Goal: Transaction & Acquisition: Purchase product/service

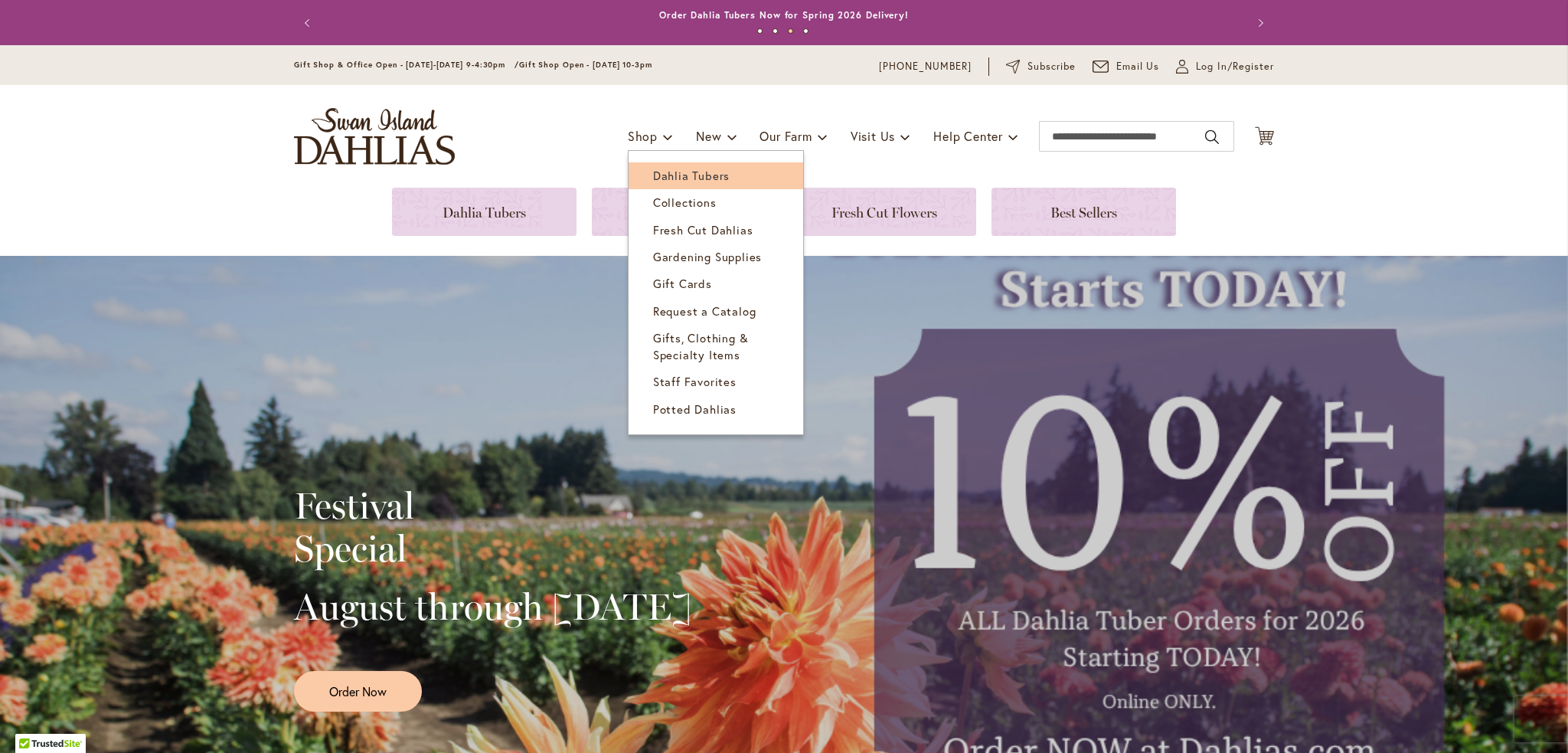
click at [655, 170] on span "Dahlia Tubers" at bounding box center [691, 175] width 77 height 16
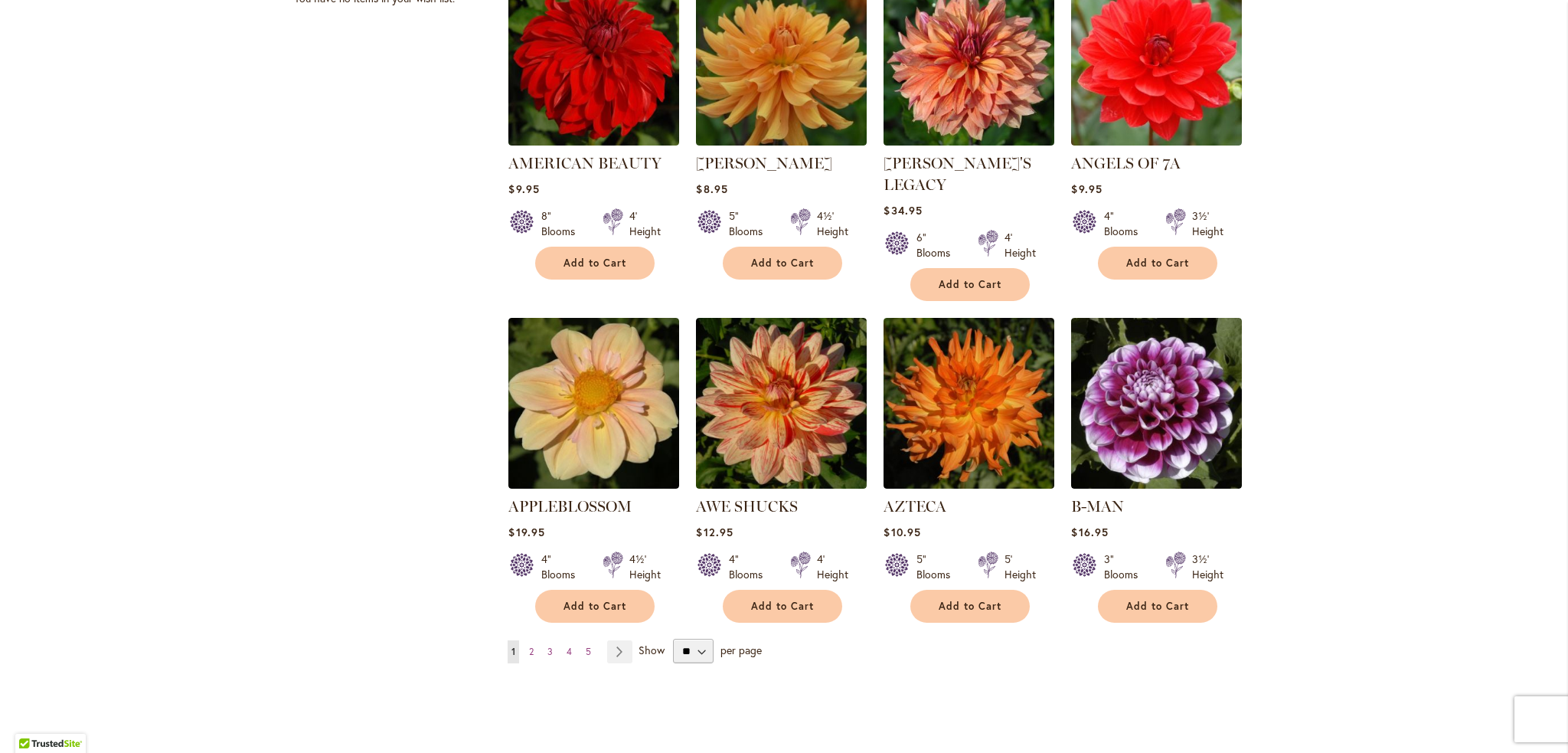
scroll to position [1071, 0]
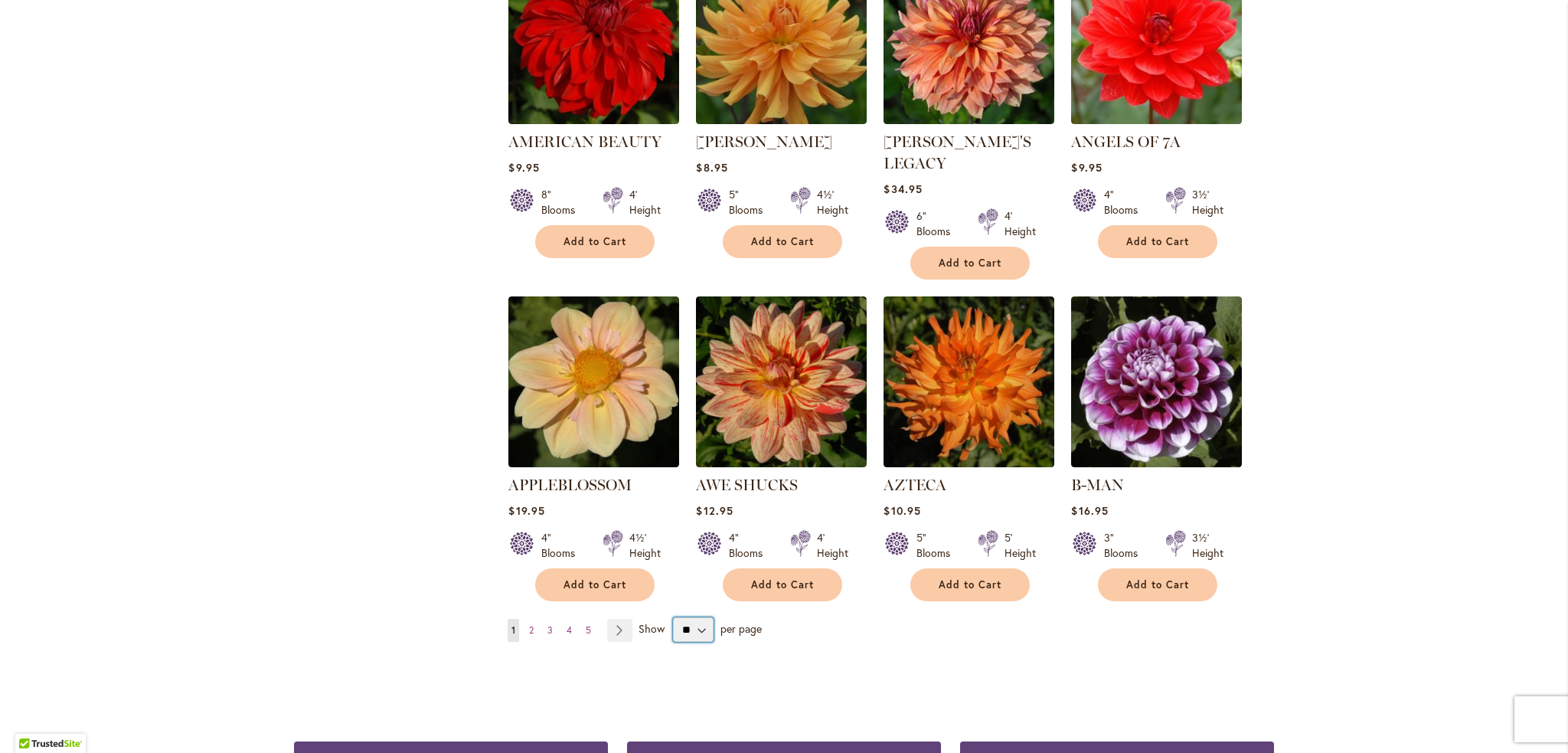
click at [680, 617] on select "** ** ** **" at bounding box center [693, 629] width 41 height 25
select select "**"
click at [673, 617] on select "** ** ** **" at bounding box center [693, 629] width 41 height 25
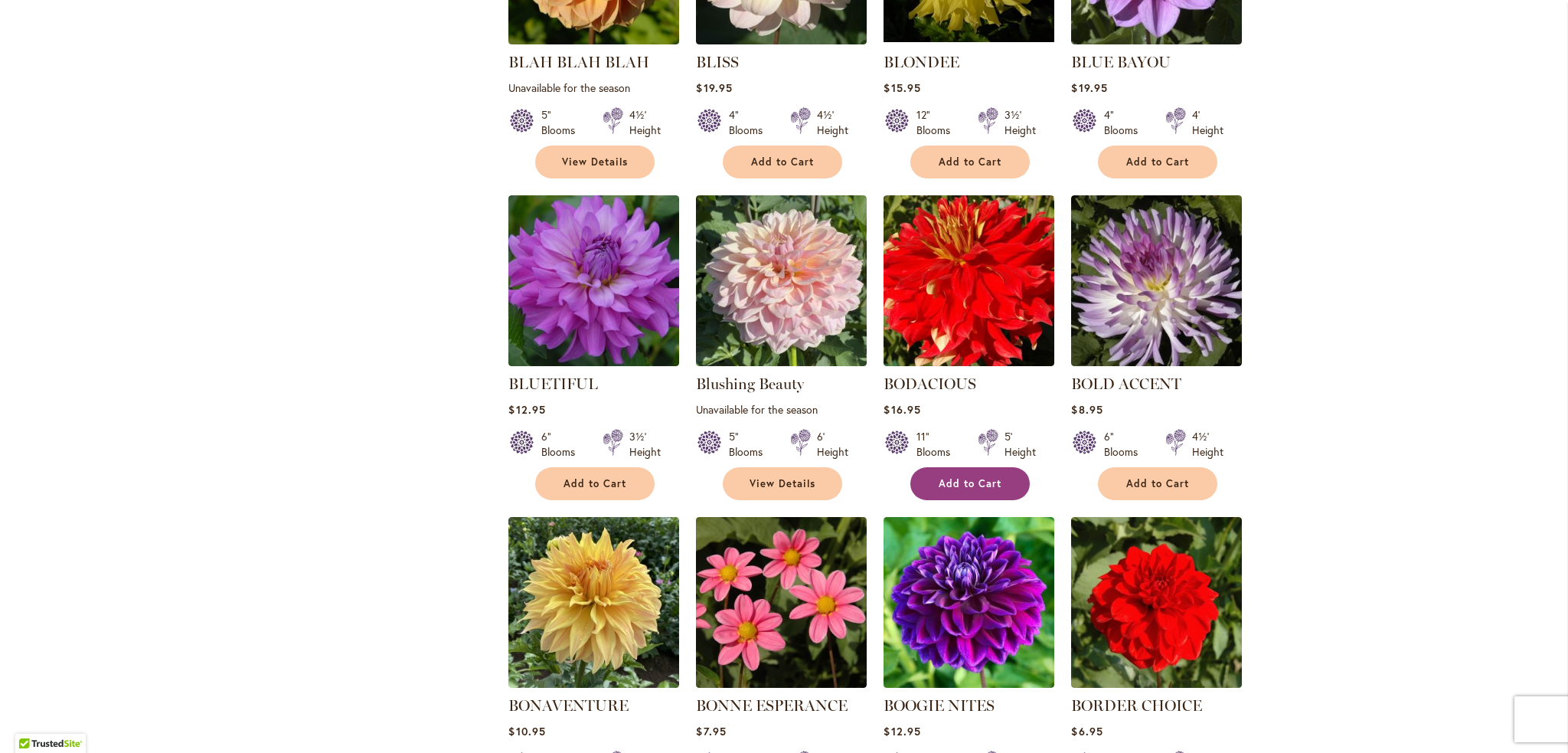
scroll to position [3521, 0]
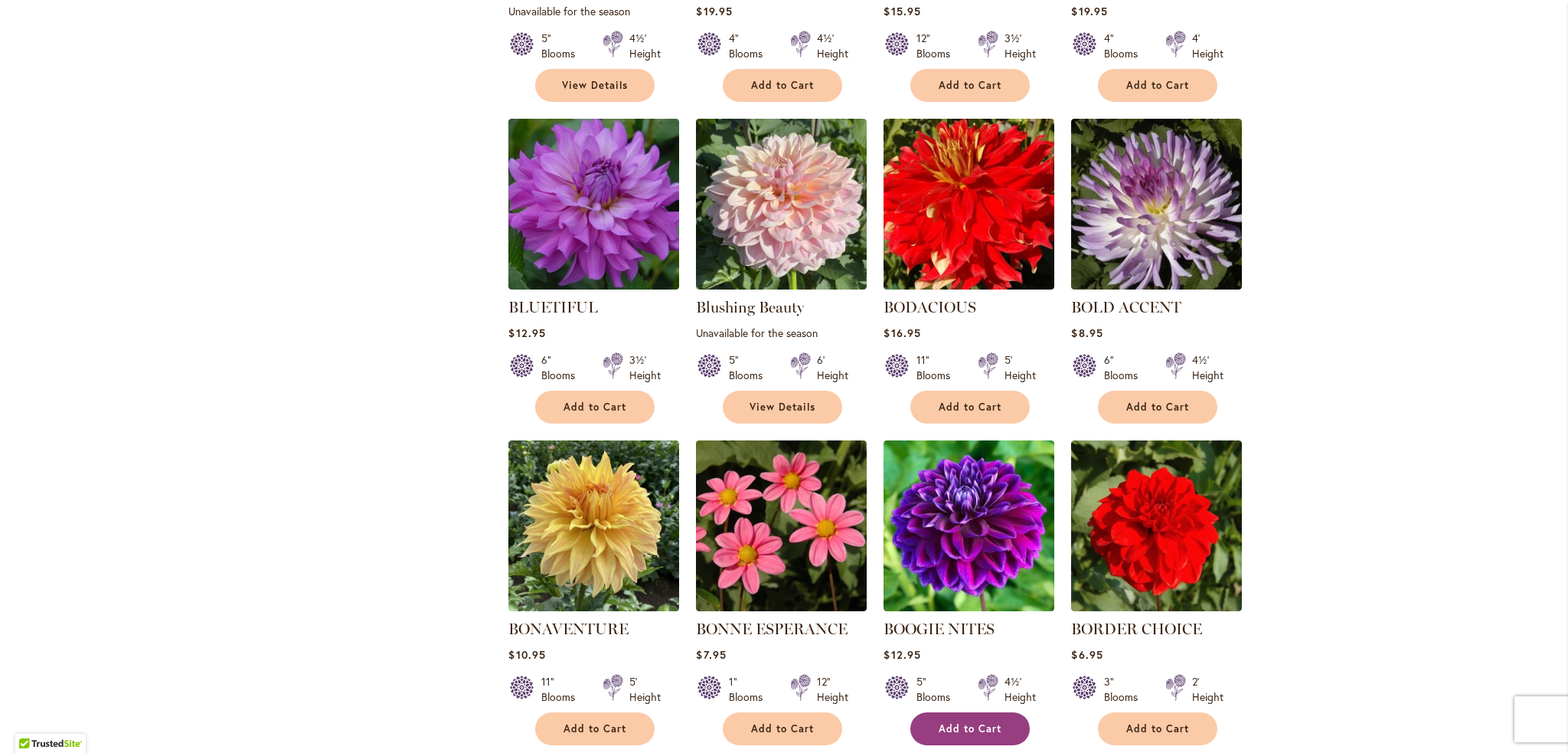
click at [977, 722] on span "Add to Cart" at bounding box center [970, 728] width 63 height 13
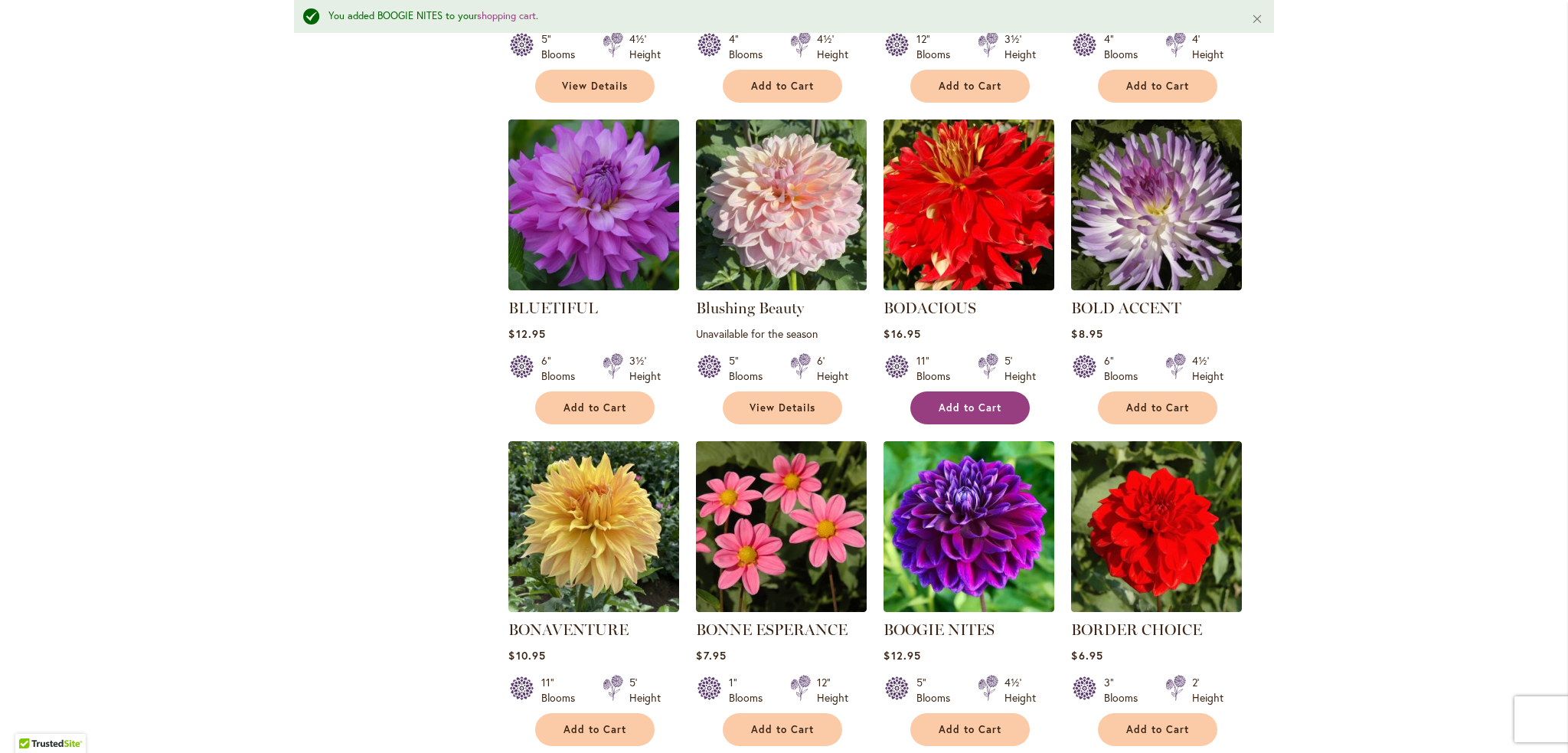
click at [987, 401] on span "Add to Cart" at bounding box center [970, 408] width 63 height 13
click at [995, 723] on span "Add to Cart" at bounding box center [970, 729] width 63 height 13
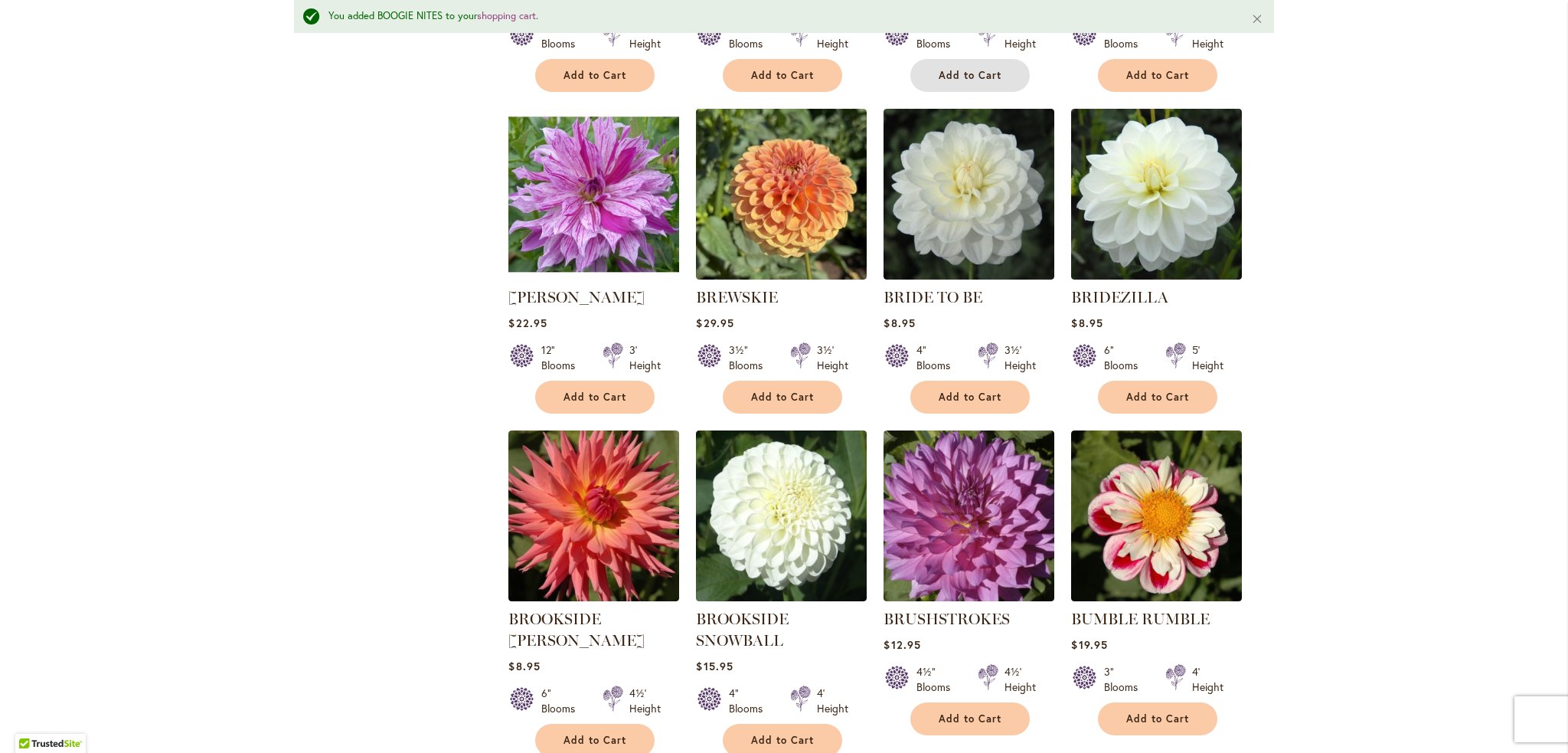
scroll to position [4250, 0]
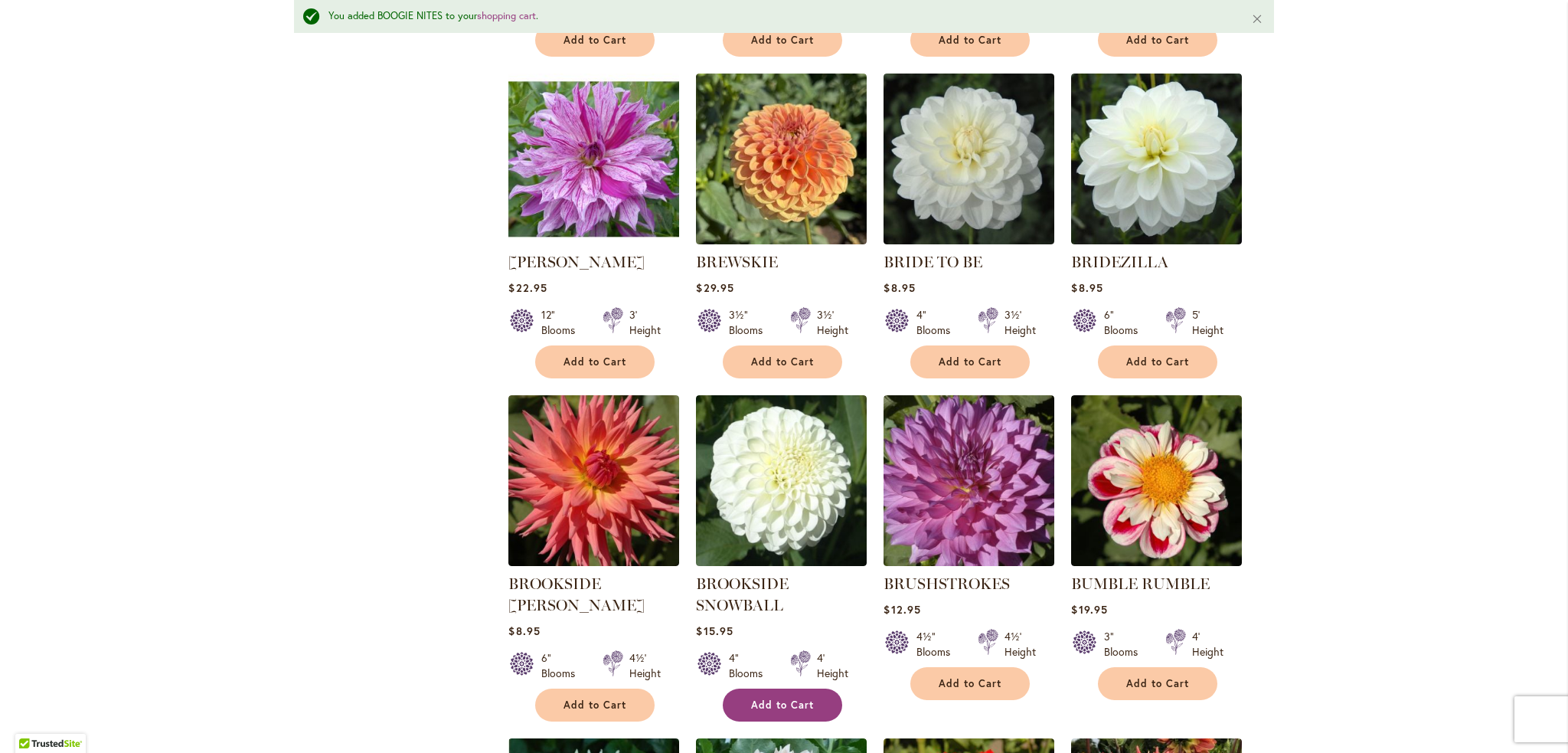
click at [793, 699] on span "Add to Cart" at bounding box center [783, 705] width 63 height 13
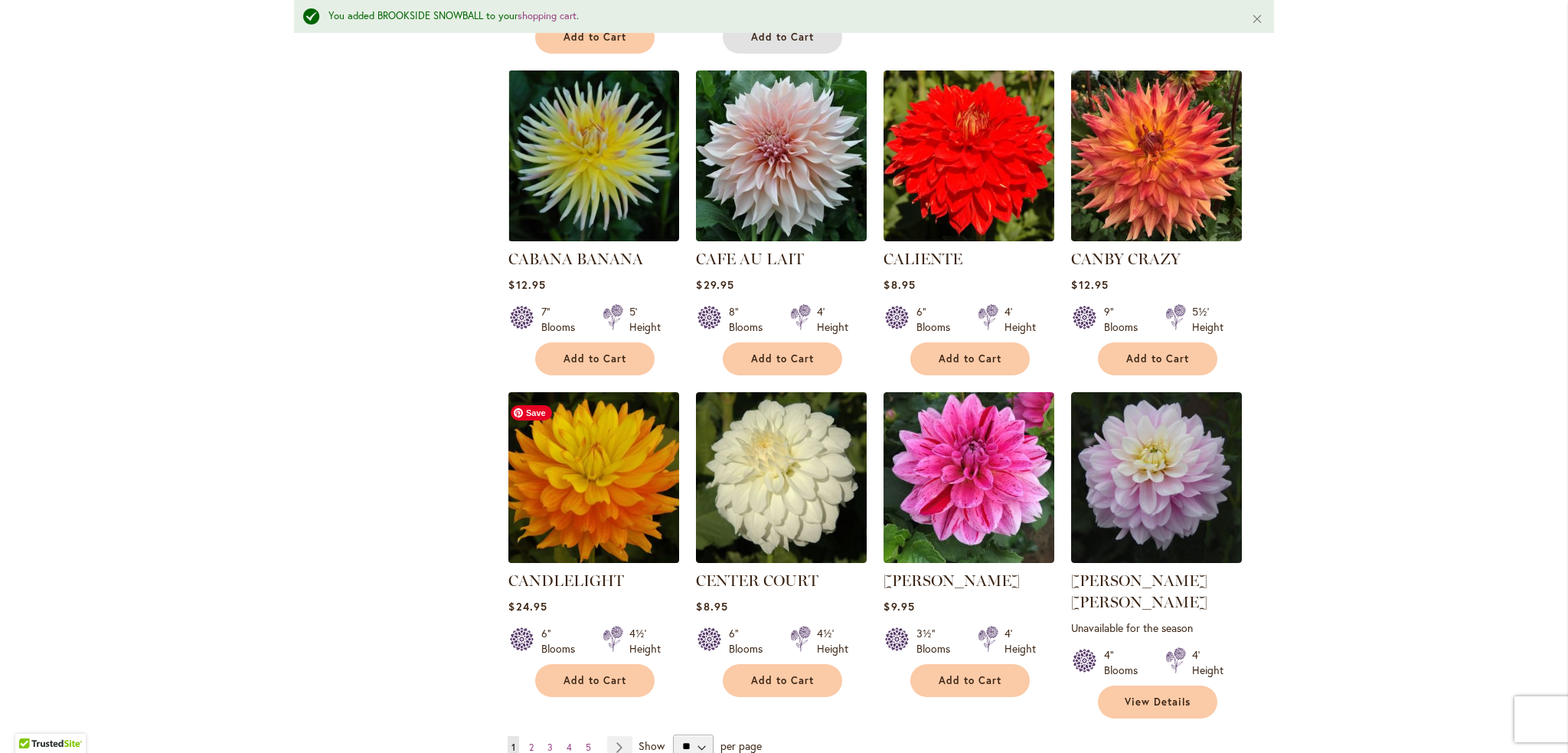
scroll to position [4940, 0]
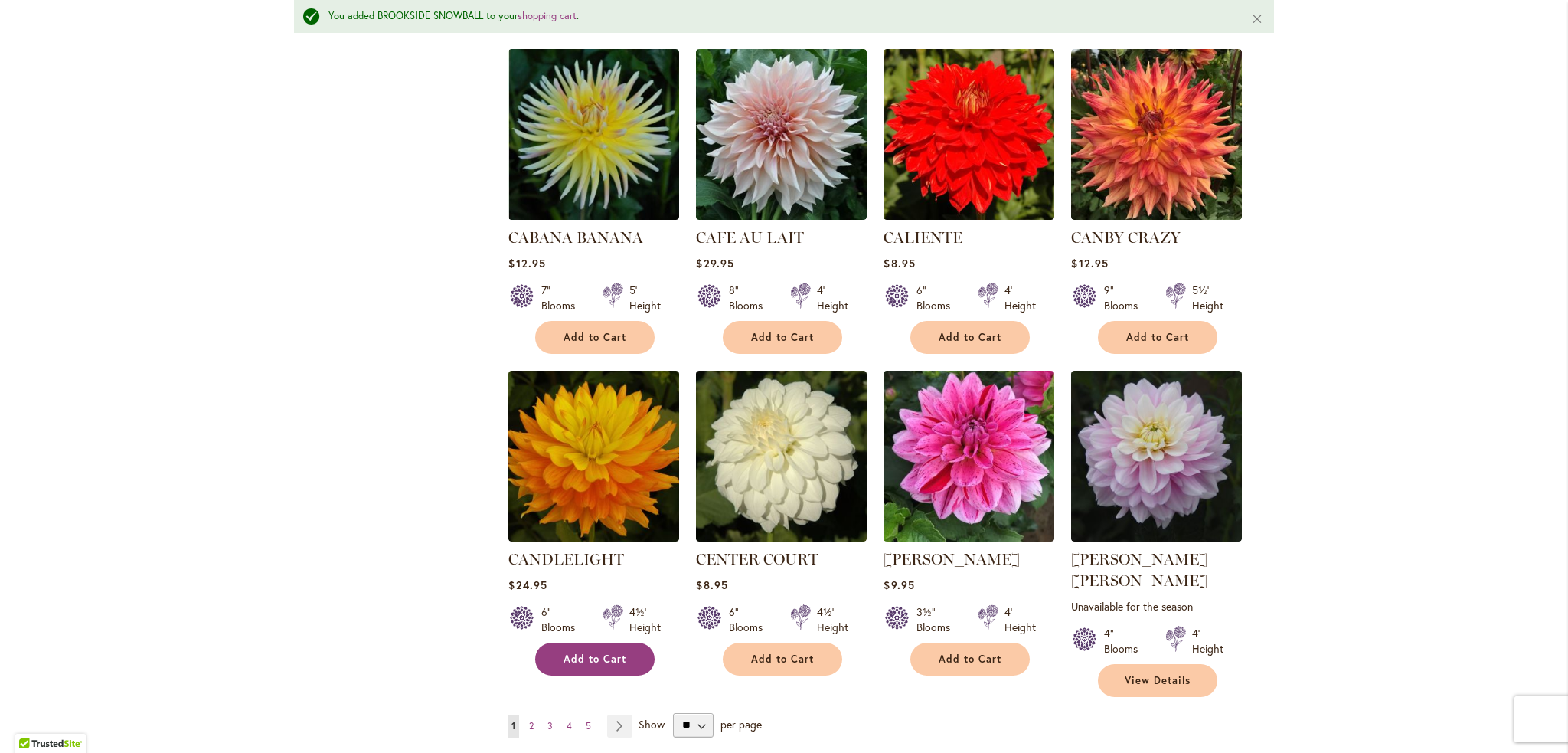
click at [579, 652] on span "Add to Cart" at bounding box center [595, 659] width 63 height 13
click at [529, 720] on span "2" at bounding box center [531, 725] width 5 height 11
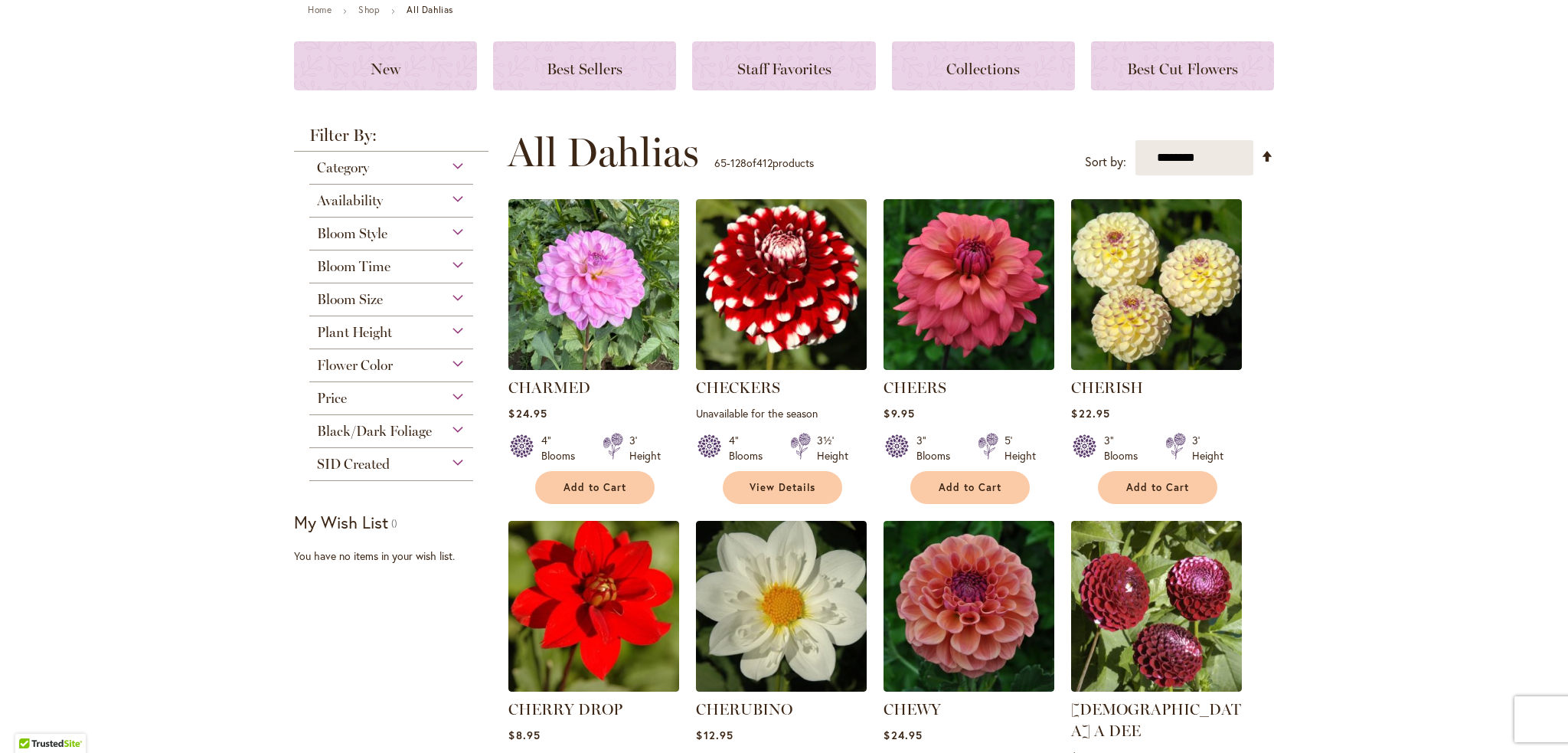
scroll to position [230, 0]
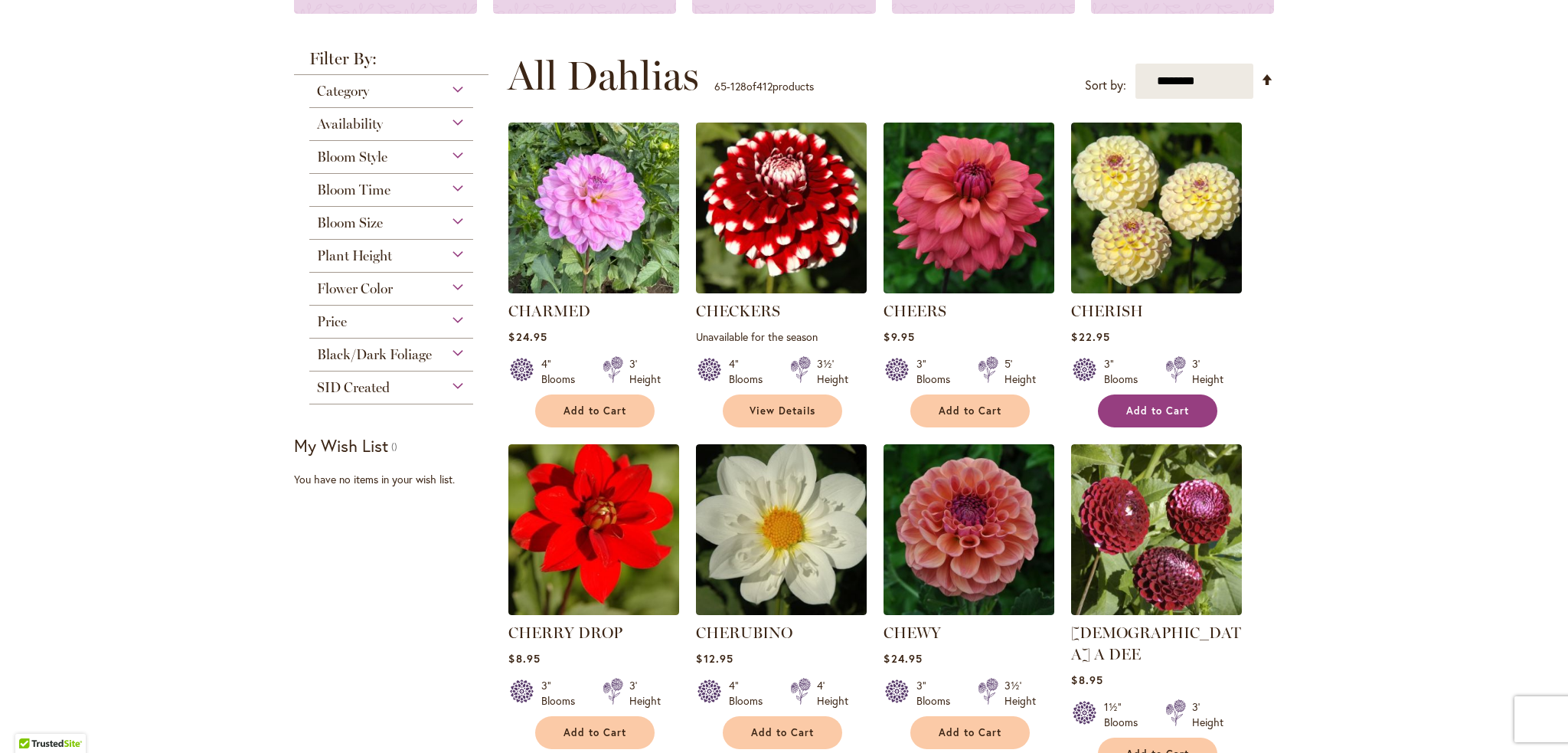
click at [1166, 412] on span "Add to Cart" at bounding box center [1157, 411] width 63 height 13
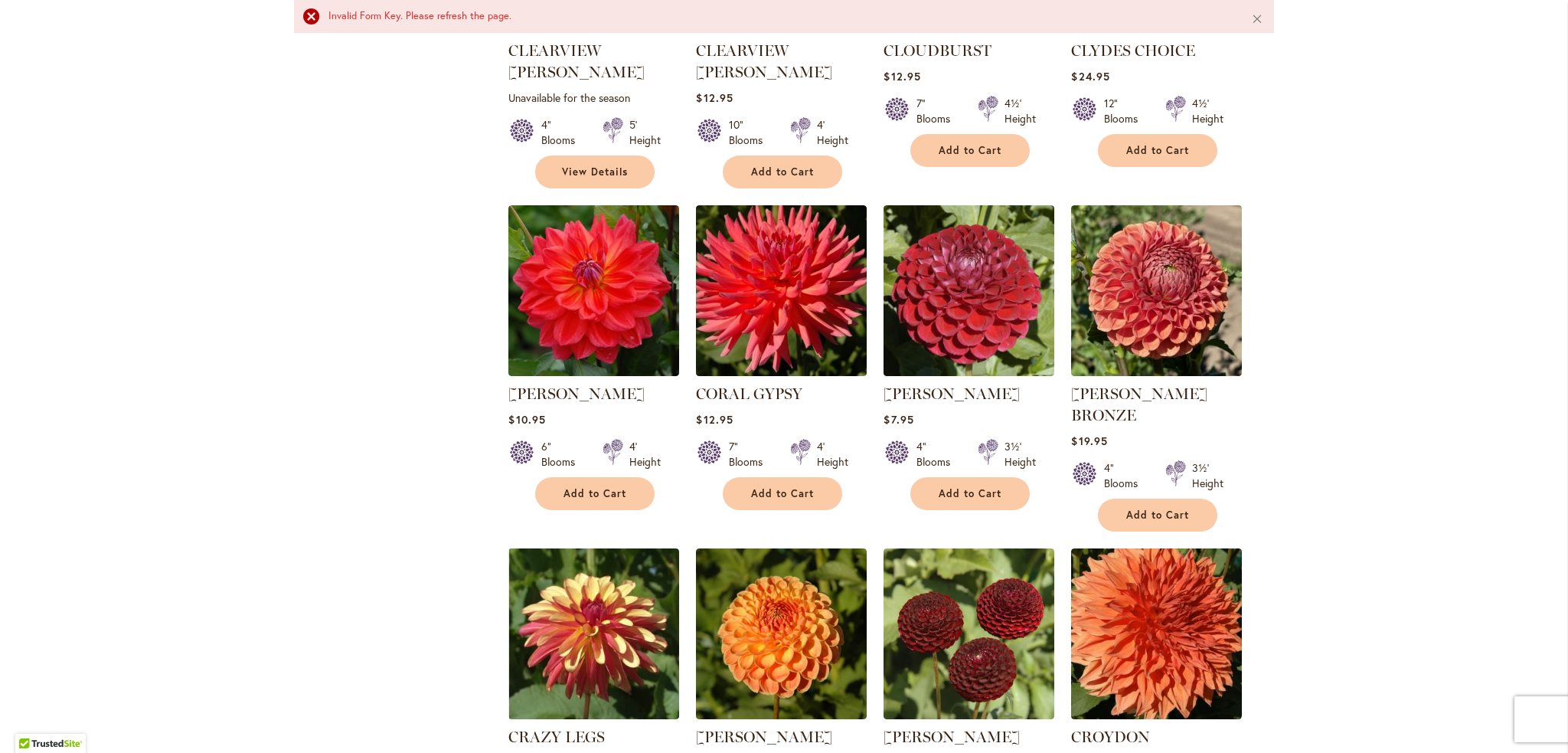
scroll to position [1588, 0]
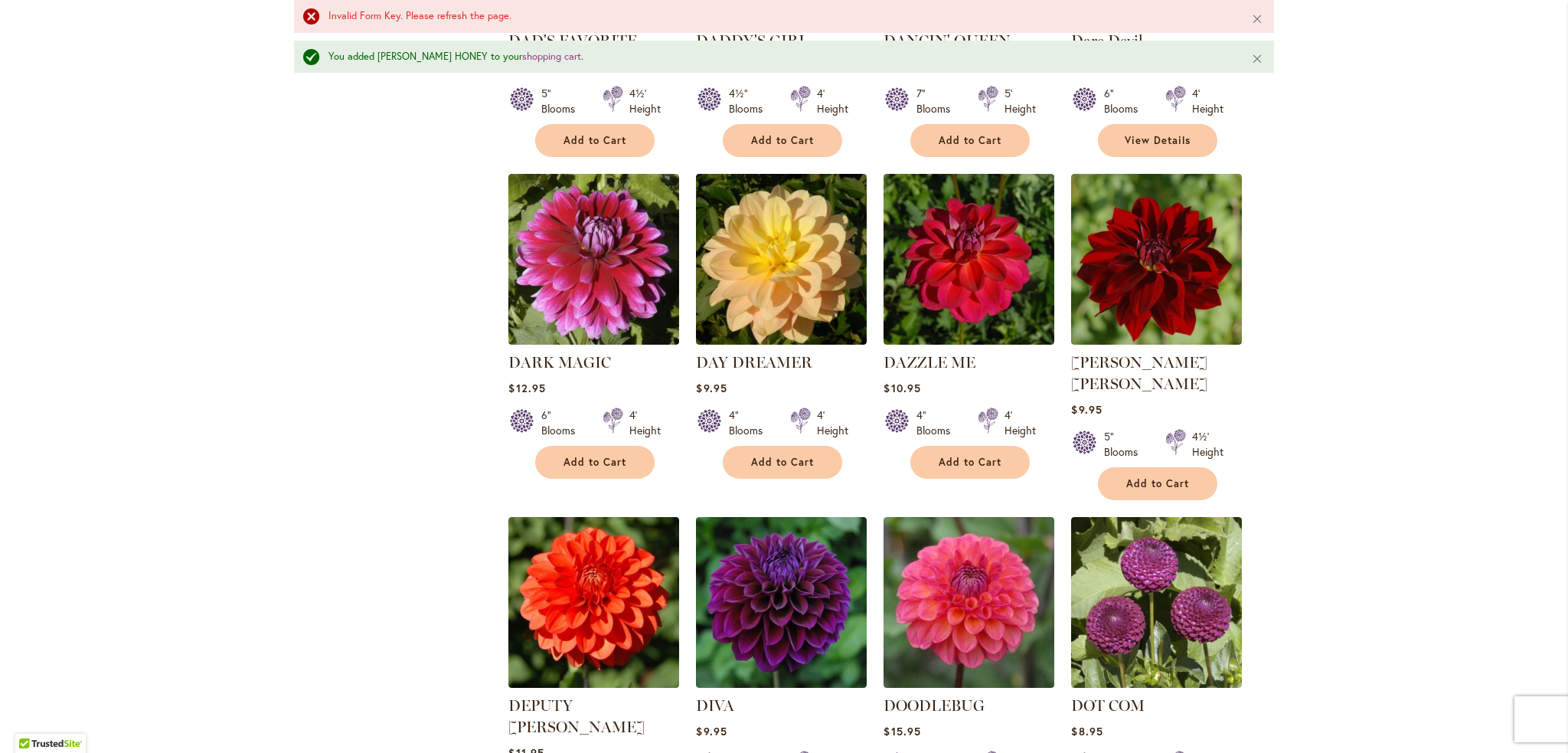
scroll to position [3006, 0]
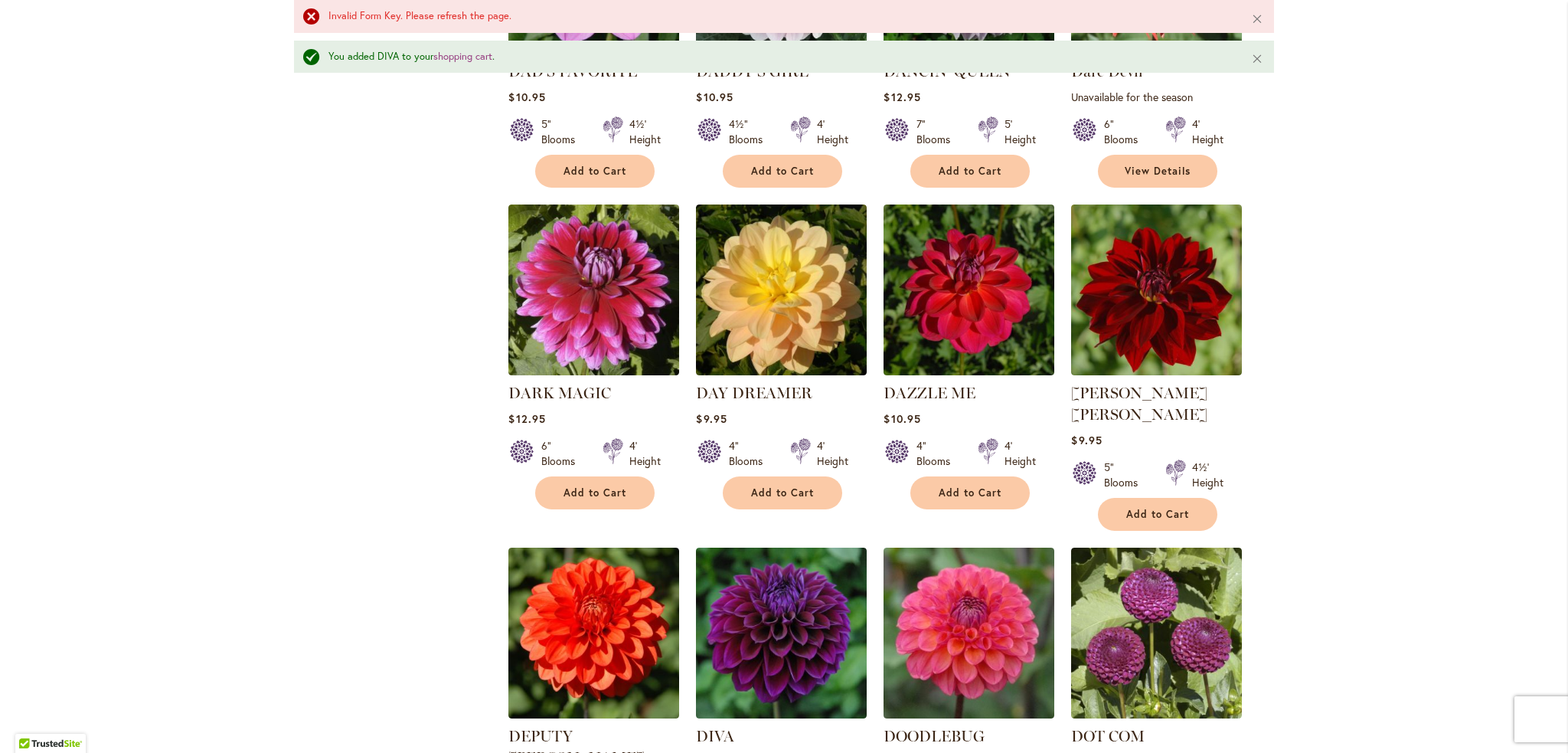
scroll to position [2930, 0]
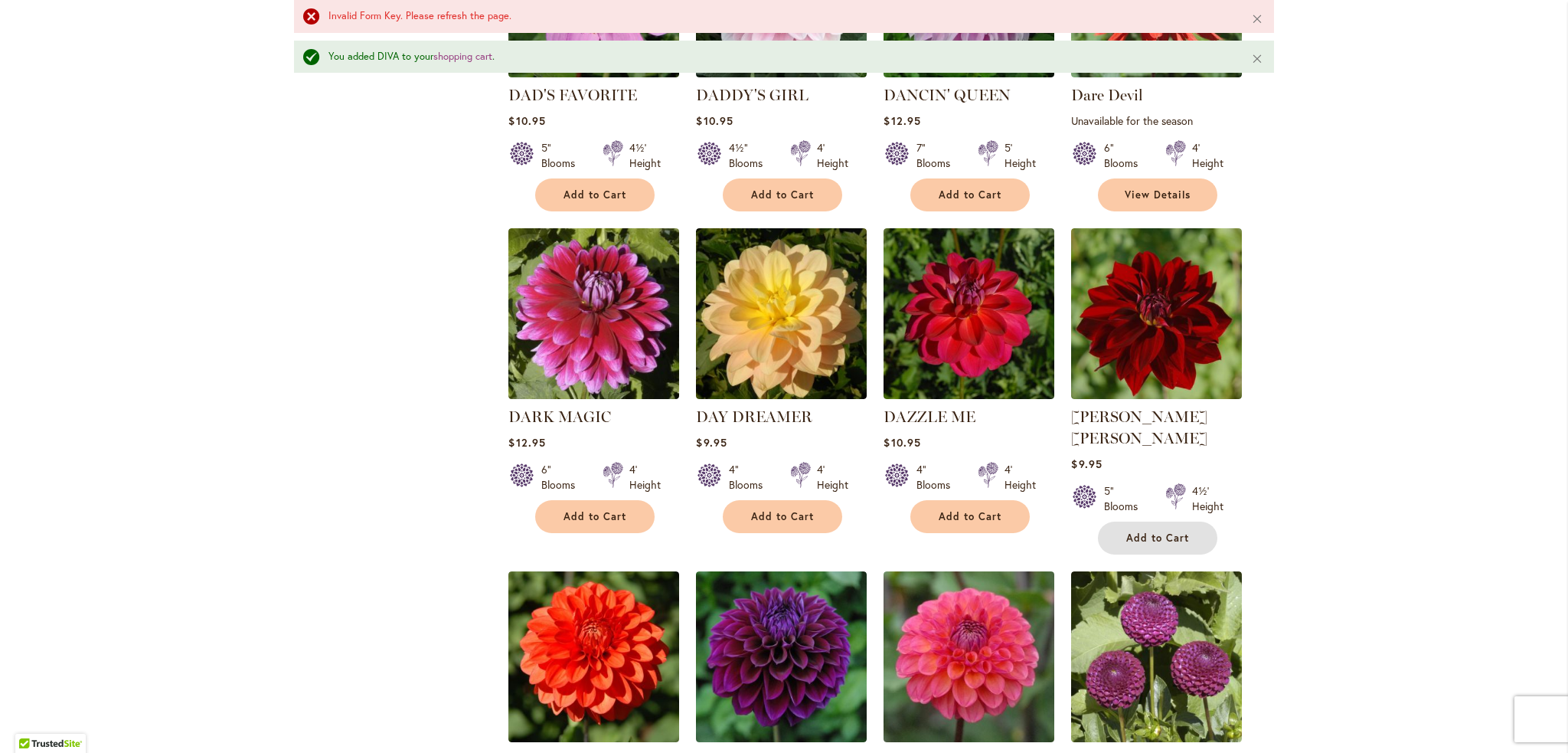
click at [1139, 521] on button "Add to Cart" at bounding box center [1157, 538] width 119 height 33
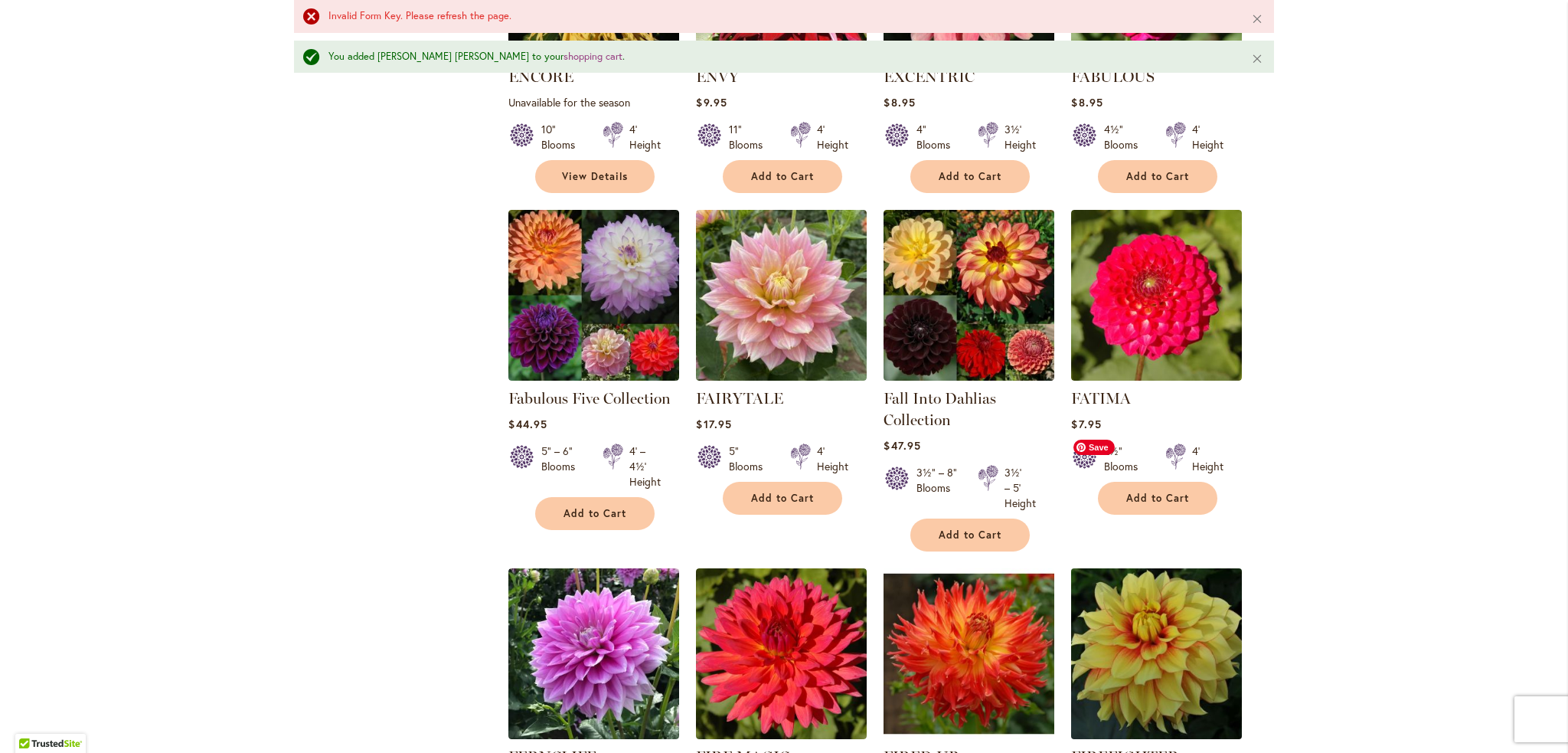
scroll to position [4997, 0]
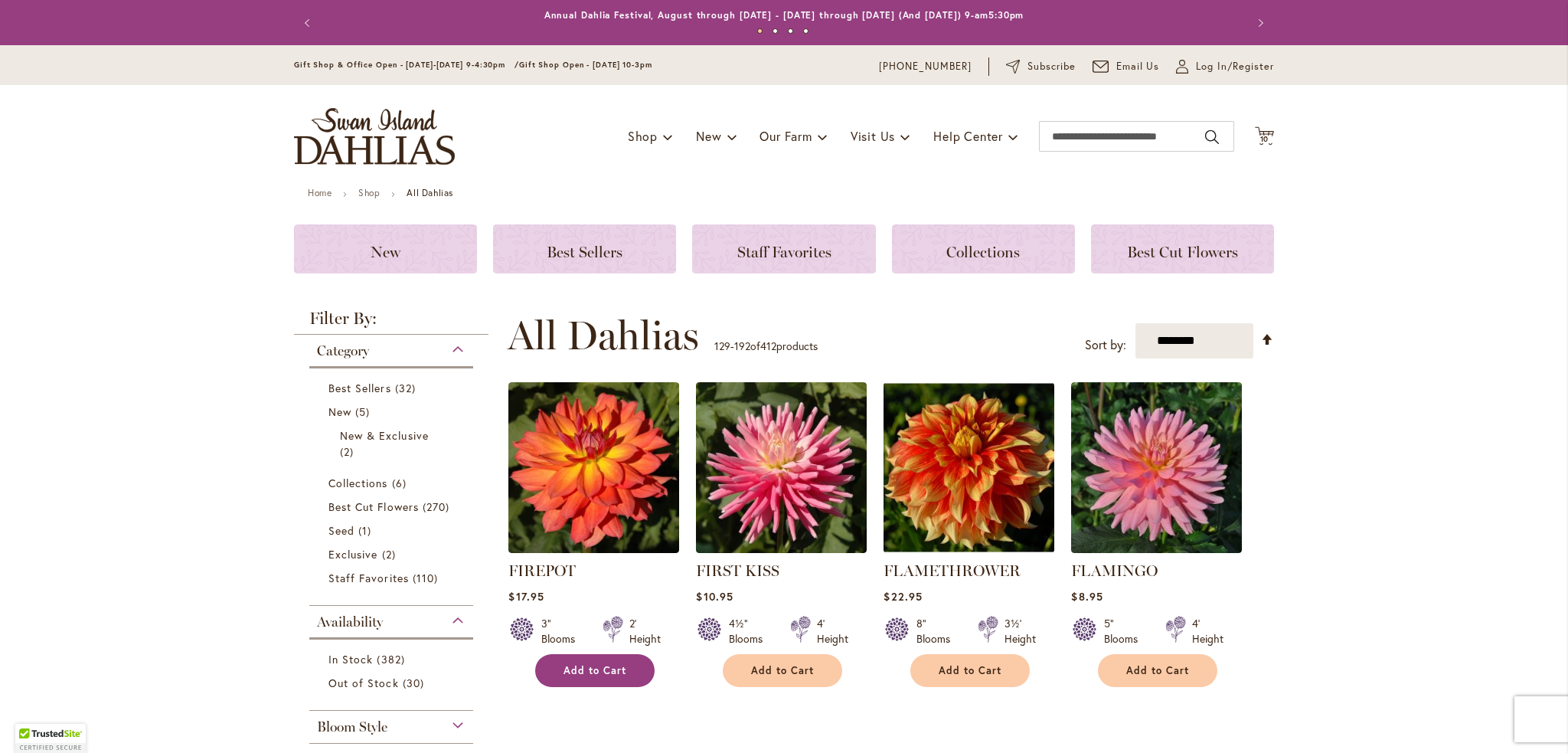
click at [584, 666] on span "Add to Cart" at bounding box center [595, 670] width 63 height 13
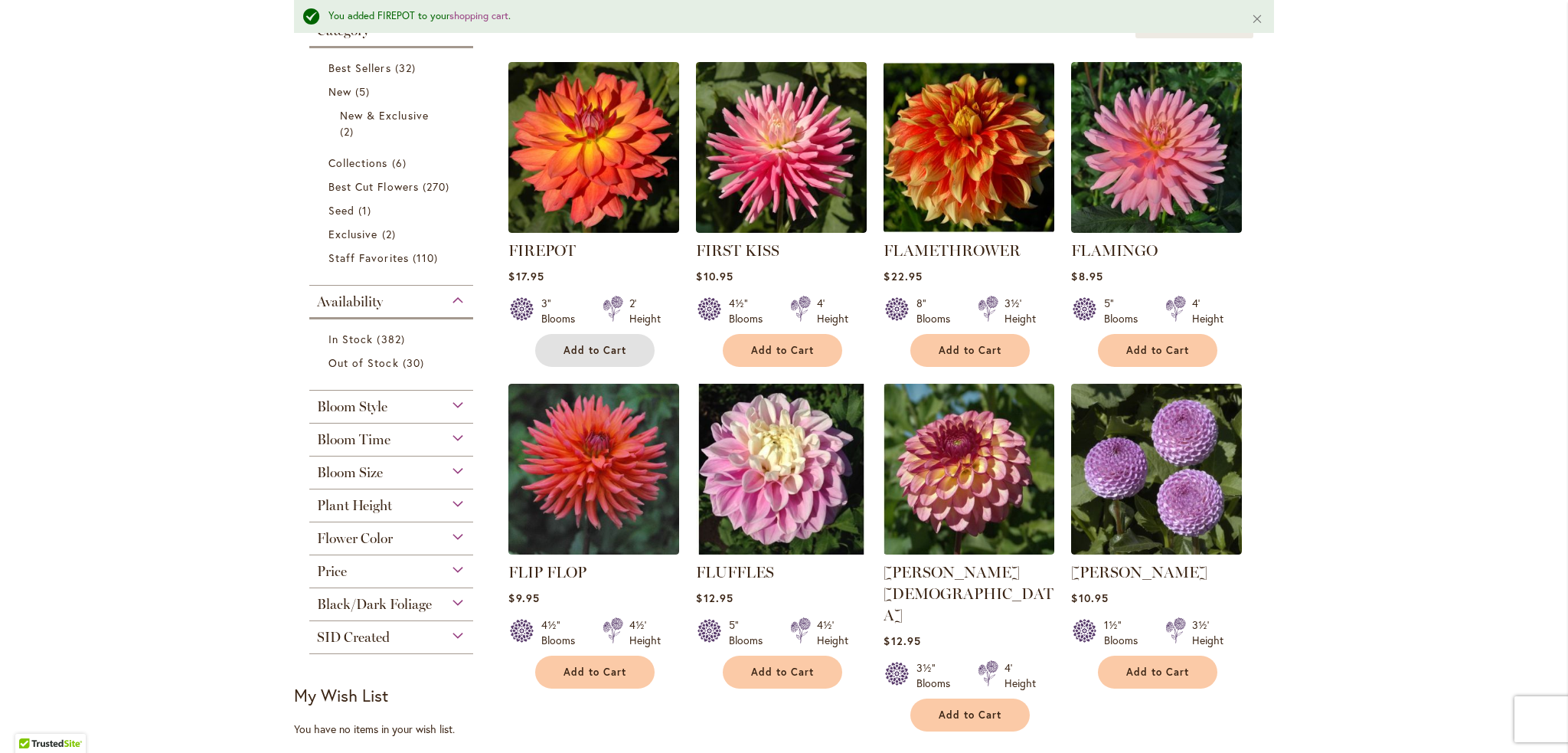
scroll to position [383, 0]
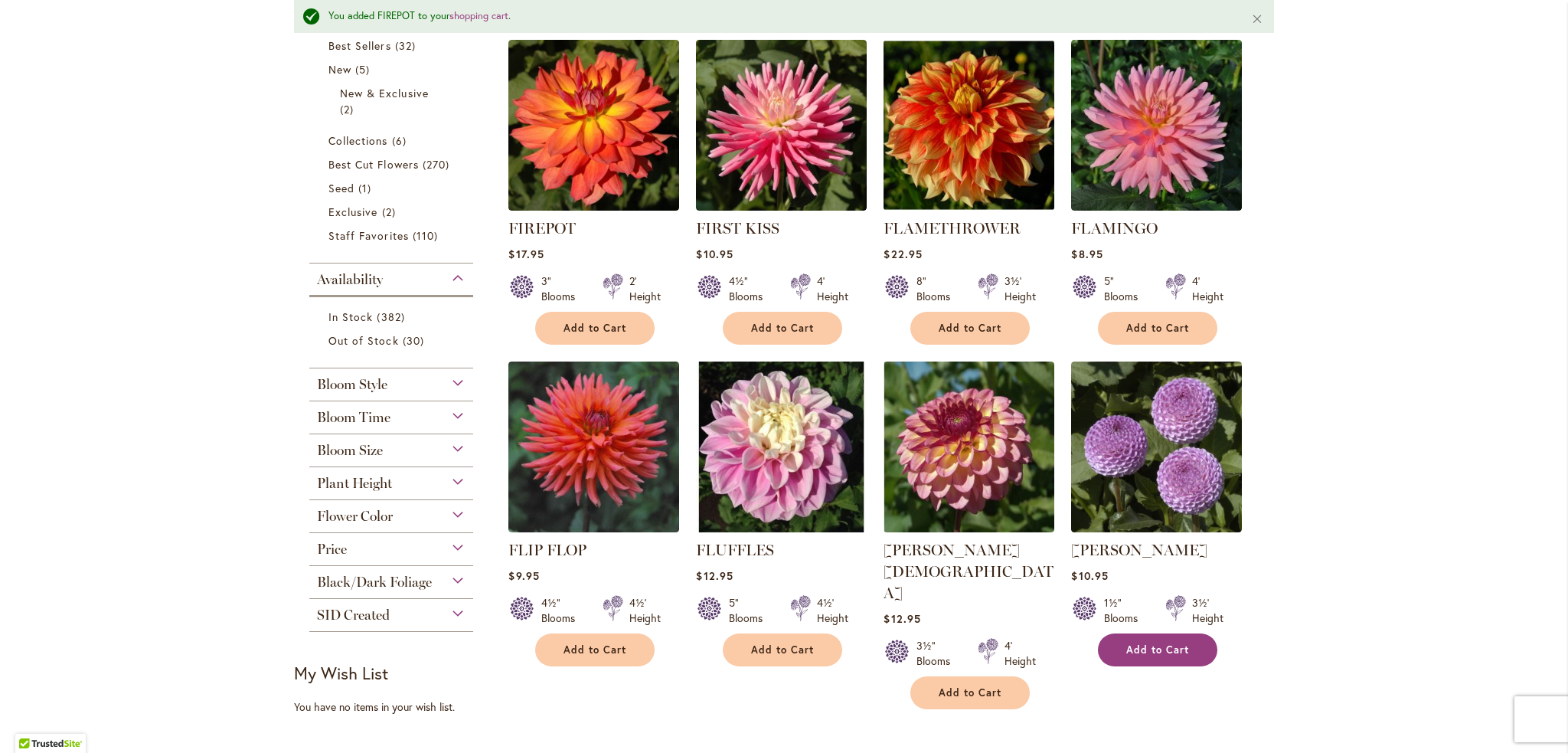
click at [1184, 643] on button "Add to Cart" at bounding box center [1157, 650] width 119 height 33
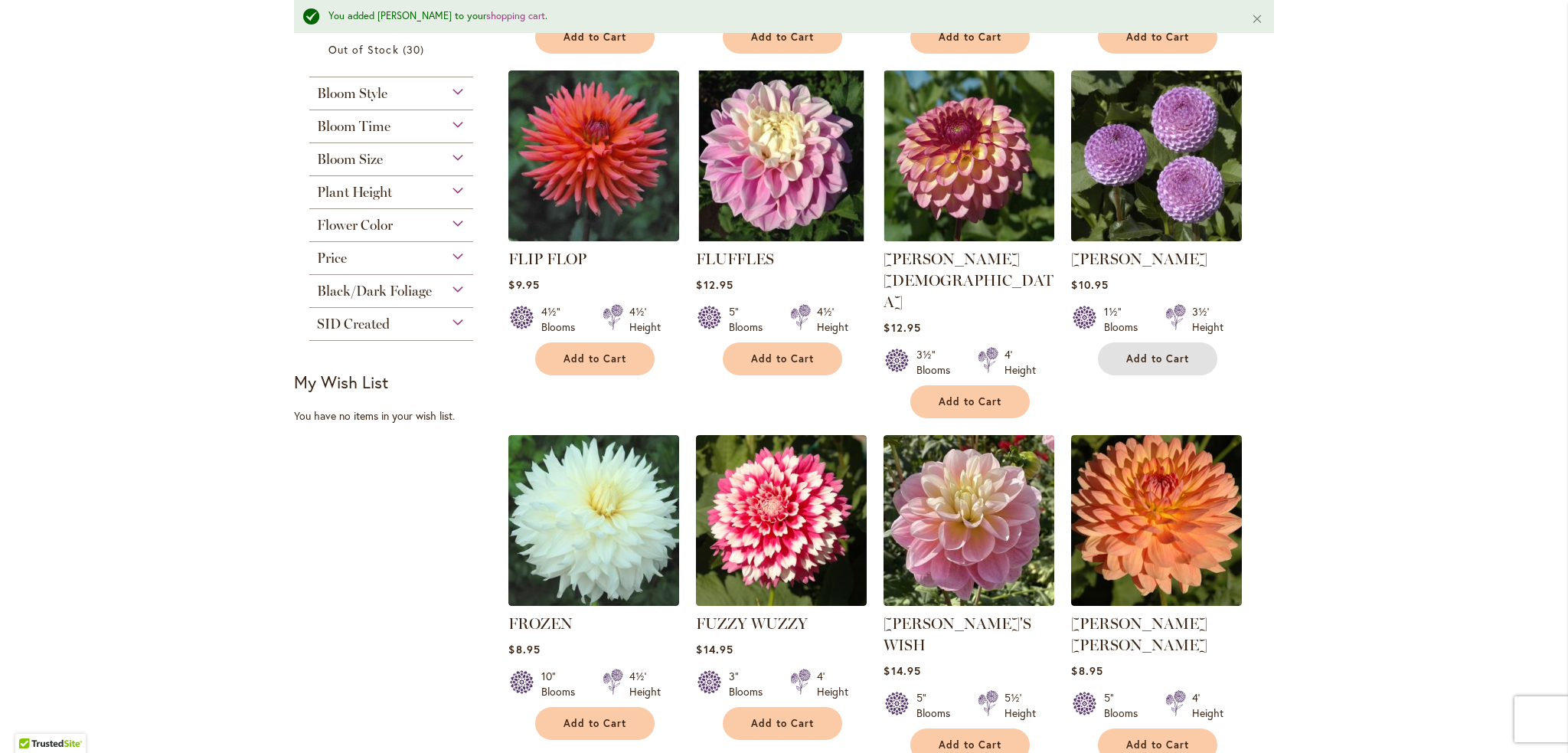
scroll to position [689, 0]
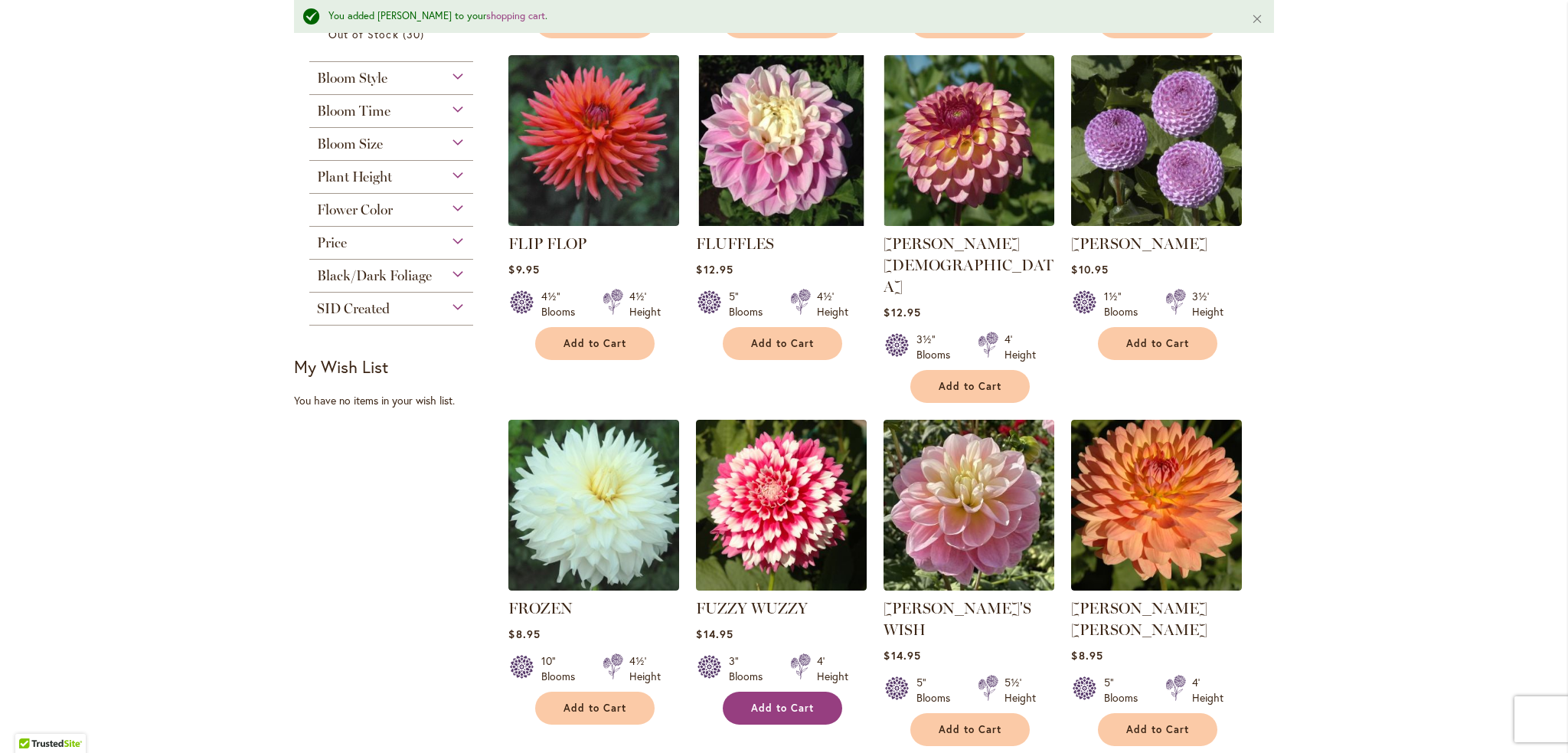
click at [787, 701] on span "Add to Cart" at bounding box center [783, 708] width 63 height 13
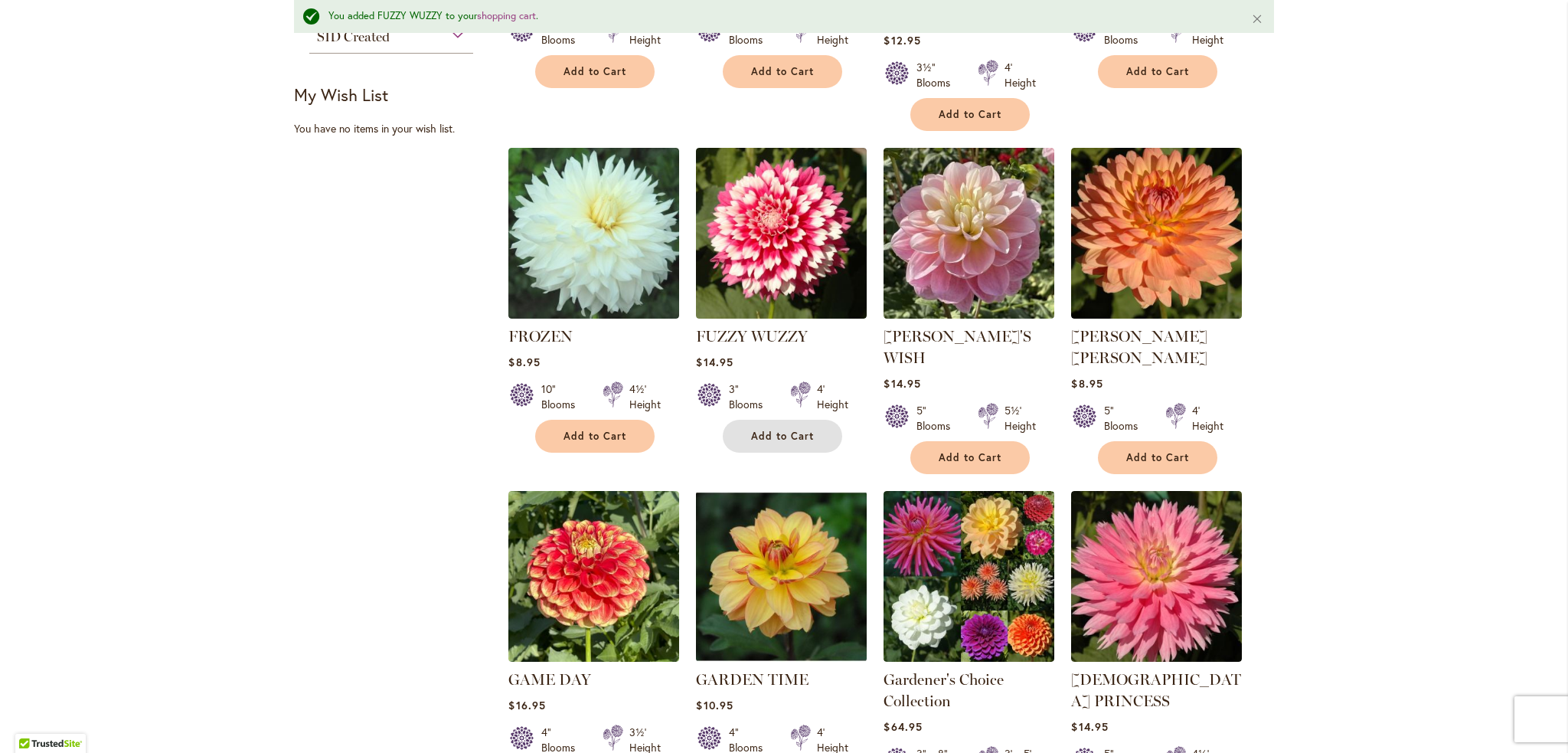
scroll to position [995, 0]
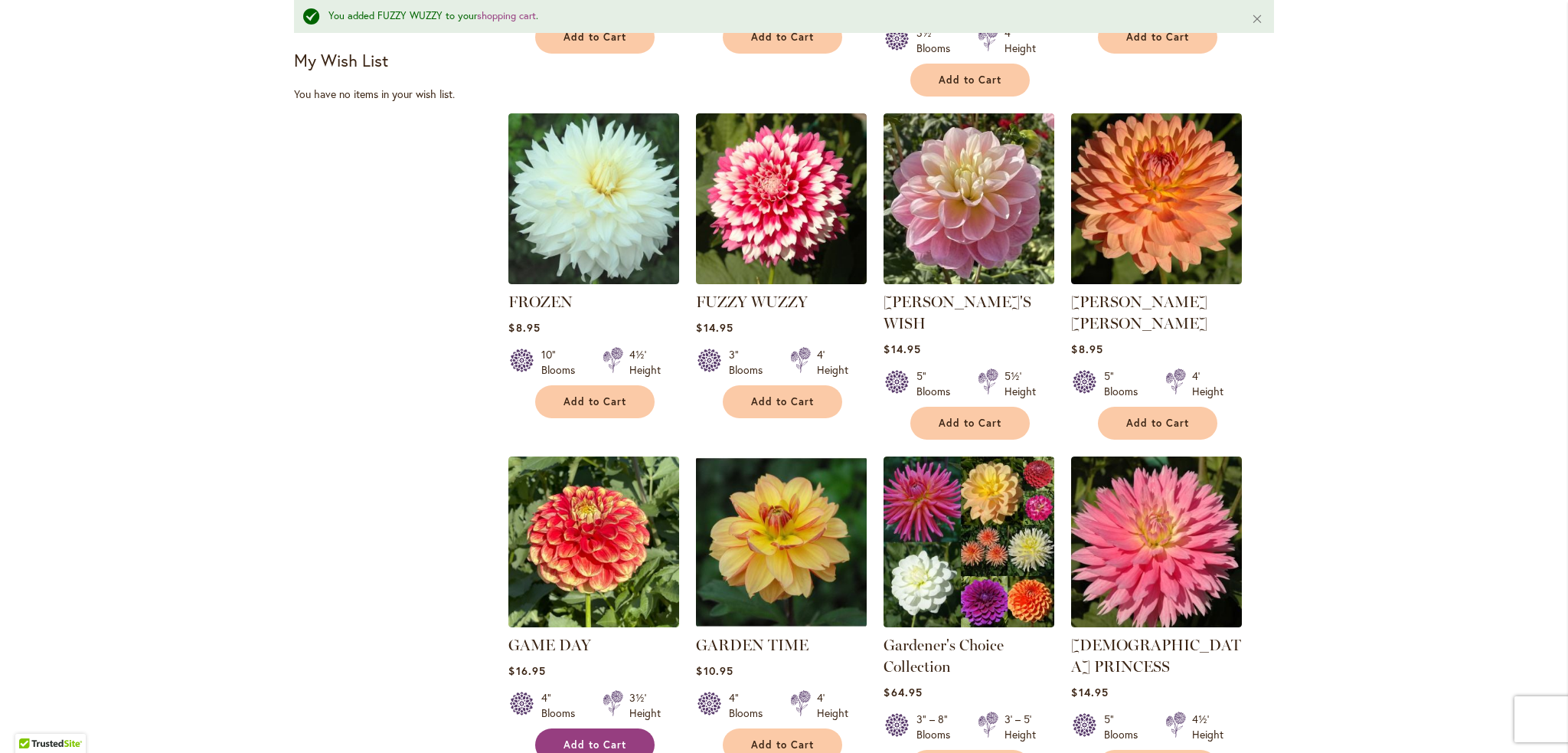
click at [614, 738] on span "Add to Cart" at bounding box center [595, 745] width 63 height 13
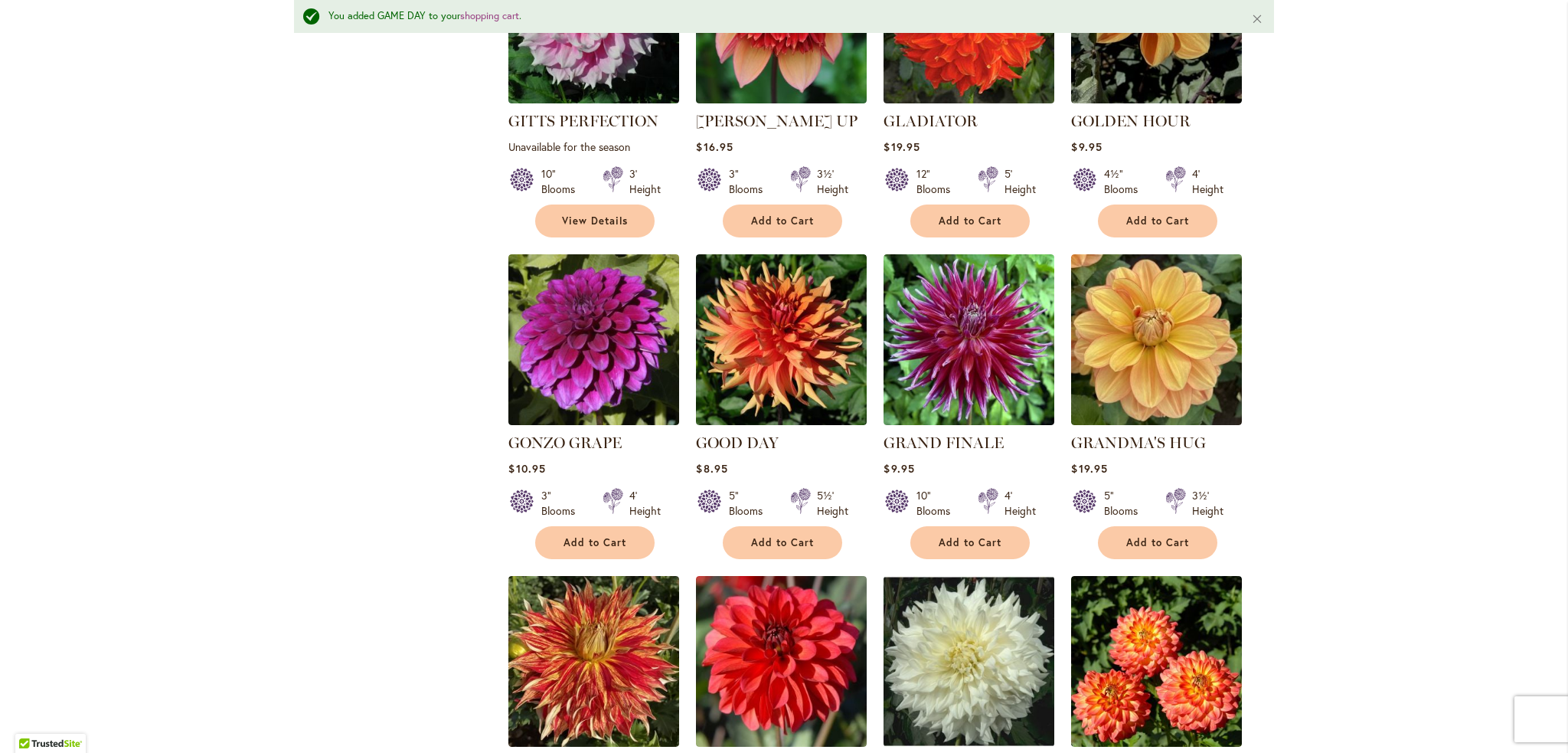
scroll to position [2603, 0]
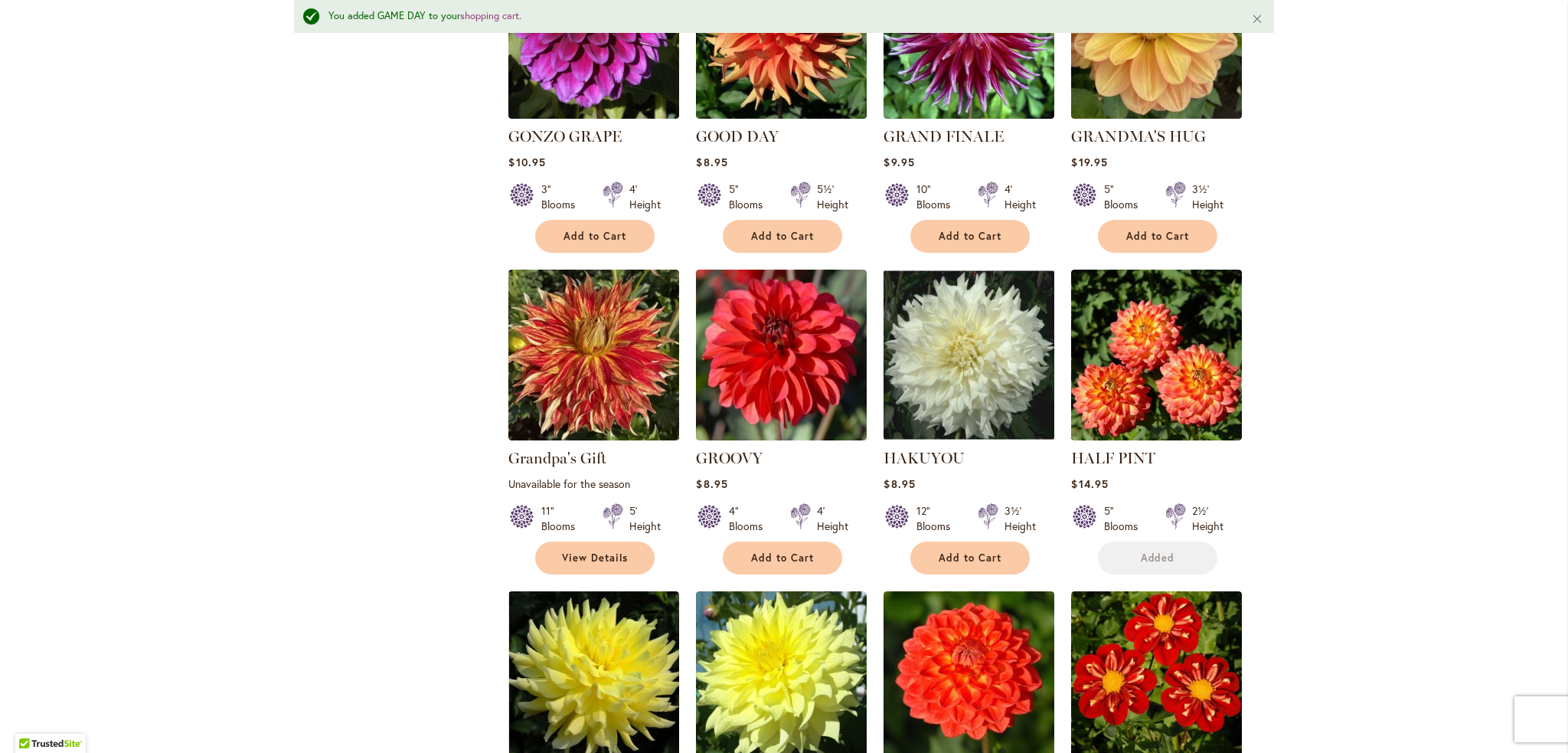
scroll to position [2910, 0]
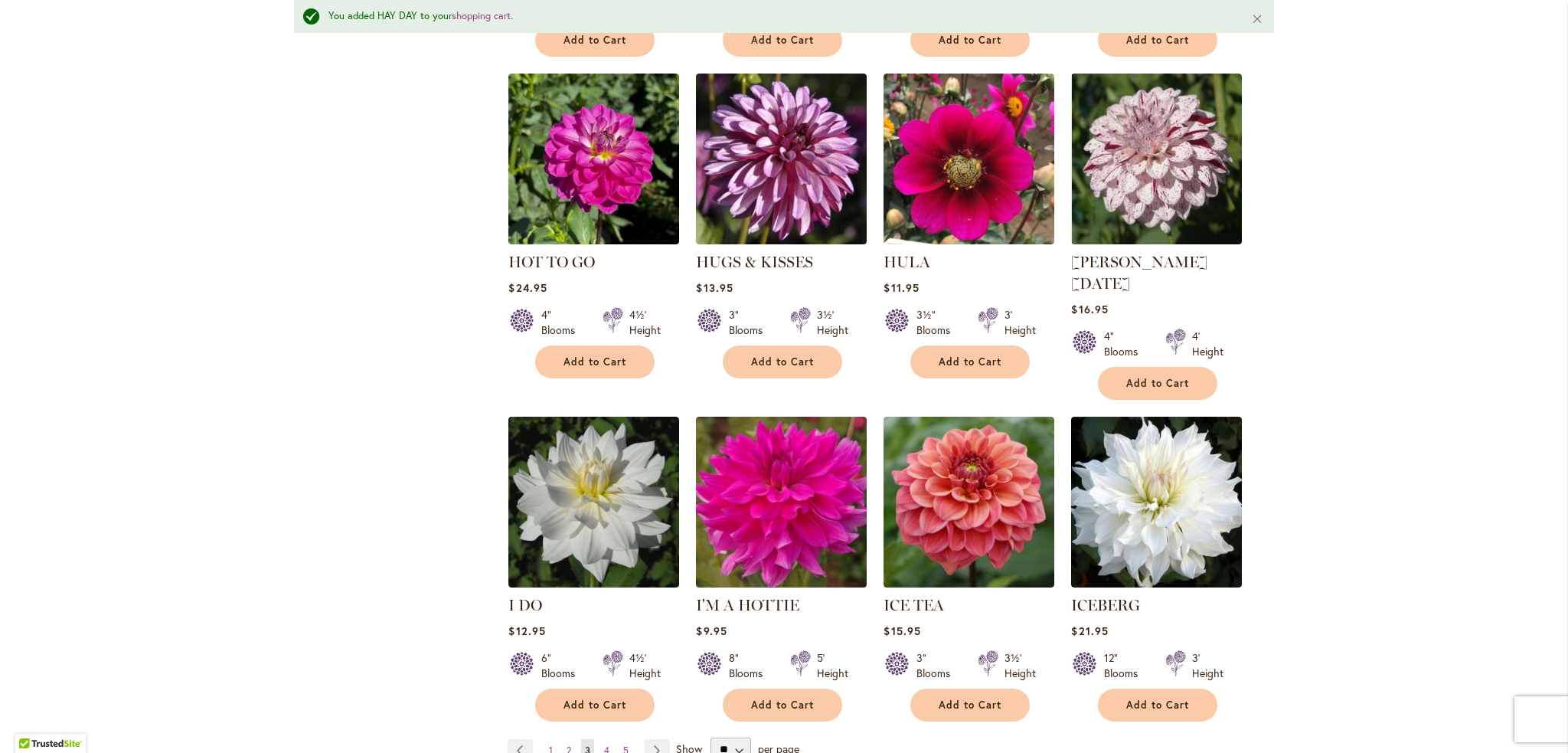
scroll to position [5129, 0]
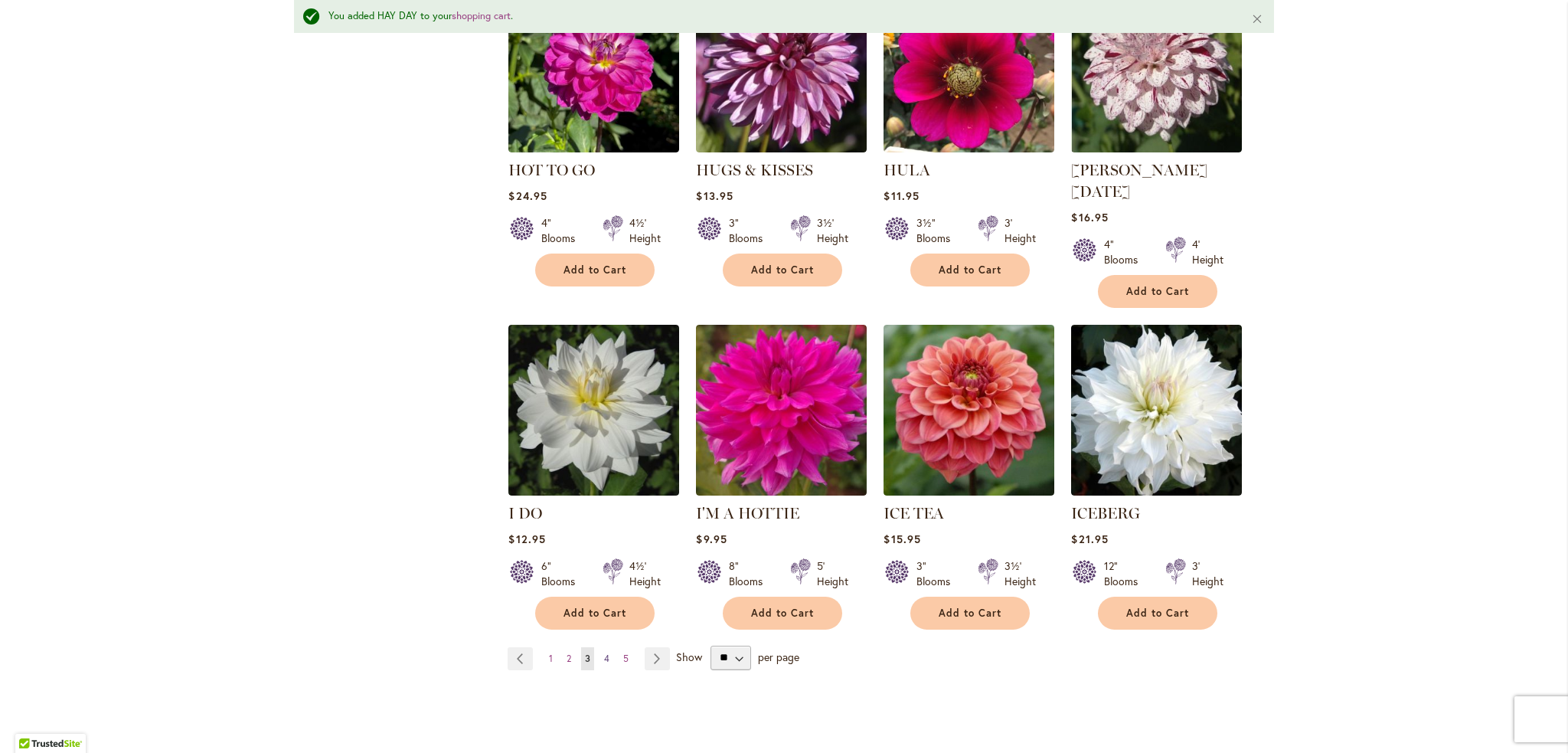
click at [604, 652] on span "4" at bounding box center [607, 658] width 6 height 11
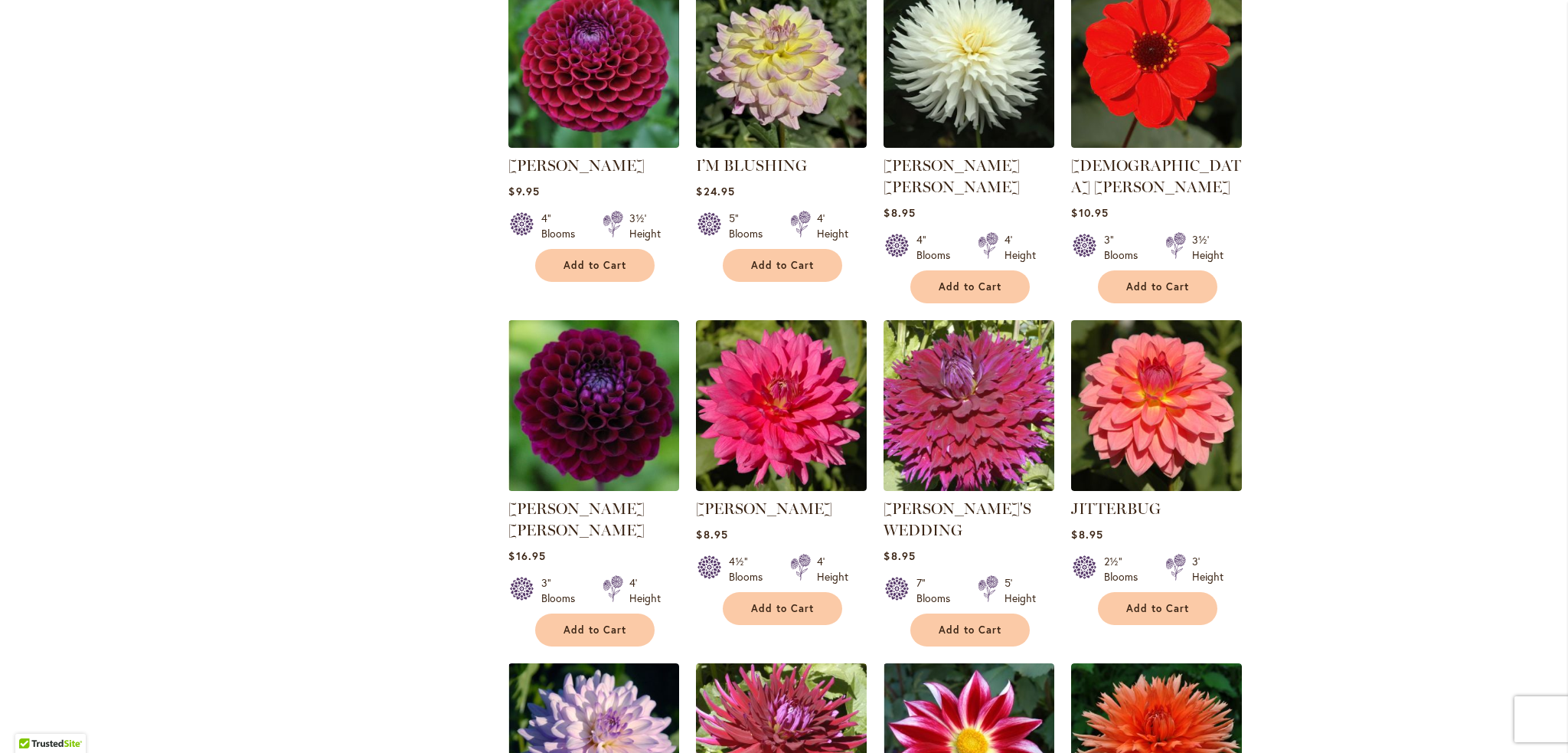
scroll to position [1089, 0]
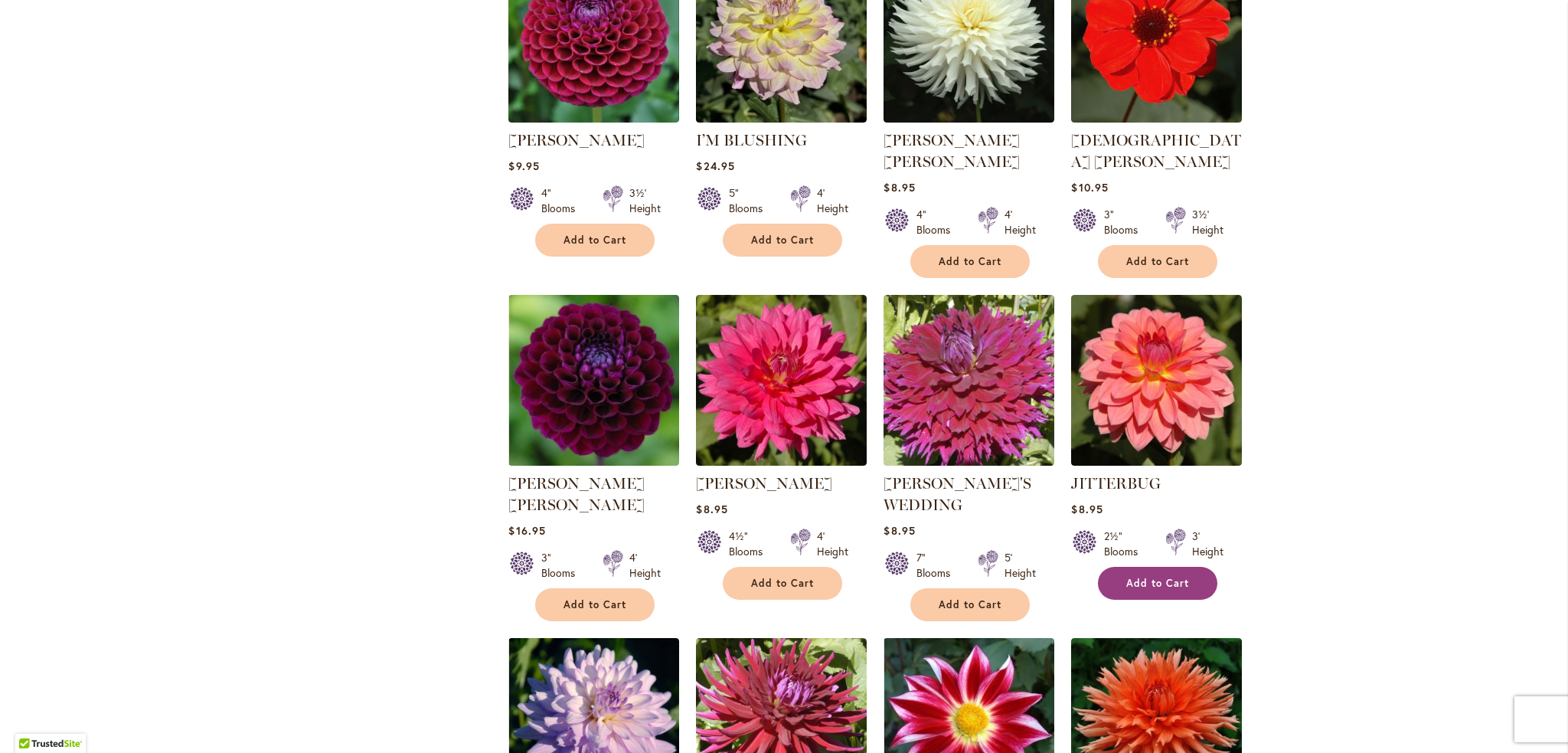
click at [1167, 577] on span "Add to Cart" at bounding box center [1157, 583] width 63 height 13
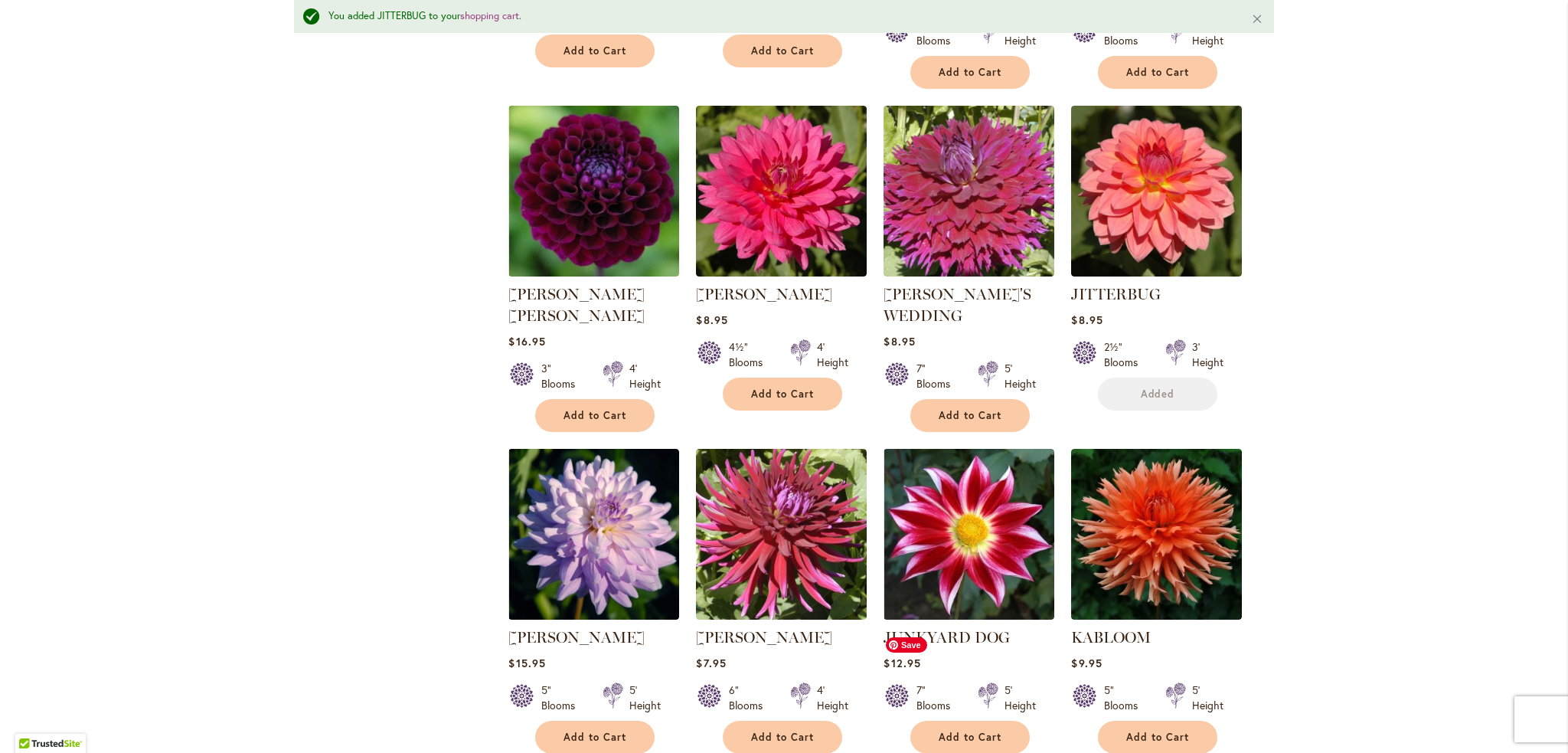
scroll to position [1436, 0]
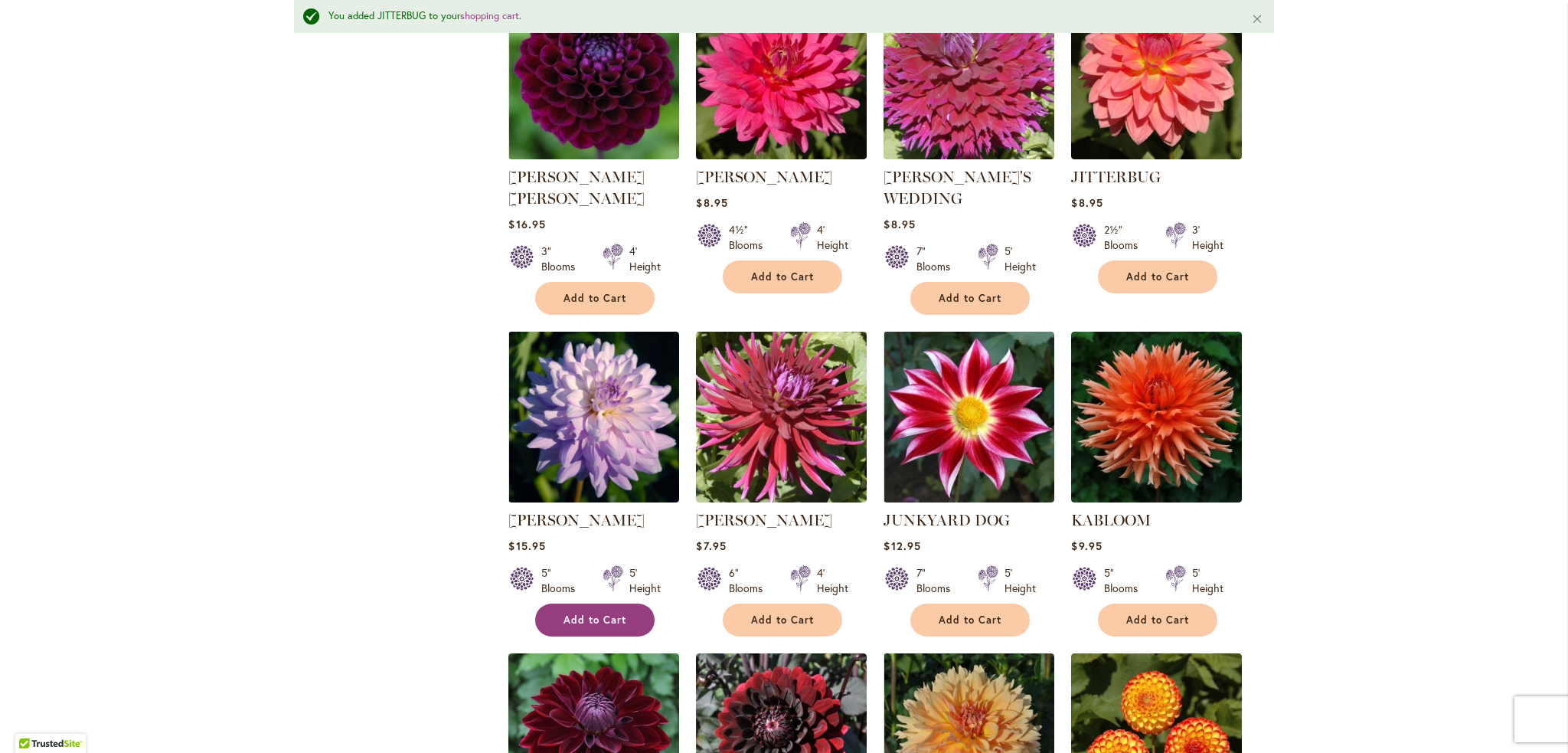
click at [614, 604] on button "Add to Cart" at bounding box center [594, 620] width 119 height 33
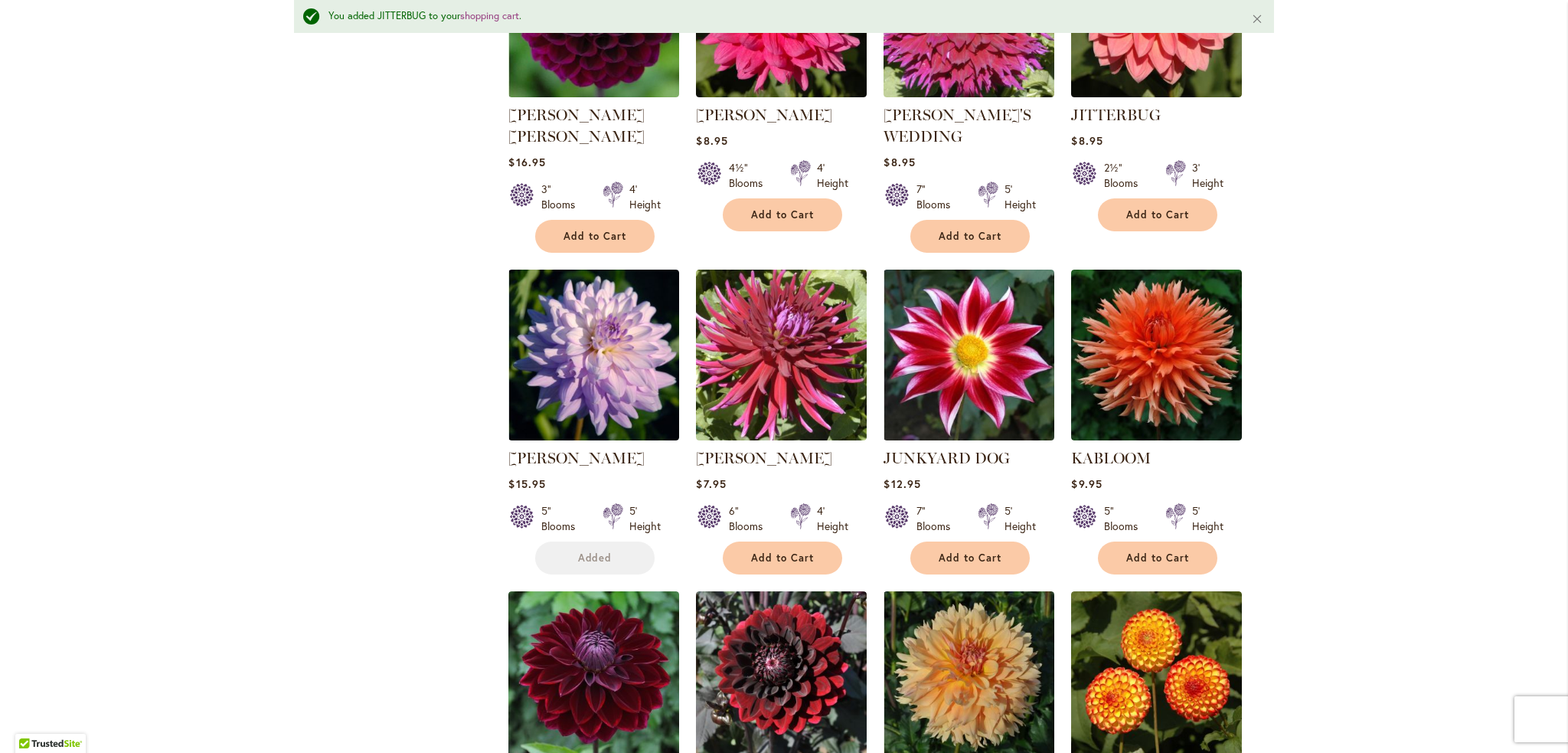
scroll to position [1665, 0]
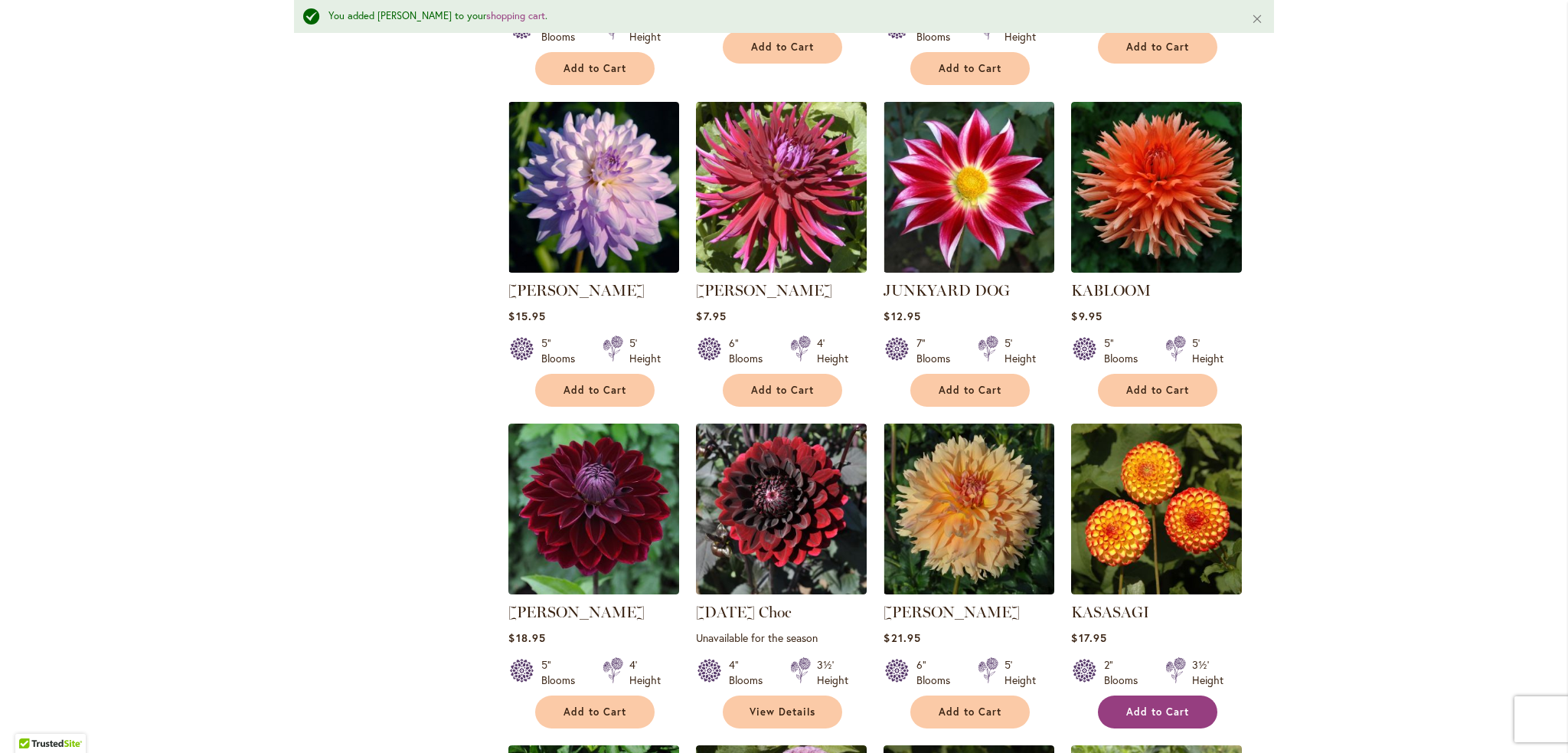
click at [1171, 705] on span "Add to Cart" at bounding box center [1157, 711] width 63 height 13
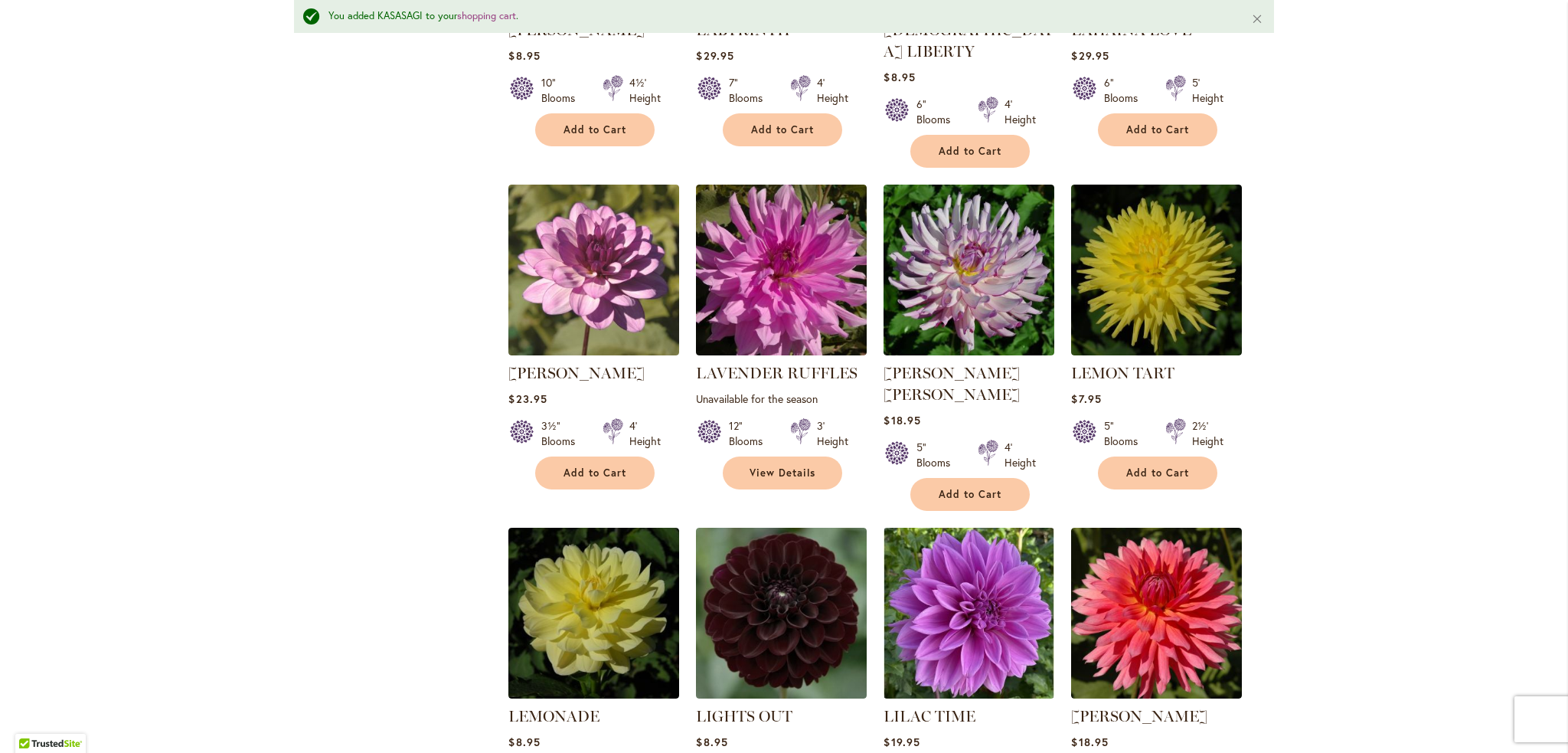
scroll to position [2967, 0]
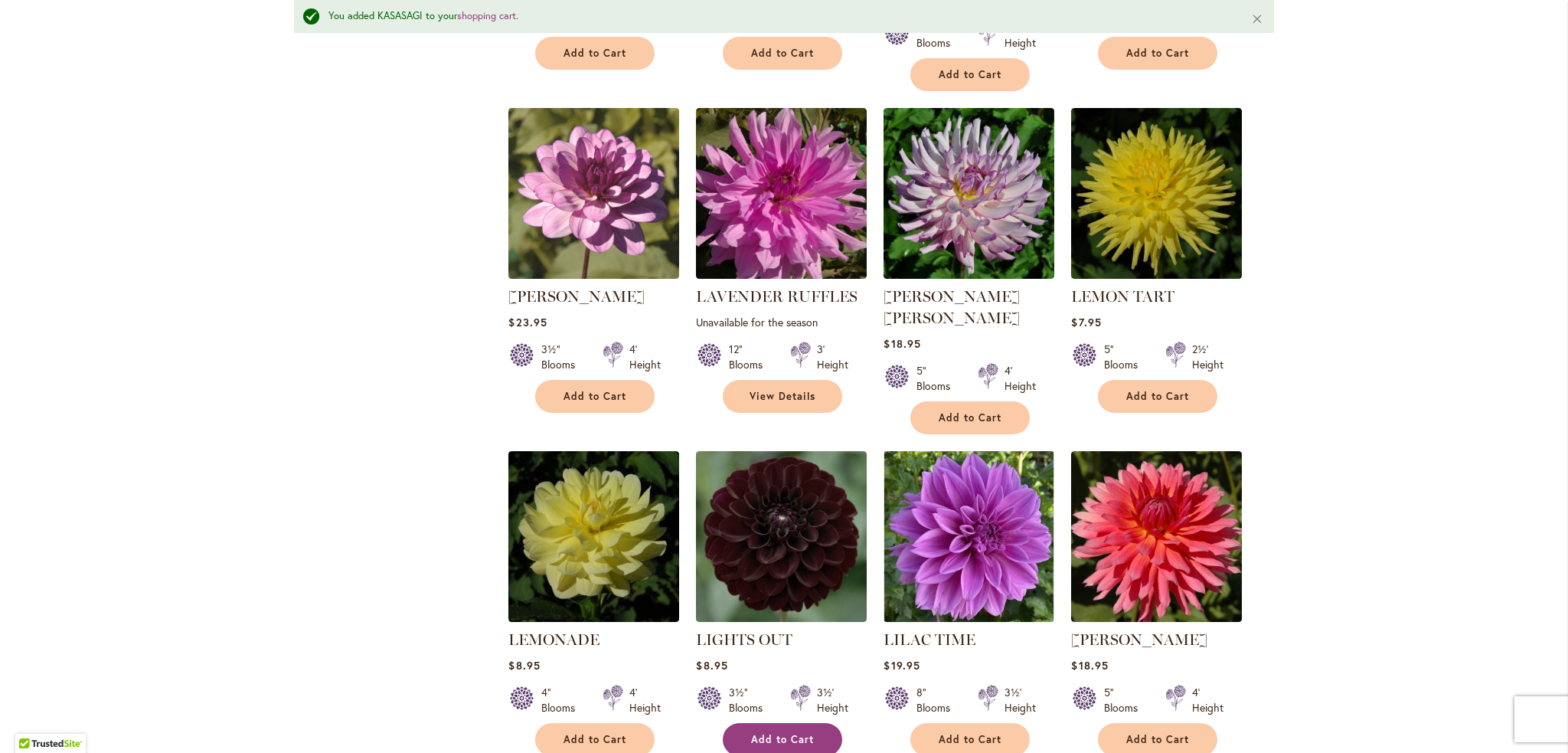
click at [799, 733] on span "Add to Cart" at bounding box center [783, 739] width 63 height 13
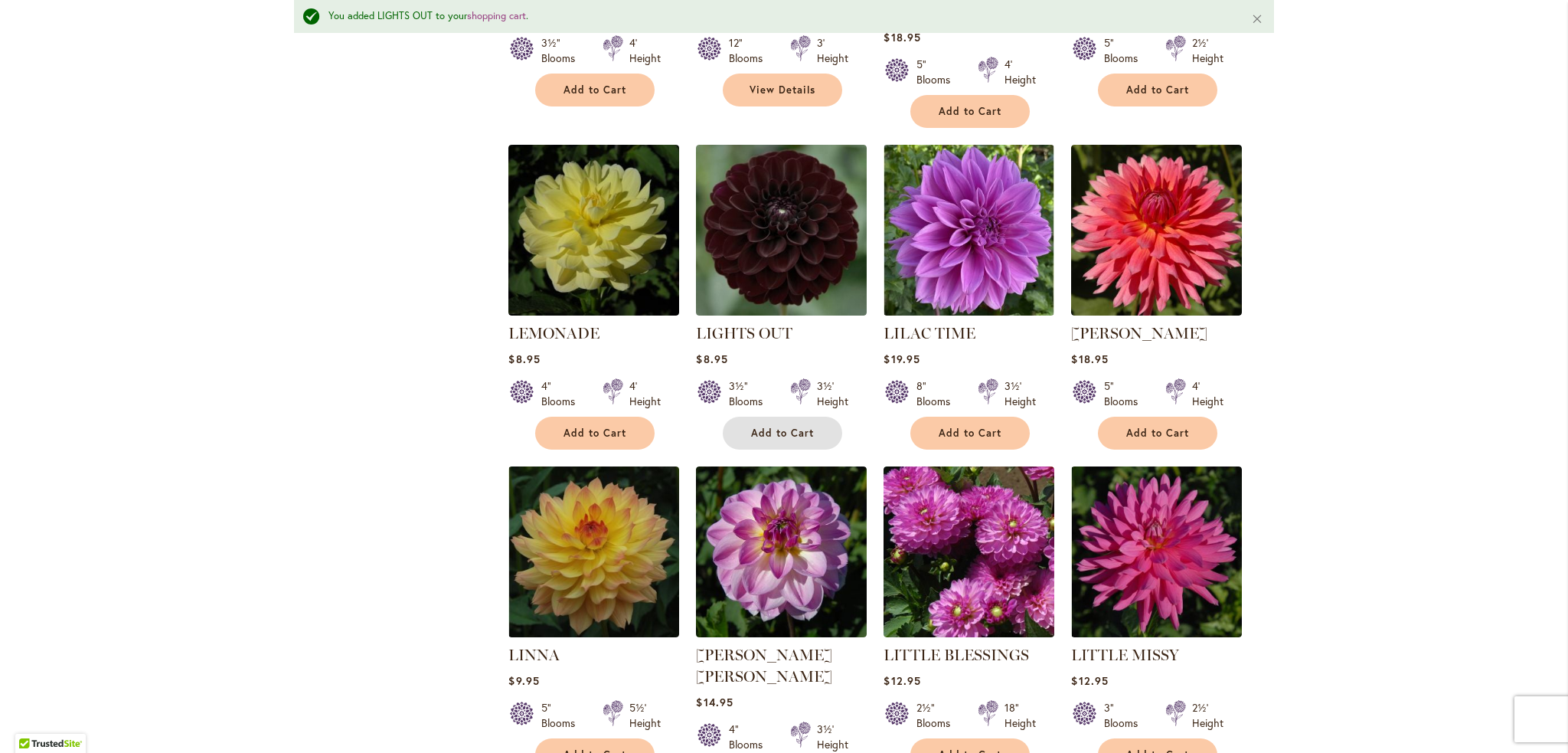
scroll to position [3350, 0]
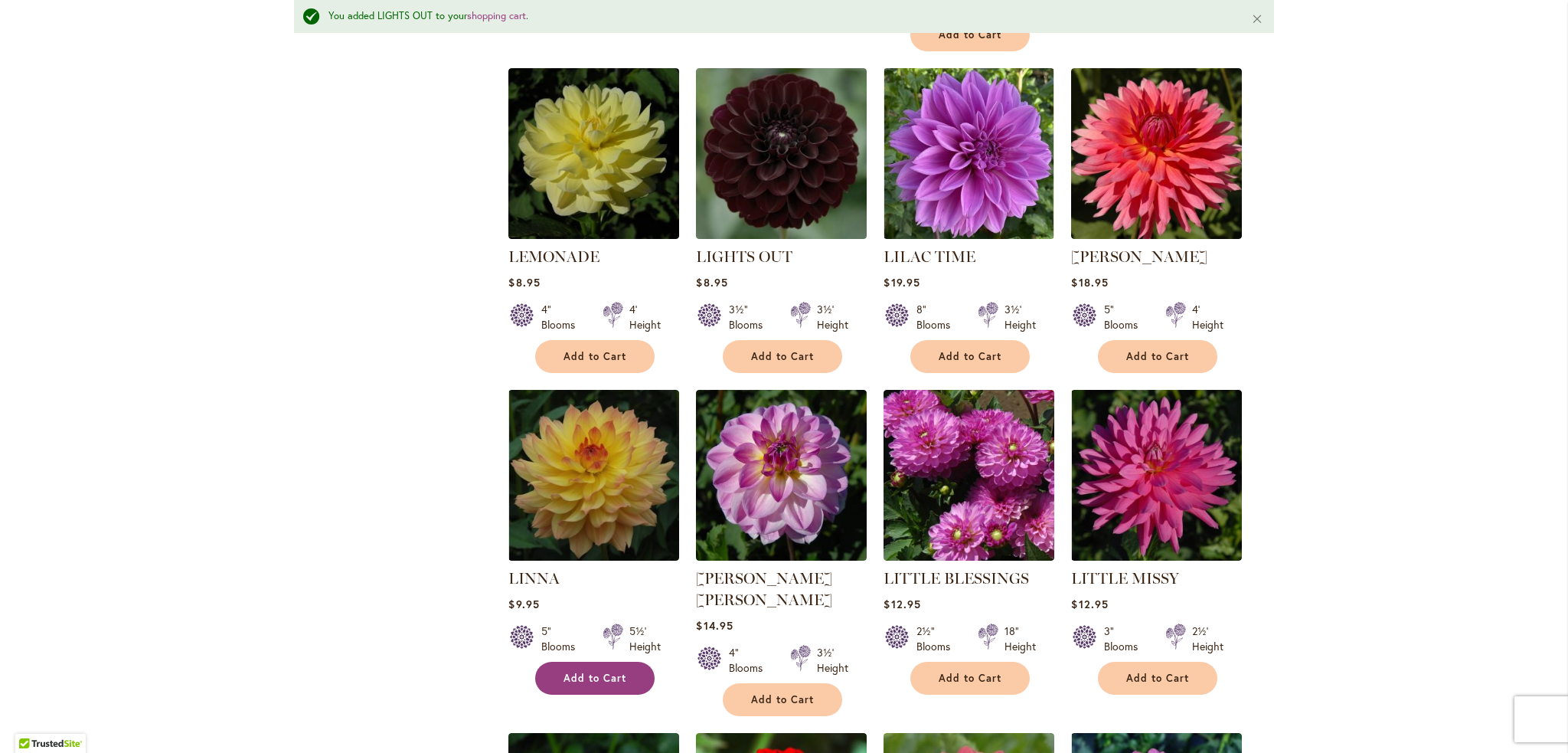
click at [592, 672] on span "Add to Cart" at bounding box center [595, 678] width 63 height 13
click at [751, 693] on span "Add to Cart" at bounding box center [783, 699] width 63 height 13
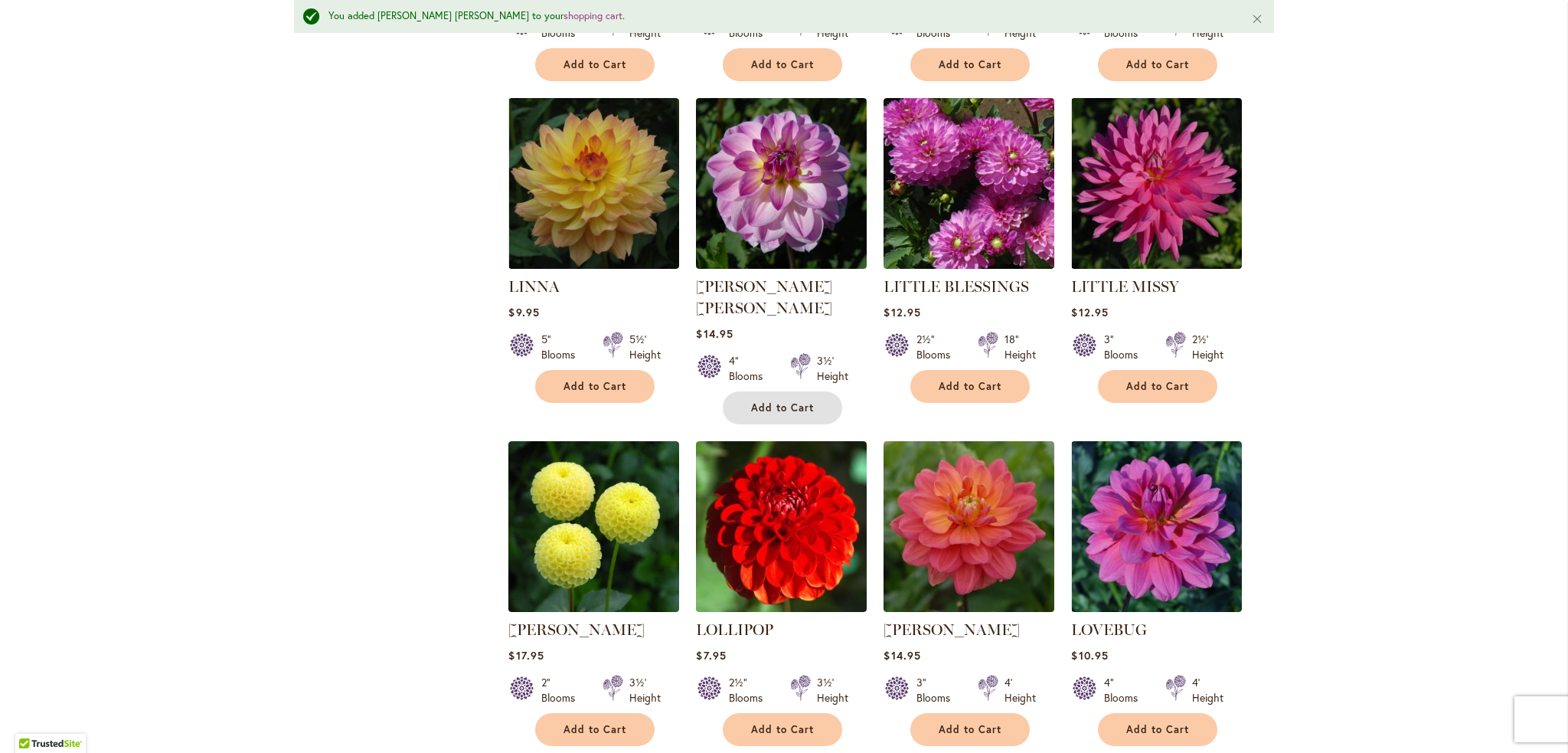
scroll to position [3655, 0]
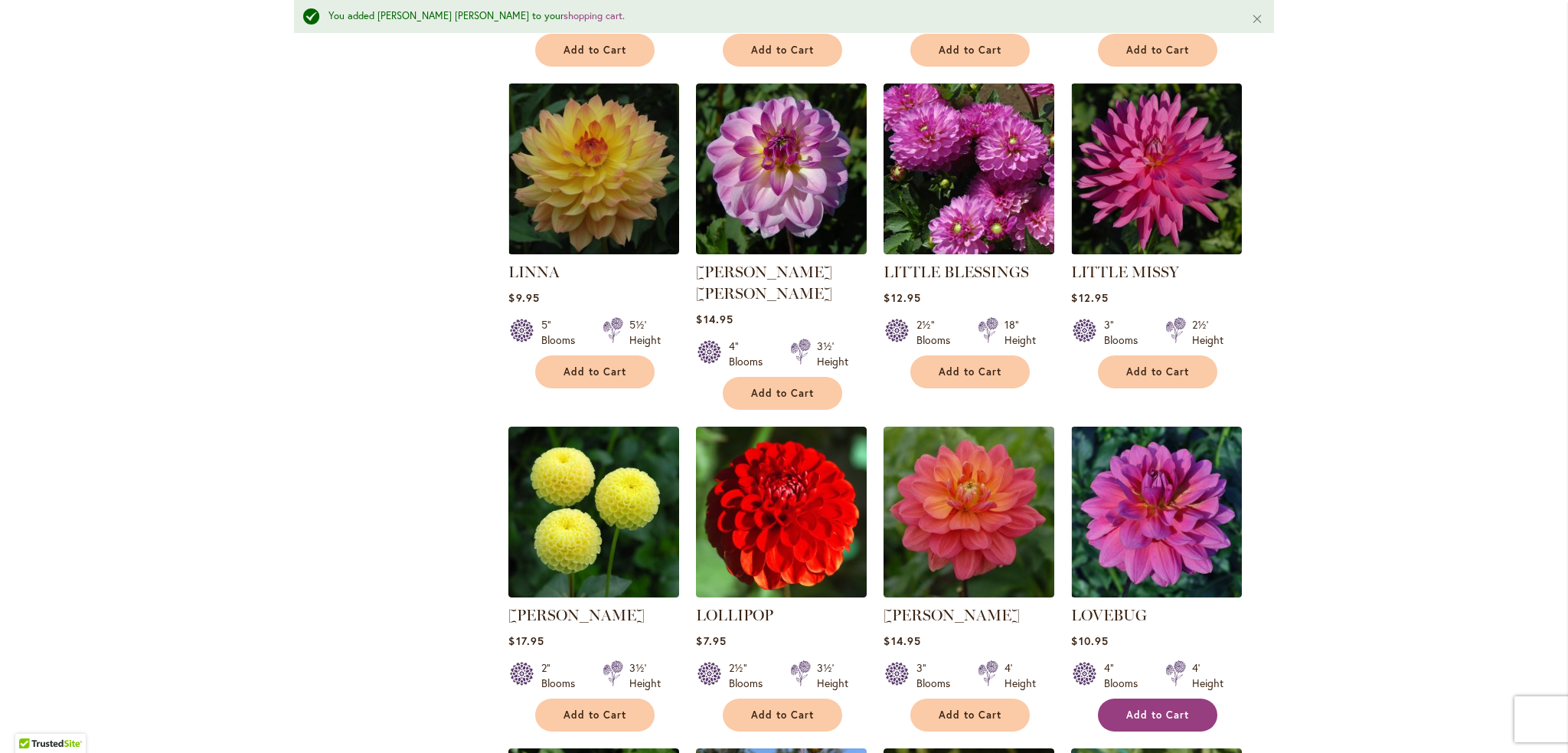
click at [1139, 708] on span "Add to Cart" at bounding box center [1157, 714] width 63 height 13
click at [981, 708] on span "Add to Cart" at bounding box center [970, 714] width 63 height 13
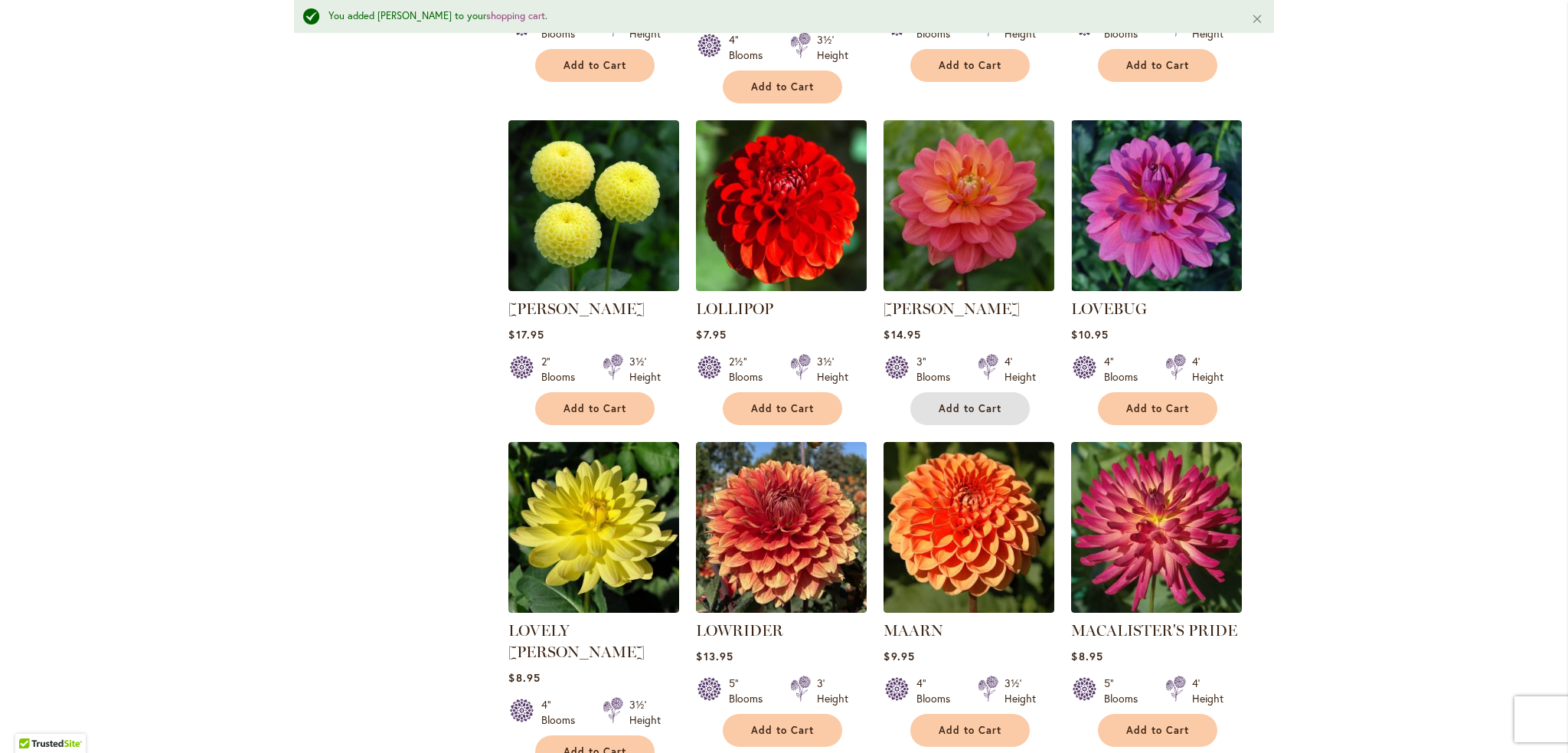
scroll to position [4038, 0]
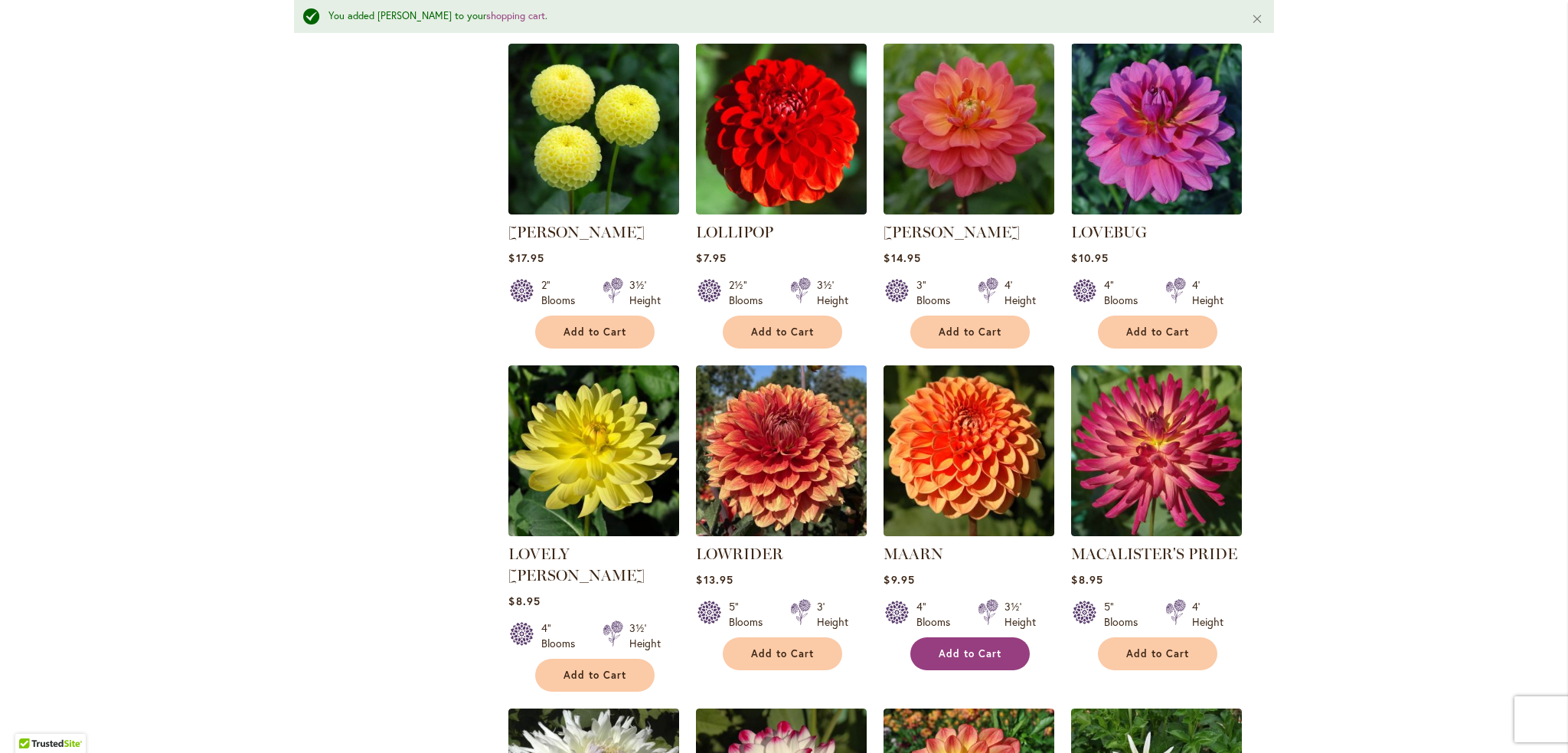
click at [955, 647] on span "Add to Cart" at bounding box center [970, 653] width 63 height 13
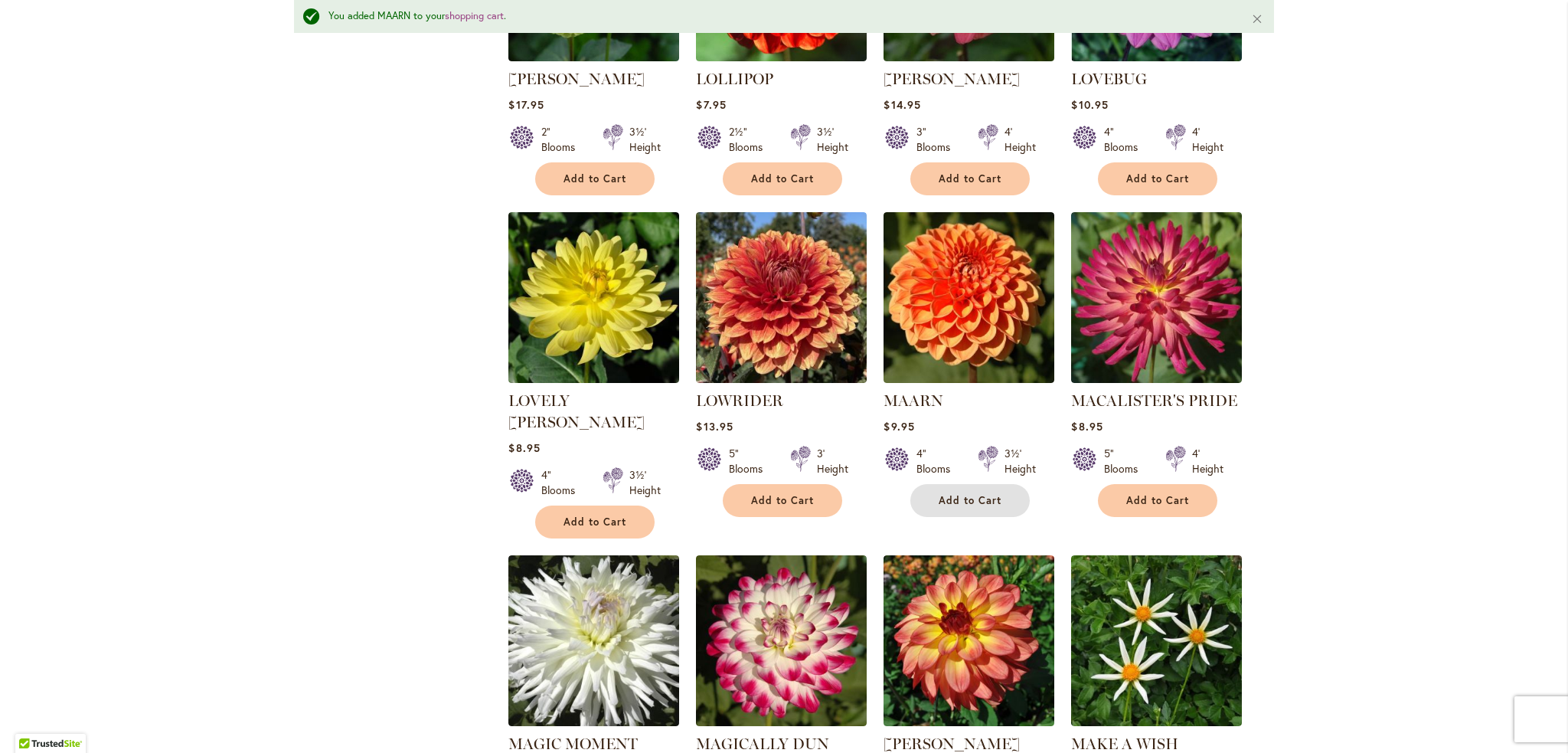
scroll to position [4268, 0]
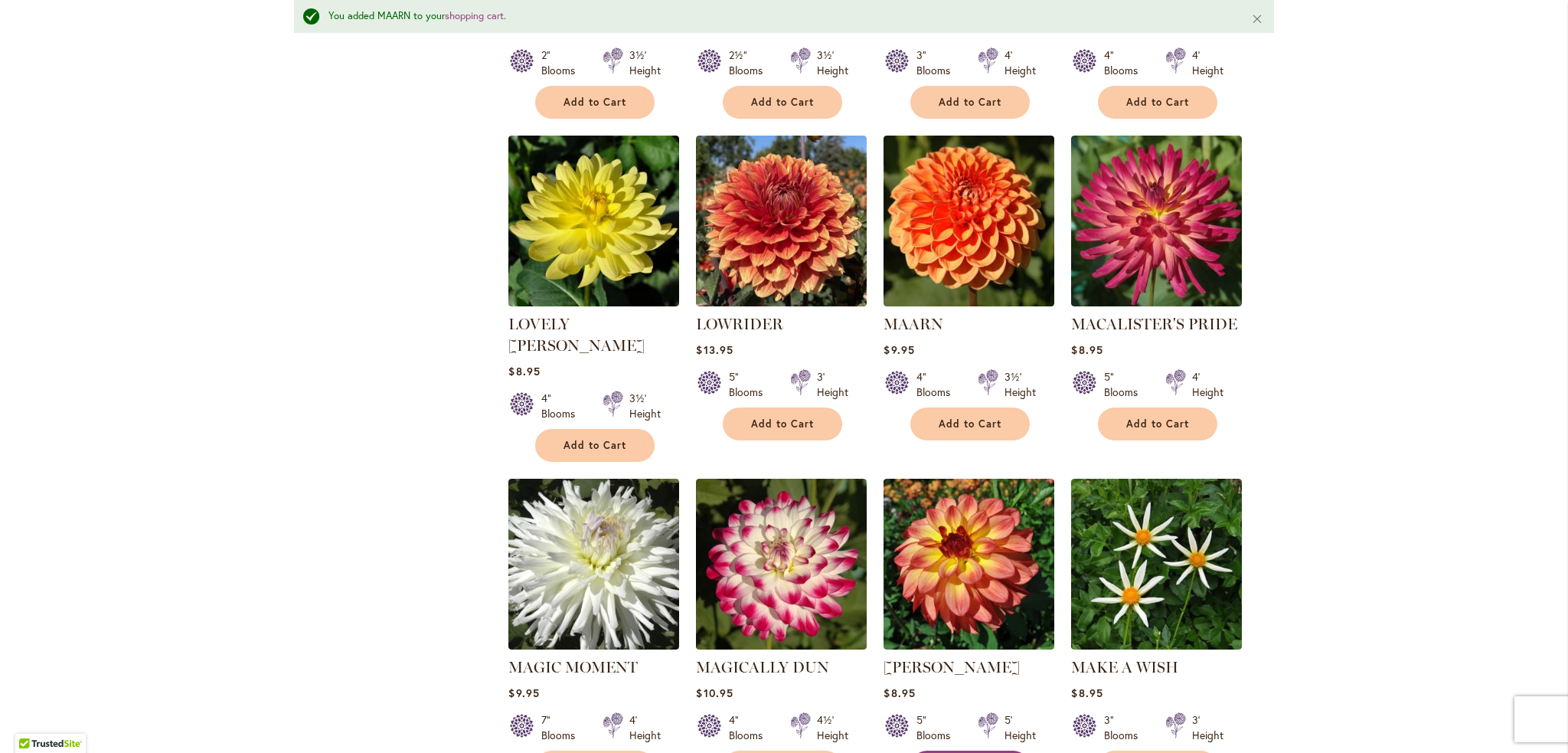
click at [969, 752] on span "Add to Cart" at bounding box center [970, 767] width 63 height 13
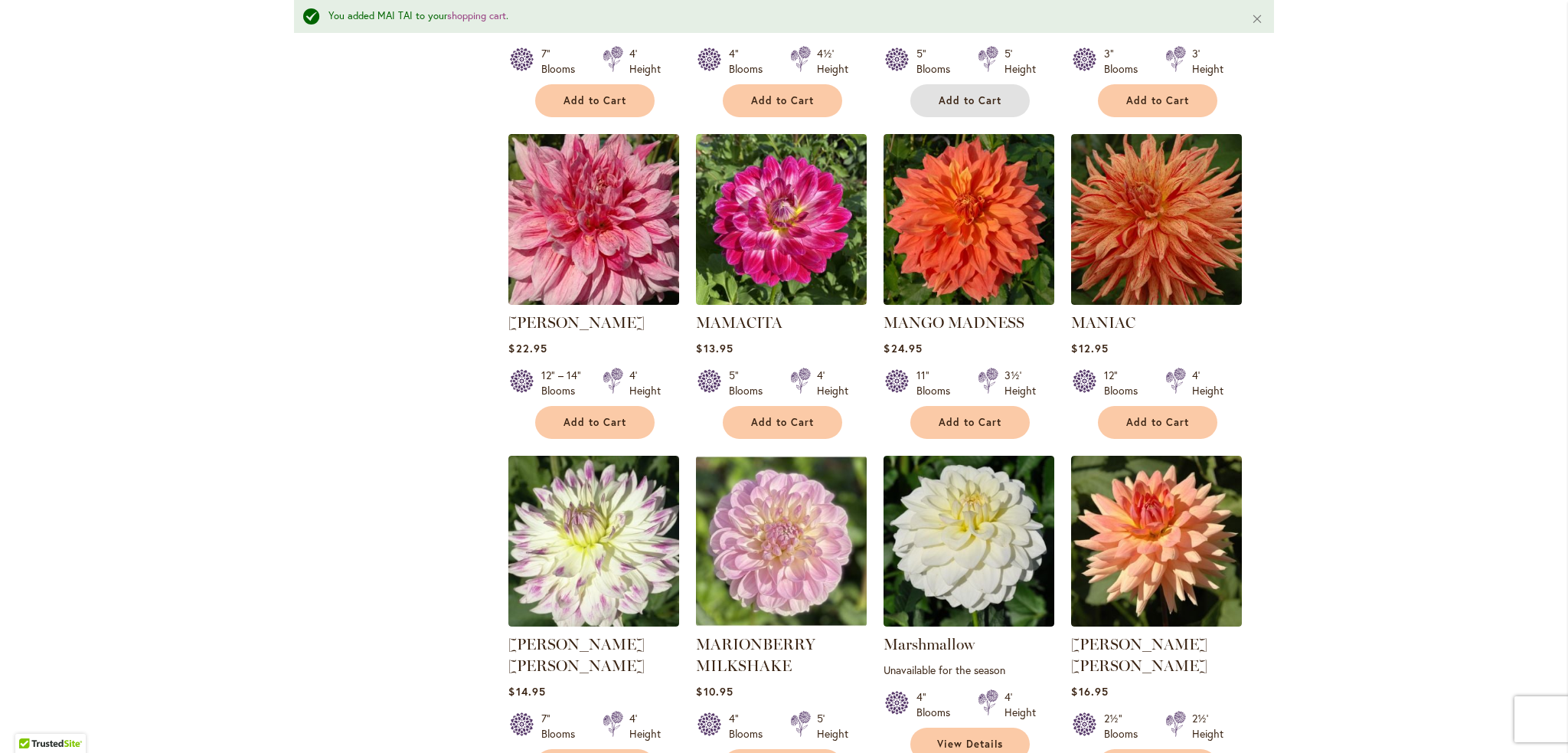
scroll to position [4957, 0]
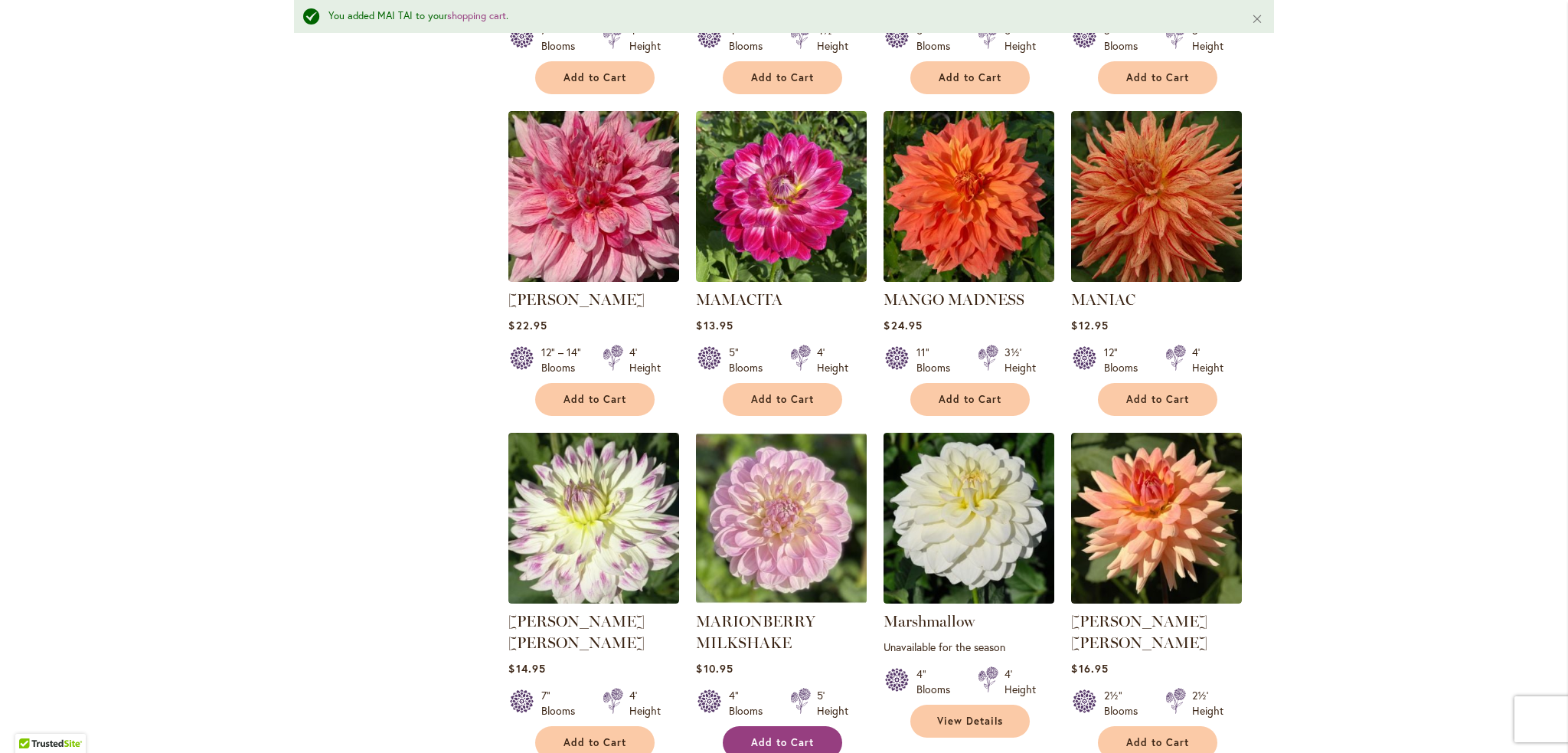
click at [778, 735] on span "Add to Cart" at bounding box center [783, 742] width 63 height 13
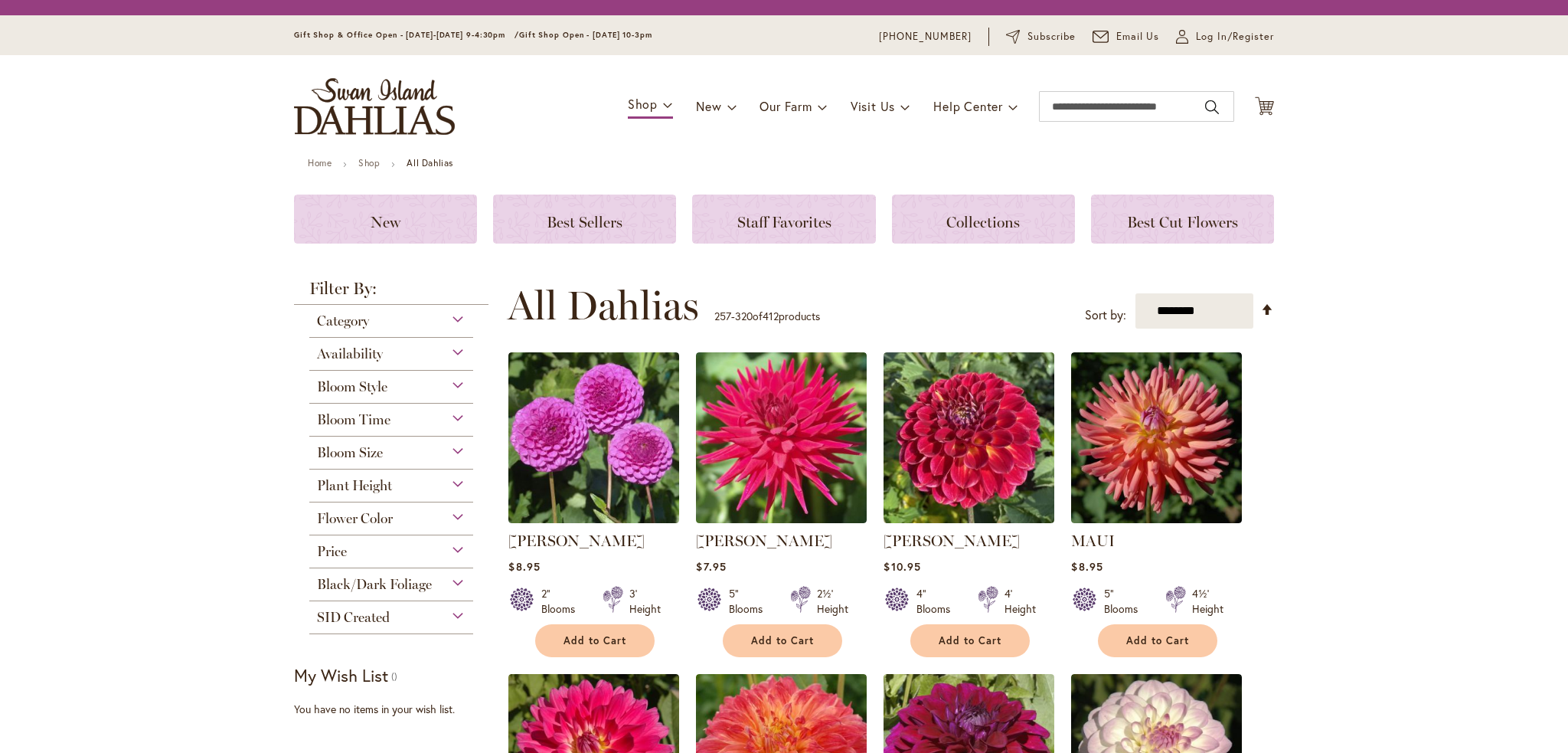
scroll to position [323, 0]
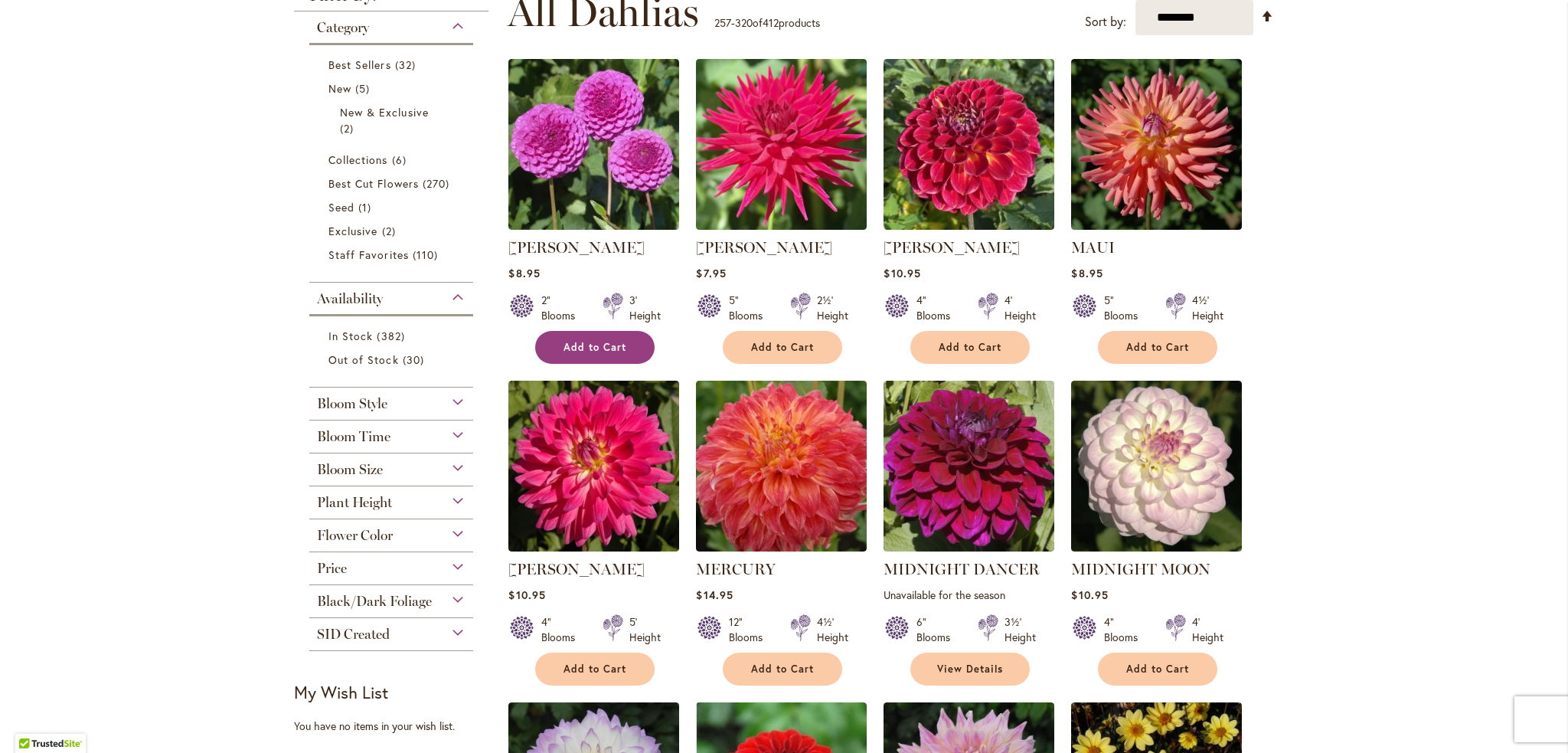
click at [620, 348] on button "Add to Cart" at bounding box center [594, 347] width 119 height 33
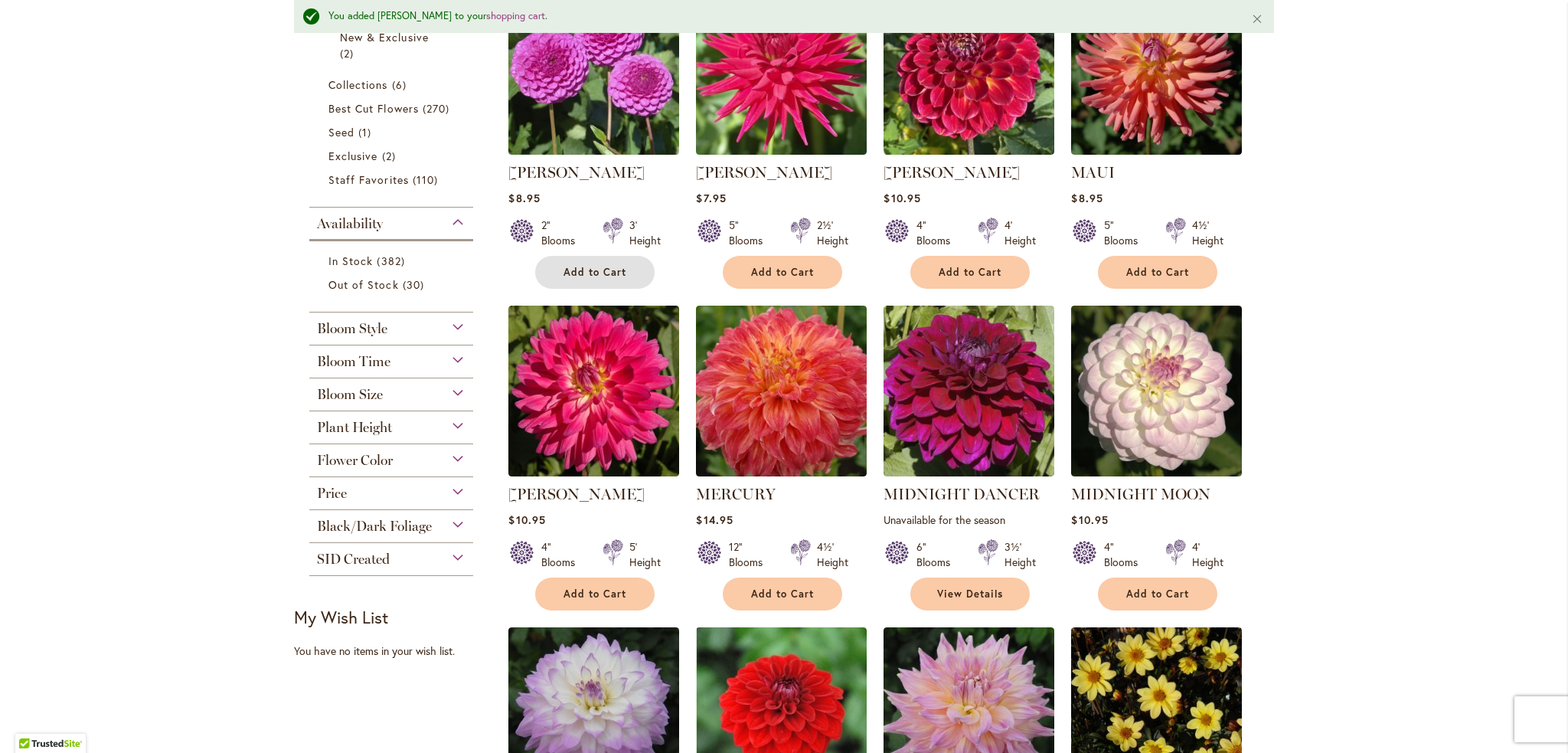
scroll to position [439, 0]
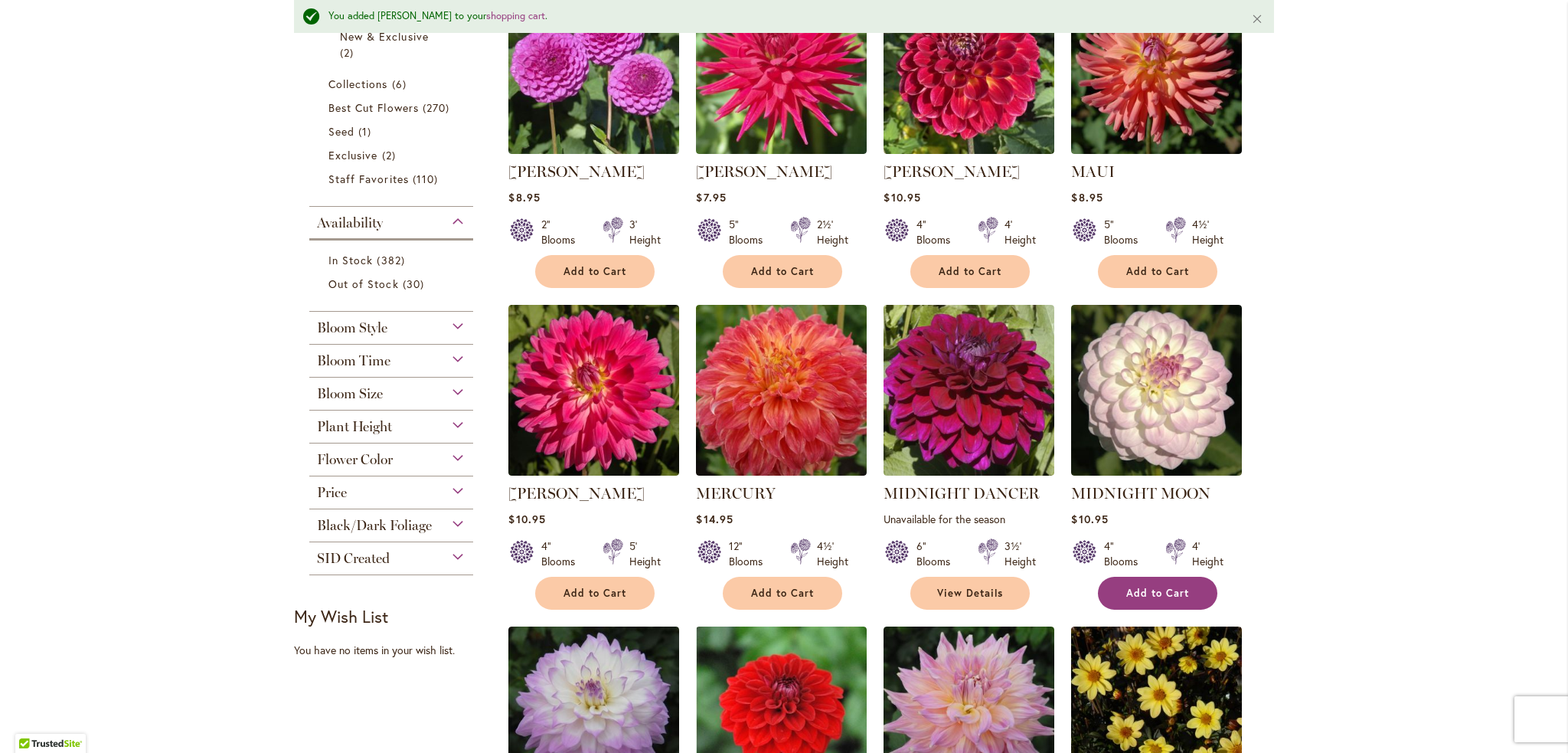
click at [1170, 588] on span "Add to Cart" at bounding box center [1157, 592] width 63 height 13
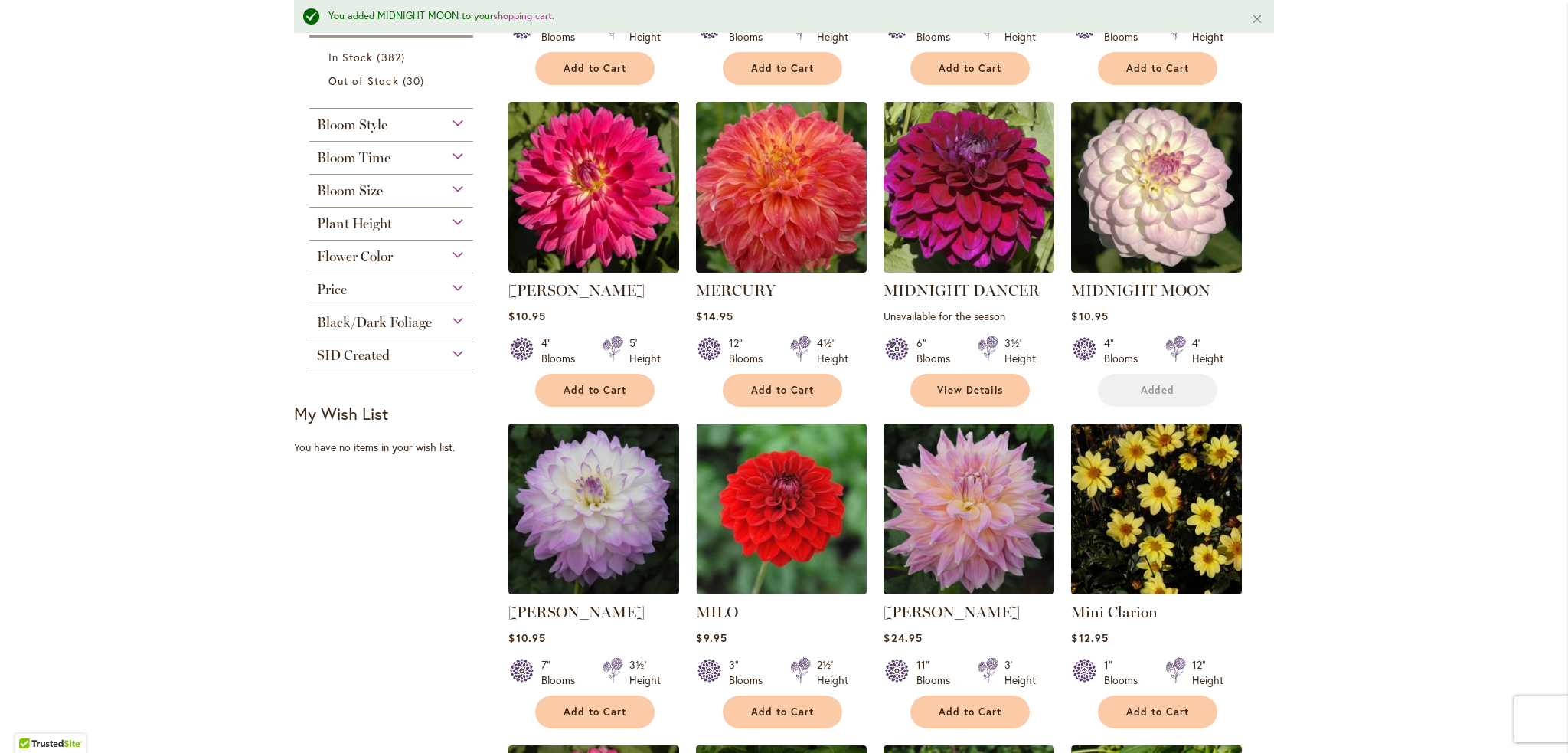
scroll to position [669, 0]
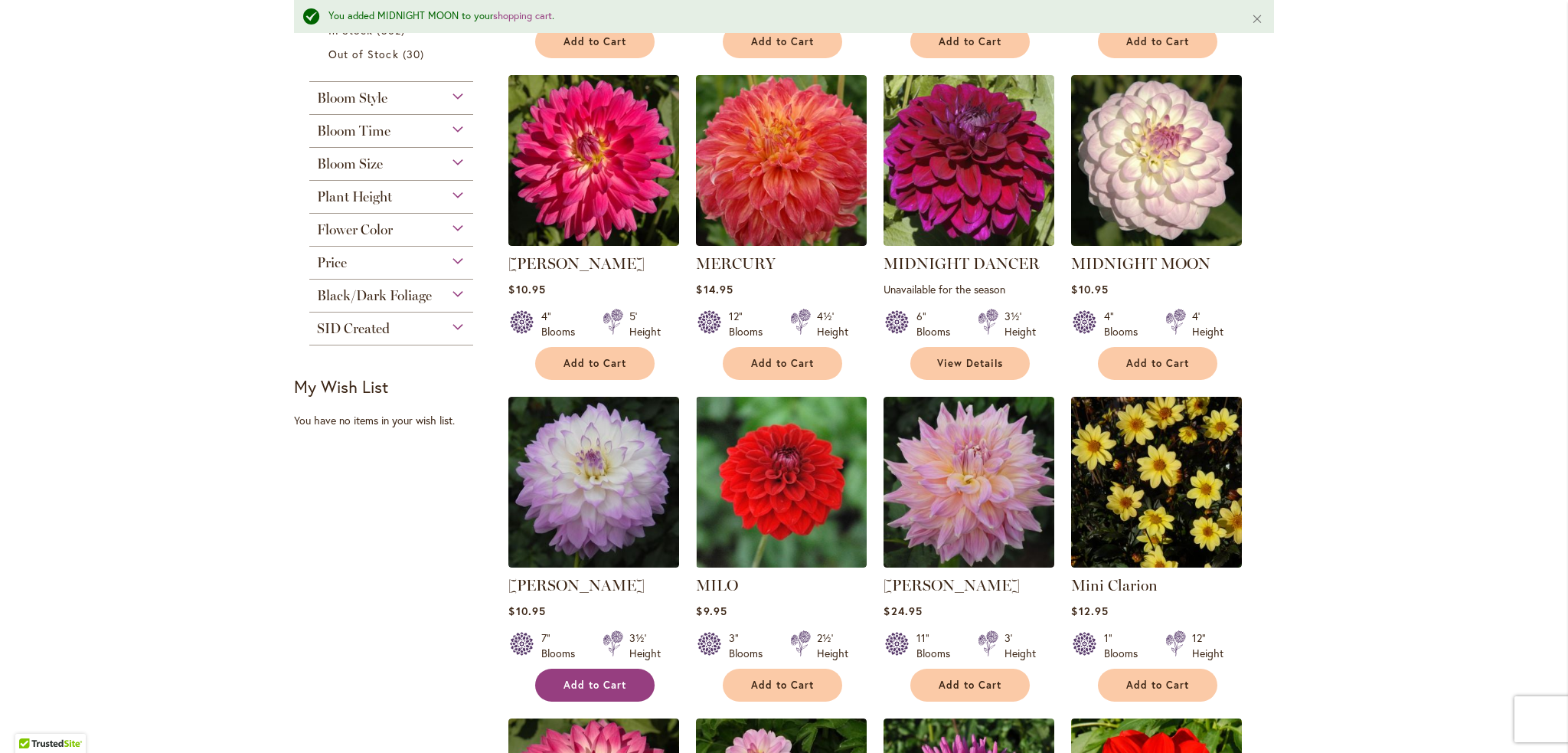
click at [581, 680] on span "Add to Cart" at bounding box center [595, 685] width 63 height 13
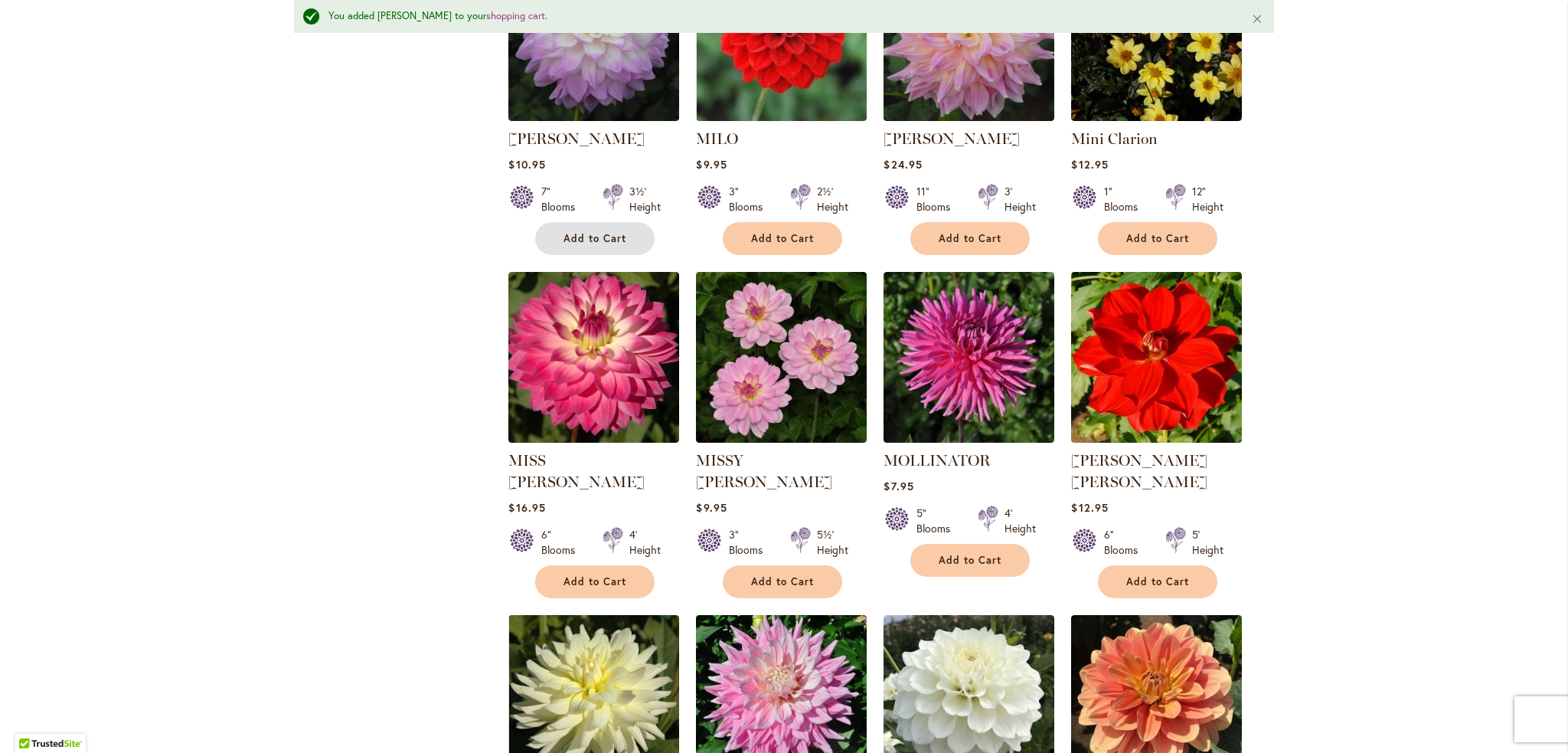
scroll to position [1129, 0]
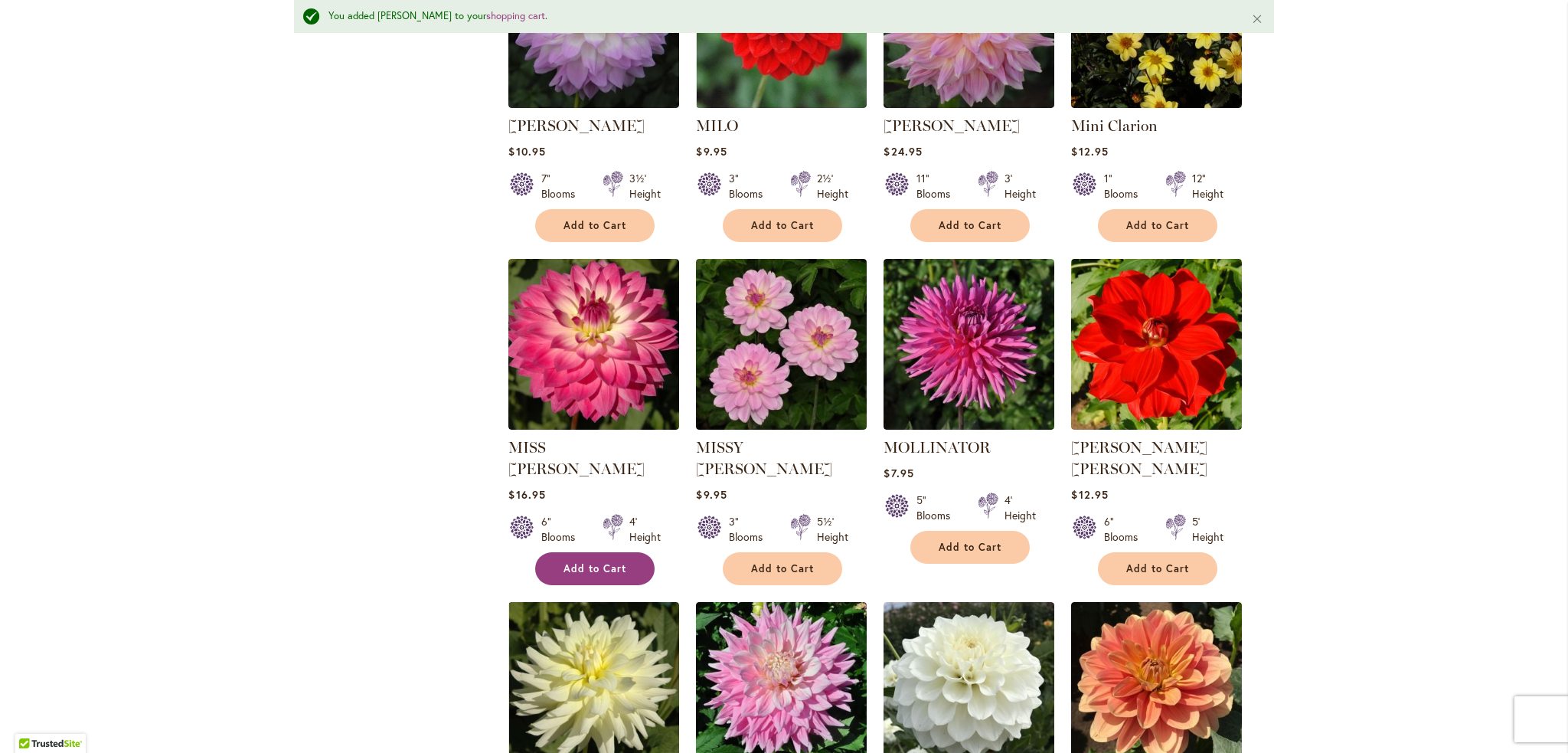
click at [580, 562] on span "Add to Cart" at bounding box center [595, 568] width 63 height 13
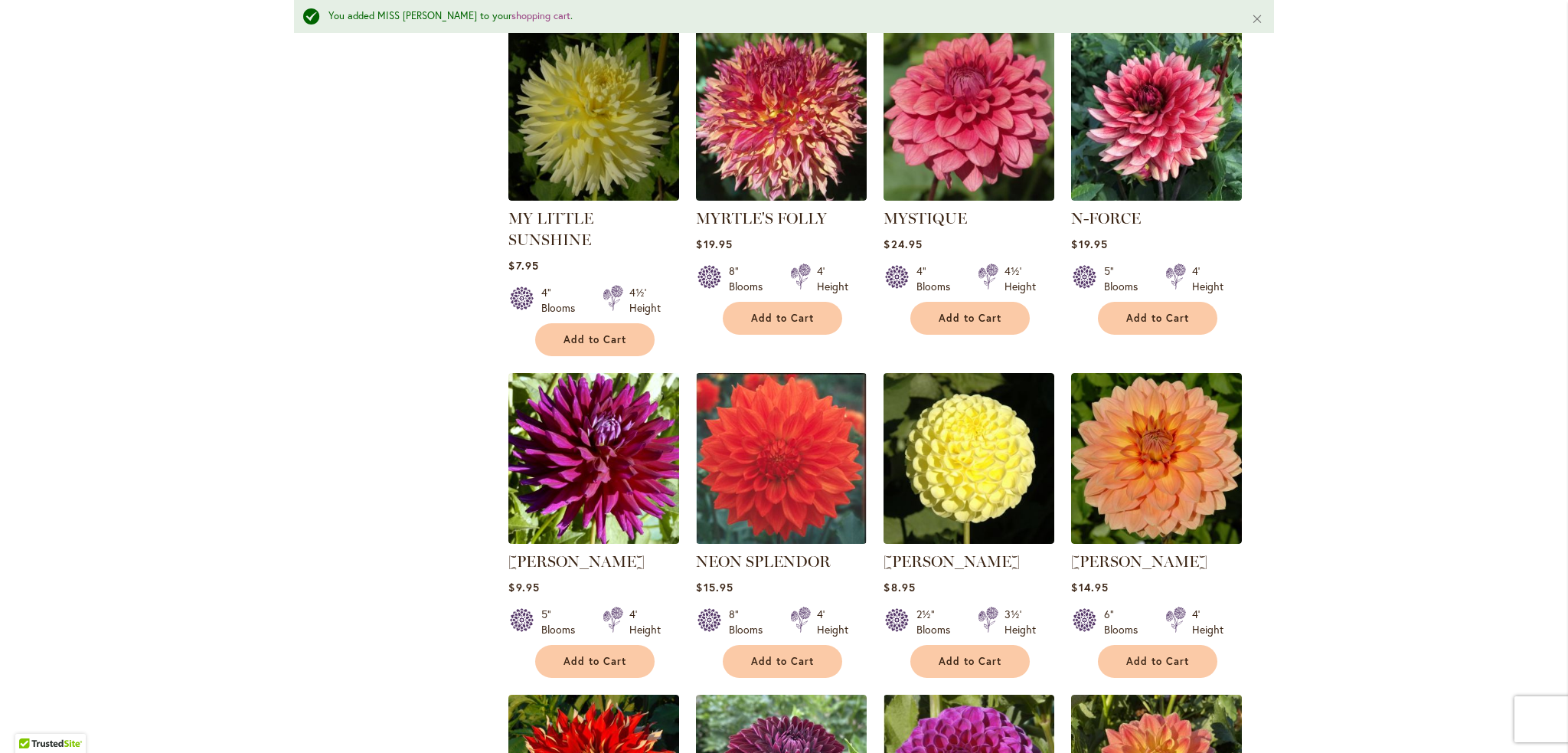
scroll to position [2047, 0]
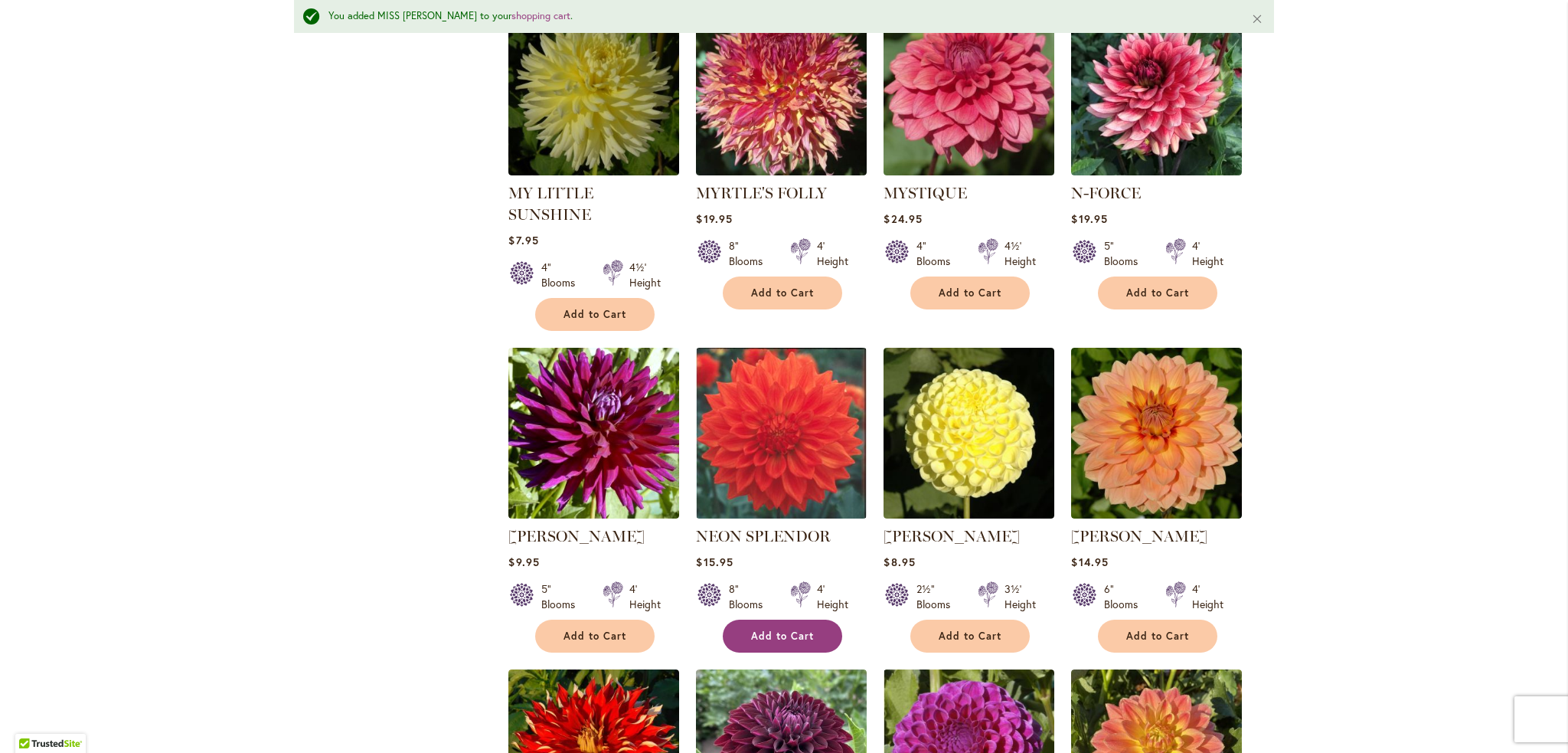
click at [773, 619] on button "Add to Cart" at bounding box center [782, 636] width 119 height 33
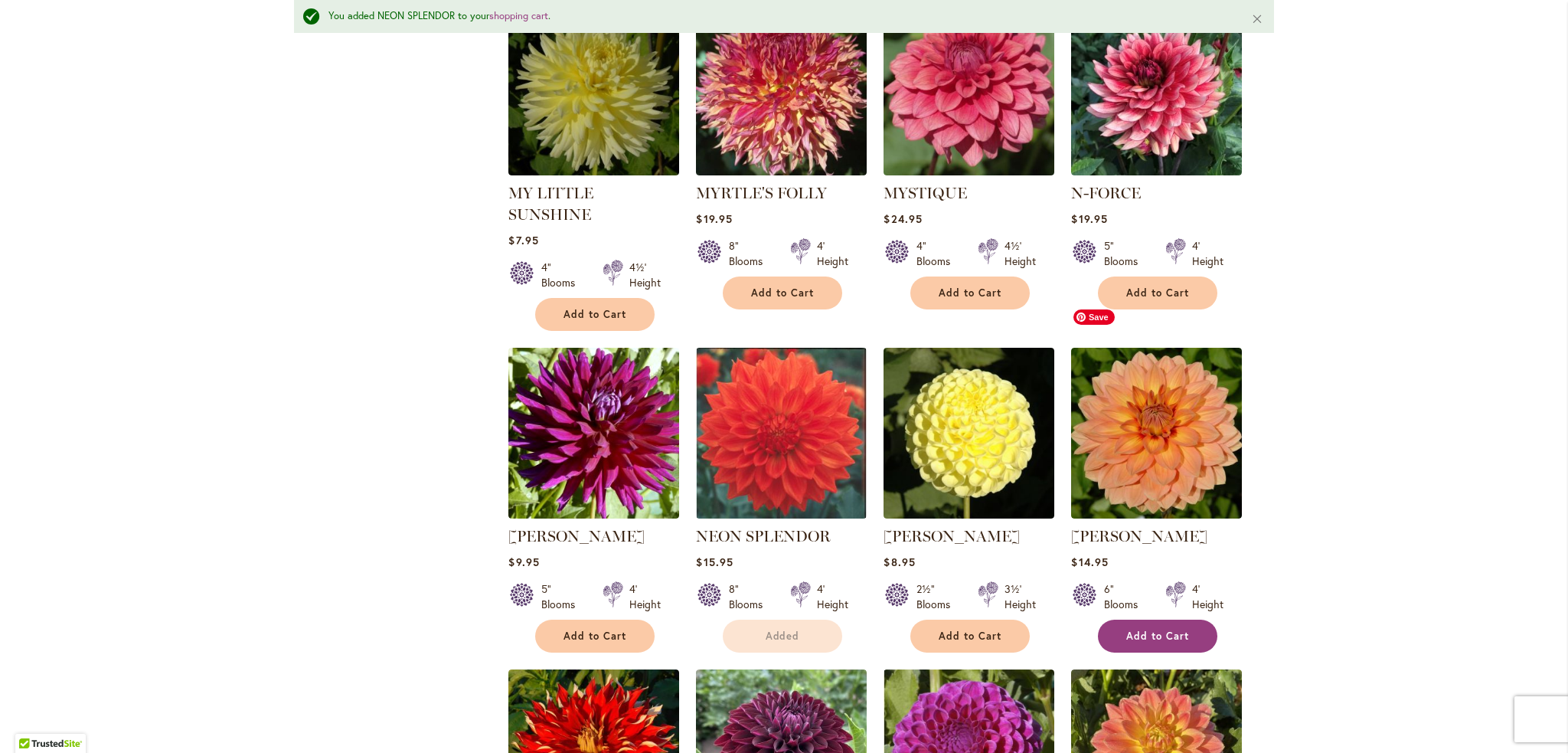
click at [1154, 629] on span "Add to Cart" at bounding box center [1157, 636] width 63 height 13
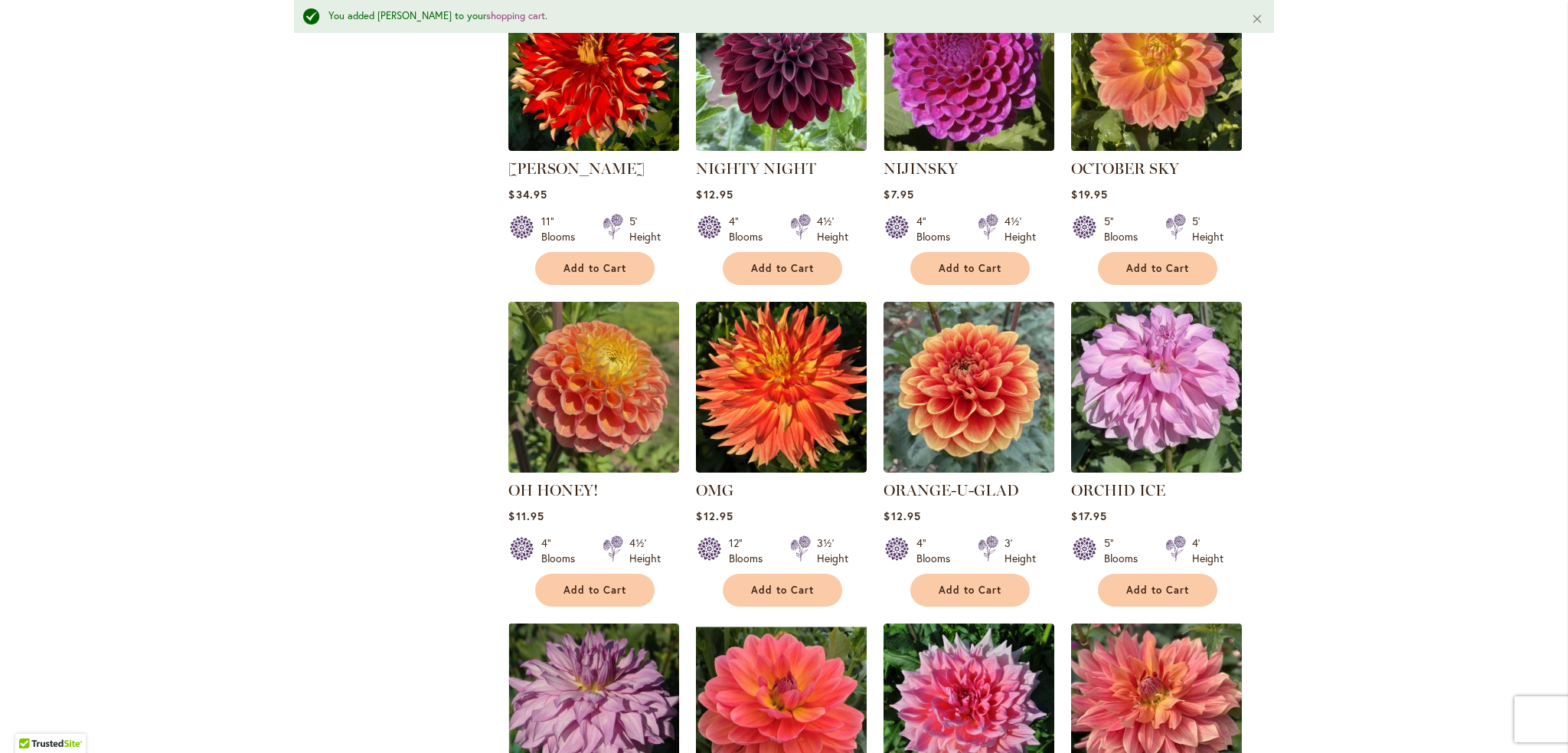
scroll to position [2813, 0]
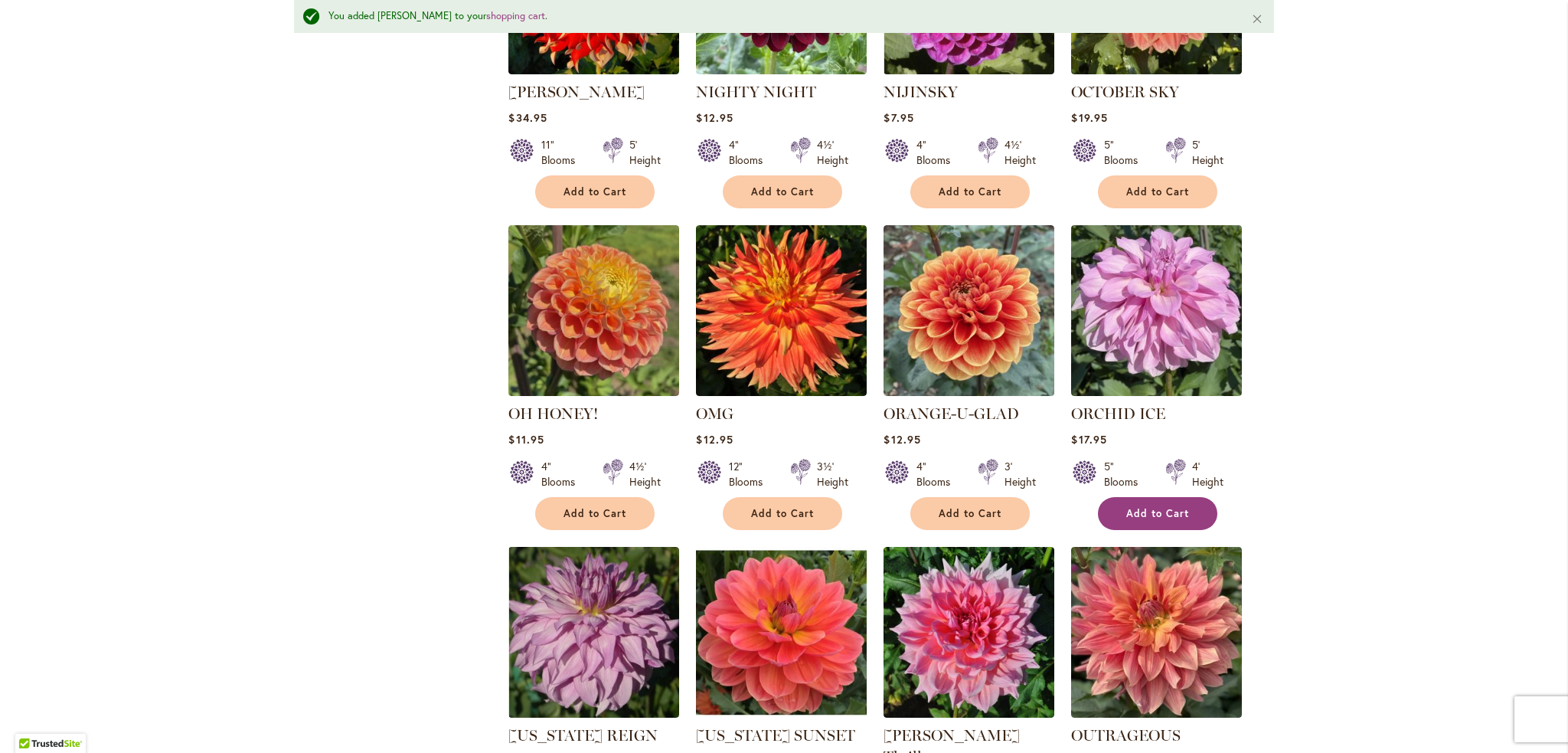
click at [1167, 507] on span "Add to Cart" at bounding box center [1157, 513] width 63 height 13
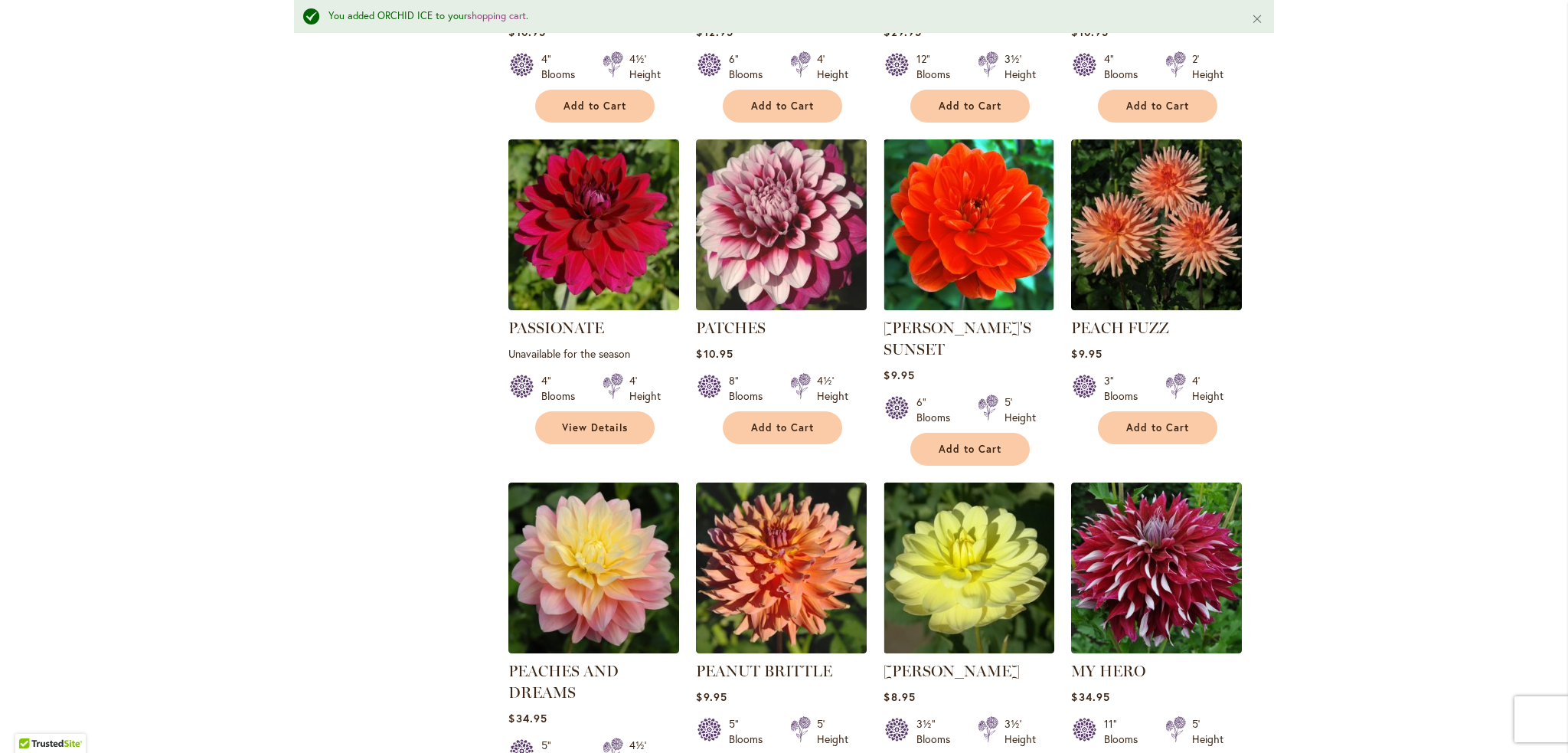
scroll to position [3961, 0]
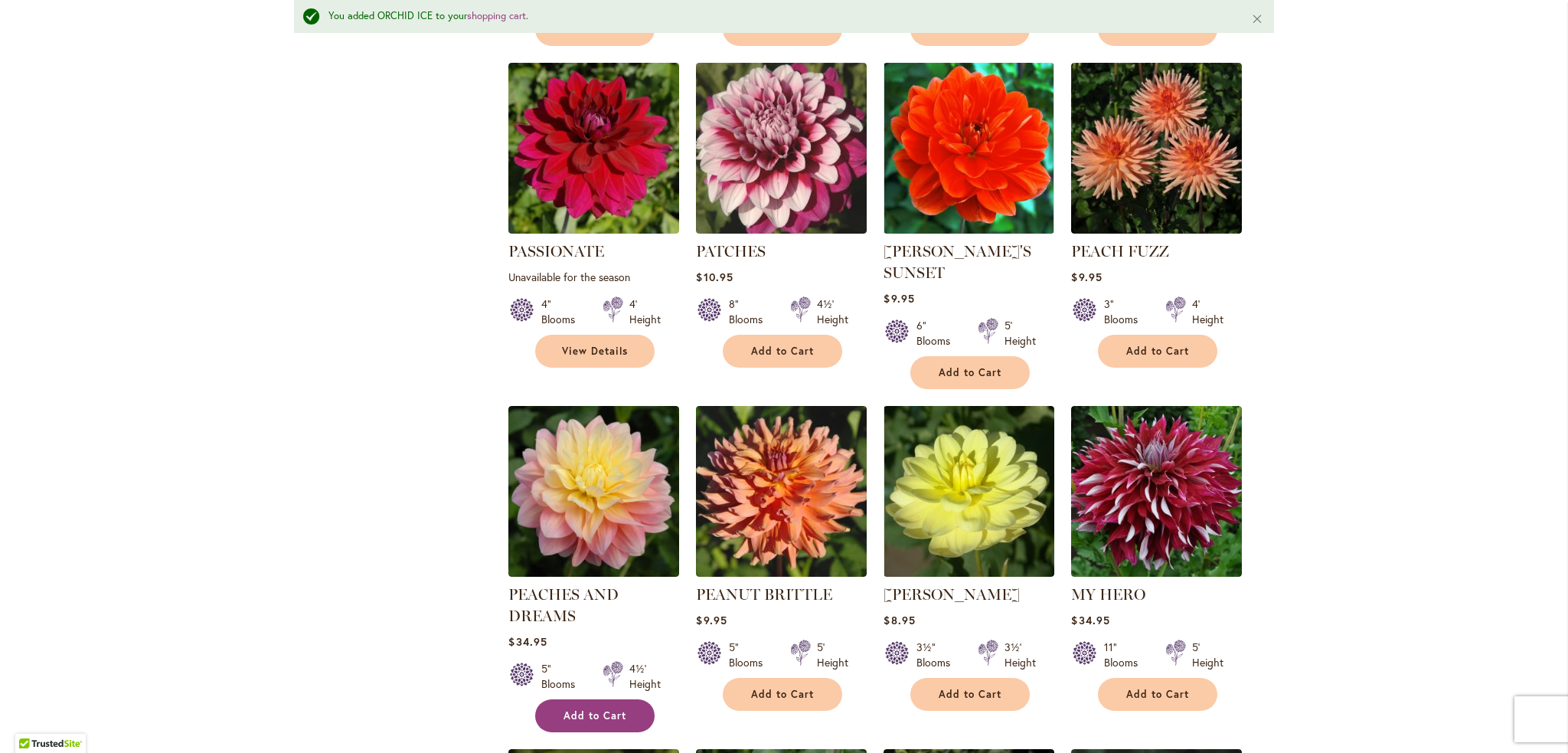
click at [569, 709] on span "Add to Cart" at bounding box center [595, 715] width 63 height 13
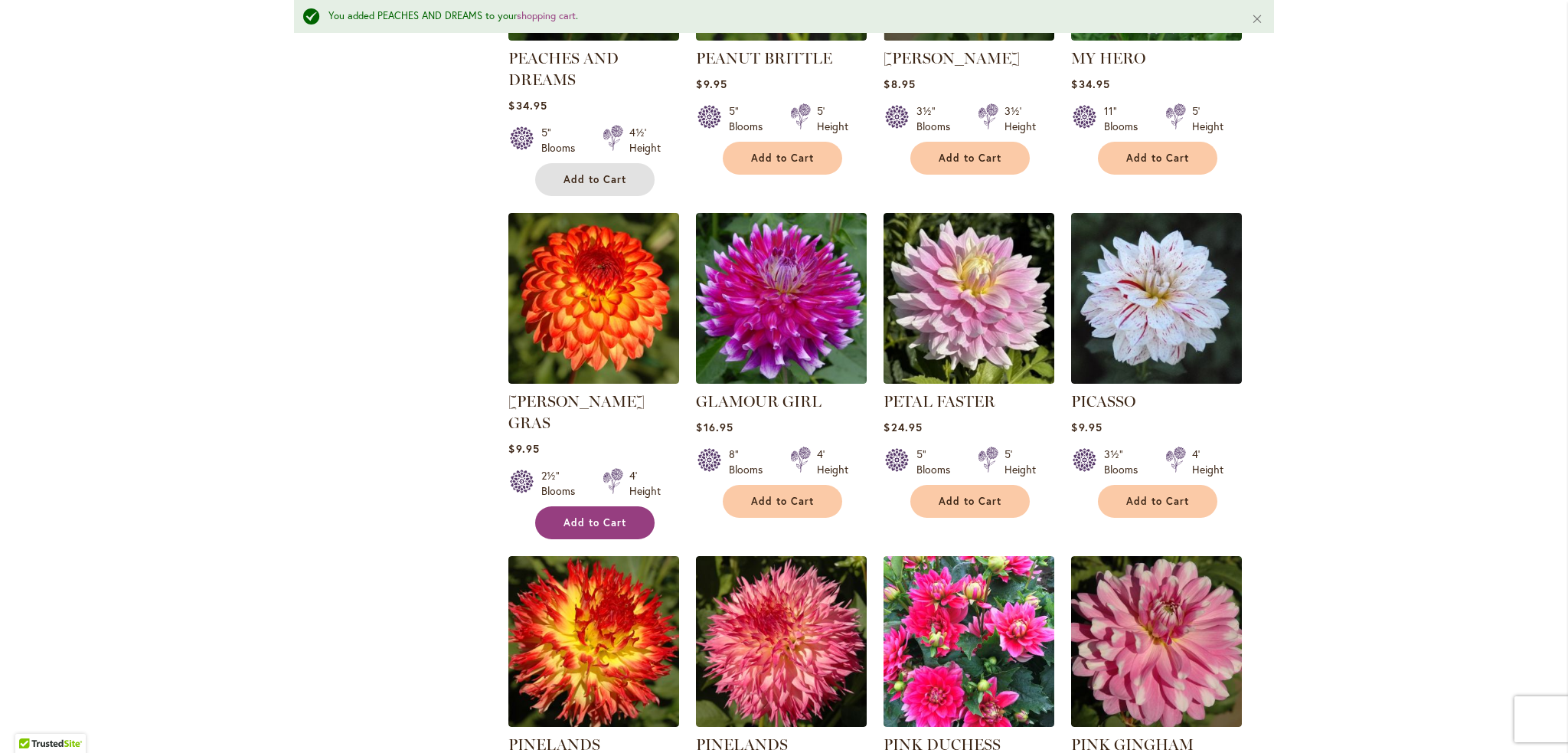
scroll to position [4573, 0]
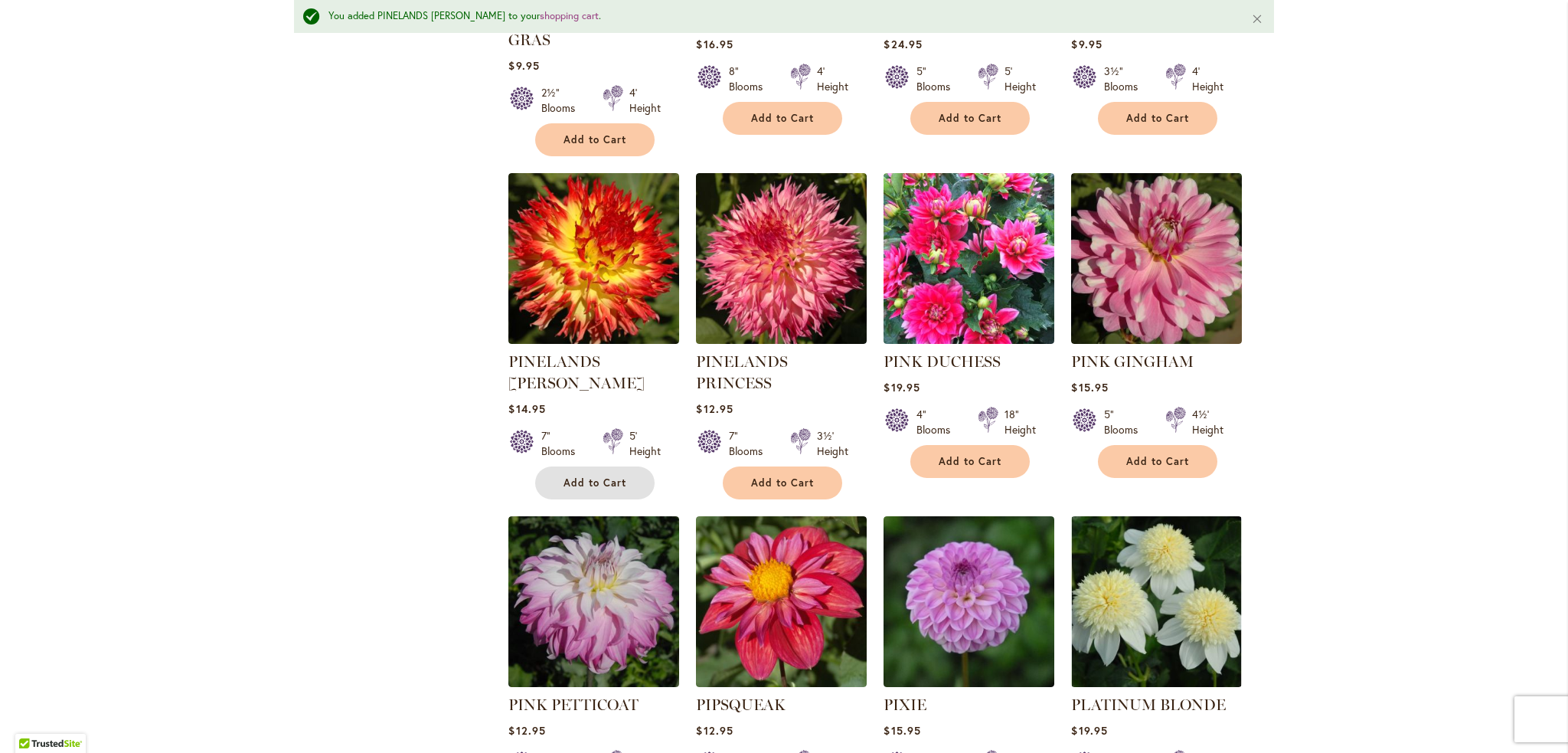
scroll to position [4956, 0]
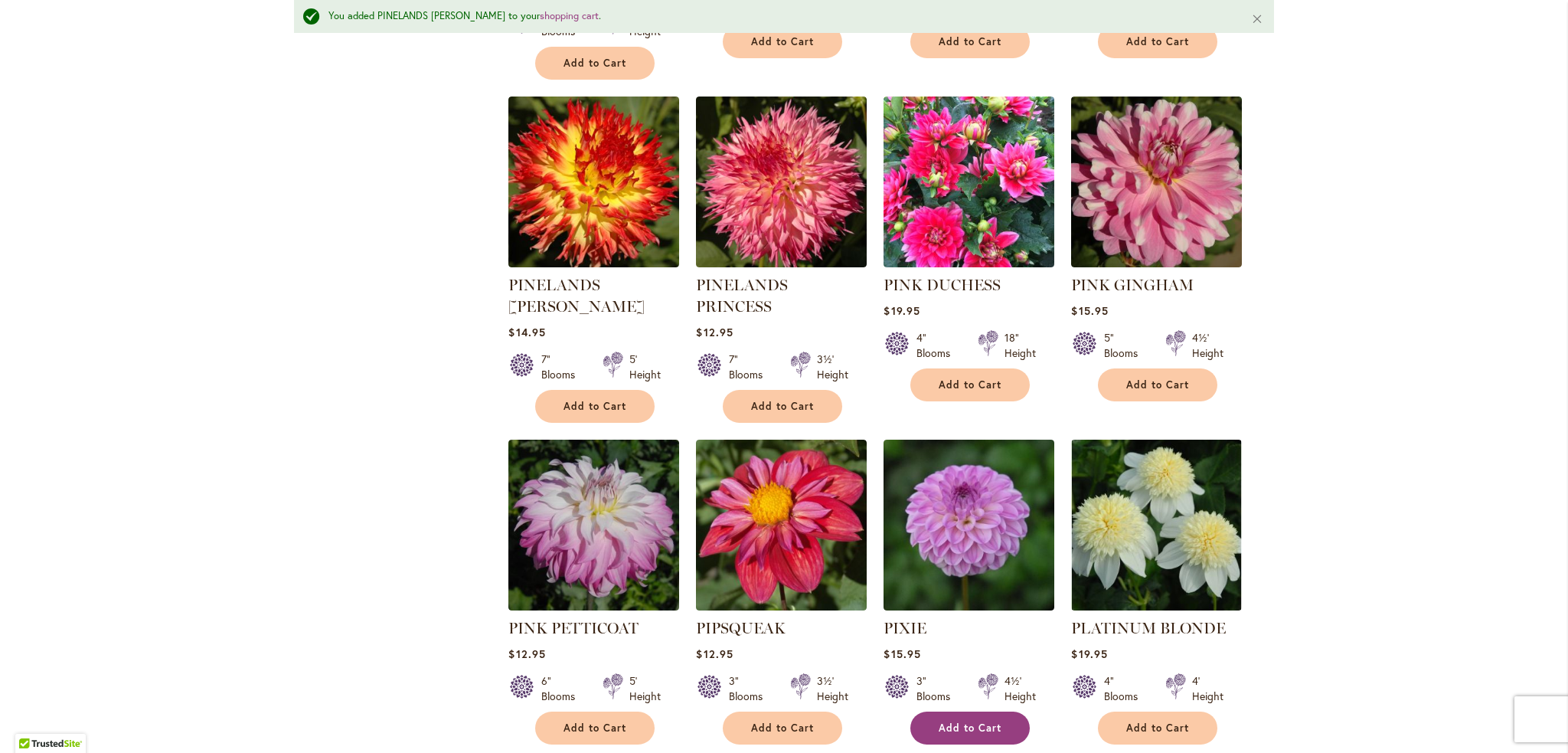
click at [973, 711] on button "Add to Cart" at bounding box center [969, 728] width 119 height 33
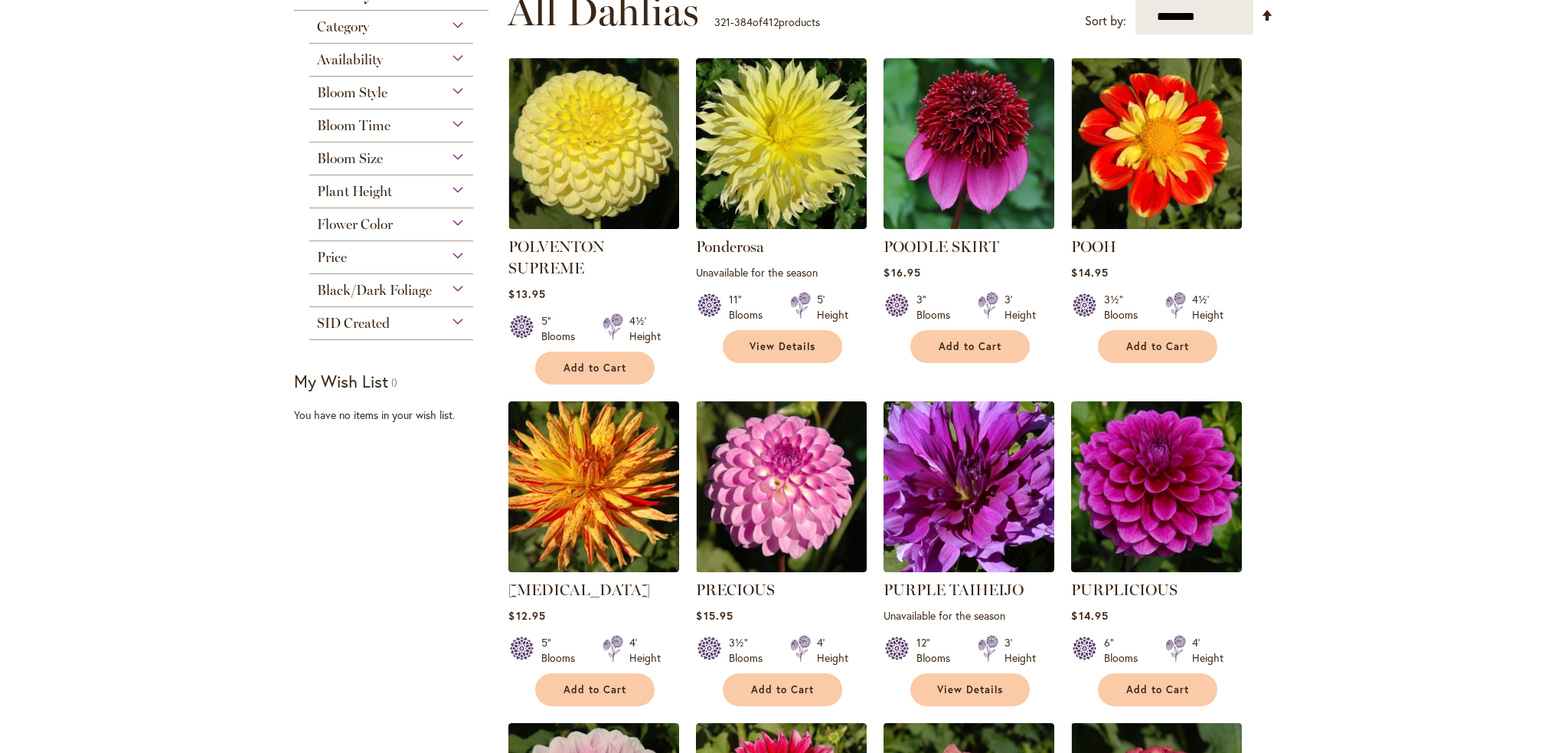
scroll to position [323, 0]
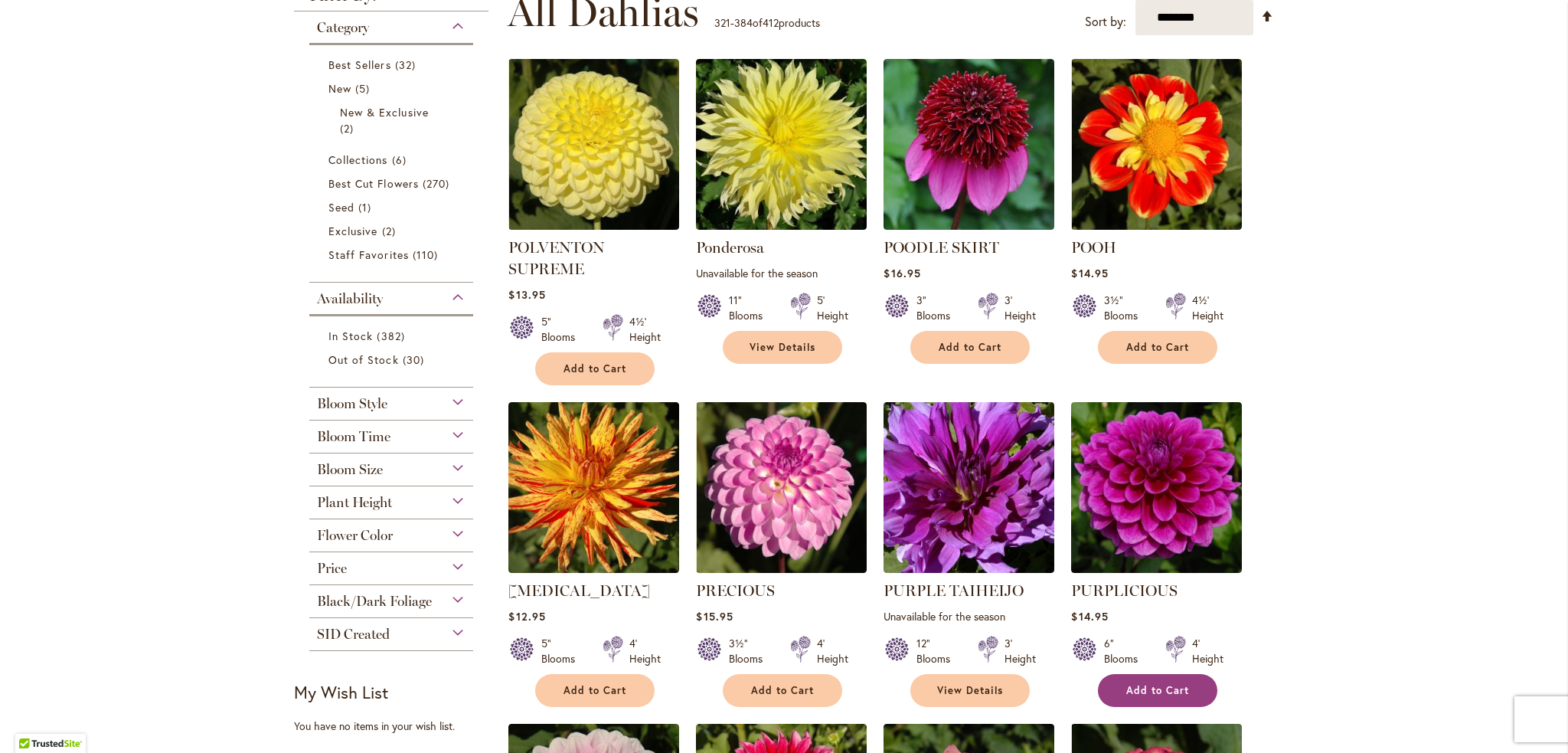
click at [1179, 692] on span "Add to Cart" at bounding box center [1157, 690] width 63 height 13
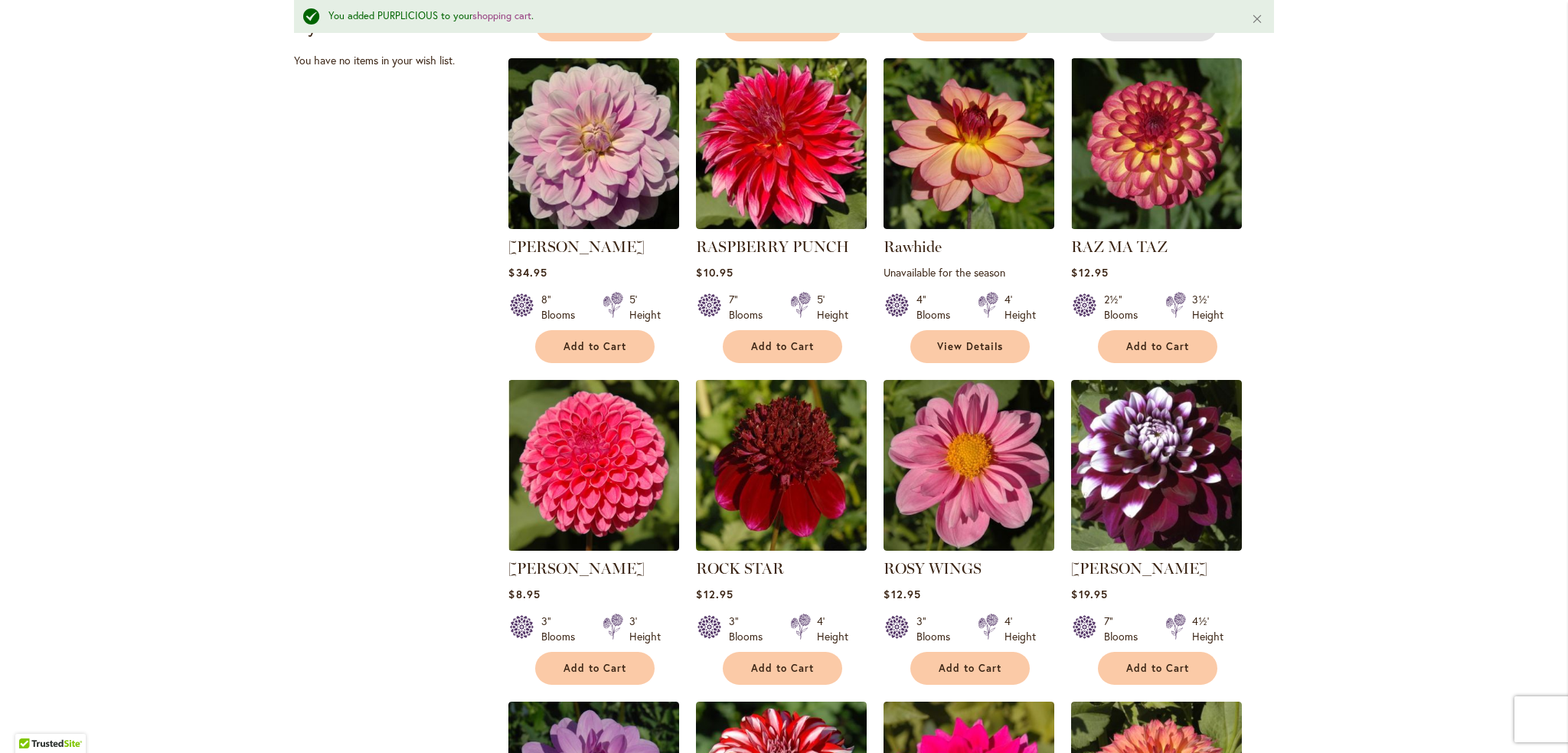
scroll to position [1053, 0]
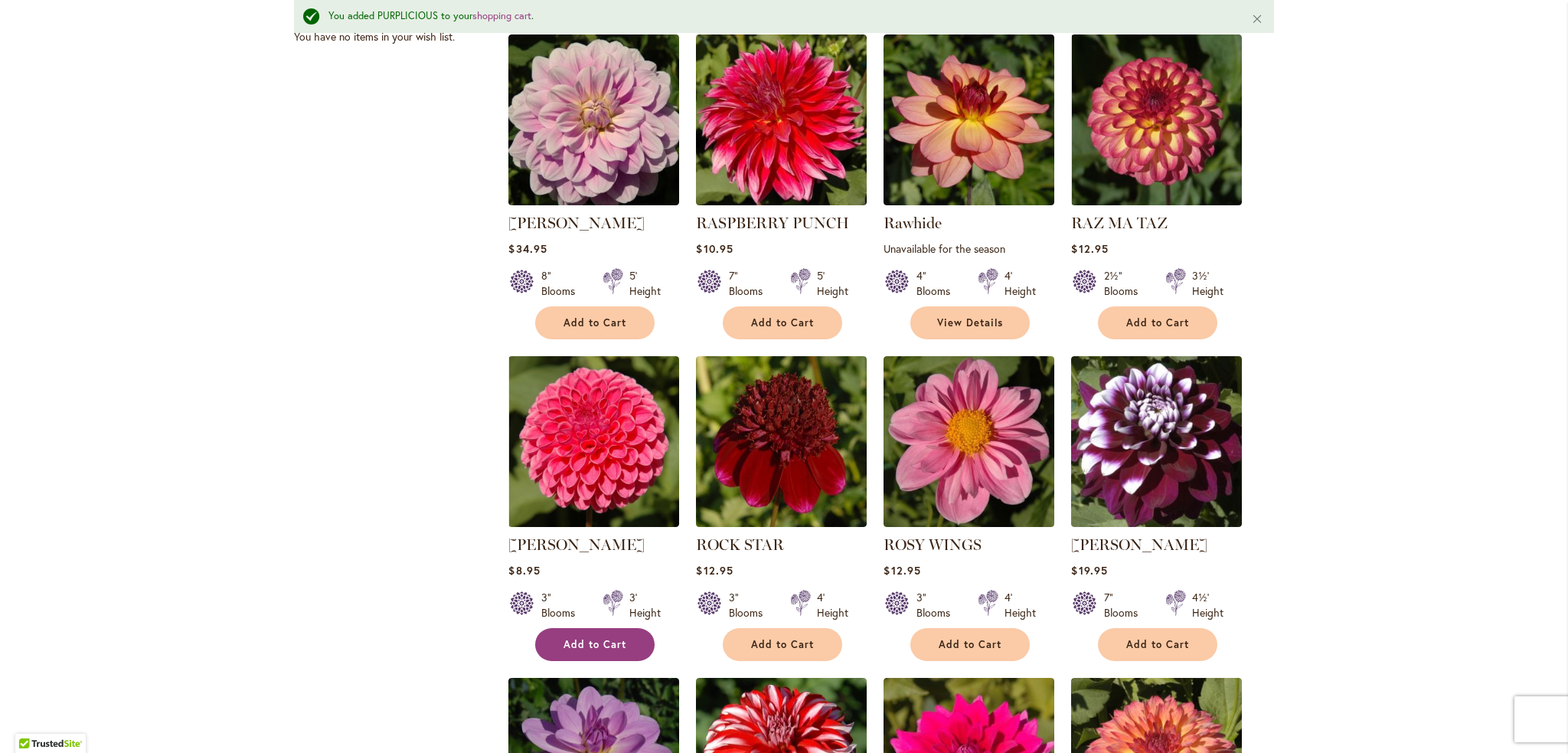
click at [597, 645] on span "Add to Cart" at bounding box center [595, 644] width 63 height 13
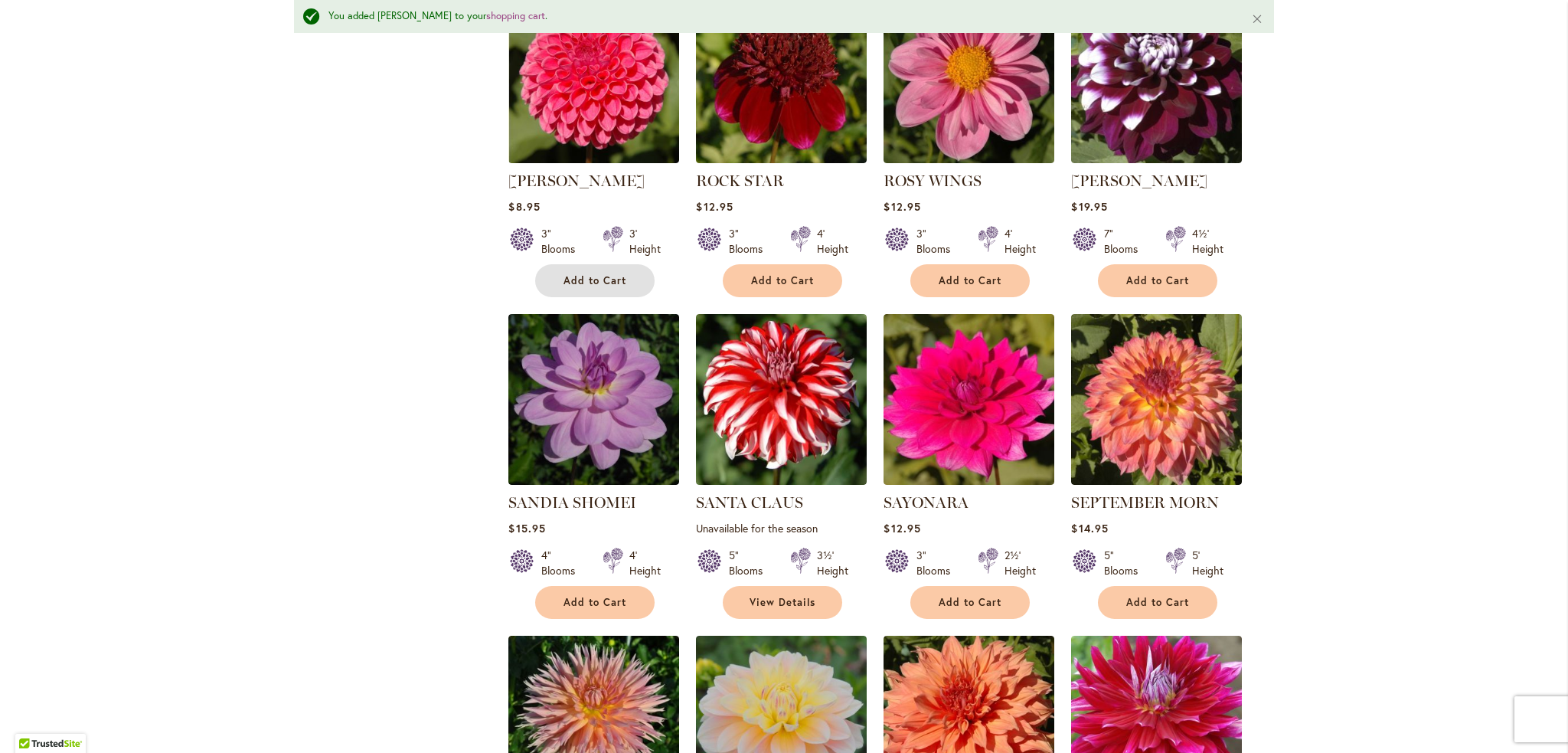
scroll to position [1436, 0]
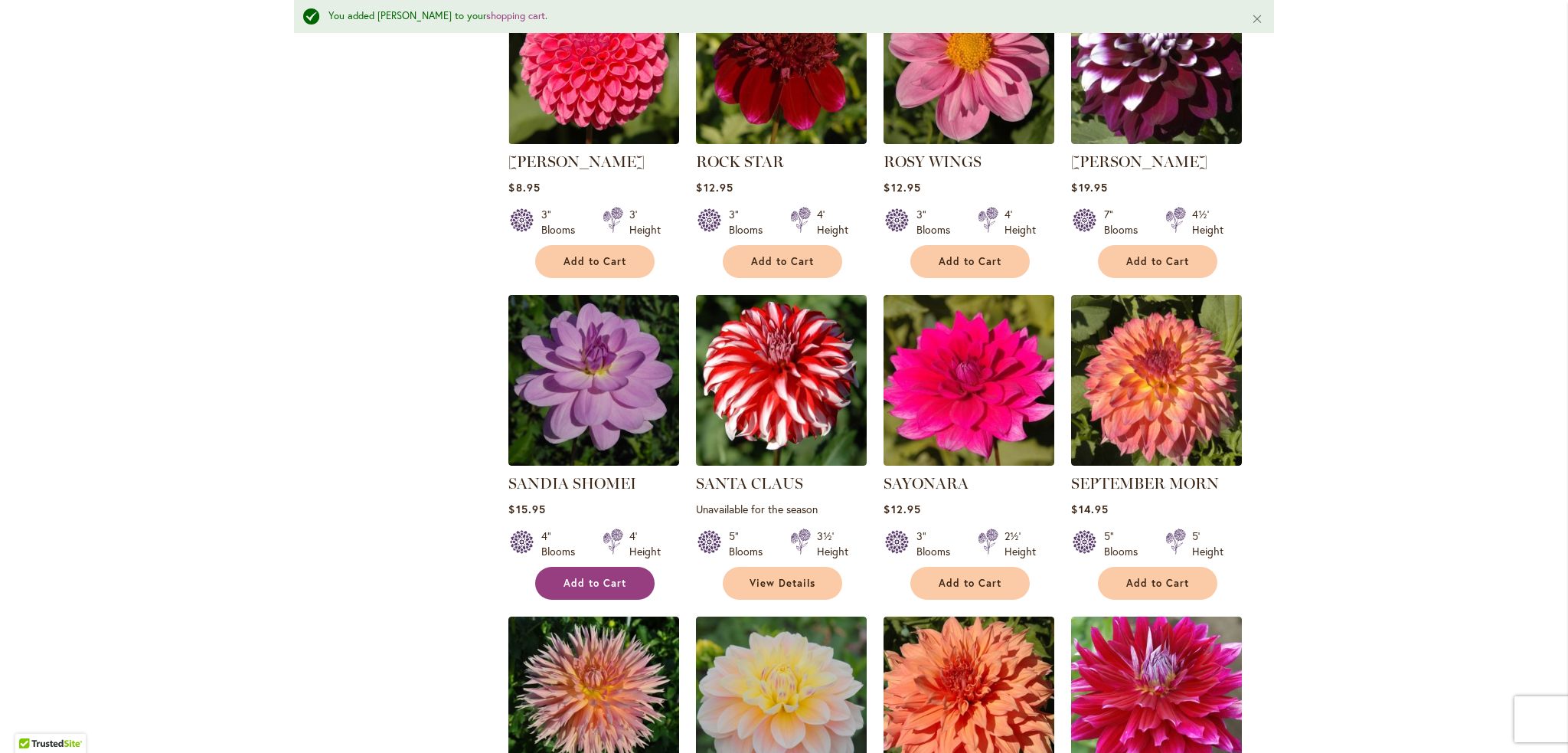
click at [602, 583] on span "Add to Cart" at bounding box center [595, 583] width 63 height 13
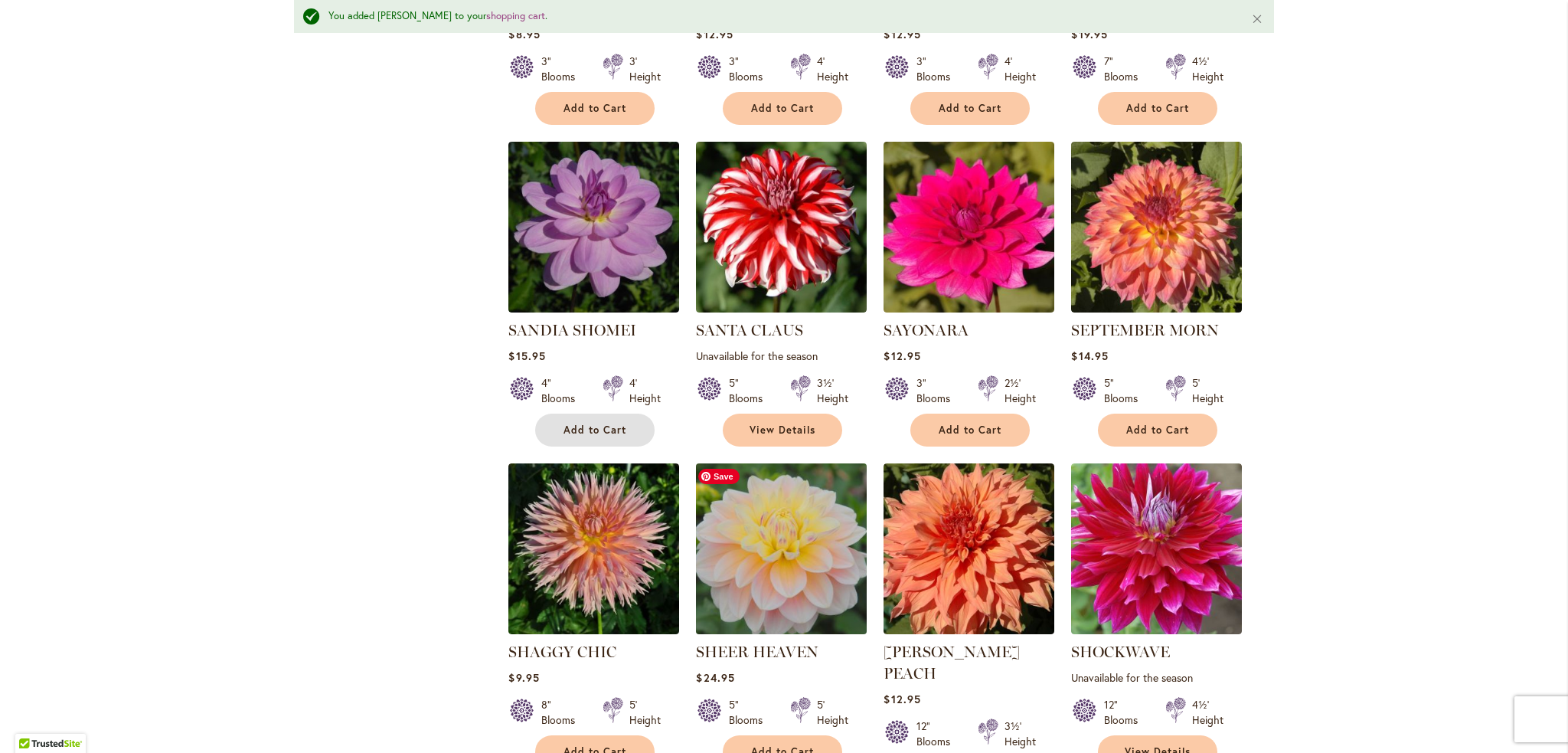
scroll to position [1665, 0]
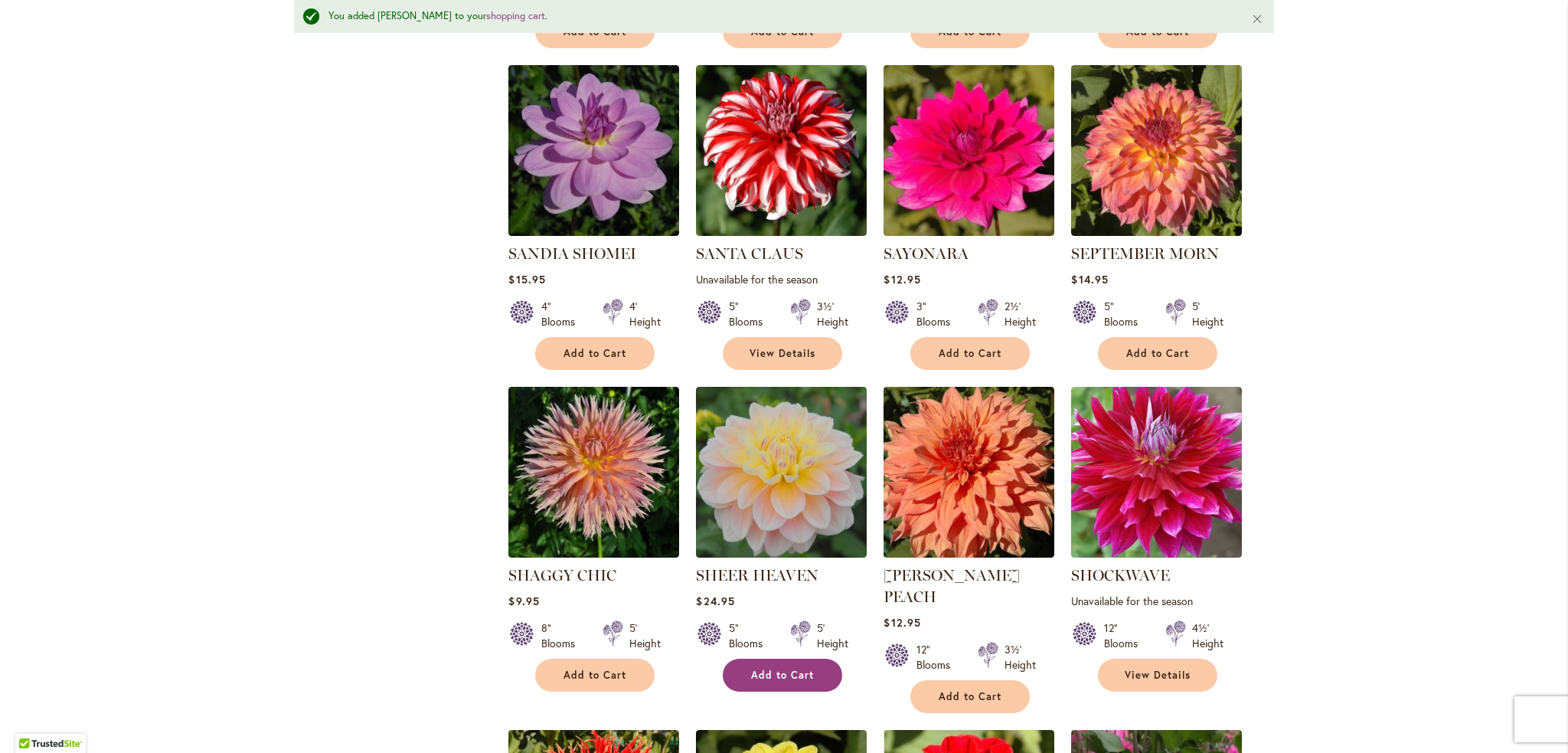
click at [771, 682] on button "Add to Cart" at bounding box center [782, 675] width 119 height 33
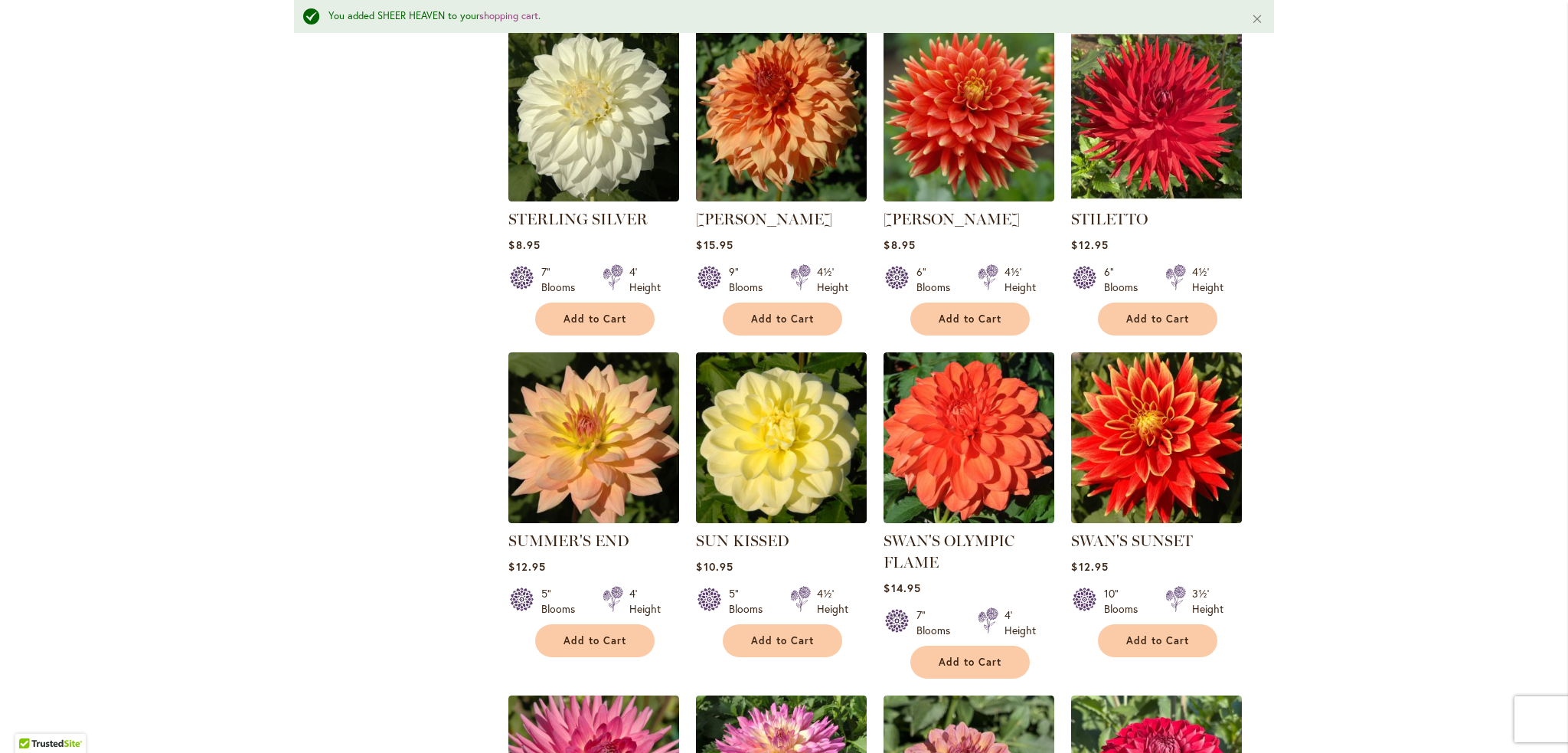
scroll to position [3350, 0]
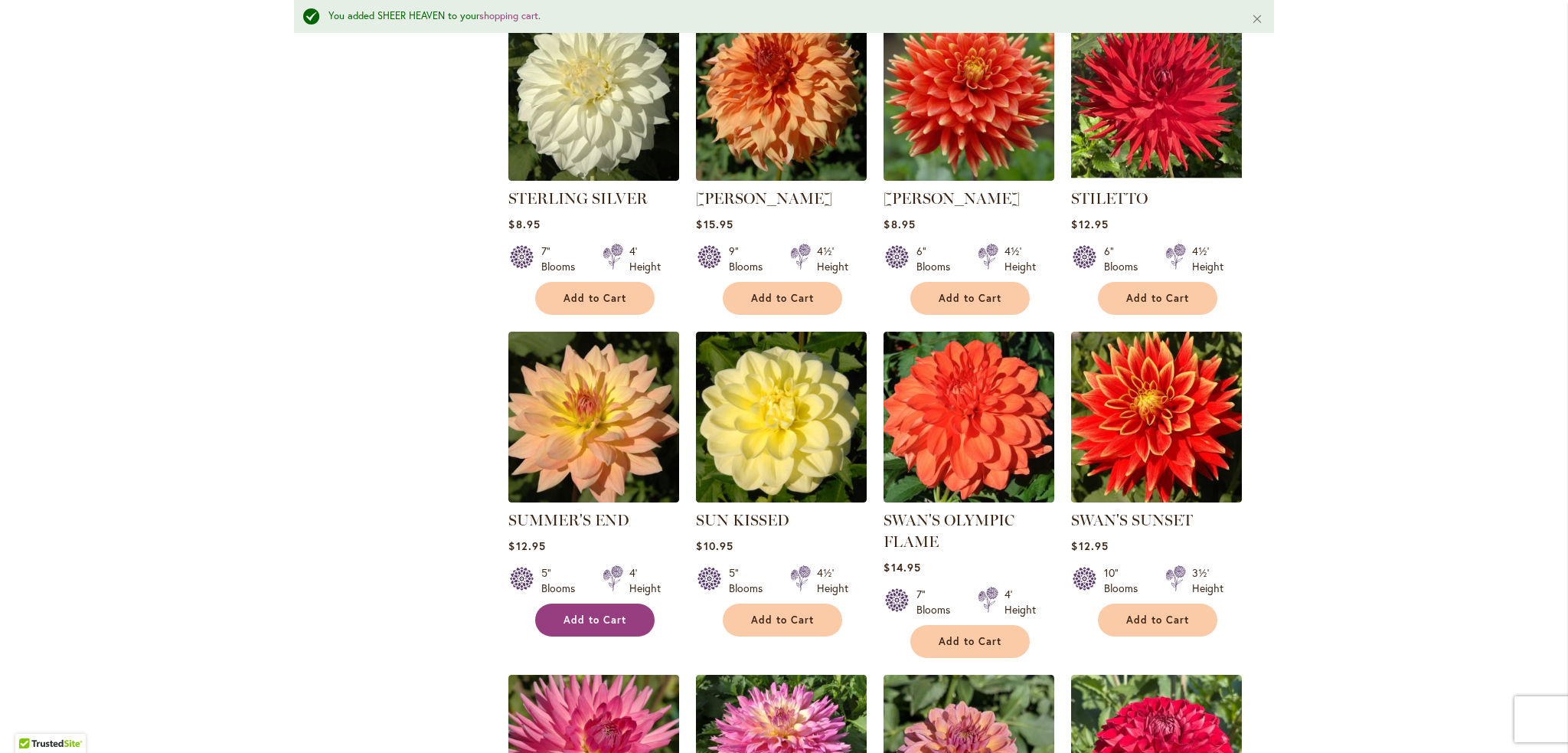
click at [586, 614] on span "Add to Cart" at bounding box center [595, 620] width 63 height 13
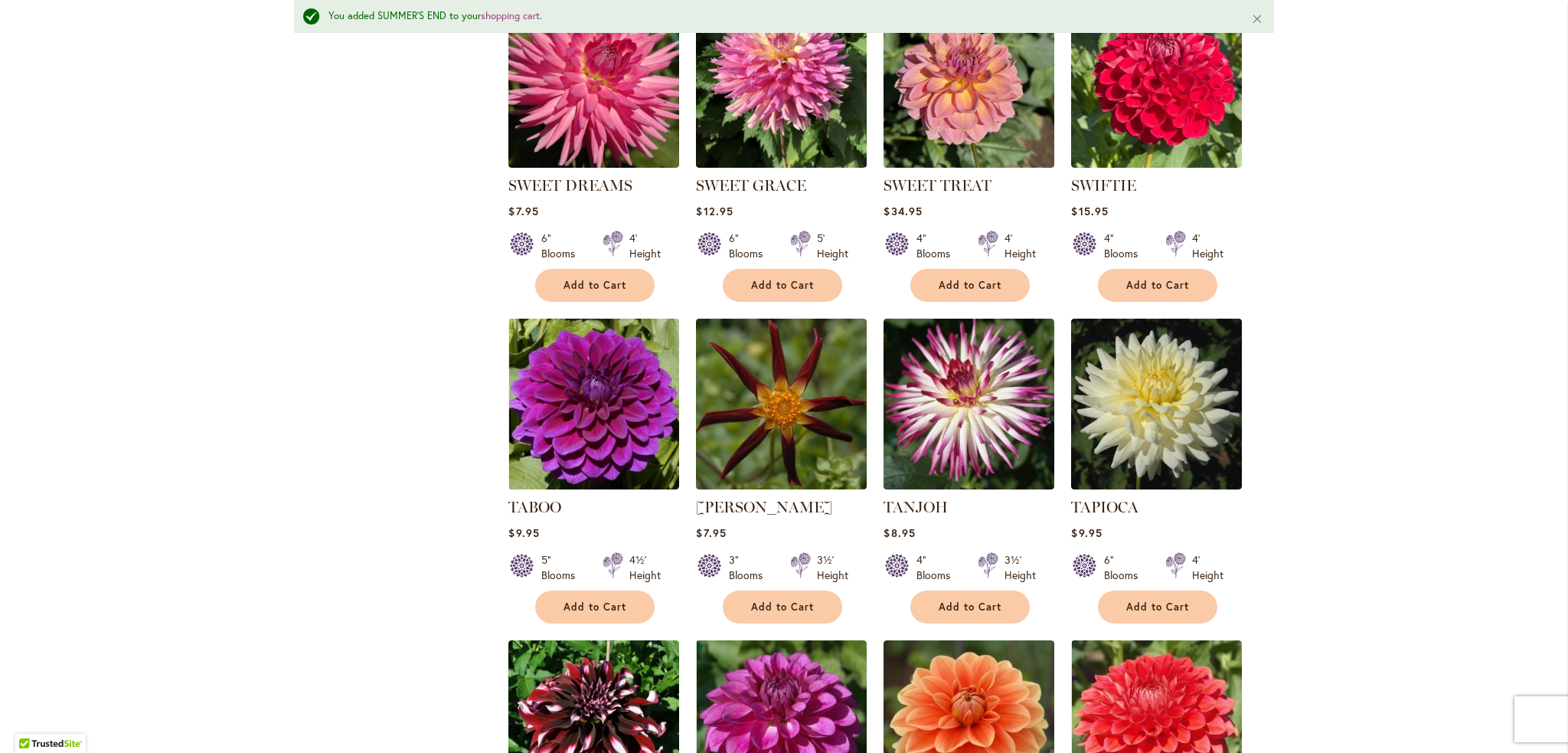
scroll to position [4038, 0]
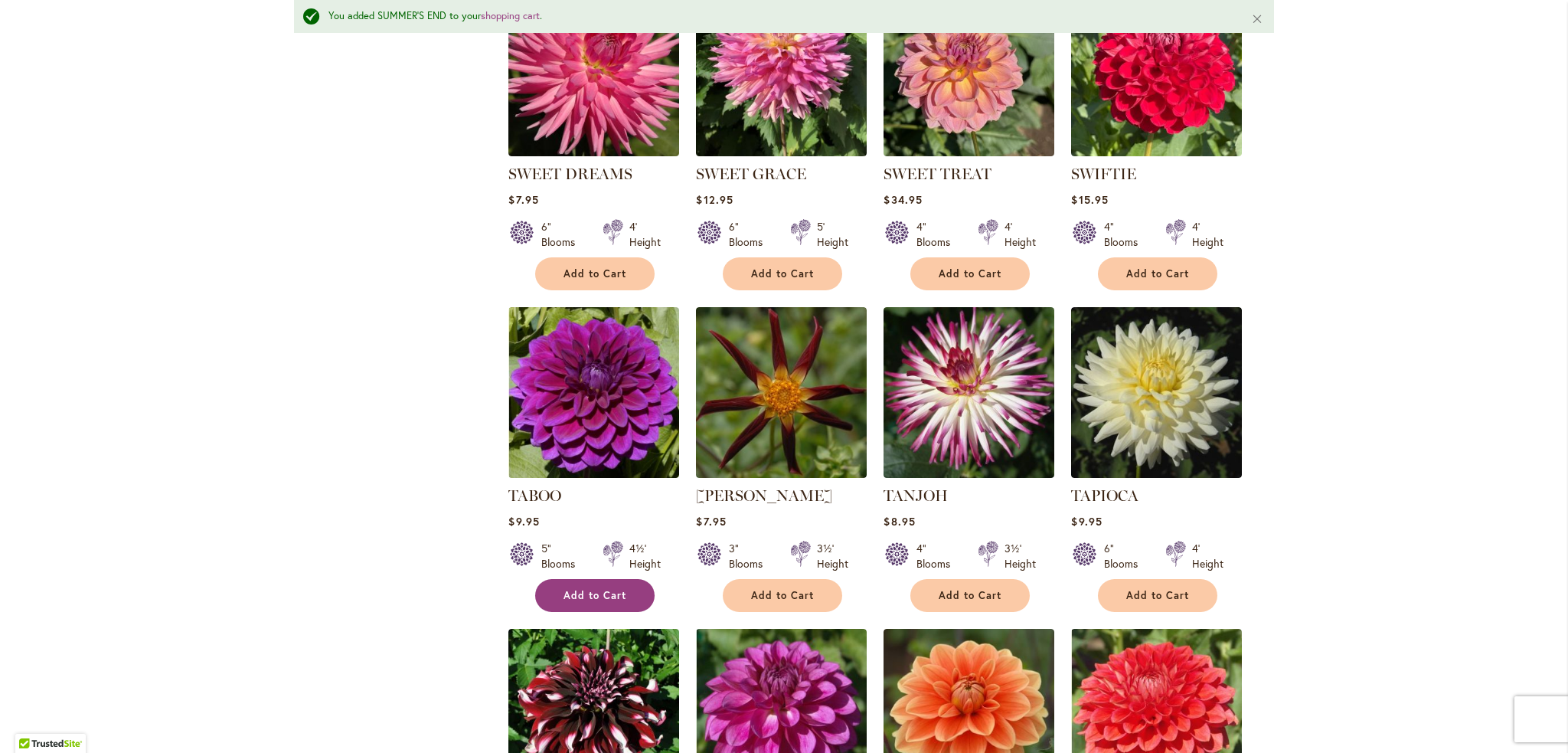
click at [595, 589] on span "Add to Cart" at bounding box center [595, 595] width 63 height 13
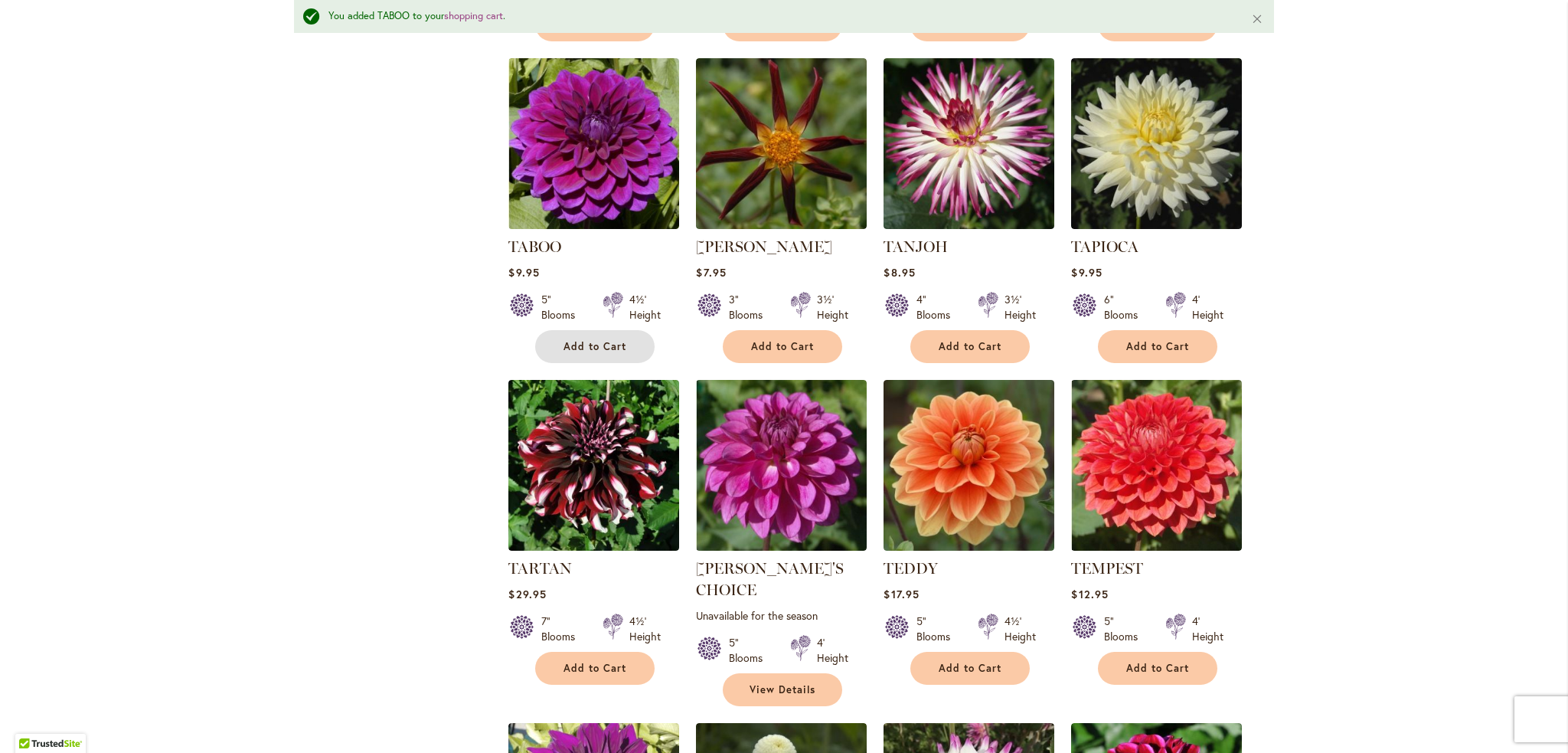
scroll to position [4345, 0]
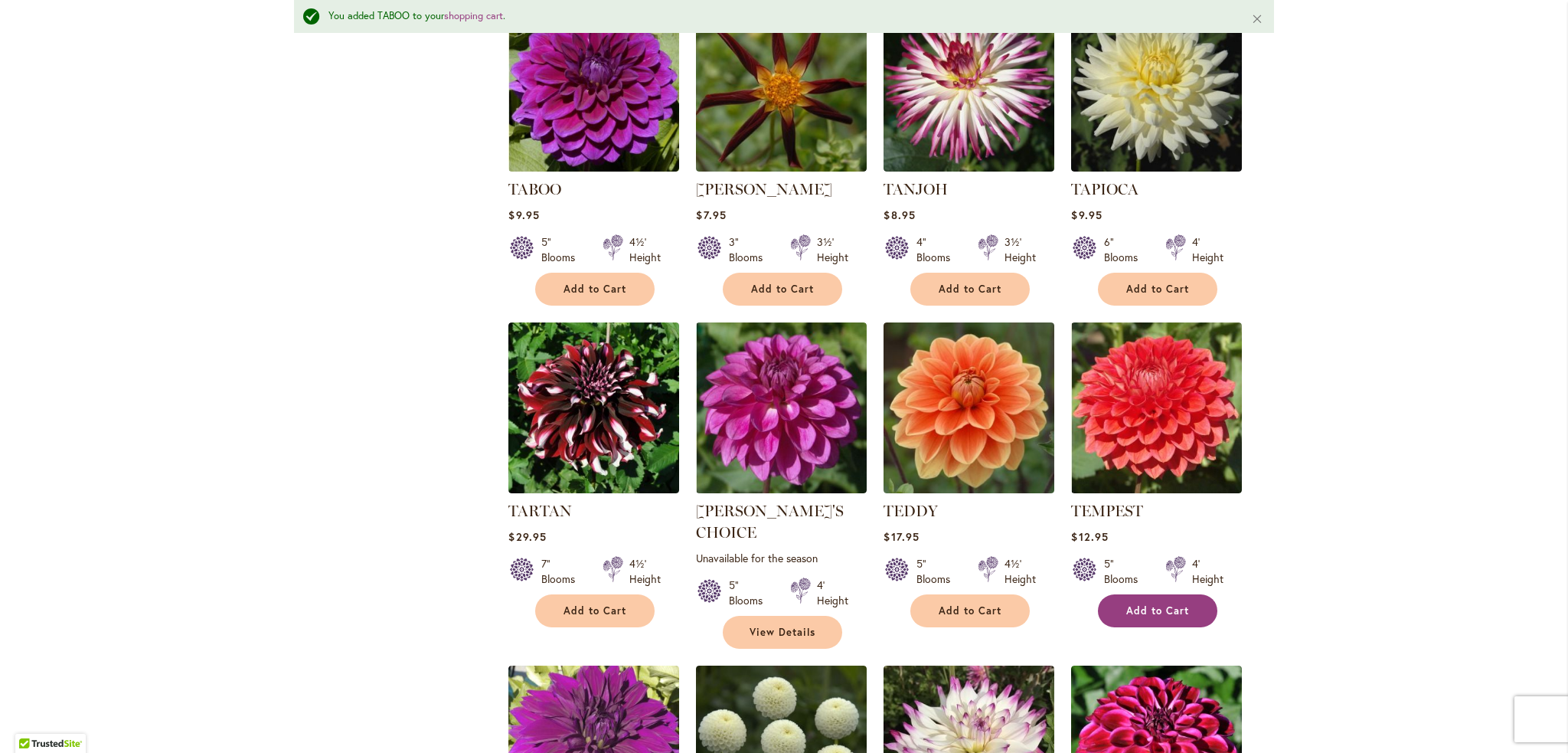
click at [1164, 604] on span "Add to Cart" at bounding box center [1157, 611] width 63 height 13
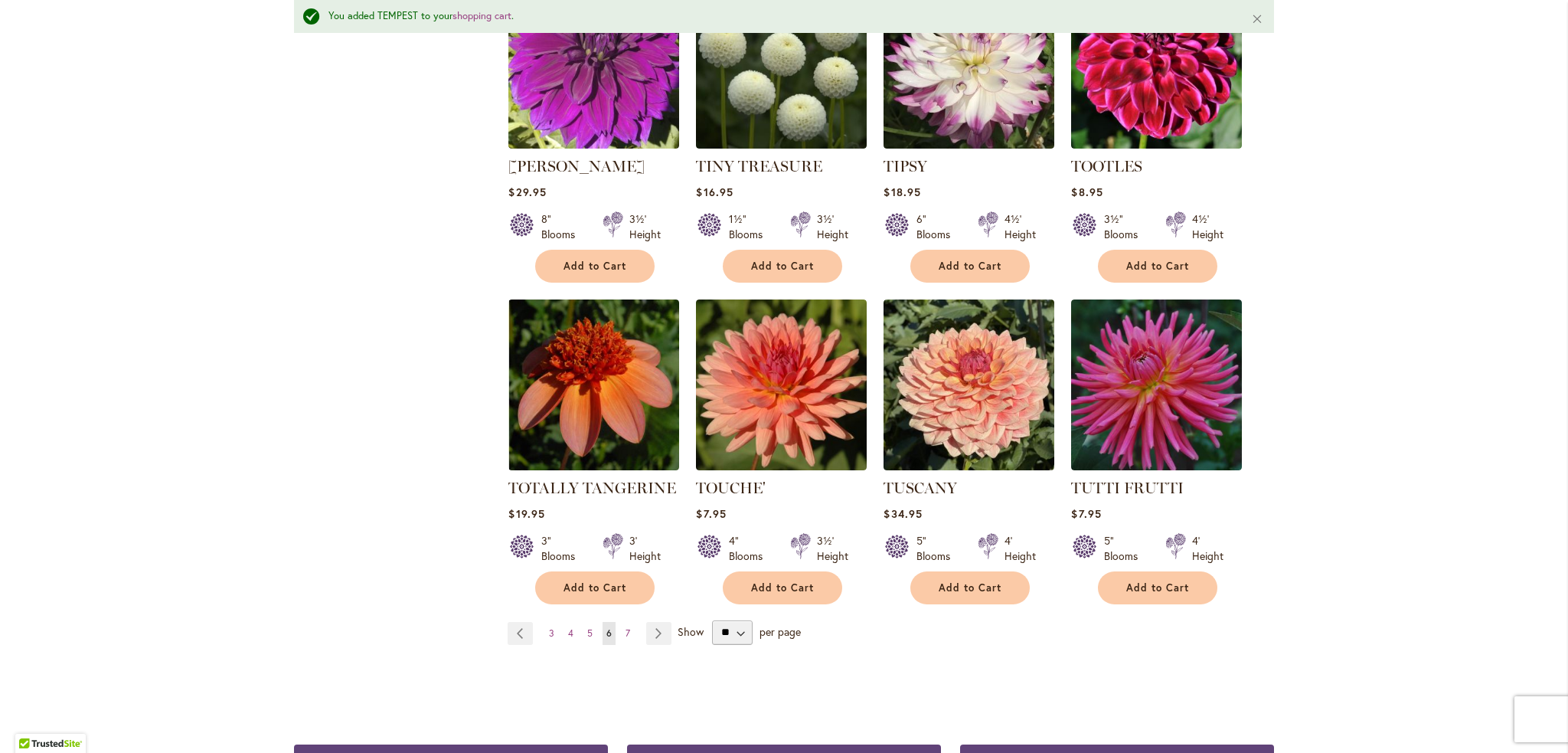
scroll to position [5034, 0]
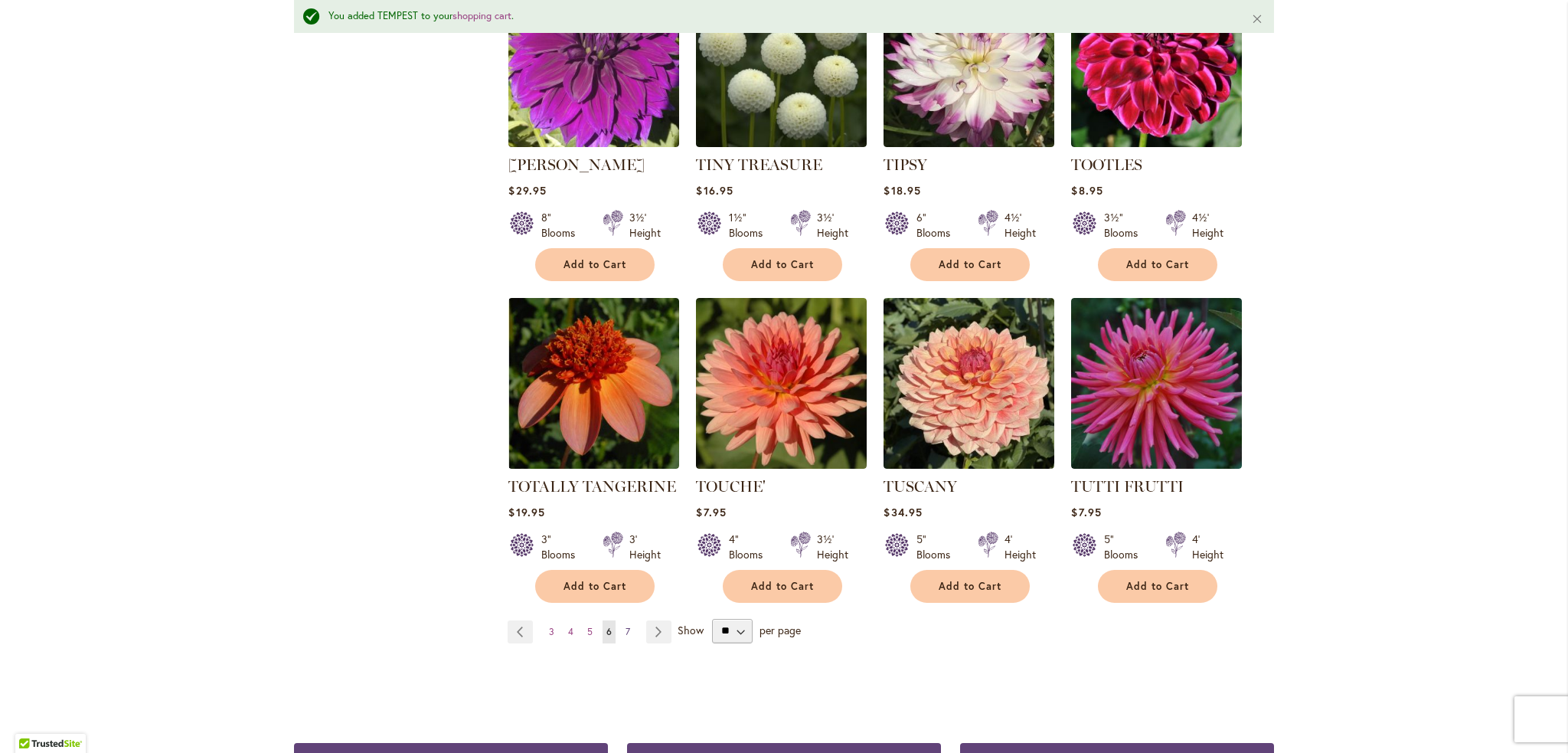
click at [626, 626] on span "7" at bounding box center [628, 631] width 5 height 11
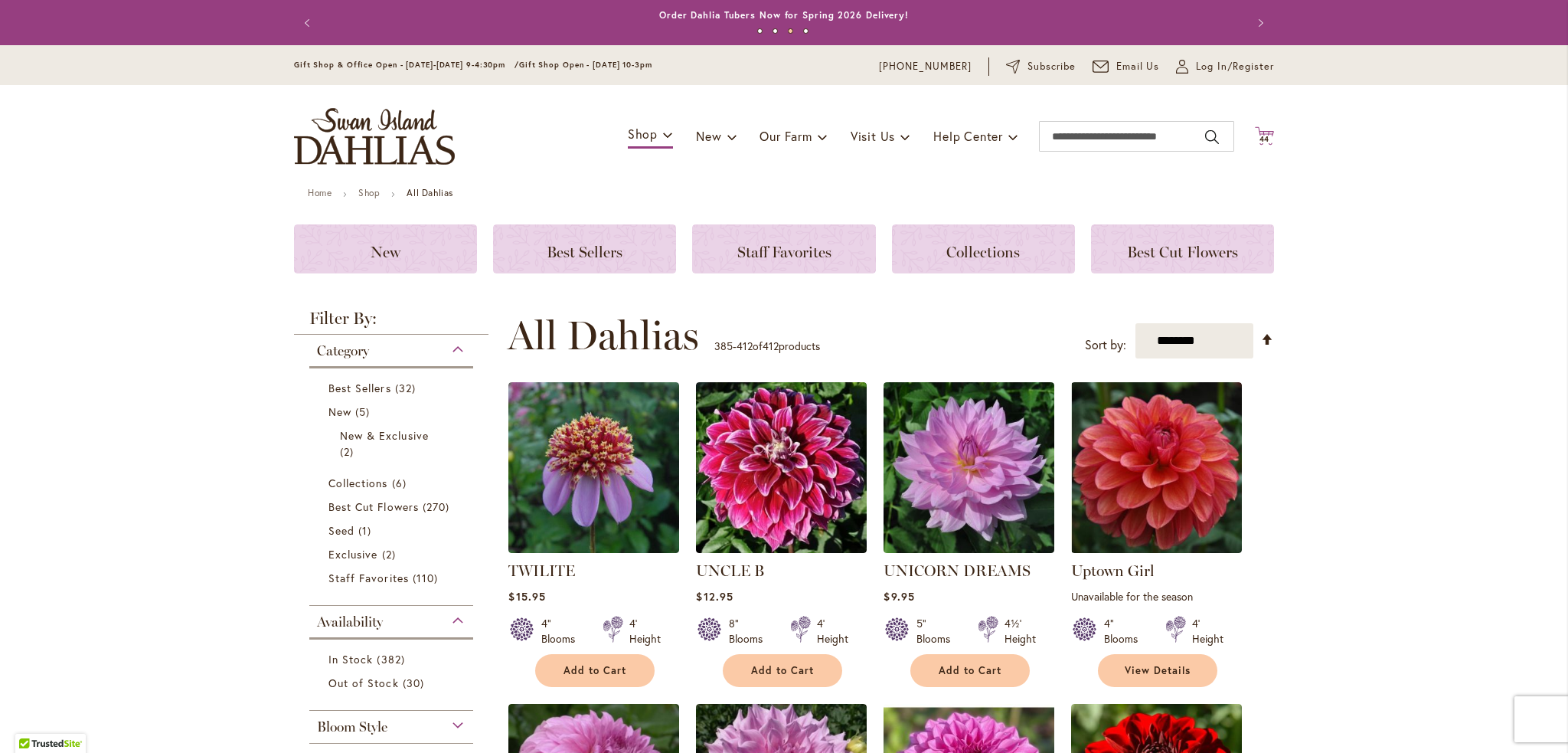
click at [1255, 128] on icon "Cart .cls-1 { fill: #231f20; }" at bounding box center [1264, 136] width 19 height 19
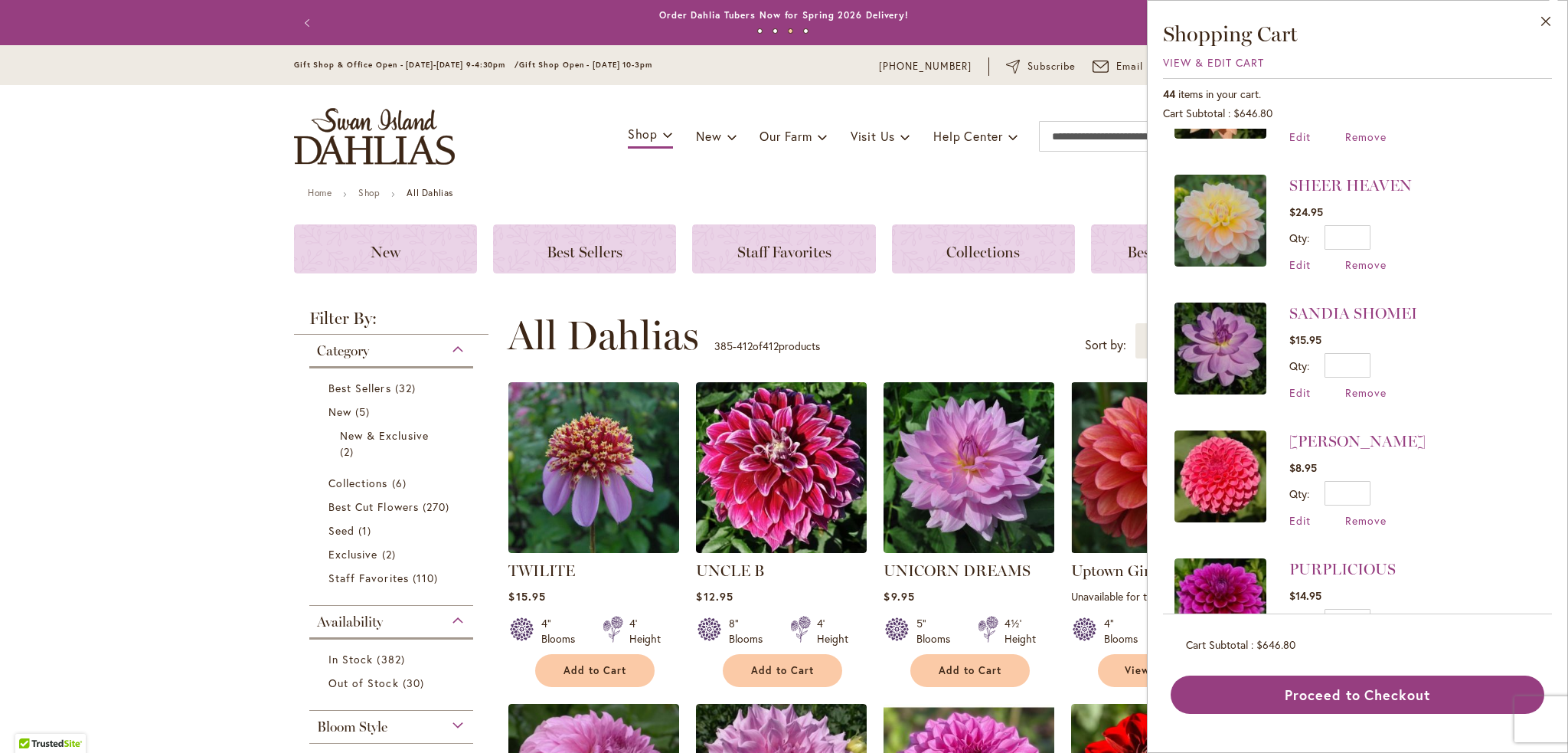
scroll to position [383, 0]
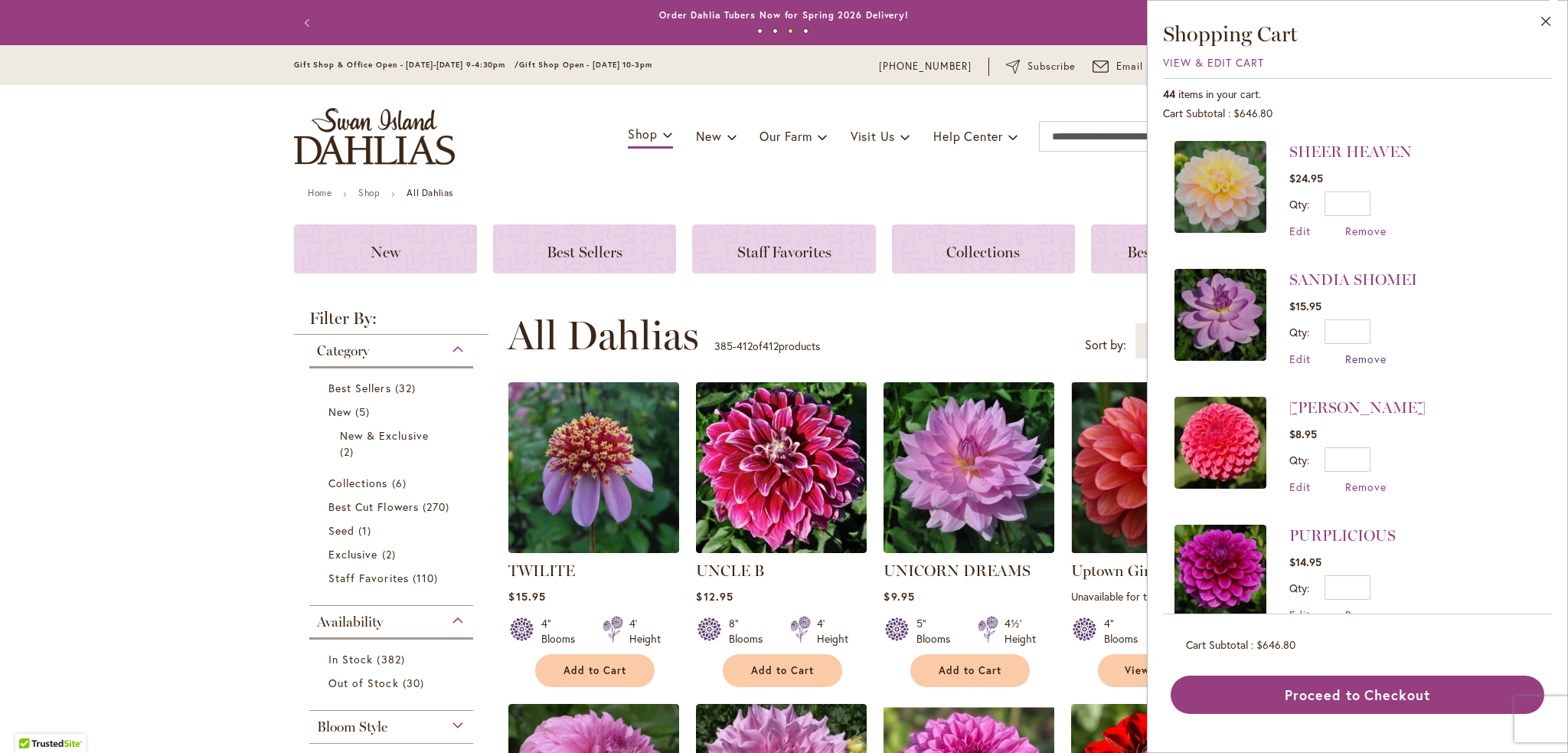
click at [1364, 355] on span "Remove" at bounding box center [1366, 359] width 42 height 15
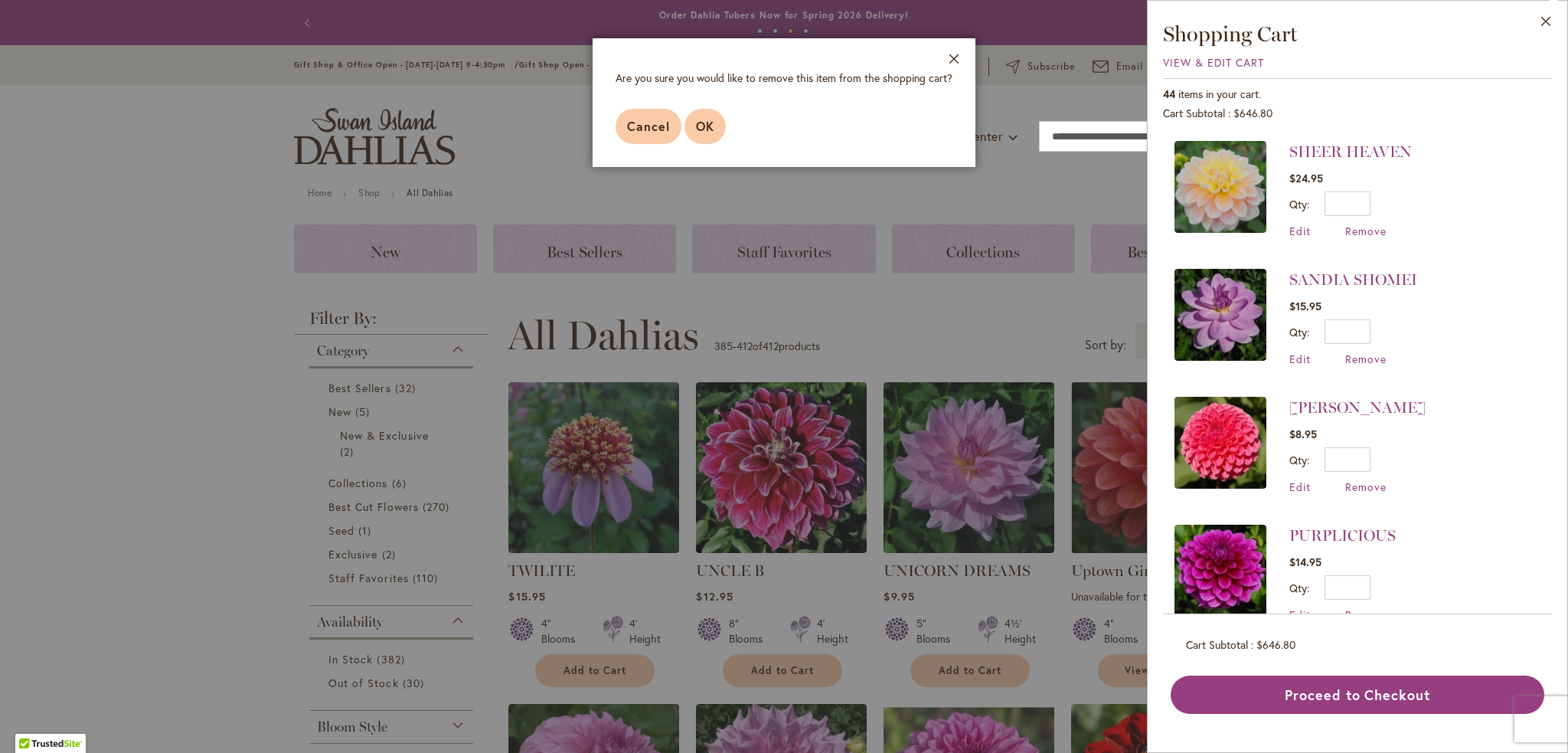
click at [703, 119] on span "OK" at bounding box center [705, 126] width 18 height 16
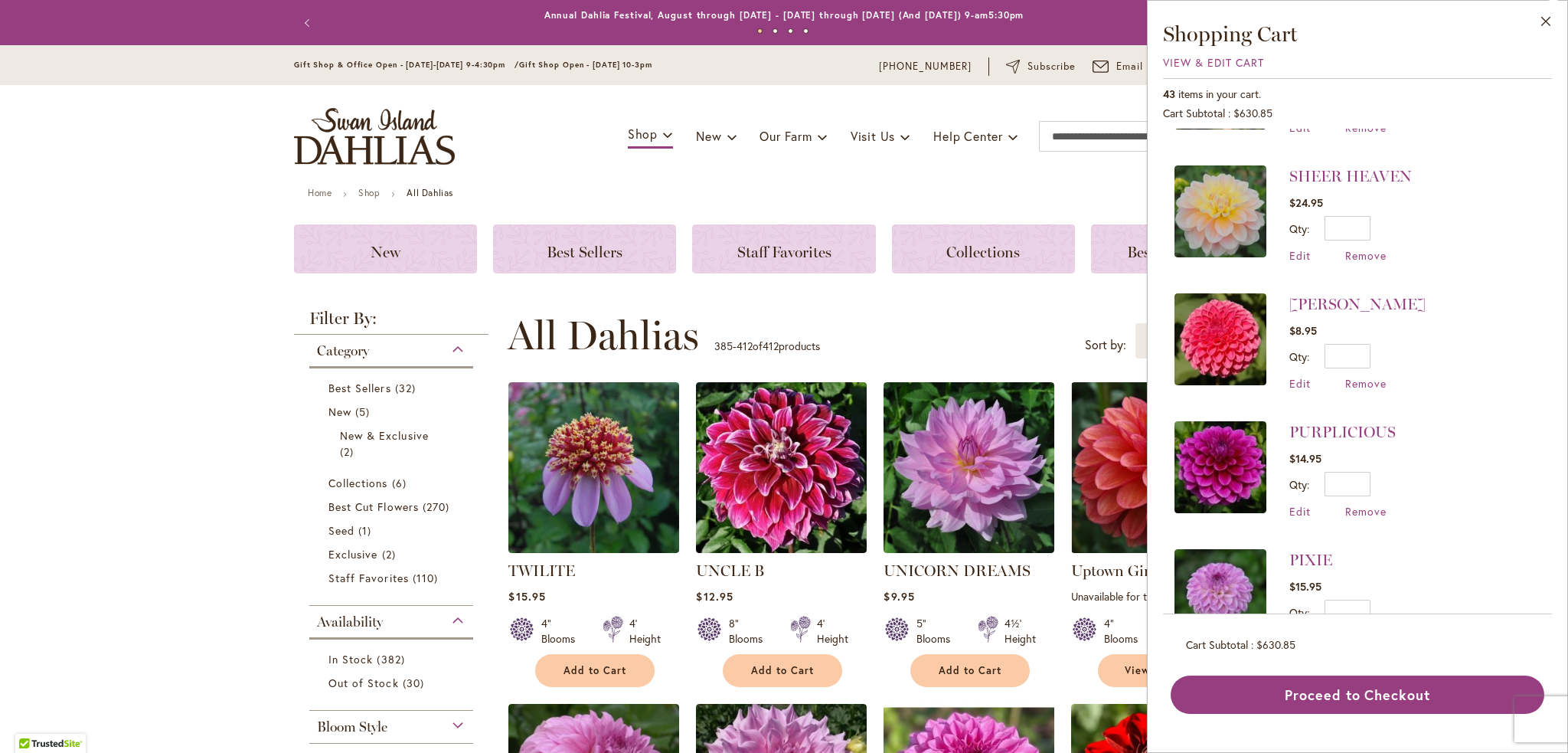
scroll to position [383, 0]
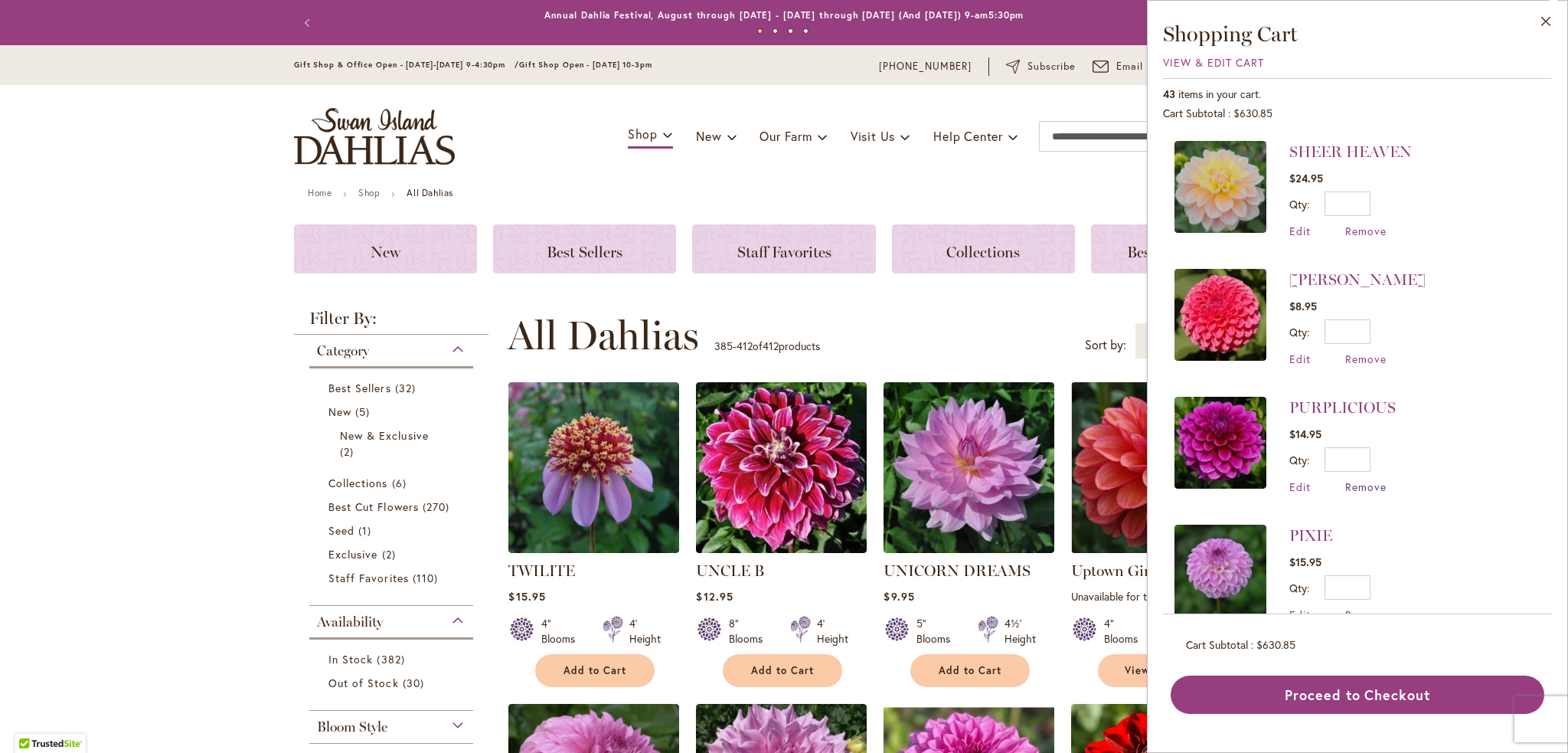
click at [1376, 483] on span "Remove" at bounding box center [1366, 486] width 42 height 15
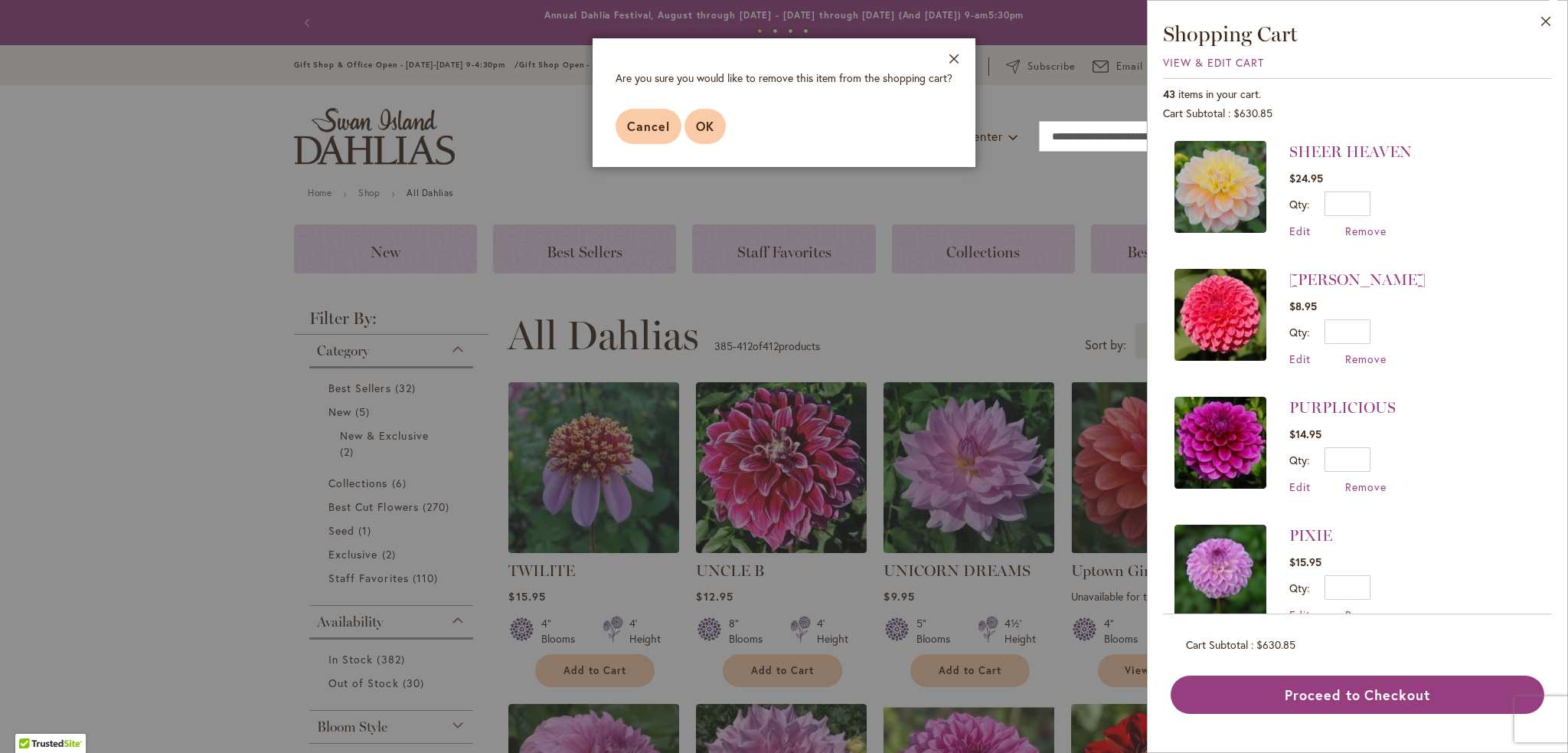
click at [704, 128] on span "OK" at bounding box center [705, 126] width 18 height 16
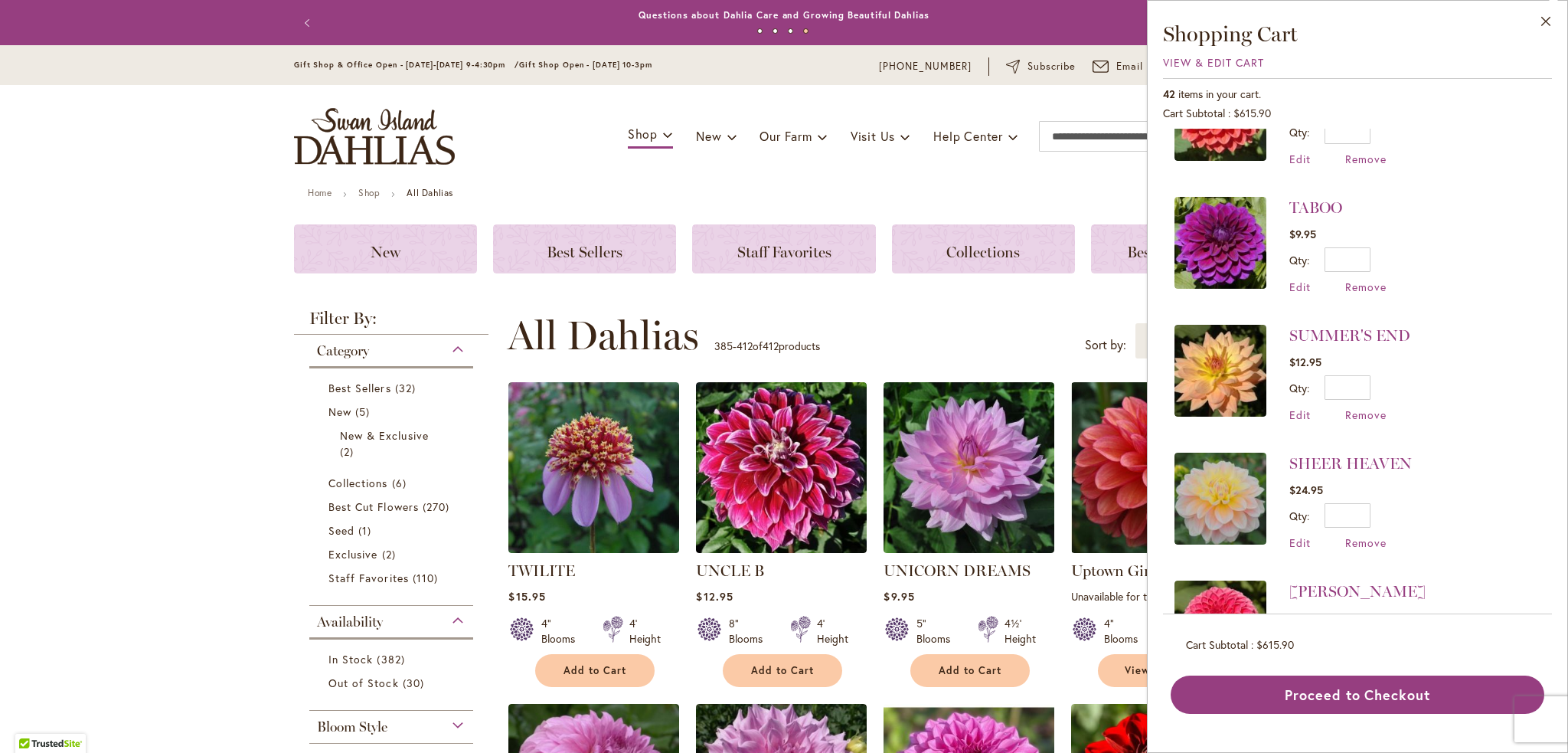
scroll to position [0, 0]
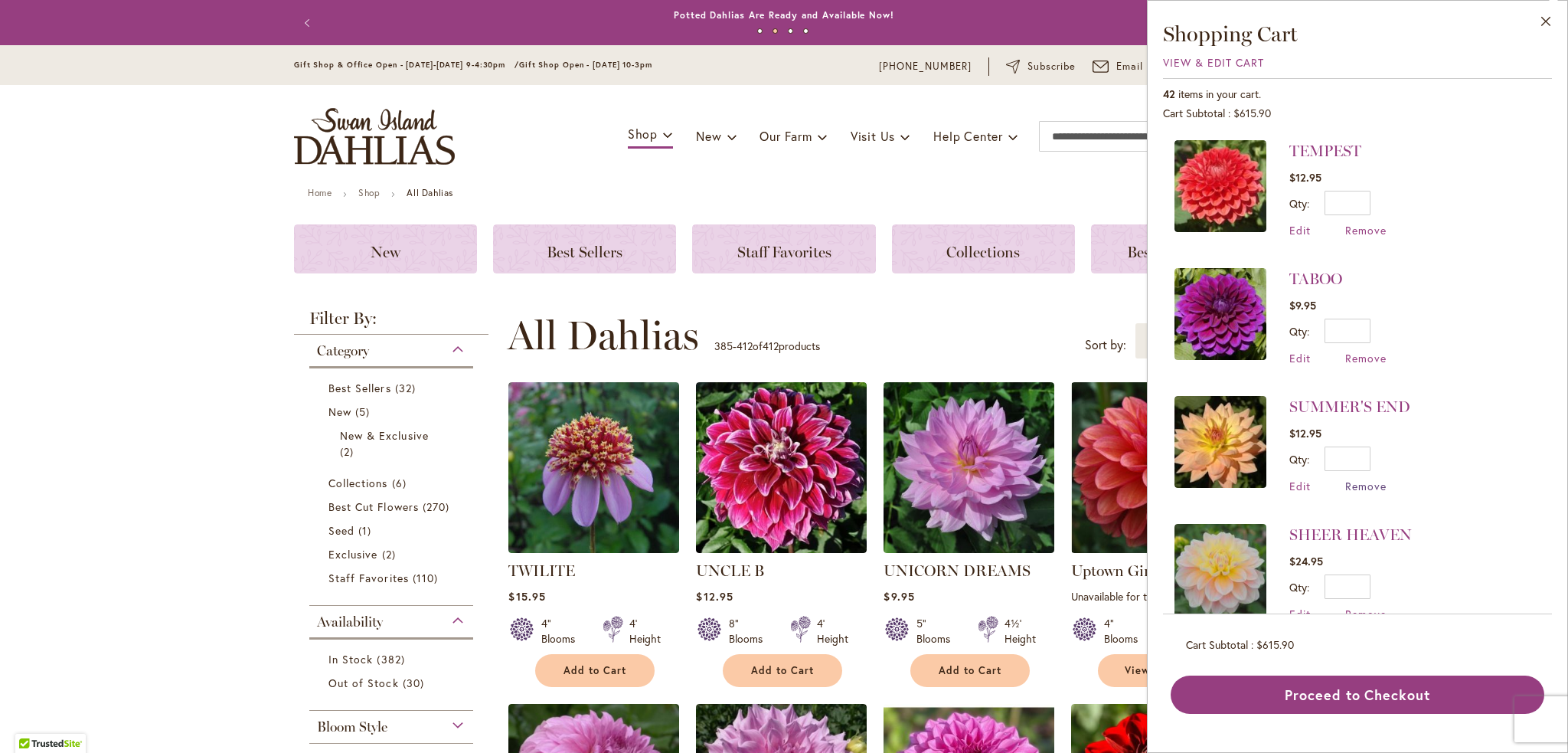
click at [1371, 480] on span "Remove" at bounding box center [1366, 486] width 42 height 15
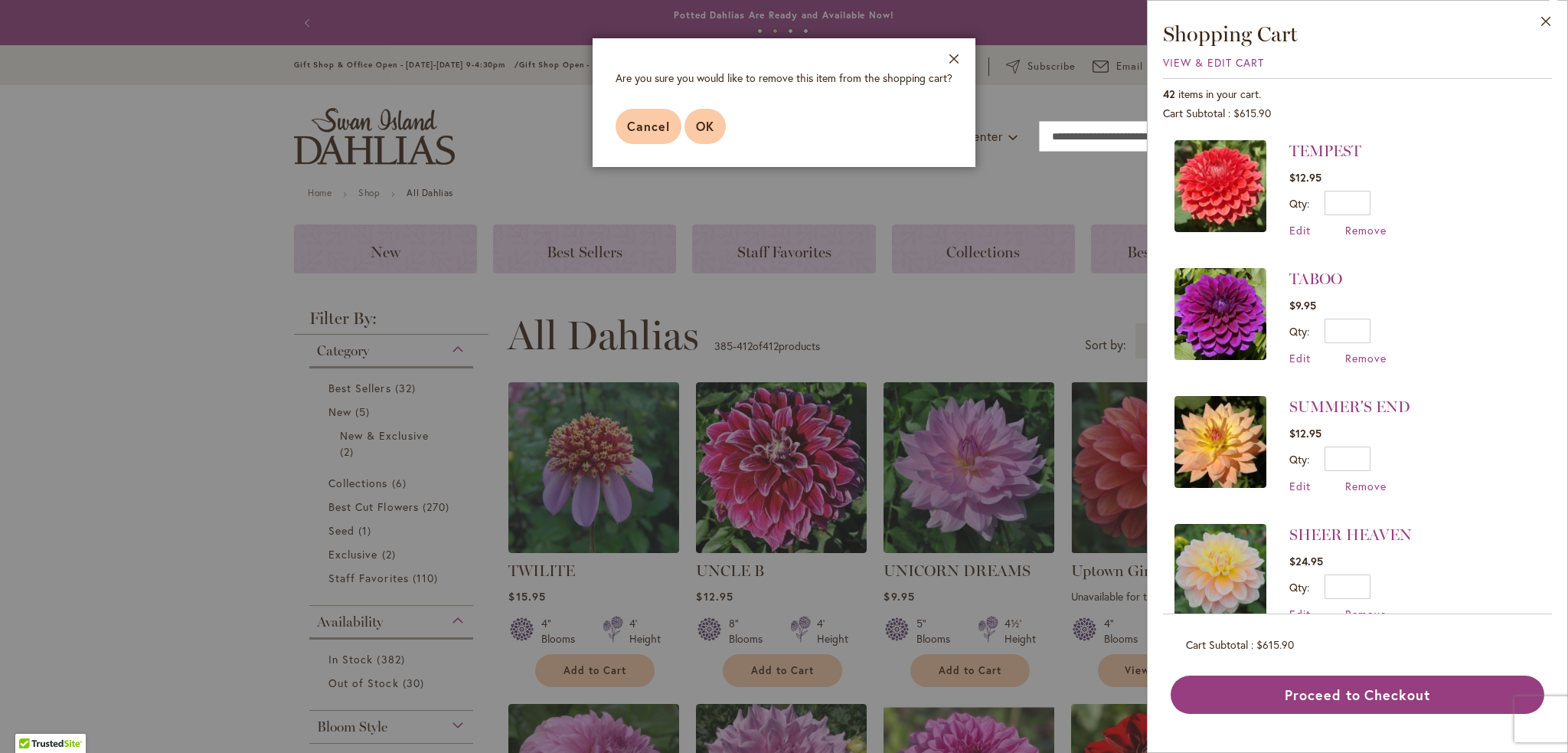
click at [723, 127] on button "OK" at bounding box center [705, 126] width 42 height 35
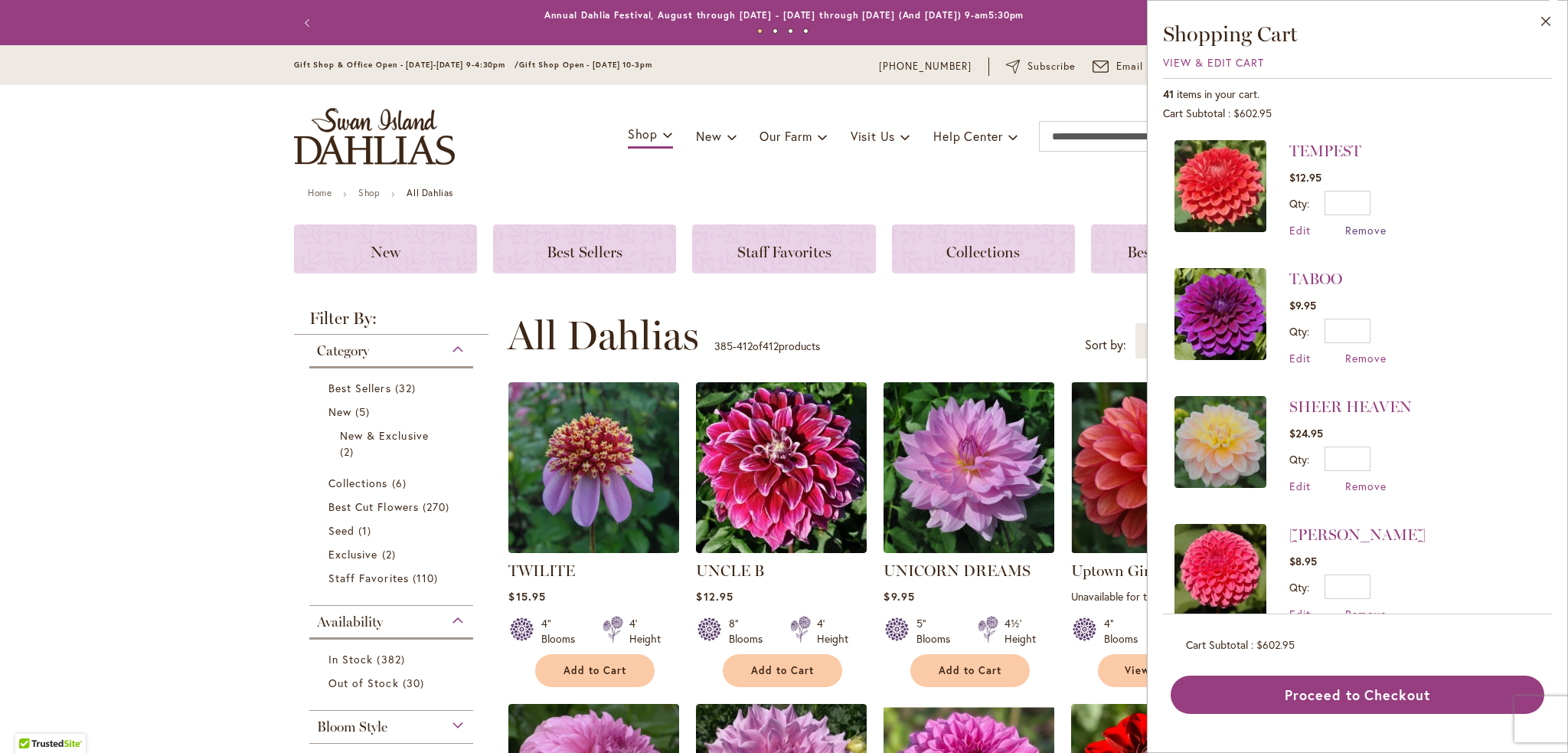
click at [1378, 227] on span "Remove" at bounding box center [1366, 230] width 42 height 15
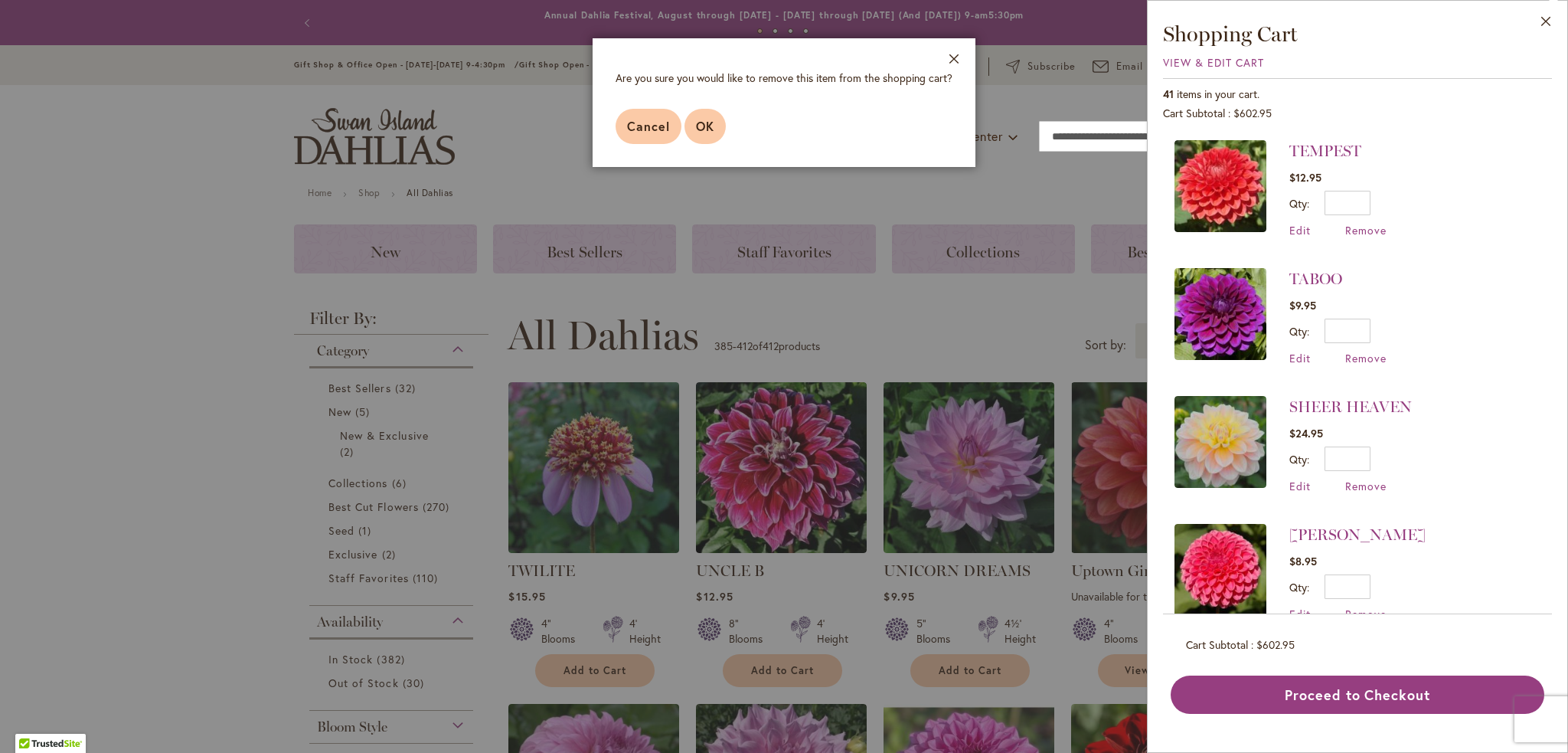
click at [713, 125] on span "OK" at bounding box center [705, 126] width 18 height 16
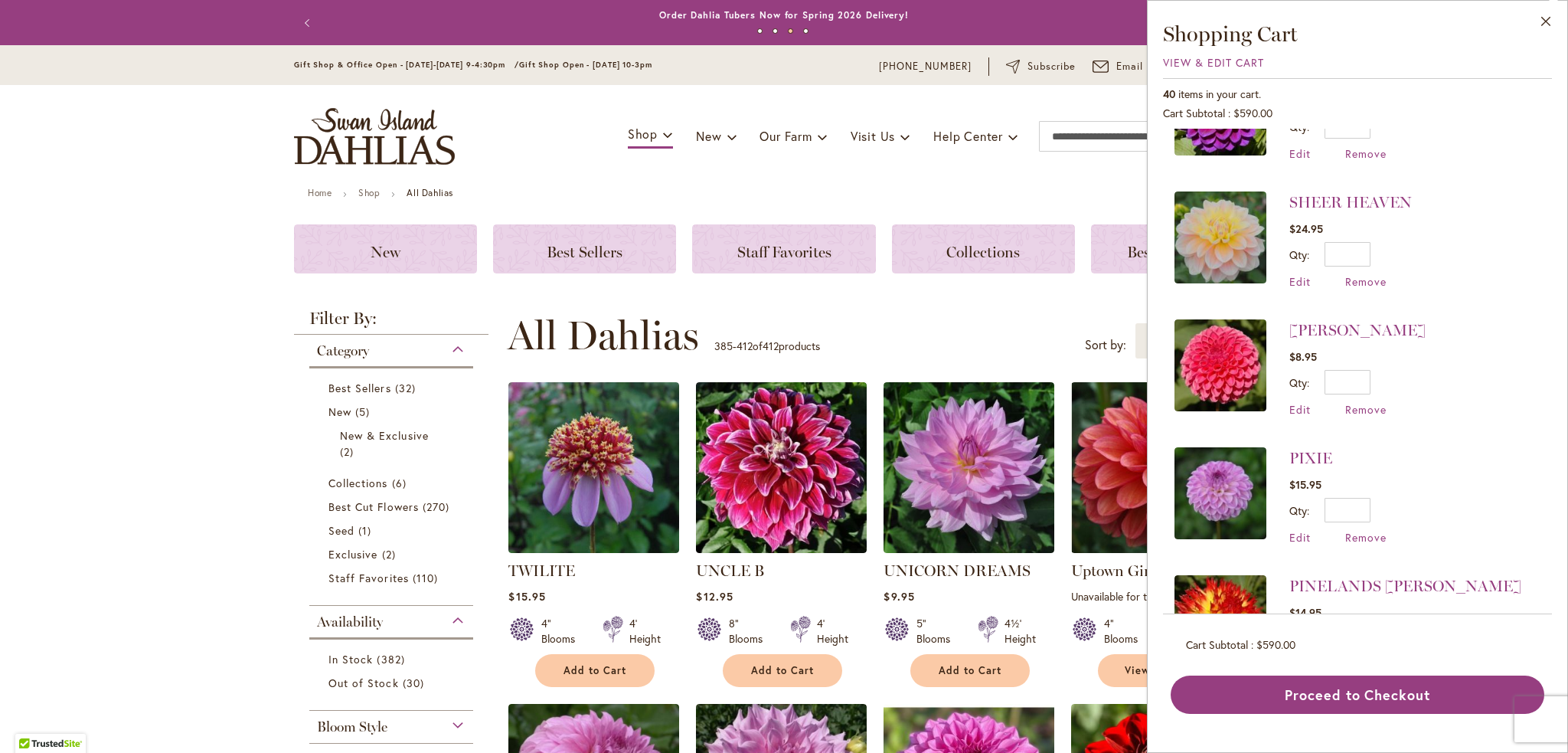
scroll to position [153, 0]
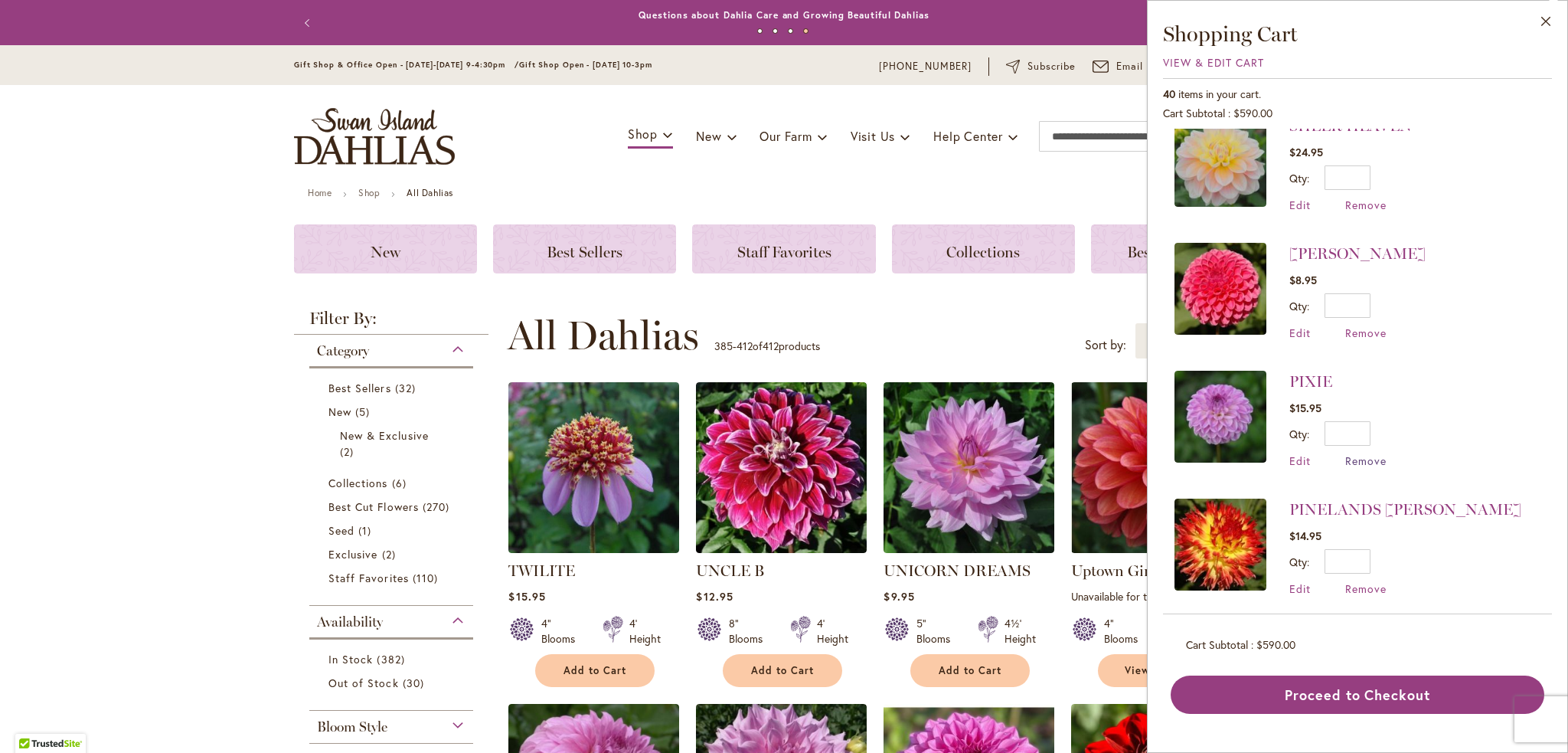
click at [1369, 457] on span "Remove" at bounding box center [1366, 460] width 42 height 15
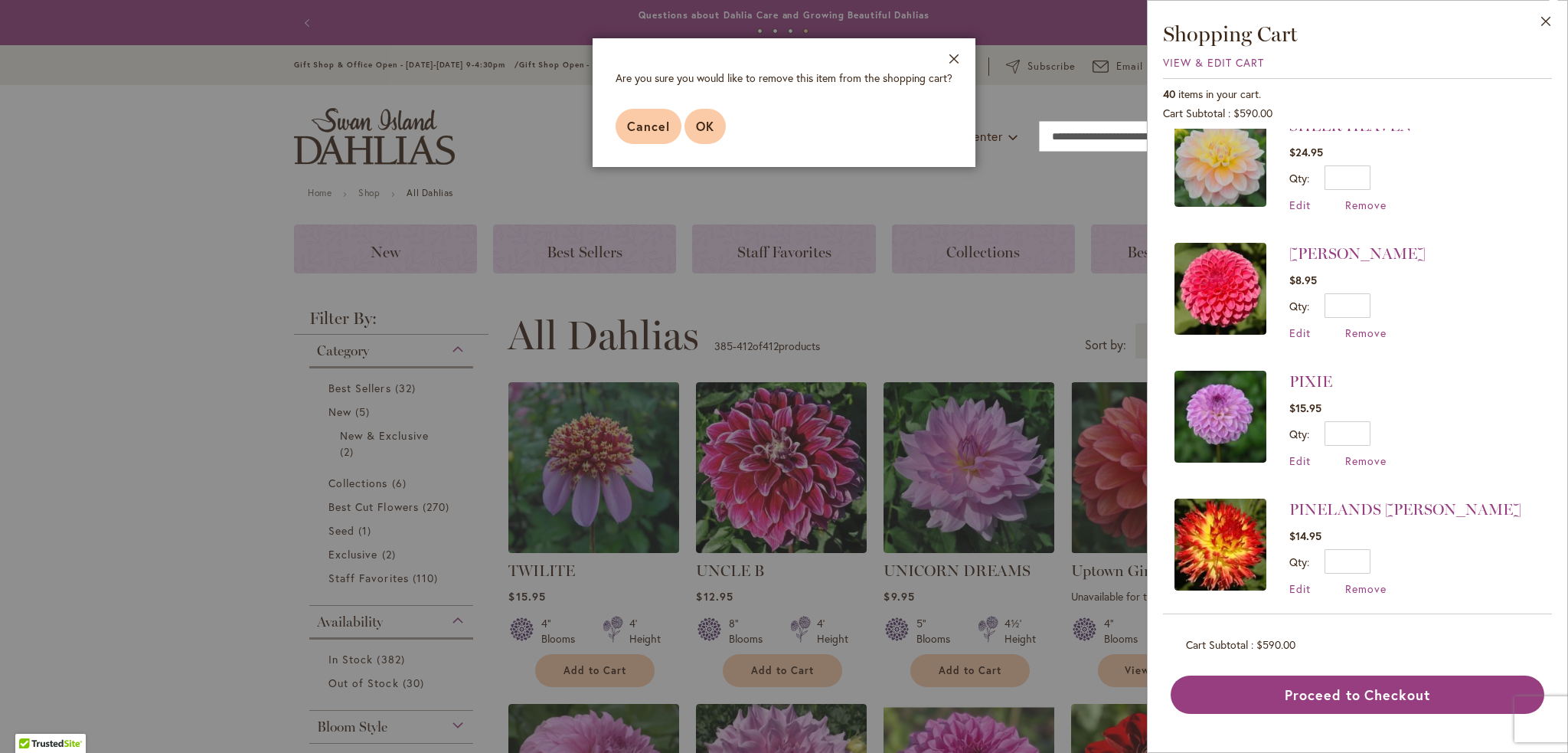
click at [698, 126] on span "OK" at bounding box center [705, 126] width 18 height 16
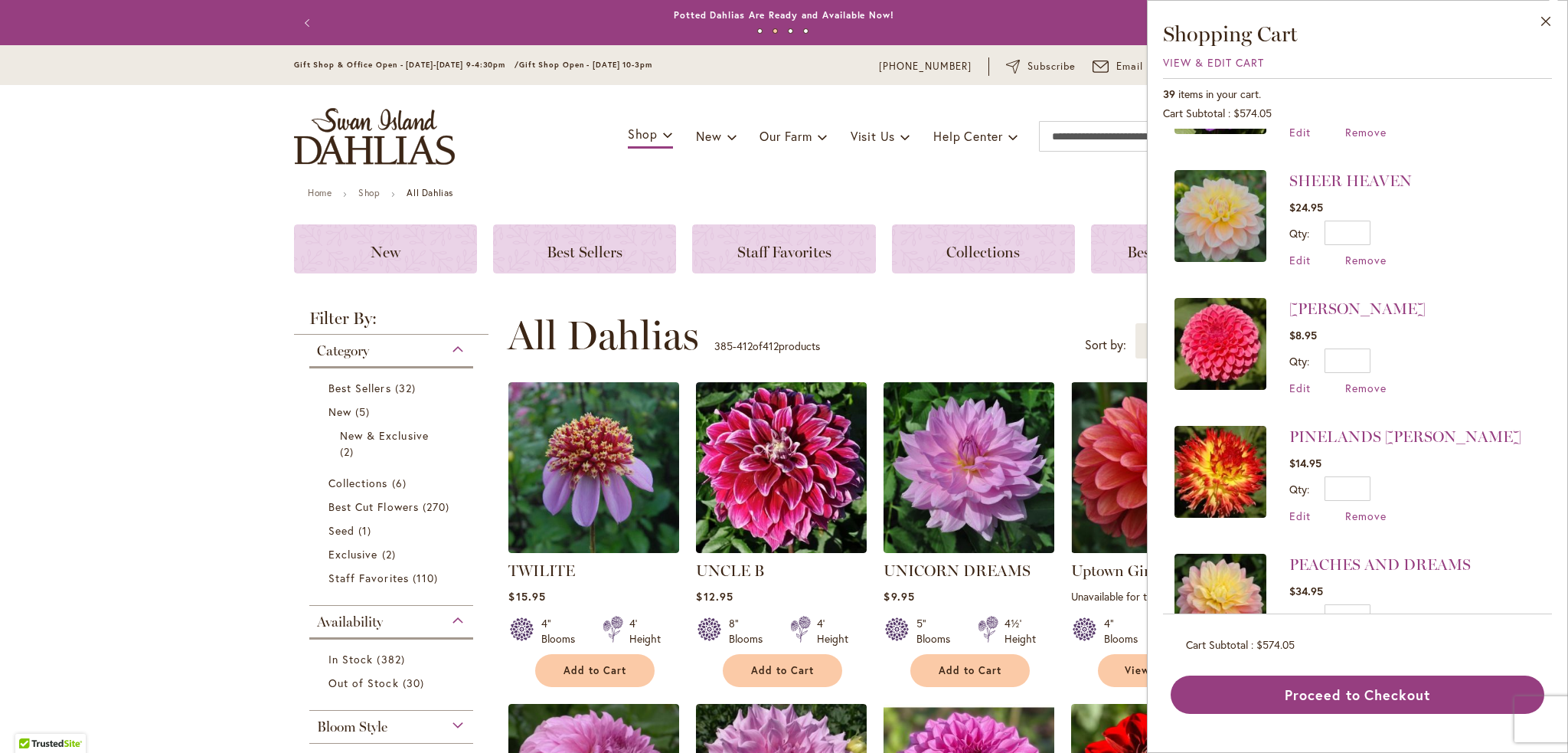
scroll to position [77, 0]
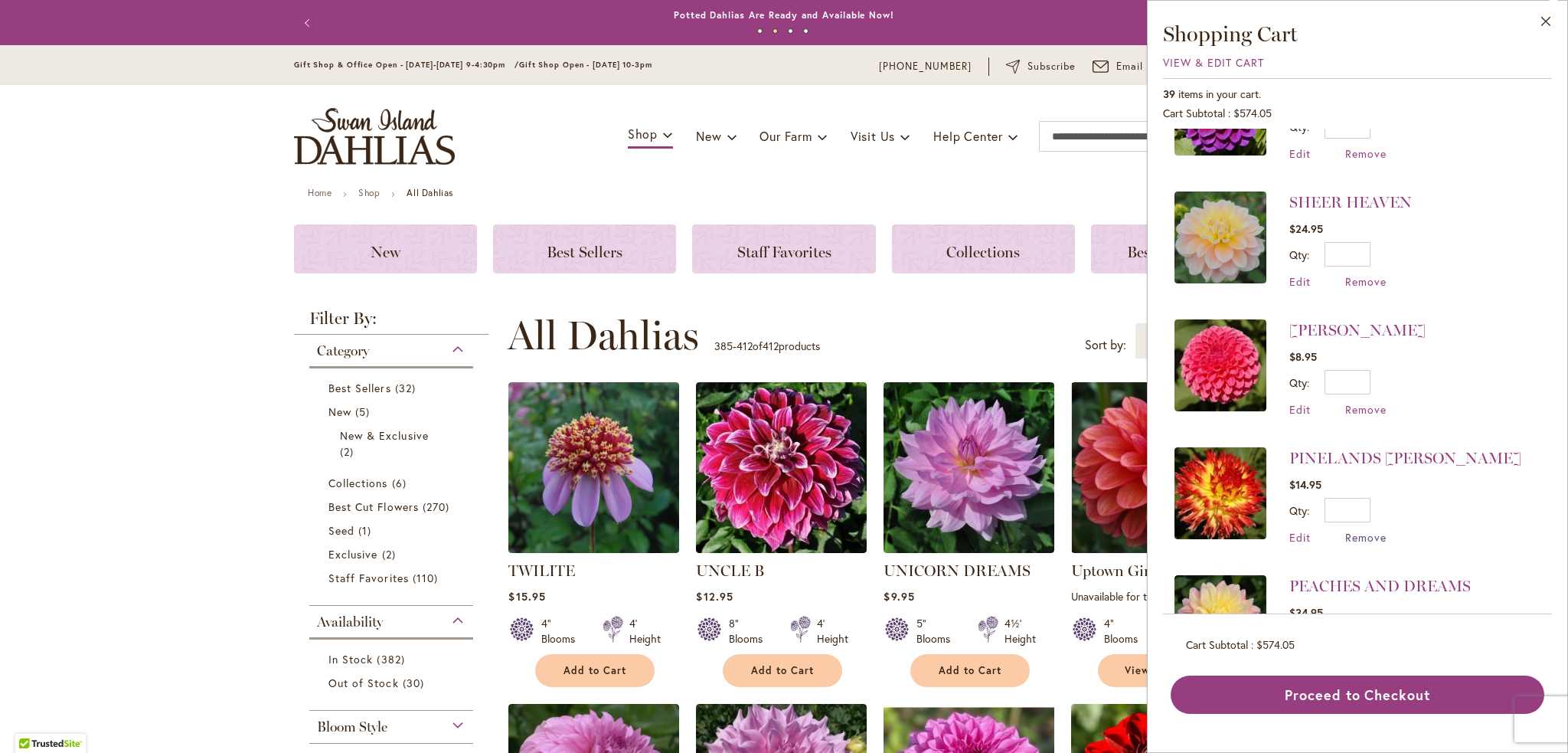
click at [1375, 535] on span "Remove" at bounding box center [1366, 537] width 42 height 15
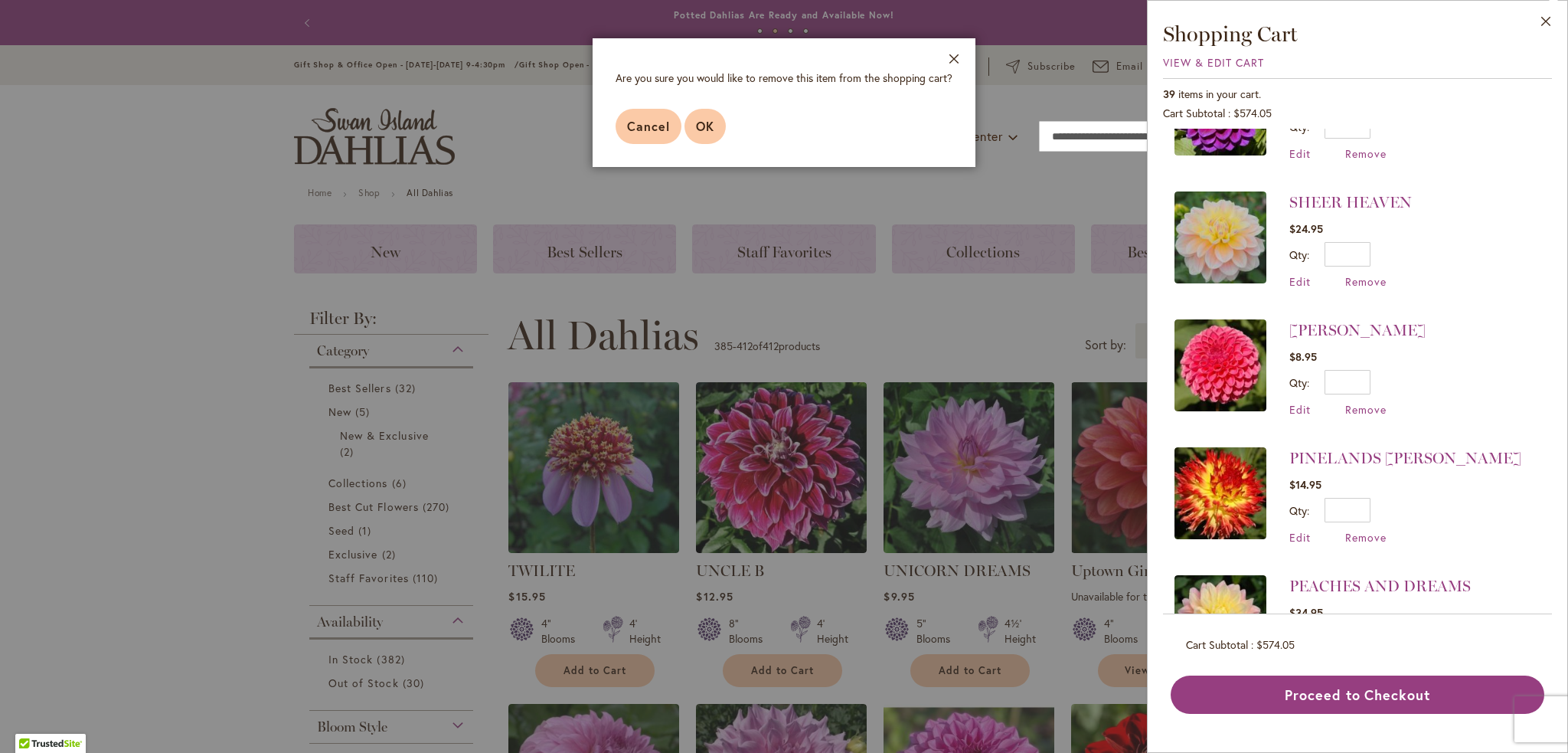
click at [706, 128] on span "OK" at bounding box center [705, 126] width 18 height 16
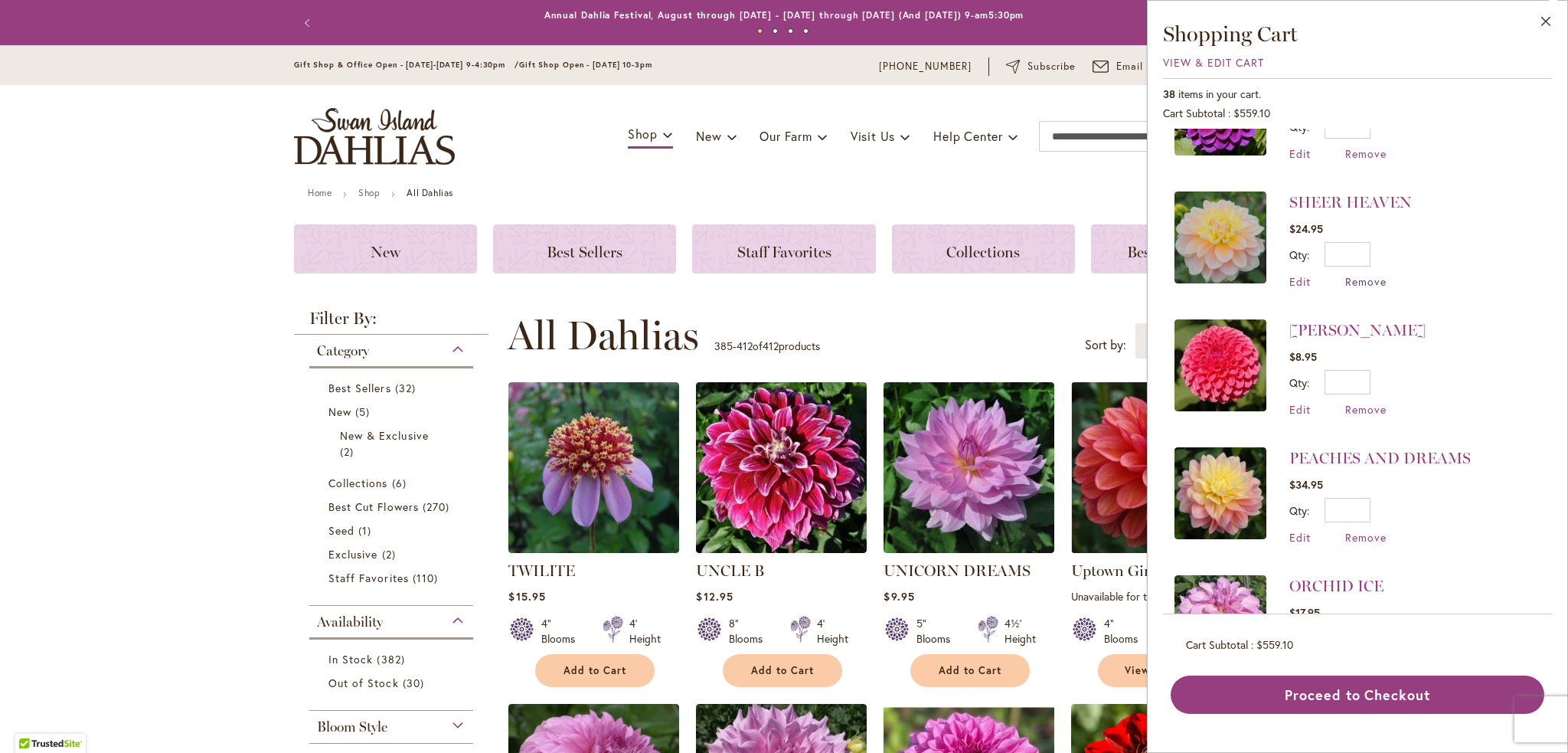
click at [1373, 279] on span "Remove" at bounding box center [1366, 281] width 42 height 15
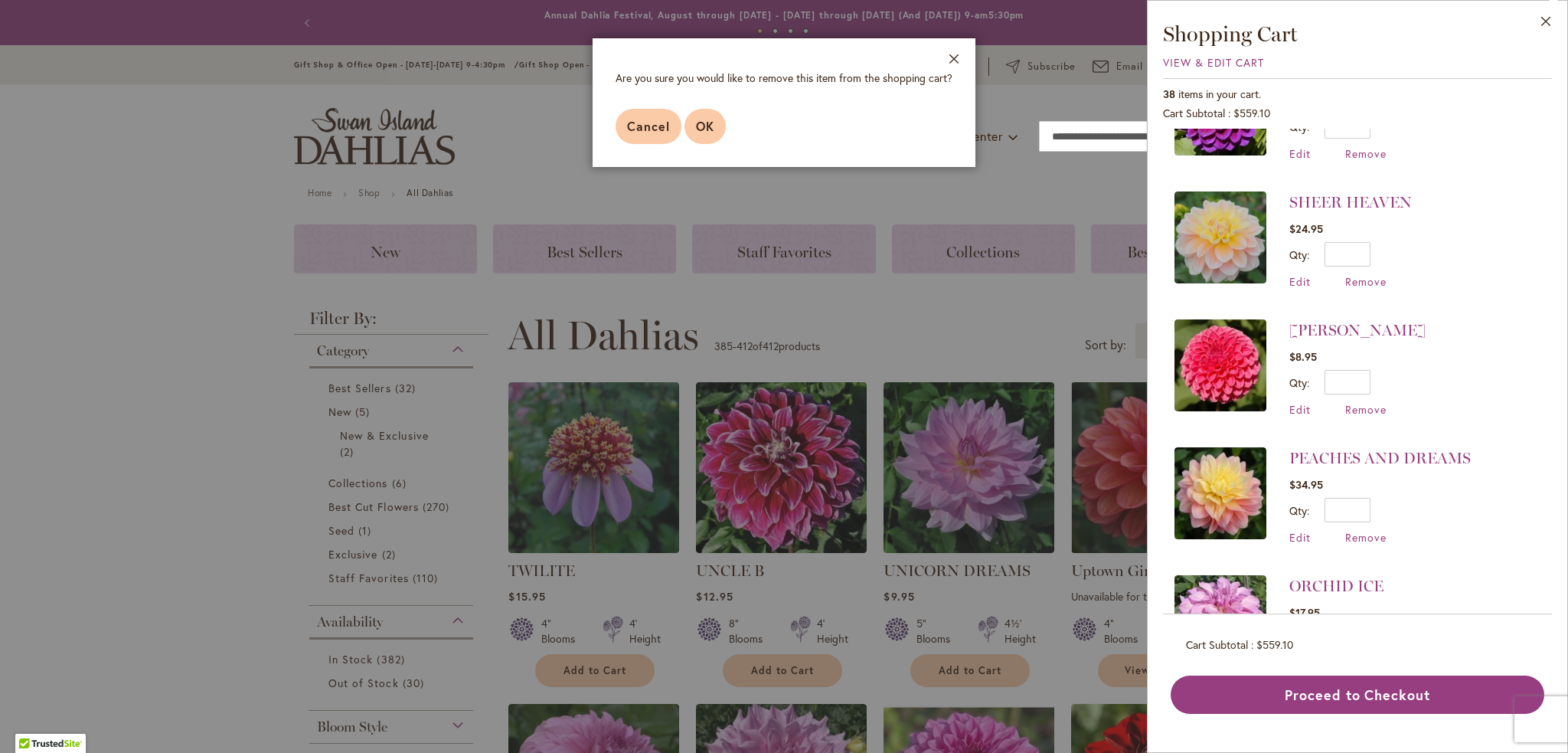
click at [699, 126] on span "OK" at bounding box center [705, 126] width 18 height 16
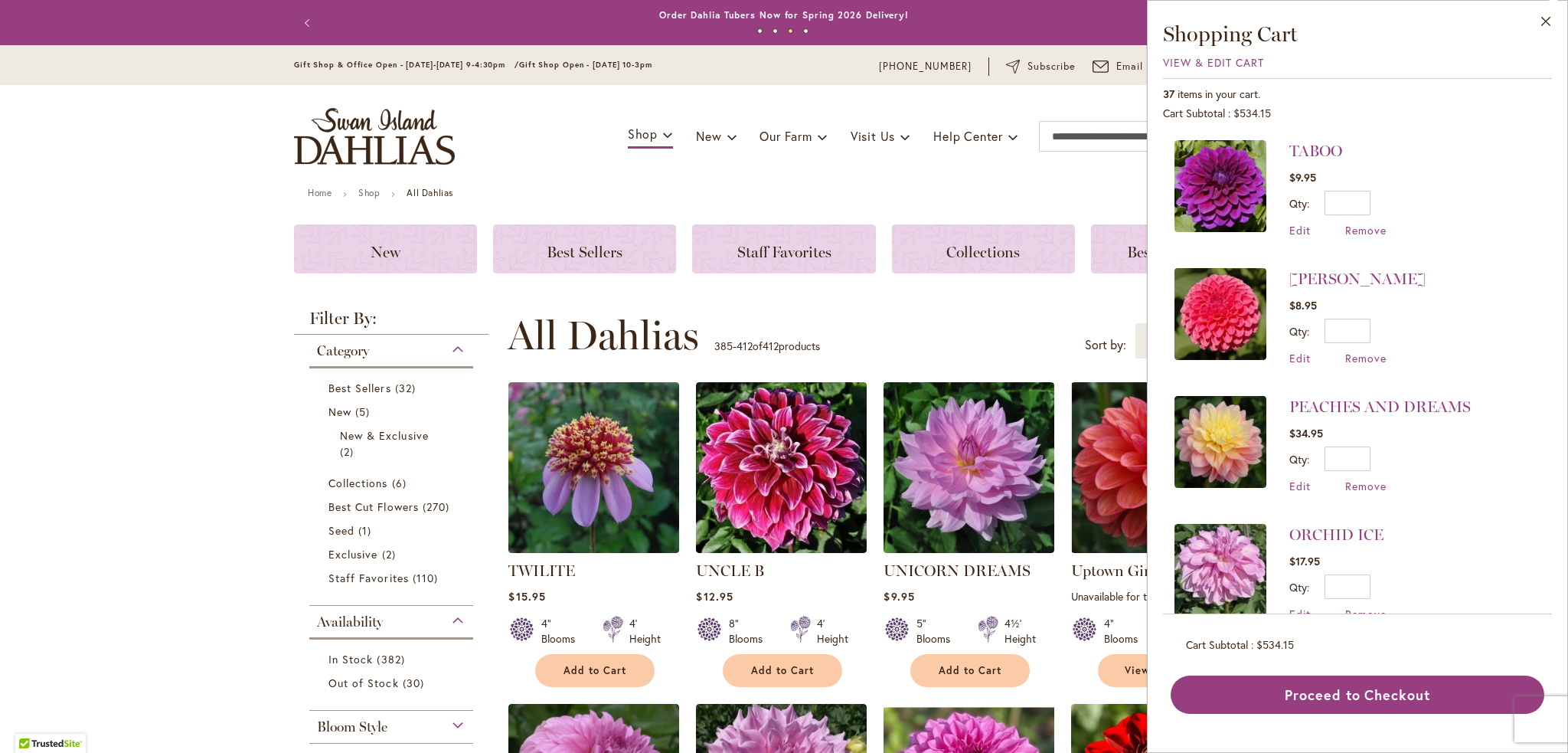
scroll to position [306, 0]
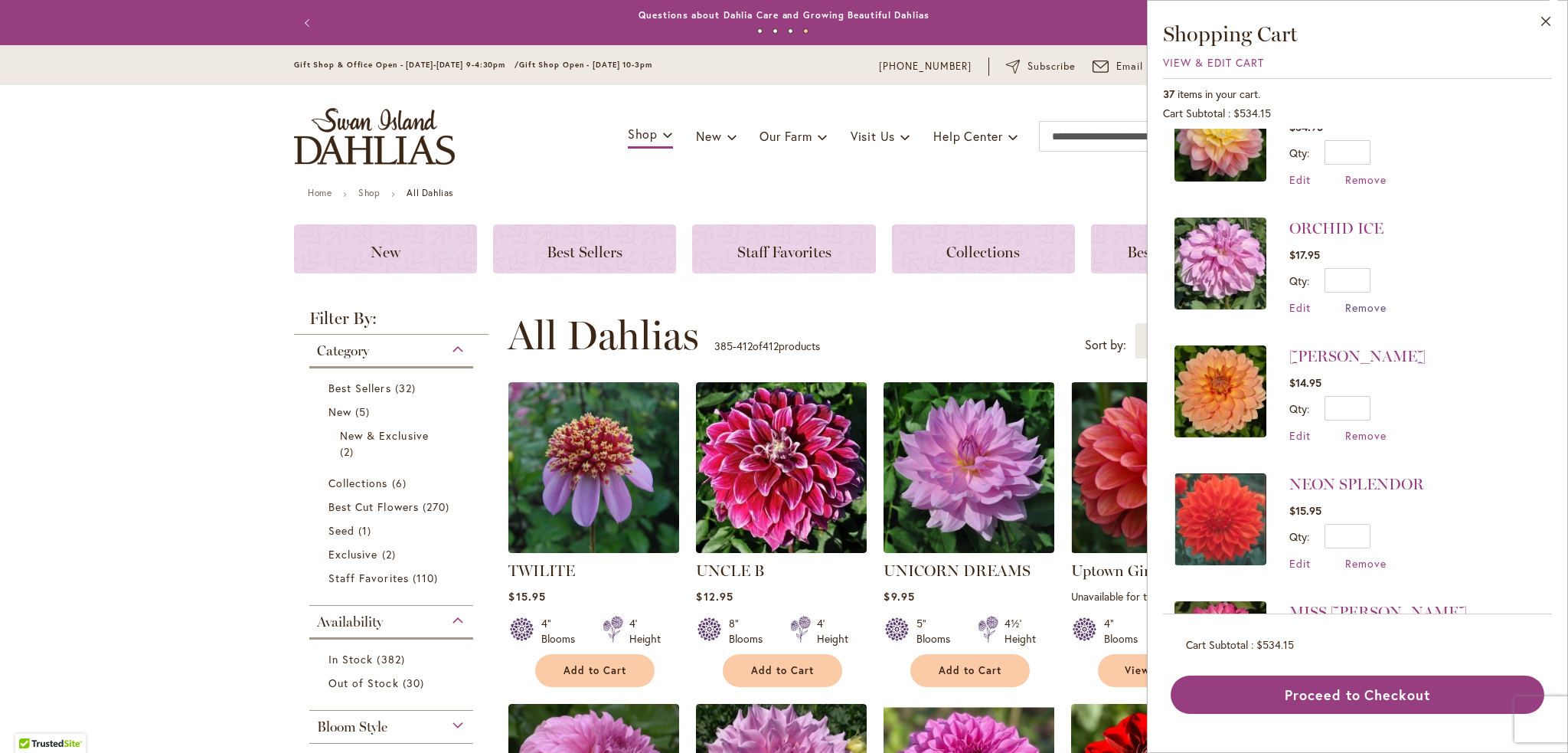
click at [1364, 306] on span "Remove" at bounding box center [1366, 307] width 42 height 15
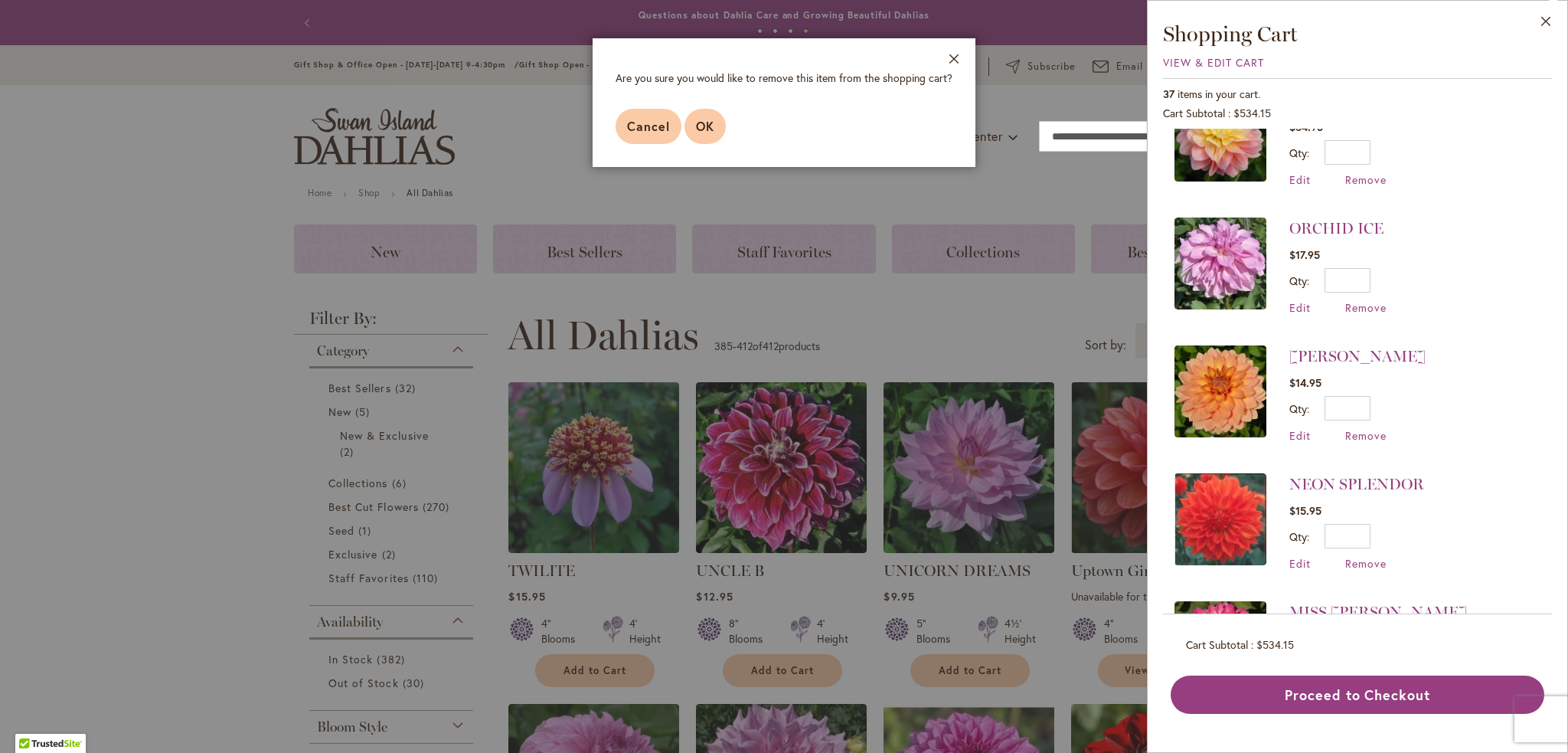
click at [704, 129] on span "OK" at bounding box center [705, 126] width 18 height 16
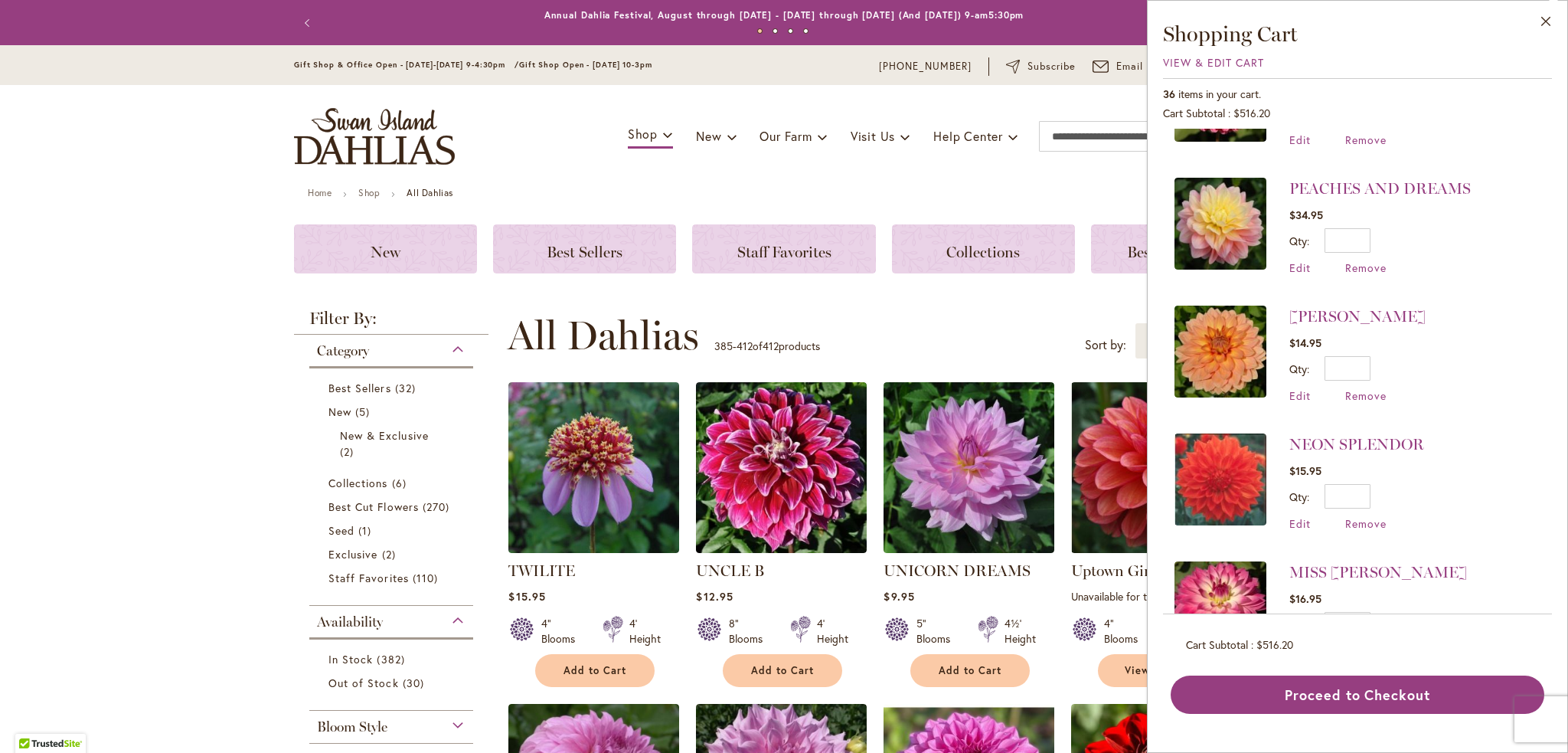
scroll to position [230, 0]
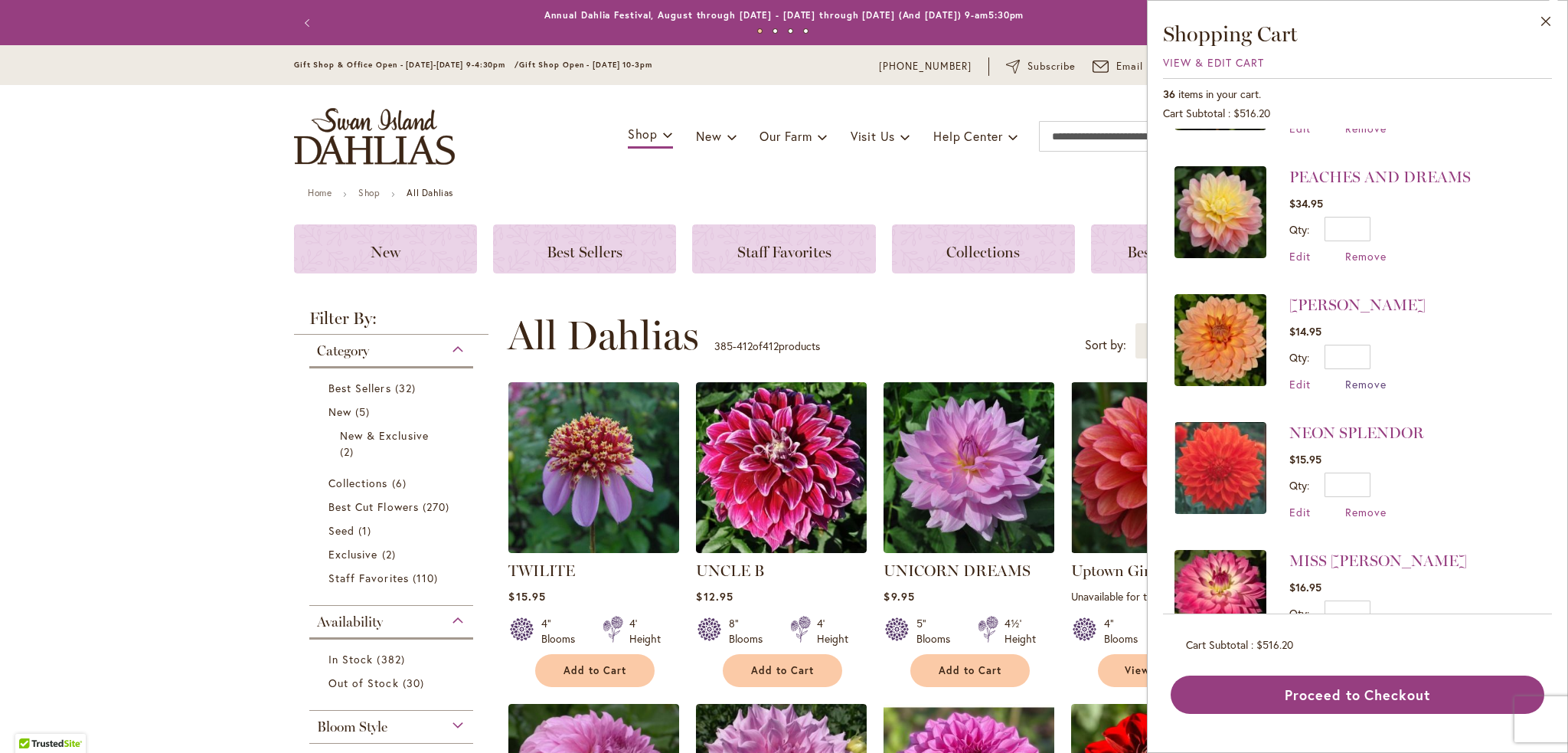
click at [1368, 385] on span "Remove" at bounding box center [1366, 384] width 42 height 15
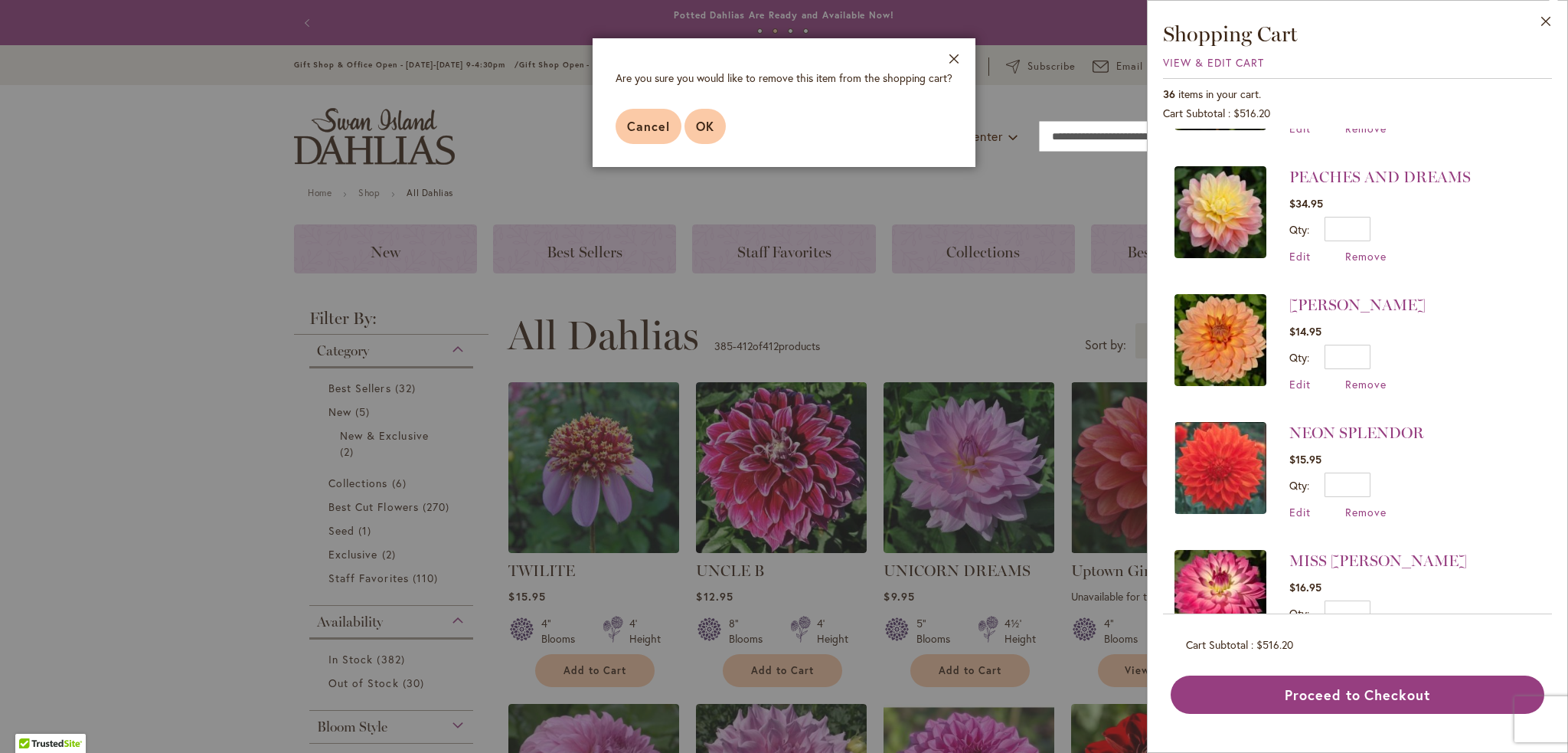
click at [713, 126] on button "OK" at bounding box center [705, 126] width 42 height 35
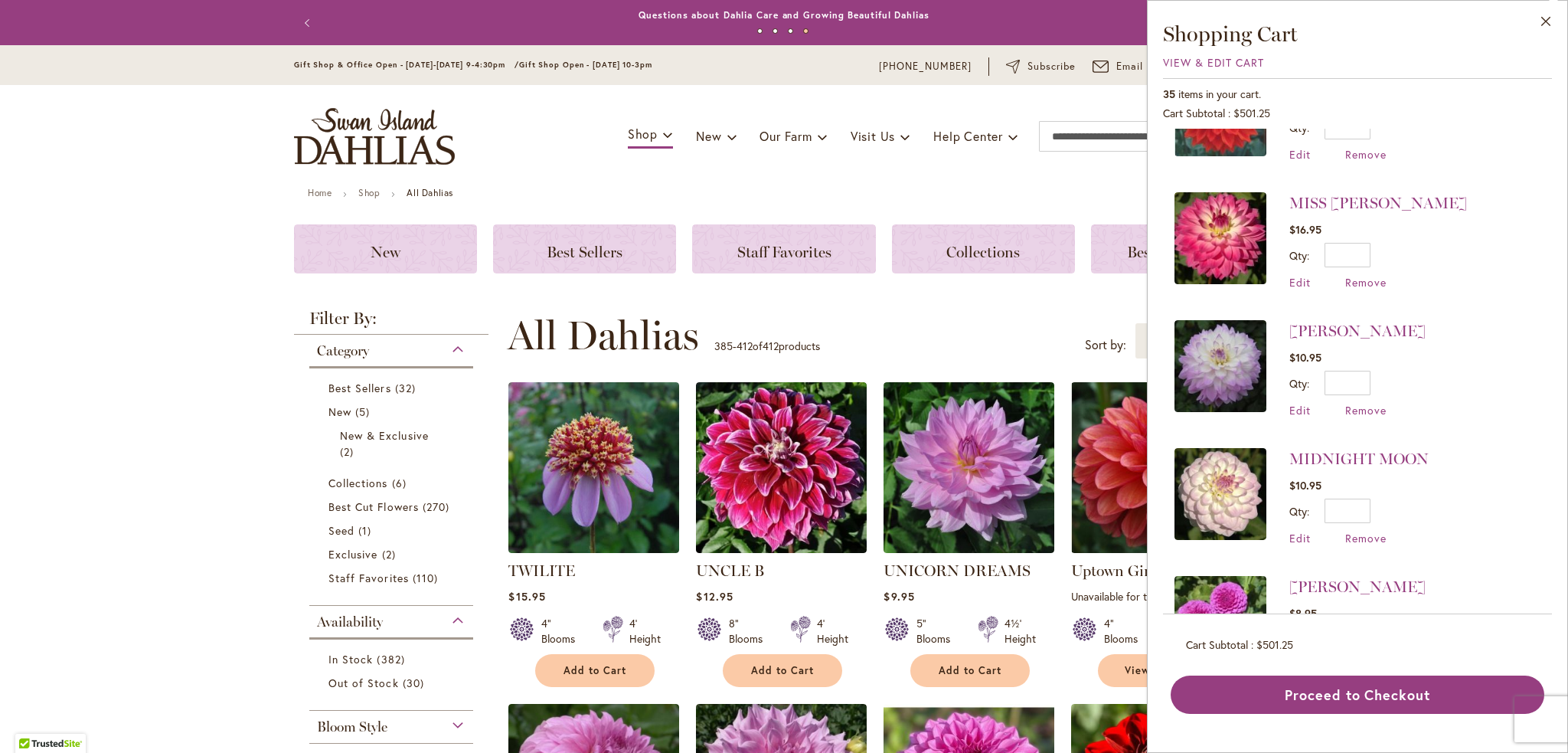
scroll to position [536, 0]
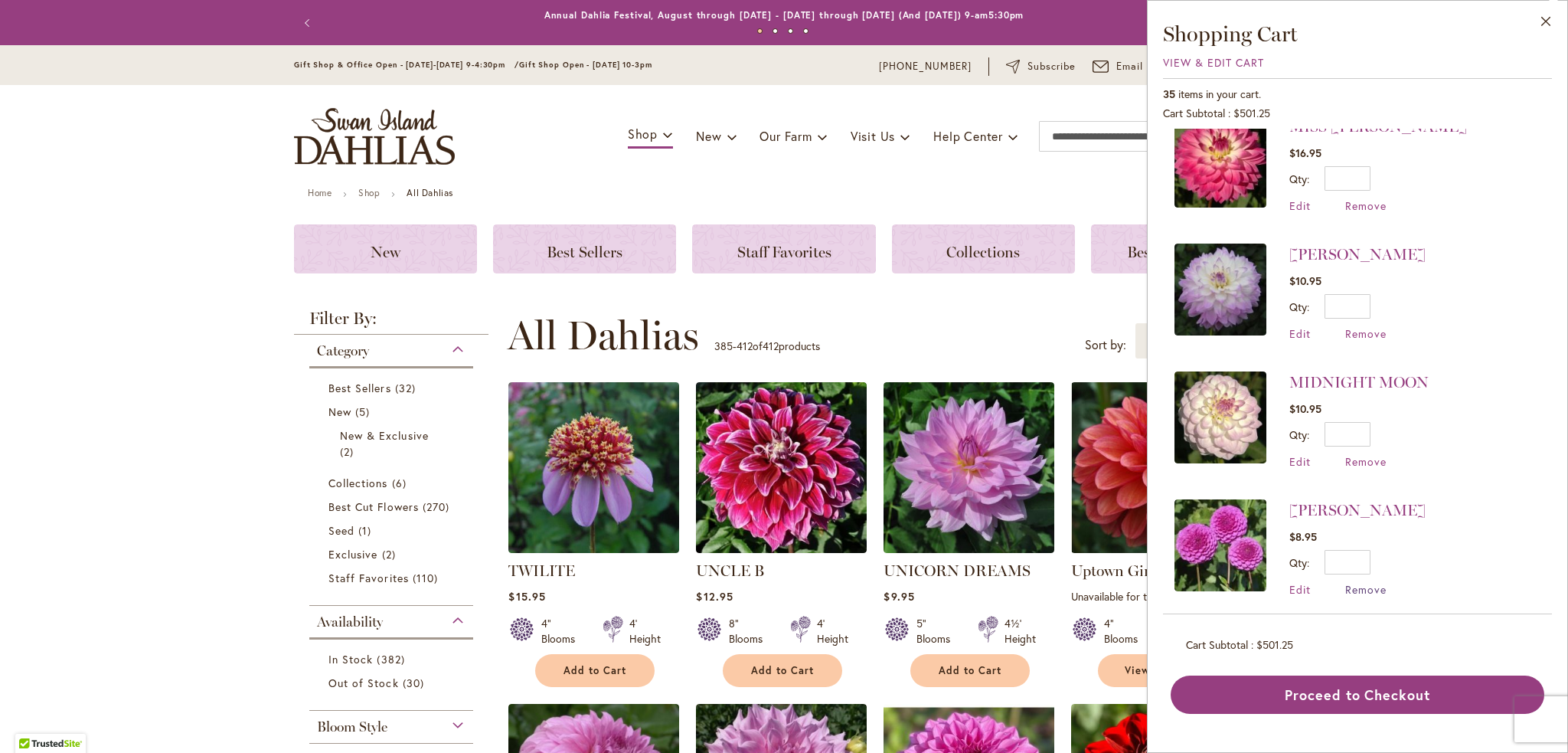
click at [1371, 585] on span "Remove" at bounding box center [1366, 590] width 42 height 15
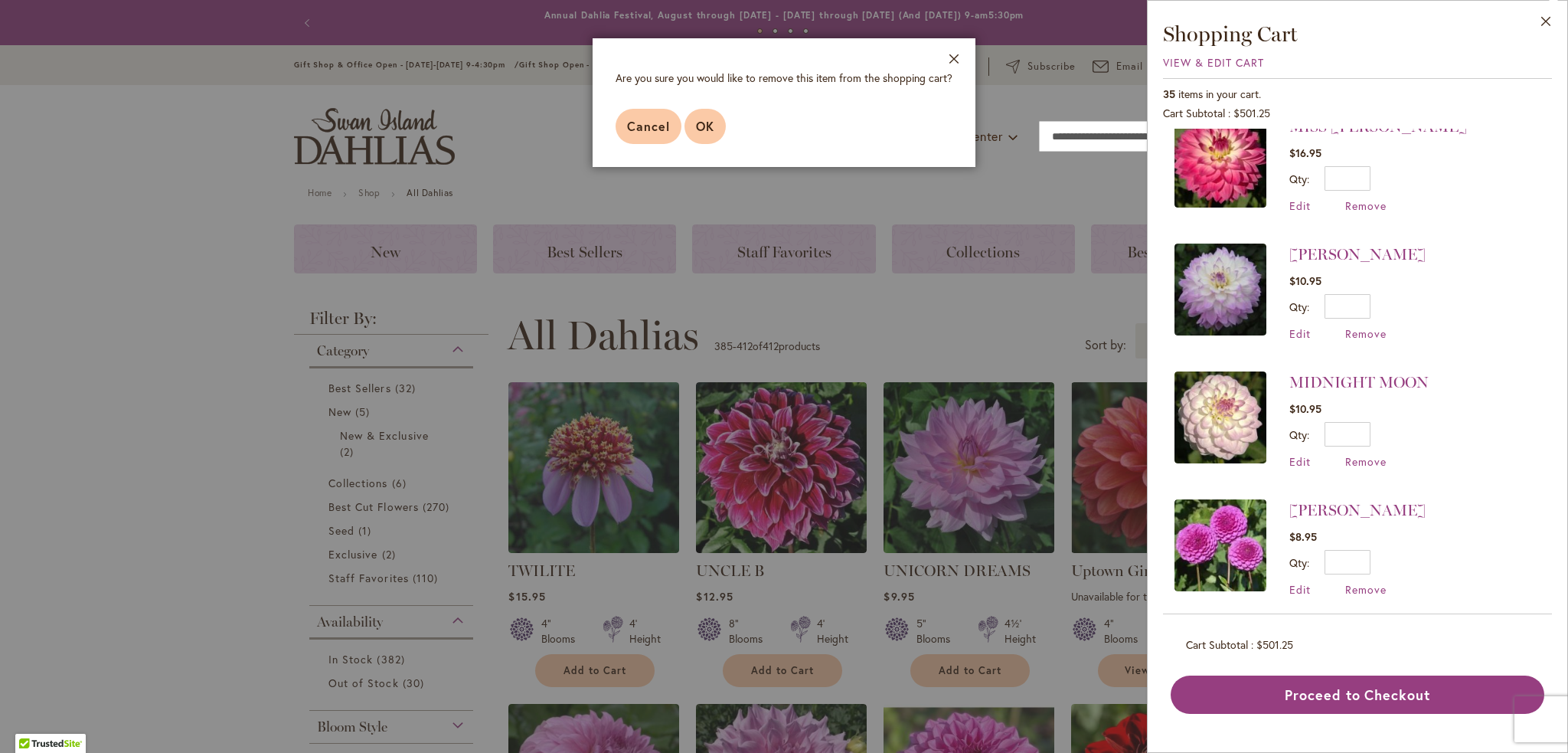
click at [706, 132] on span "OK" at bounding box center [705, 126] width 18 height 16
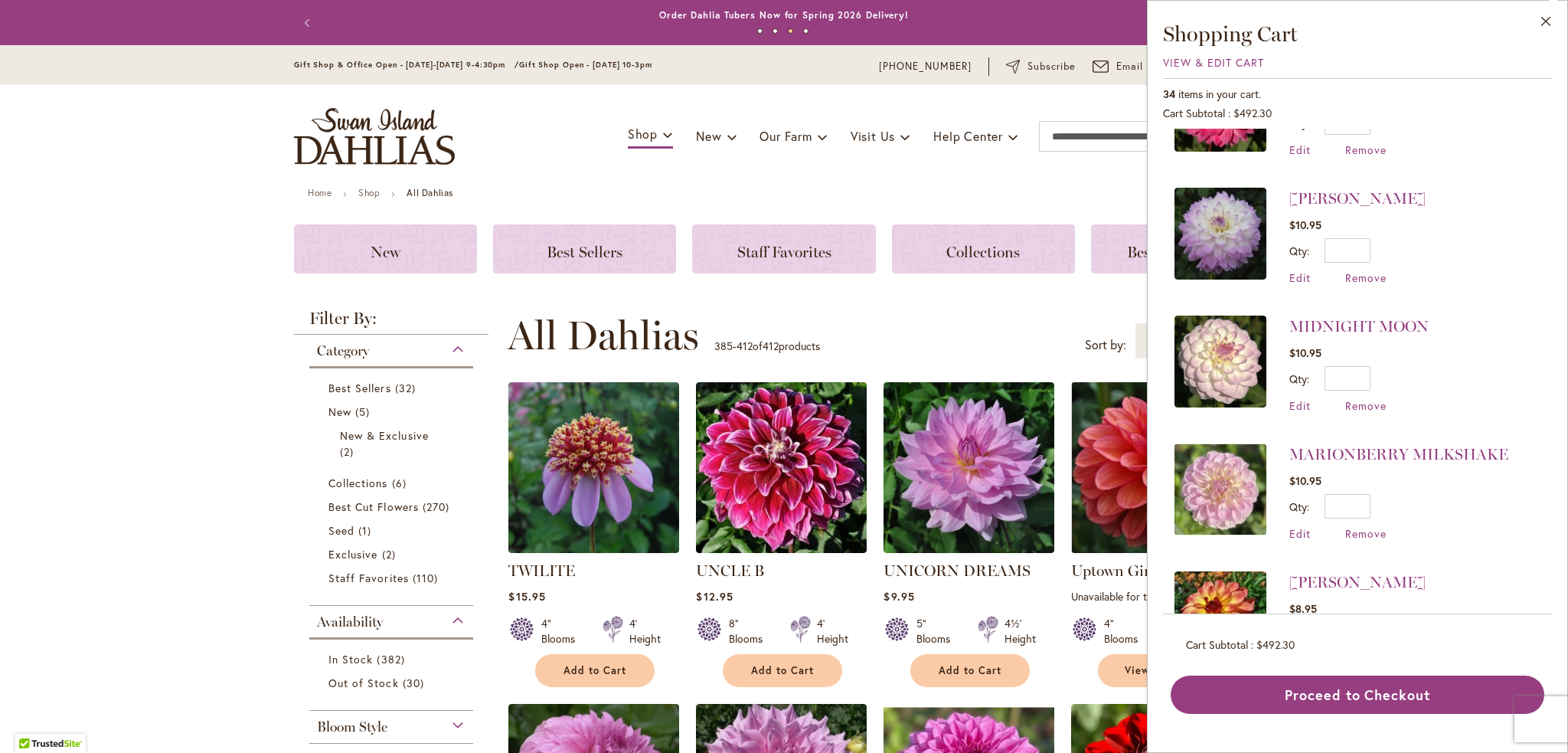
scroll to position [613, 0]
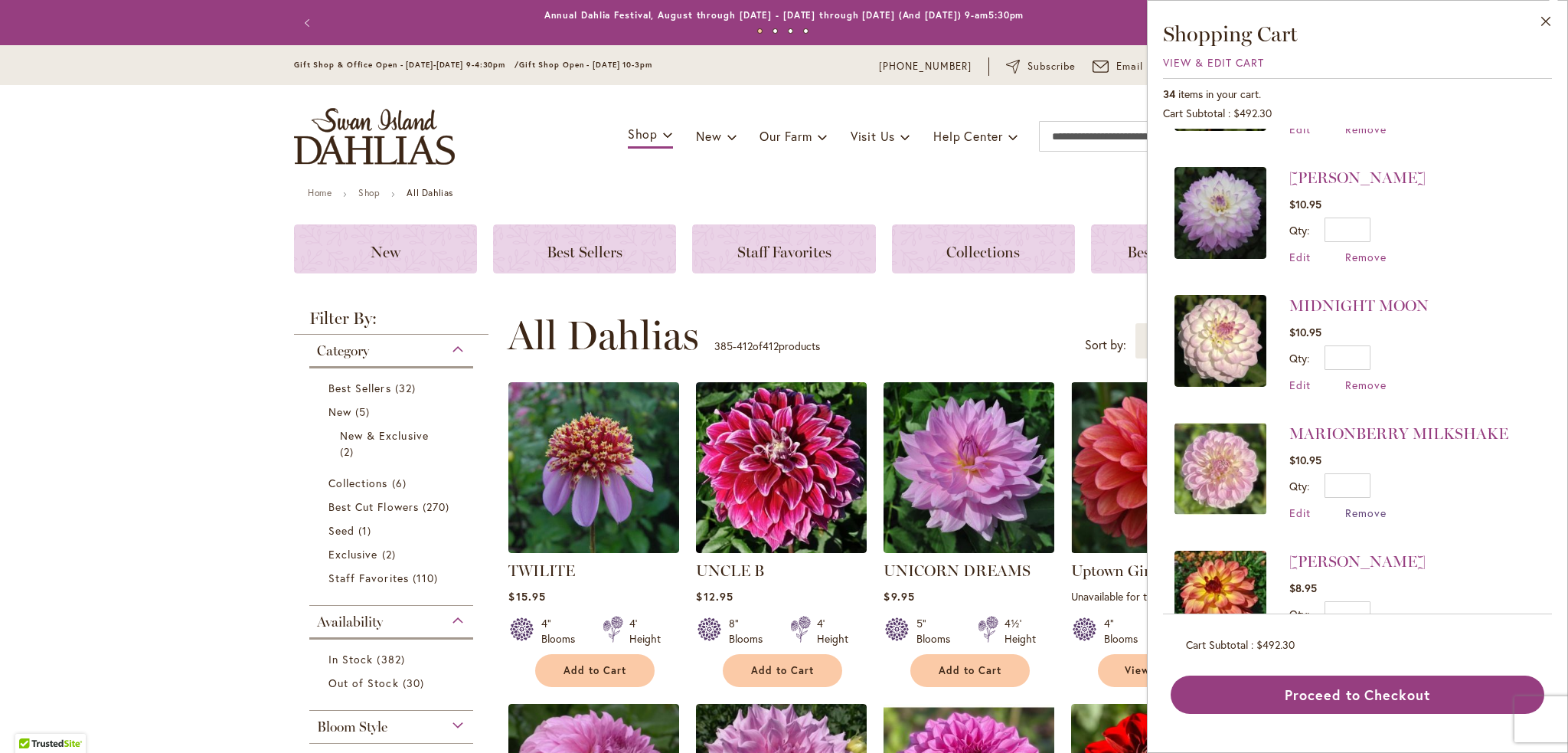
click at [1378, 508] on span "Remove" at bounding box center [1366, 513] width 42 height 15
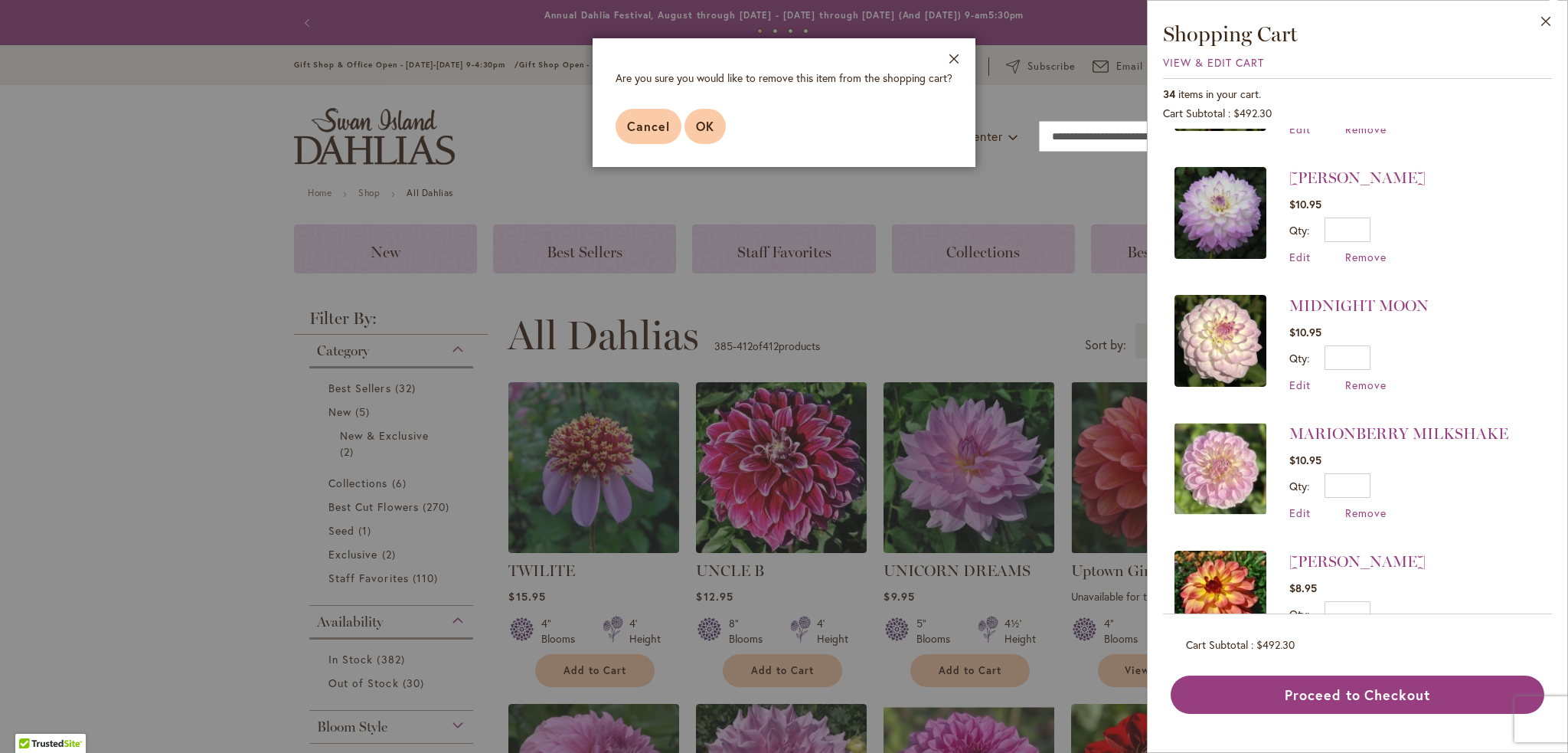
click at [717, 124] on button "OK" at bounding box center [705, 126] width 42 height 35
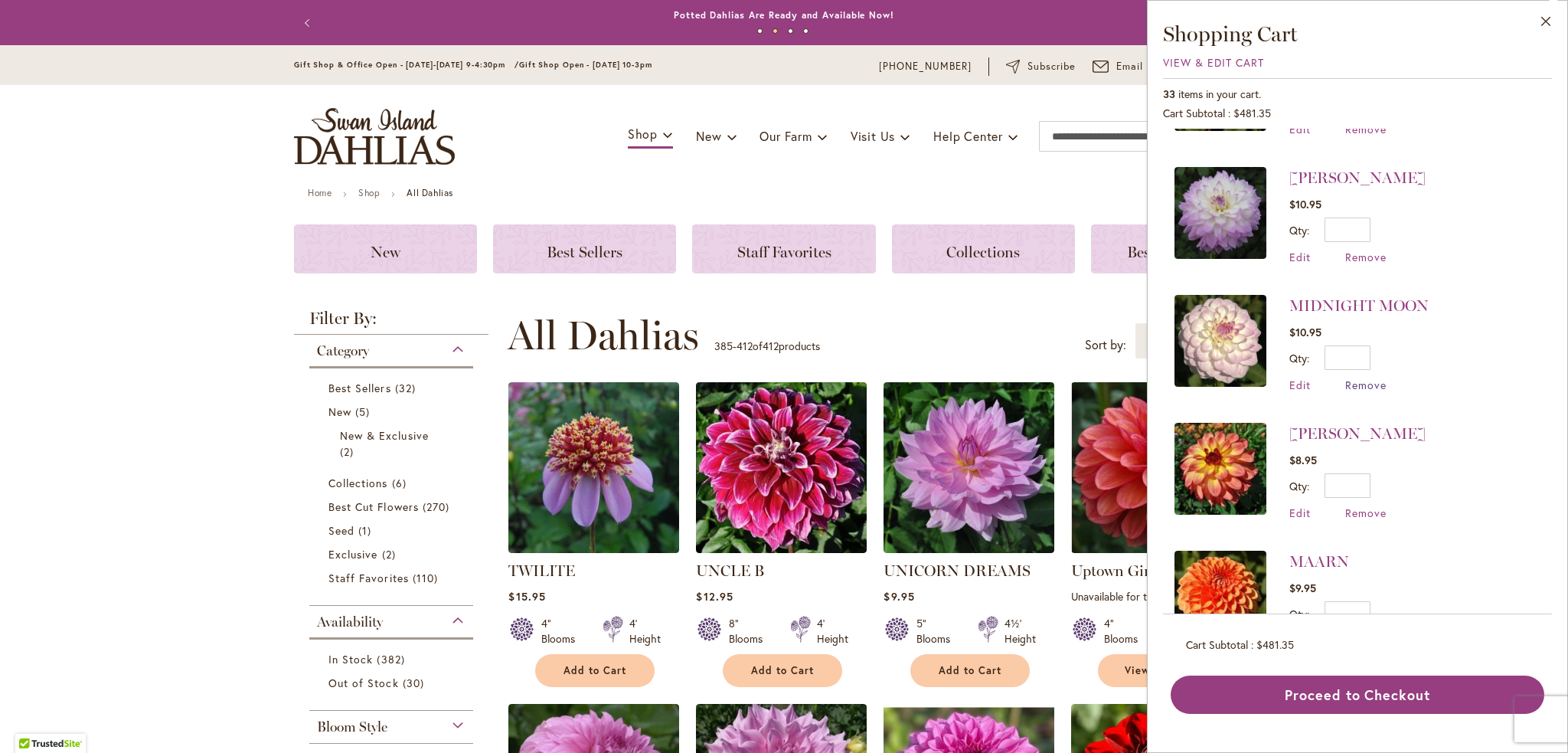
click at [1372, 386] on span "Remove" at bounding box center [1366, 385] width 42 height 15
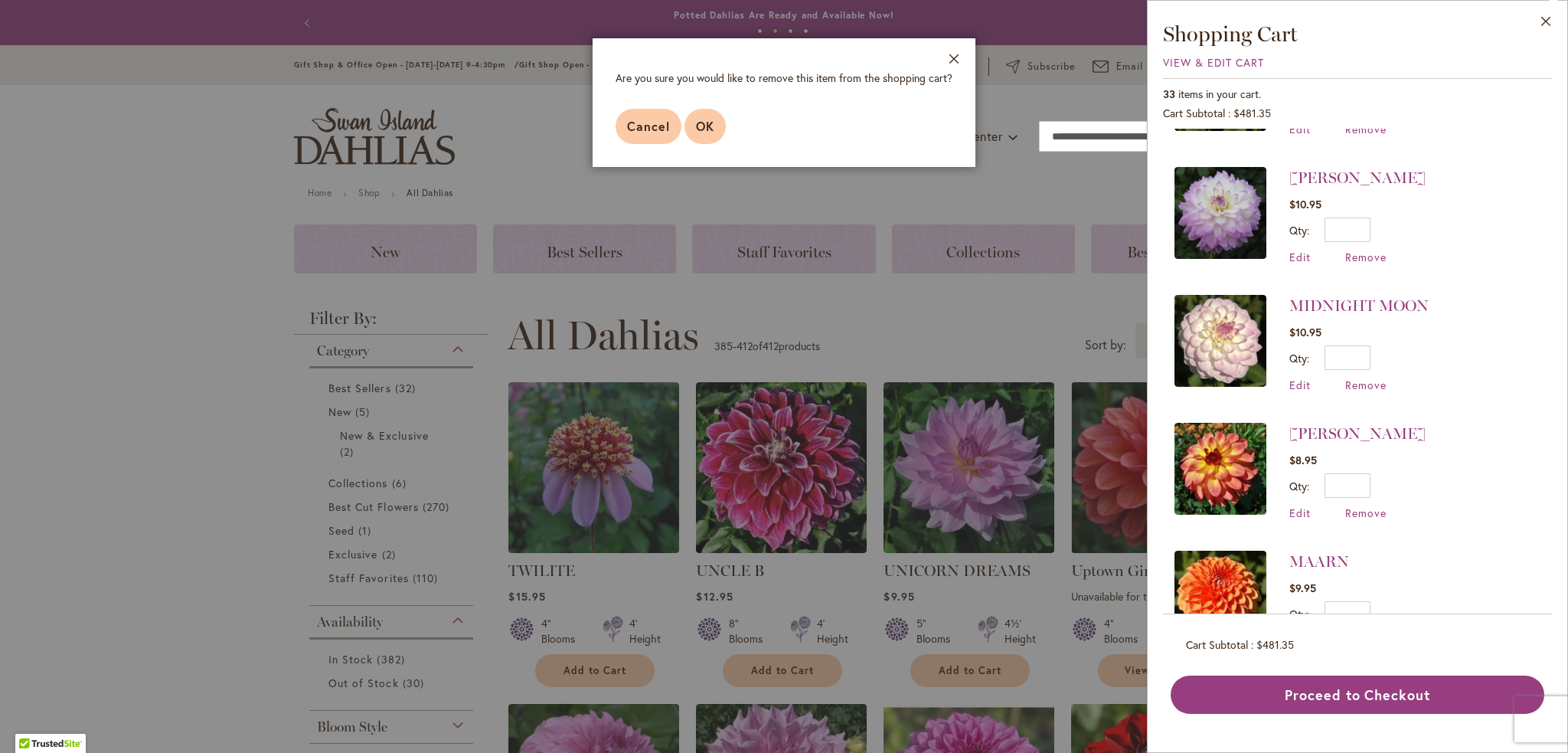
click at [712, 127] on span "OK" at bounding box center [705, 126] width 18 height 16
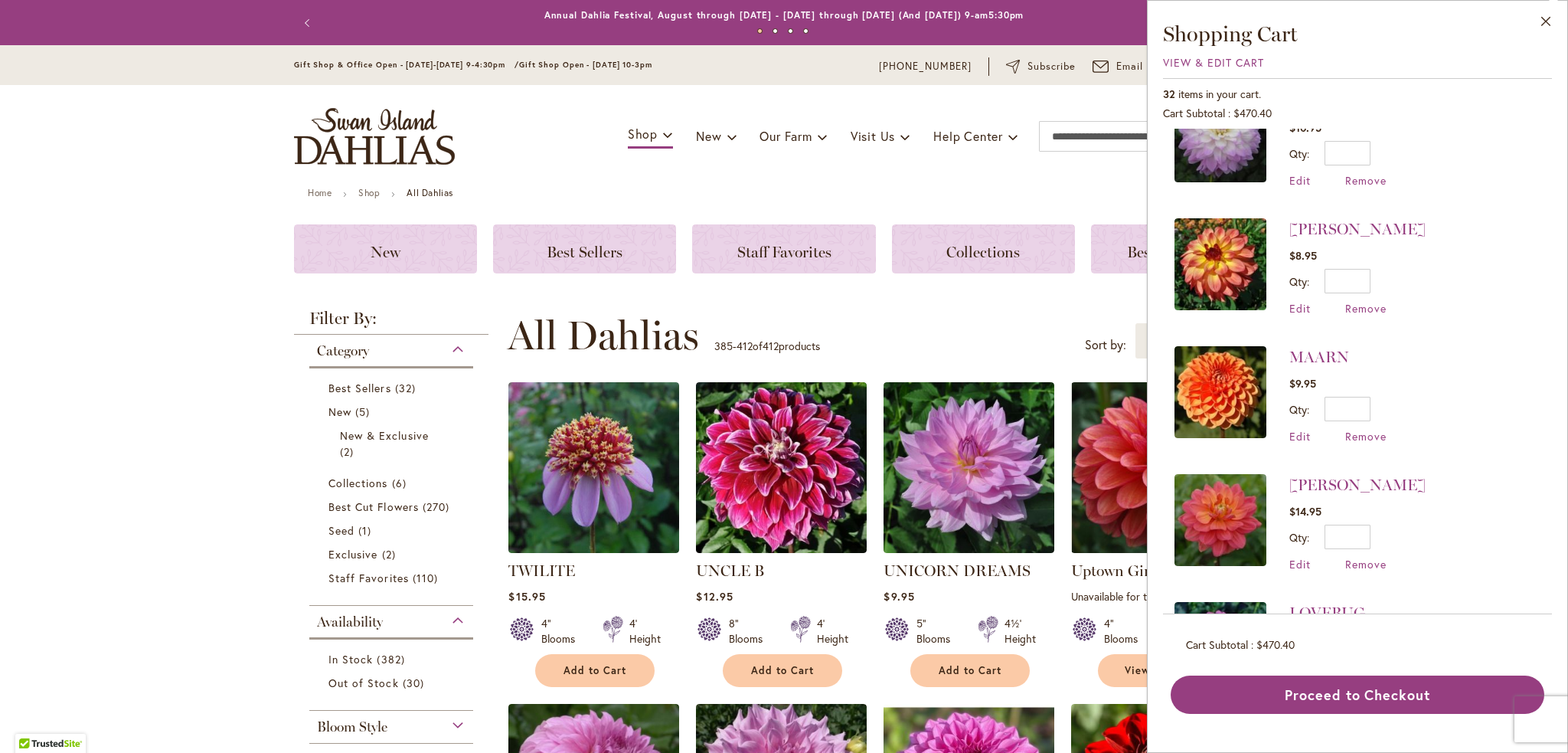
scroll to position [766, 0]
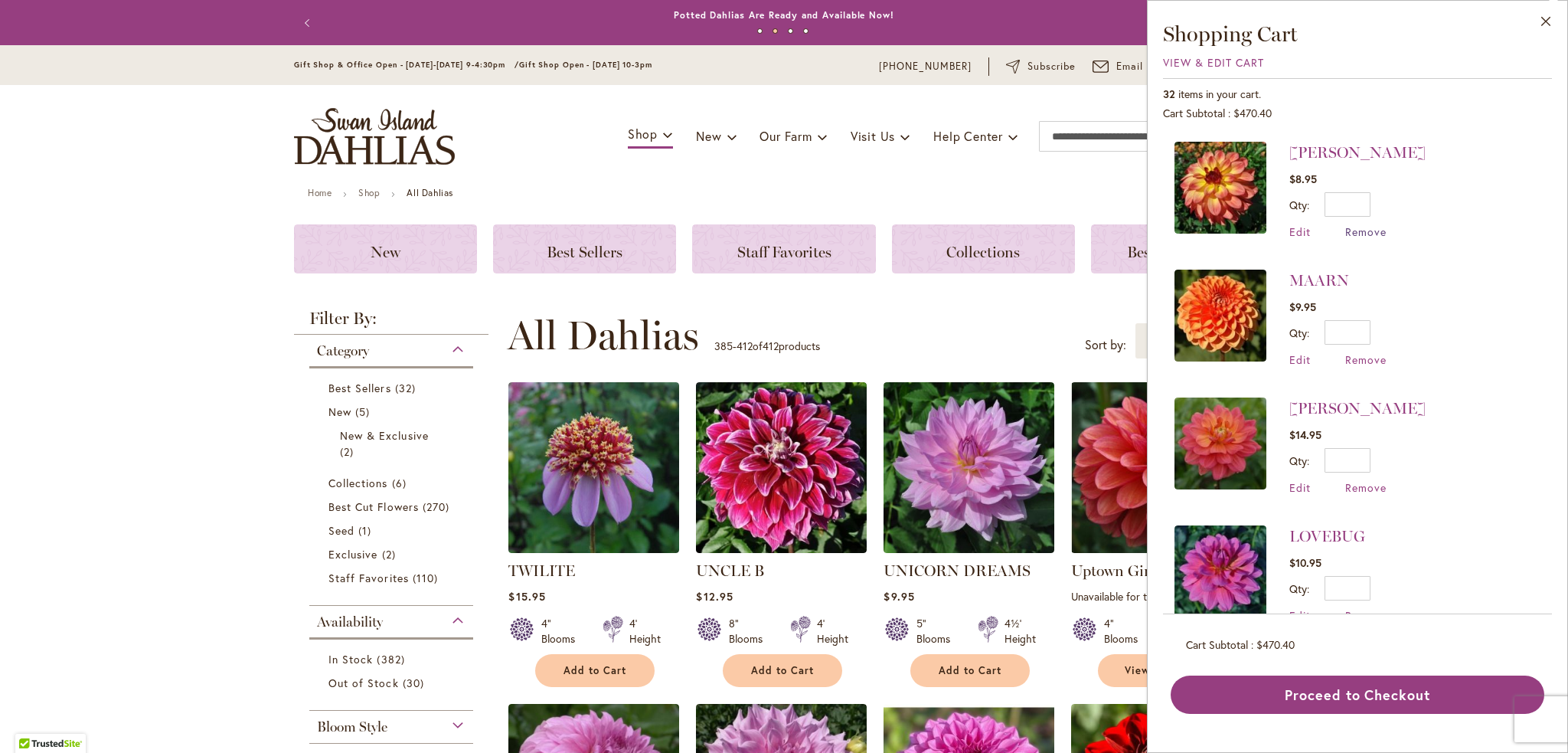
click at [1361, 232] on span "Remove" at bounding box center [1366, 232] width 42 height 15
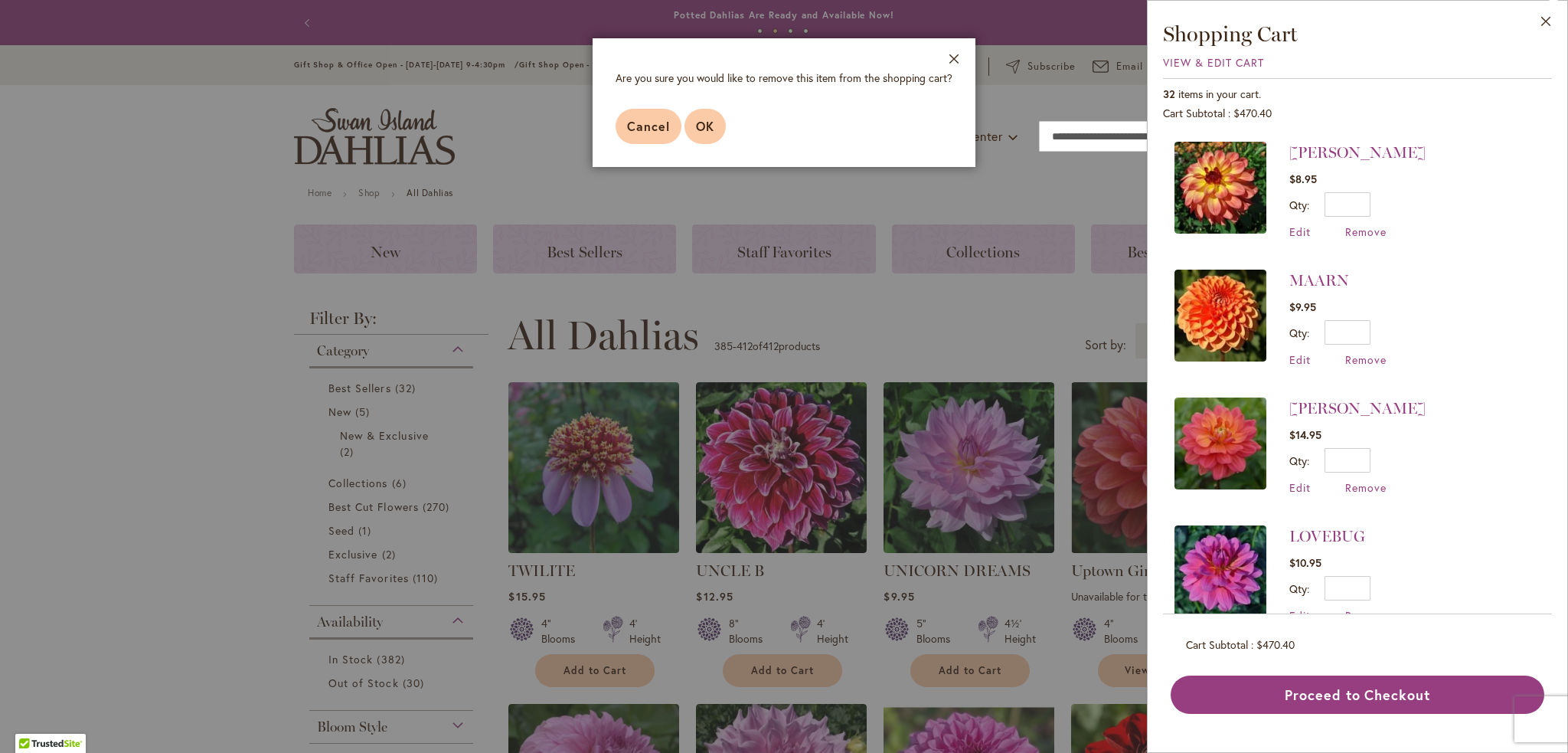
click at [709, 119] on span "OK" at bounding box center [705, 126] width 18 height 16
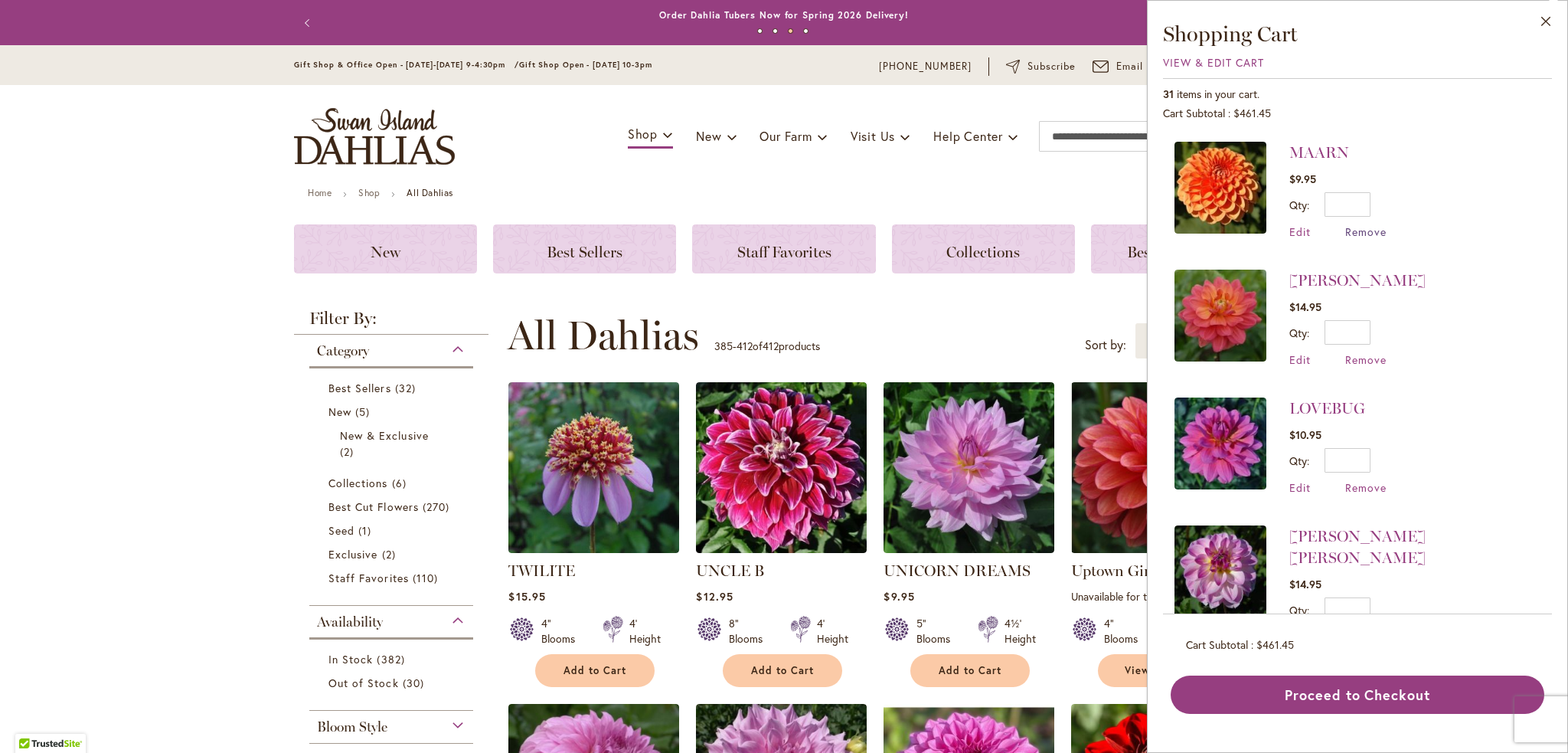
click at [1350, 227] on span "Remove" at bounding box center [1366, 232] width 42 height 15
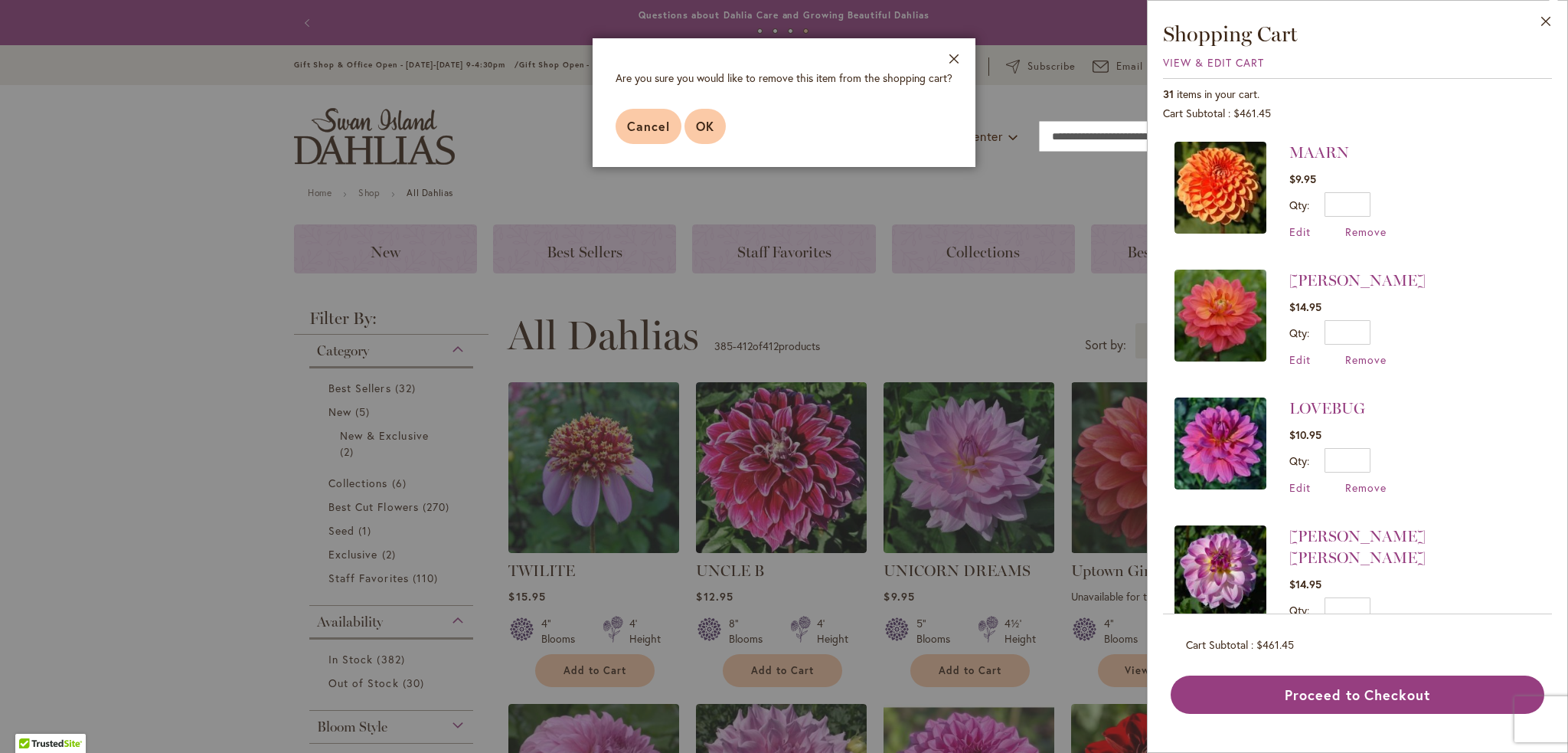
click at [700, 124] on span "OK" at bounding box center [705, 126] width 18 height 16
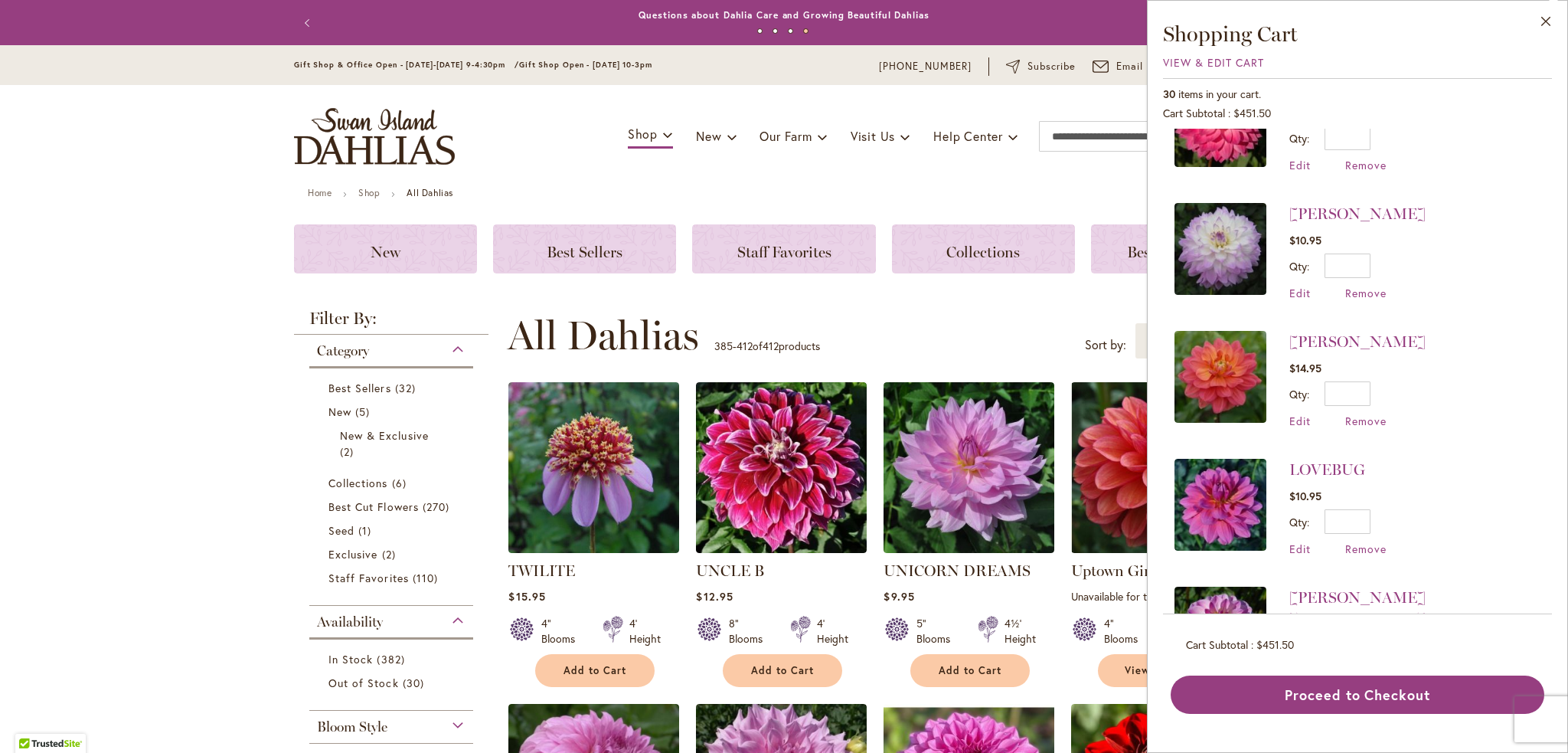
scroll to position [613, 0]
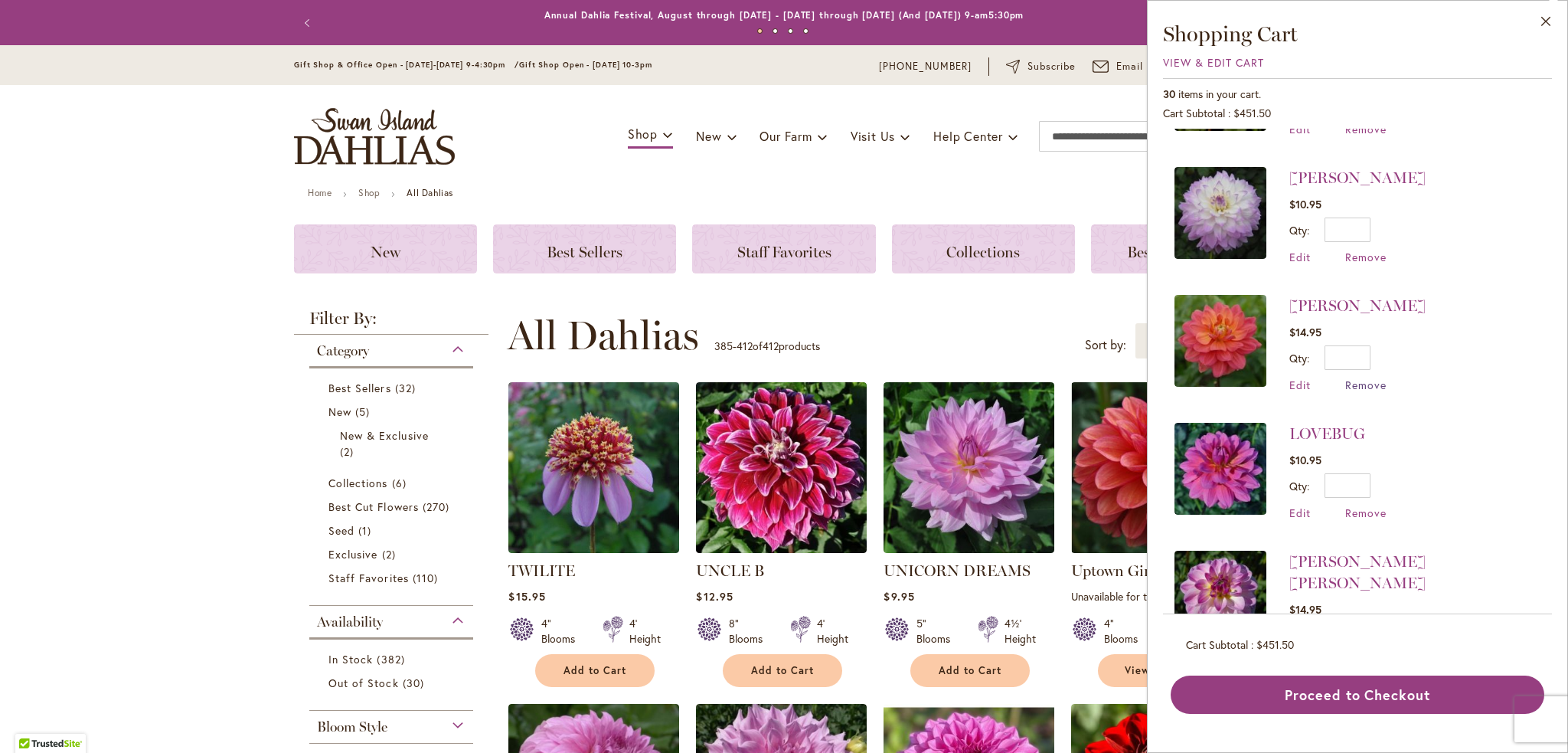
click at [1371, 383] on span "Remove" at bounding box center [1366, 385] width 42 height 15
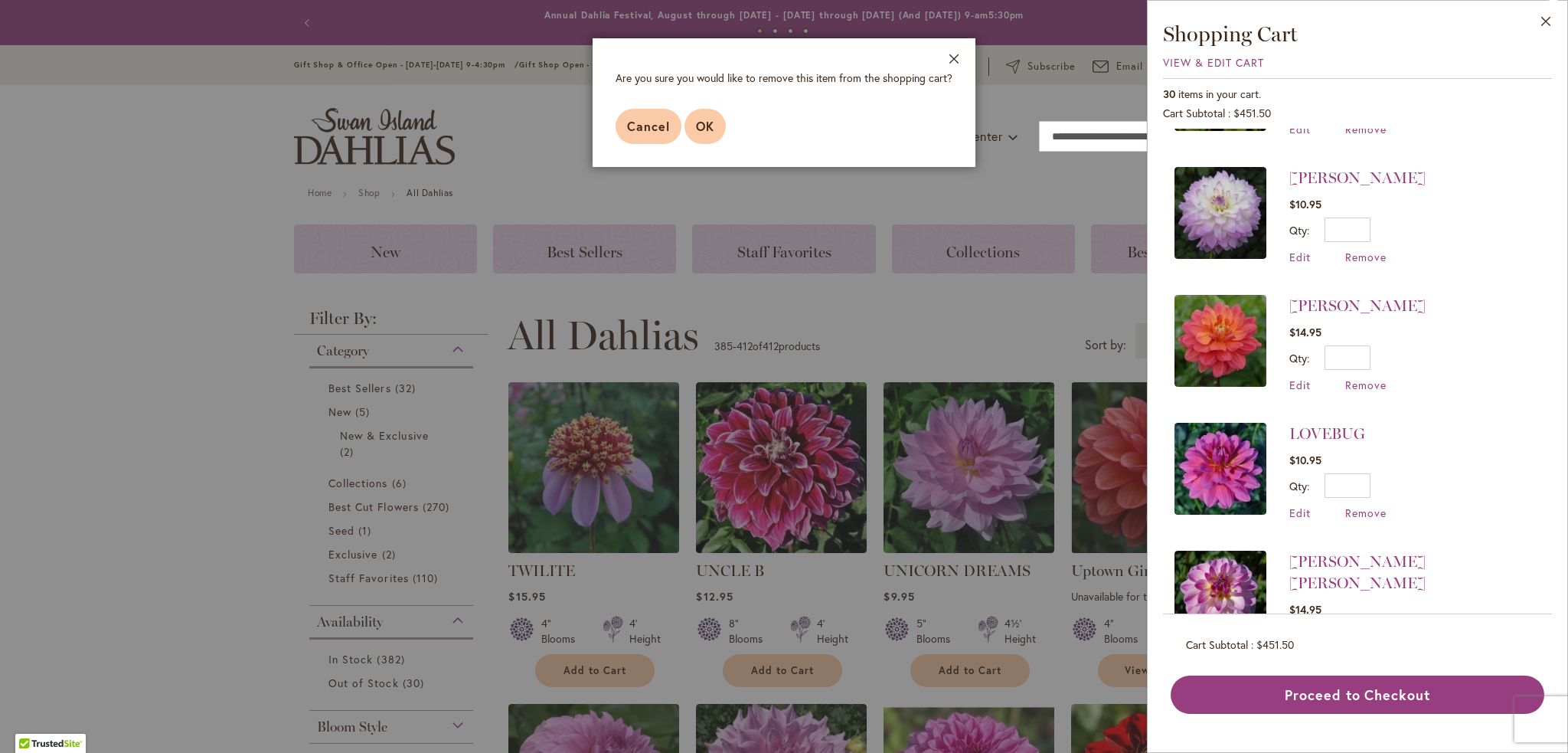
click at [709, 128] on span "OK" at bounding box center [705, 126] width 18 height 16
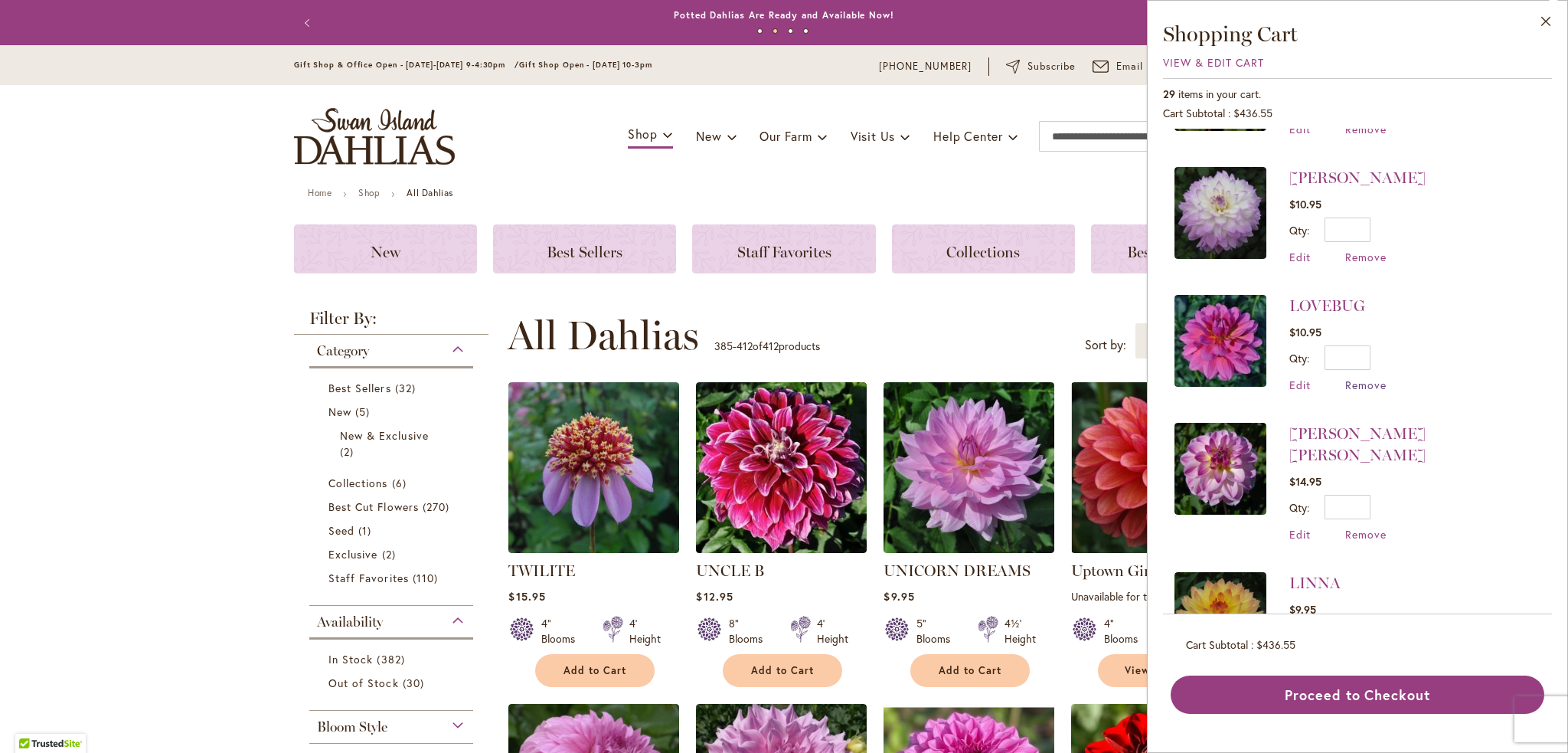
click at [1371, 382] on span "Remove" at bounding box center [1366, 385] width 42 height 15
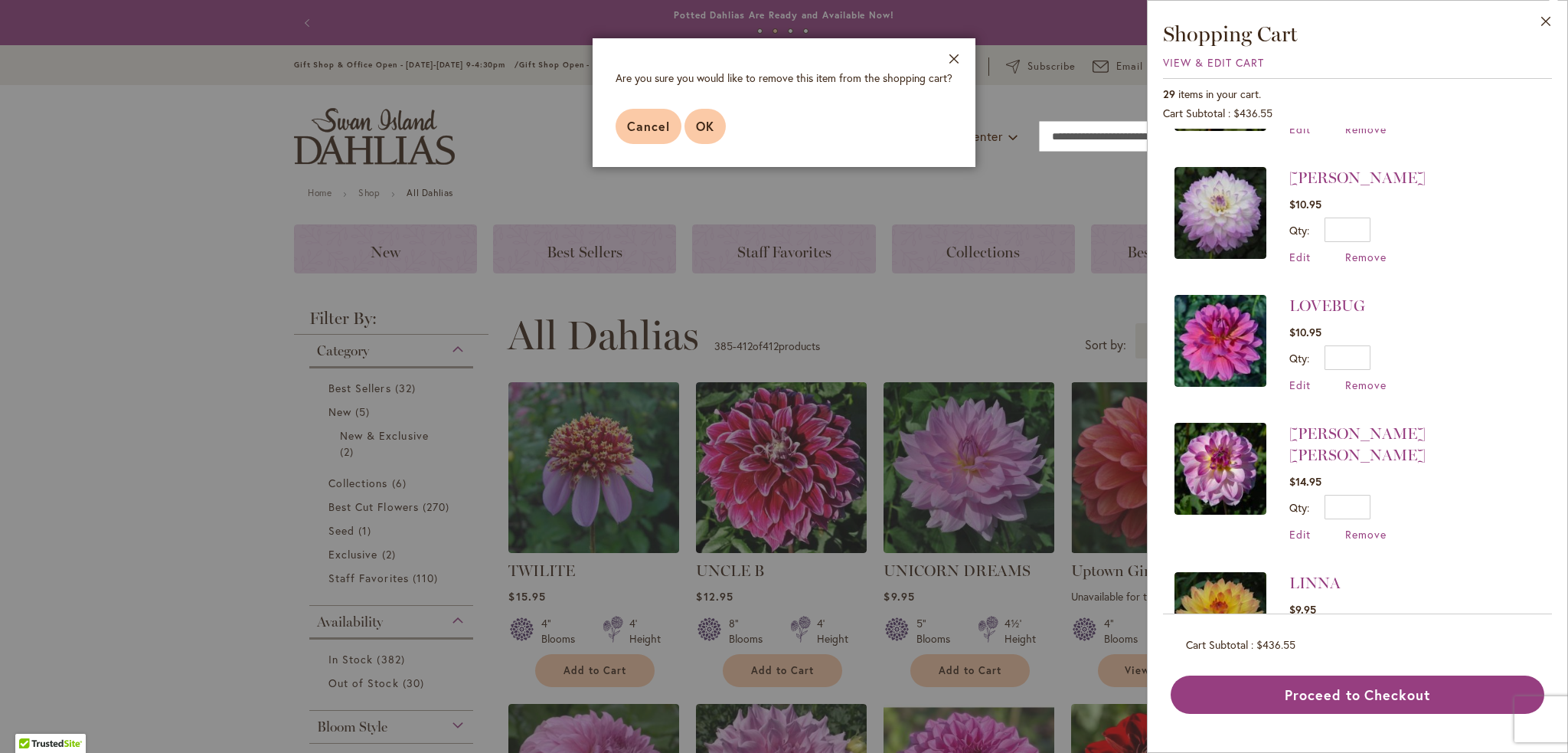
click at [710, 127] on span "OK" at bounding box center [705, 126] width 18 height 16
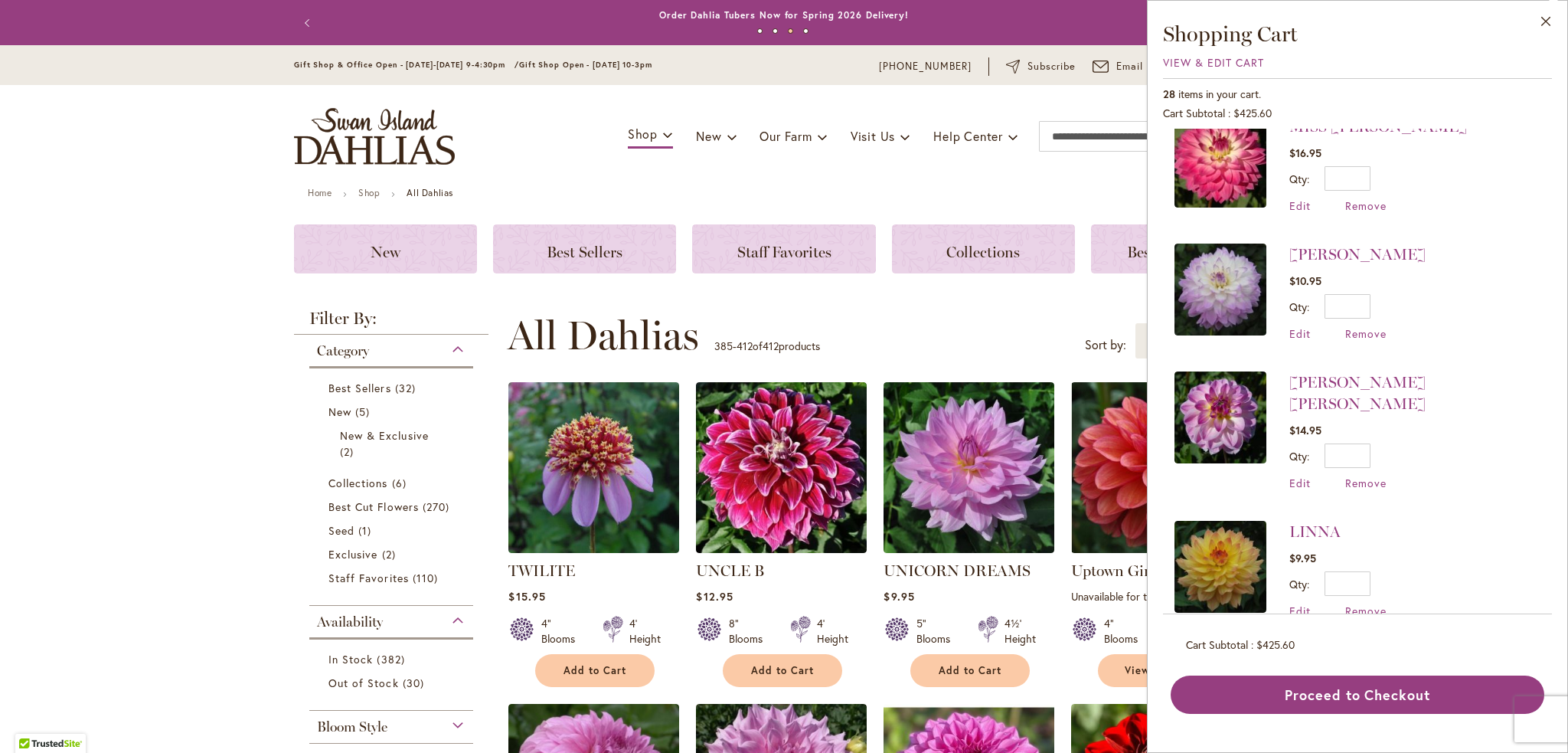
scroll to position [689, 0]
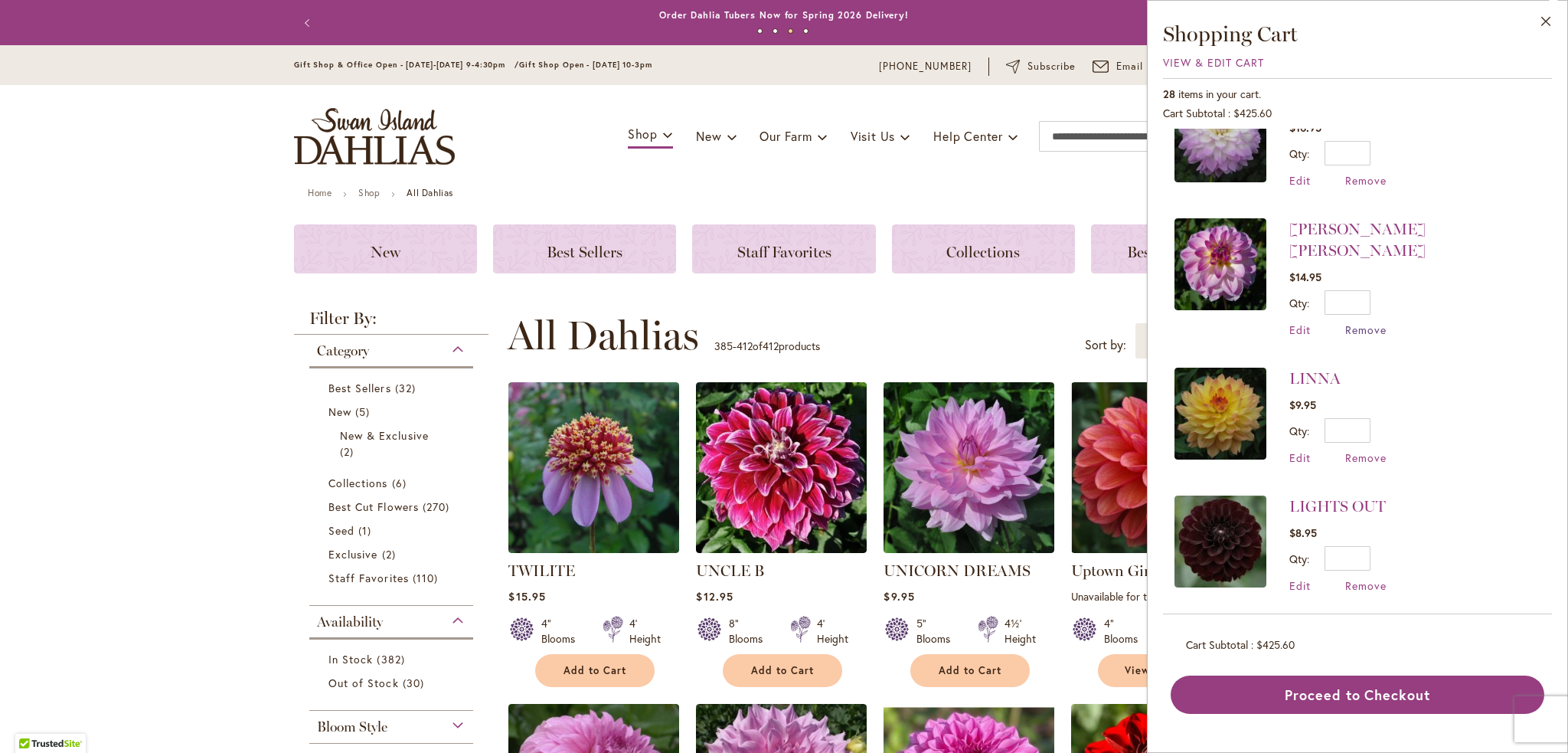
click at [1363, 322] on span "Remove" at bounding box center [1366, 329] width 42 height 15
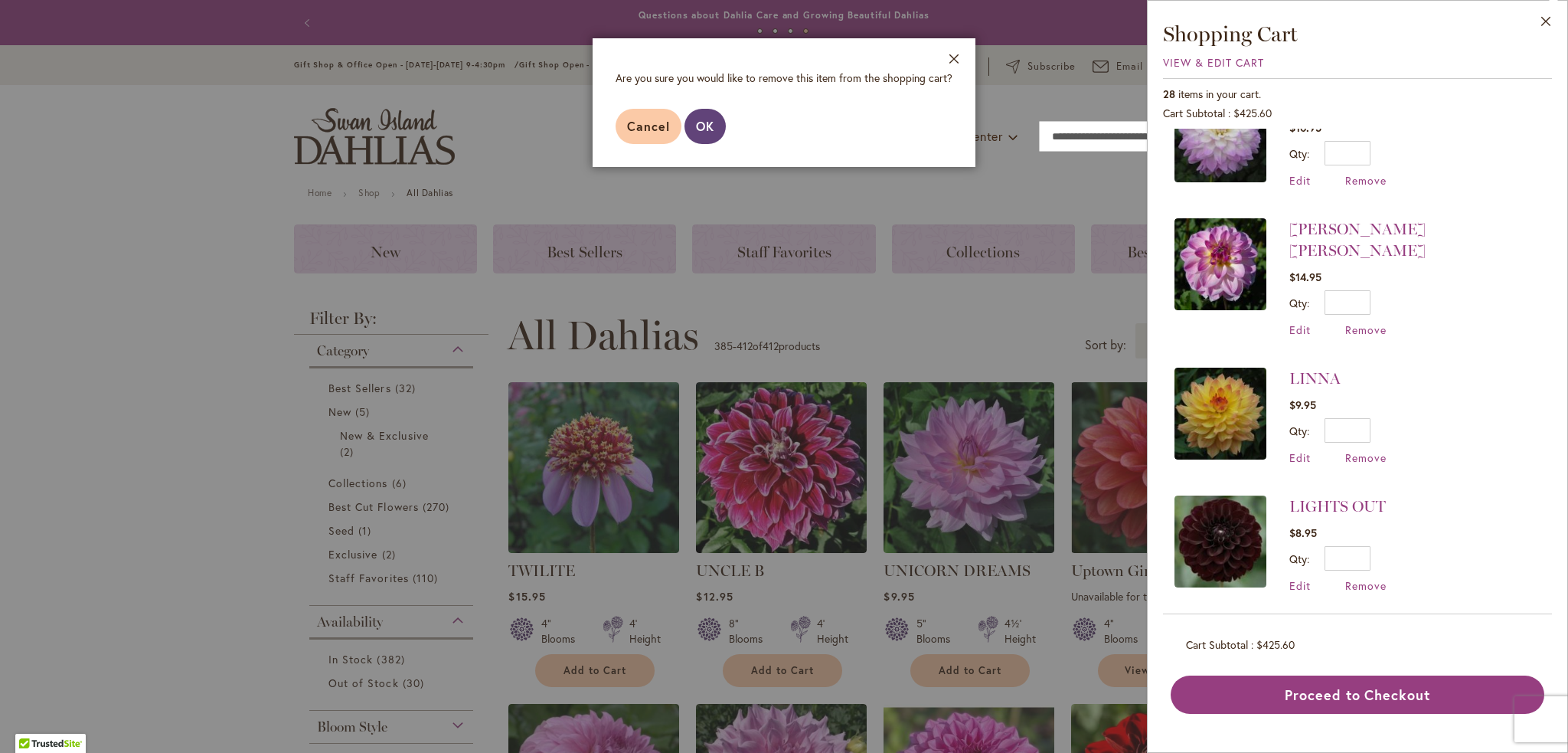
click at [700, 131] on span "OK" at bounding box center [705, 126] width 18 height 16
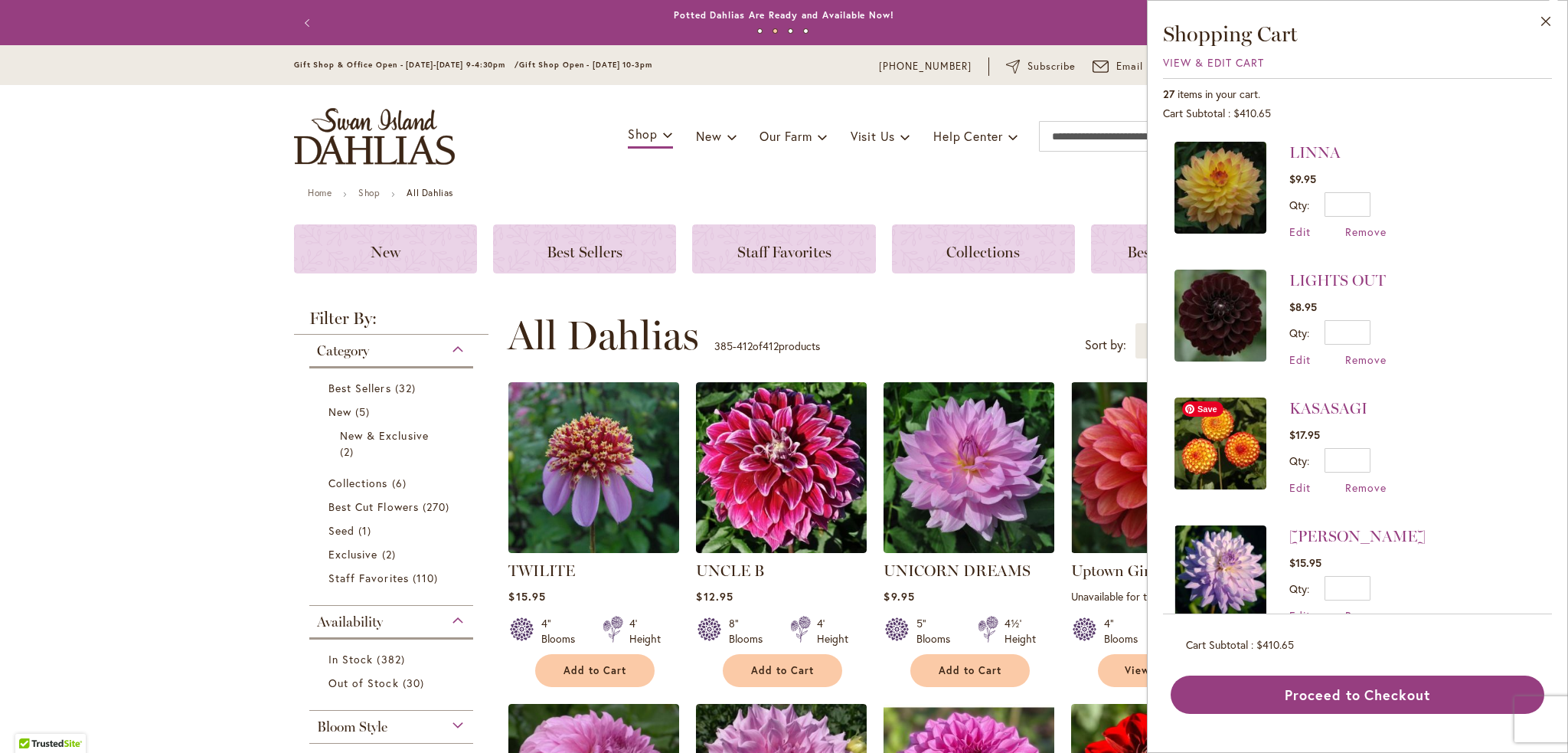
scroll to position [843, 0]
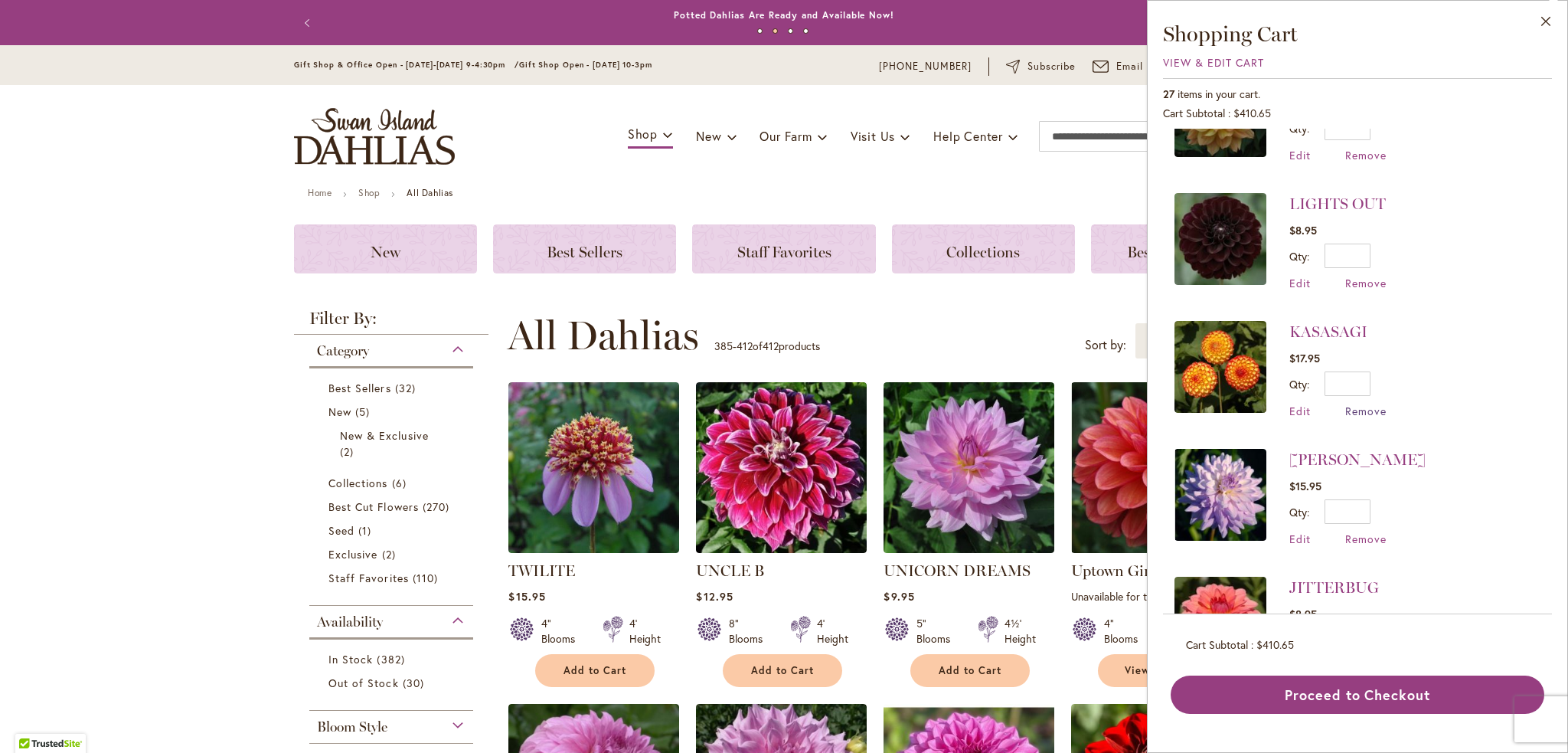
click at [1354, 404] on span "Remove" at bounding box center [1366, 411] width 42 height 15
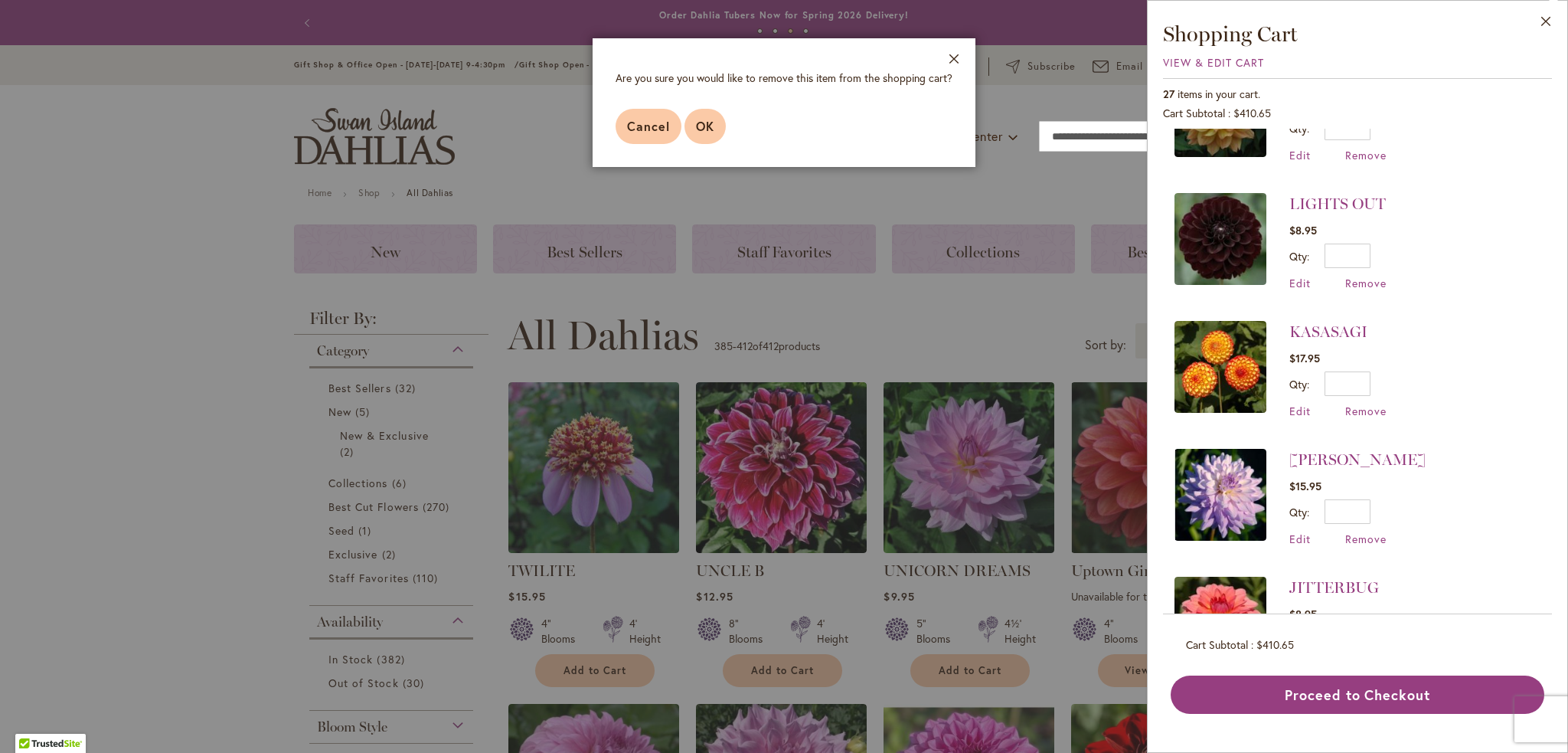
click at [704, 122] on span "OK" at bounding box center [705, 126] width 18 height 16
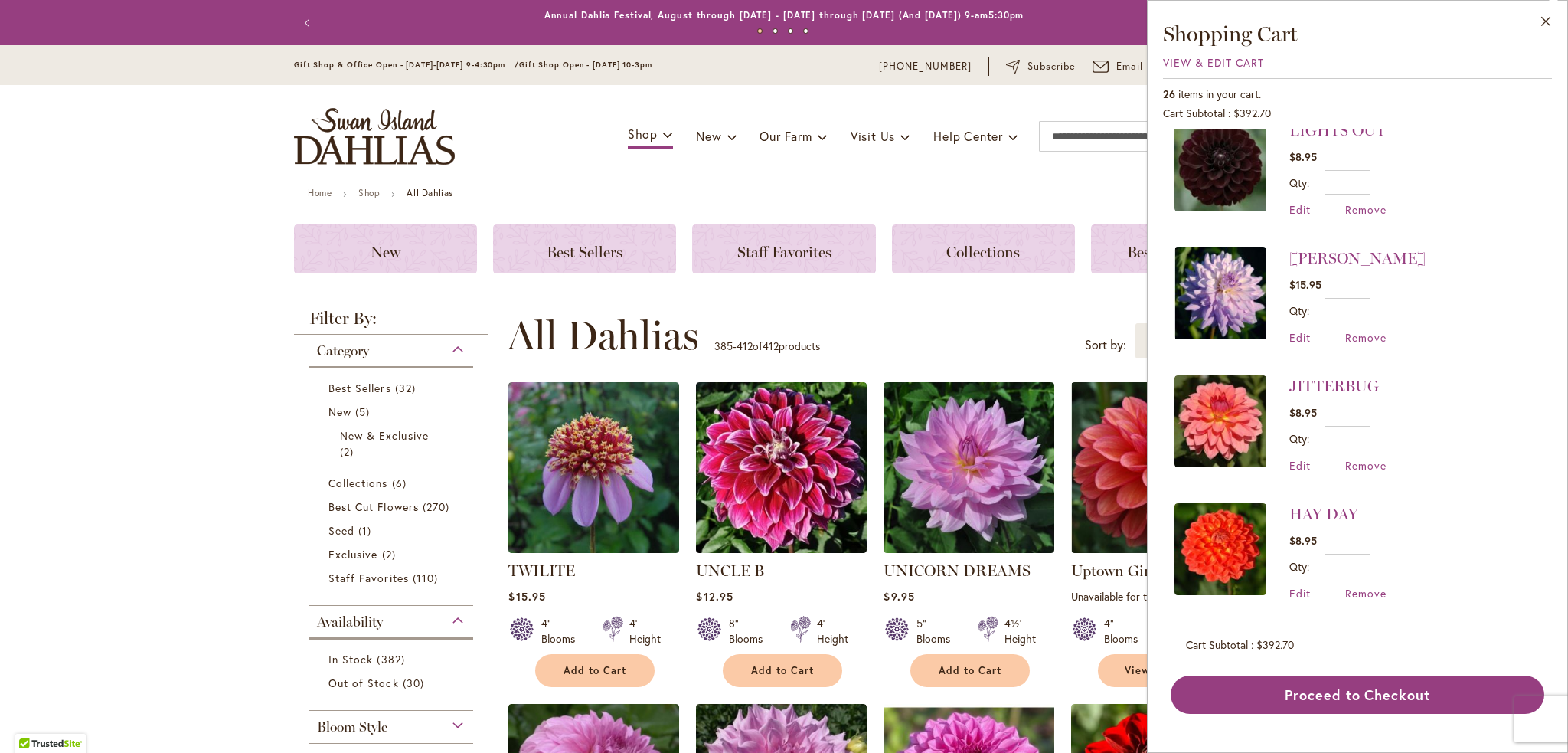
scroll to position [919, 0]
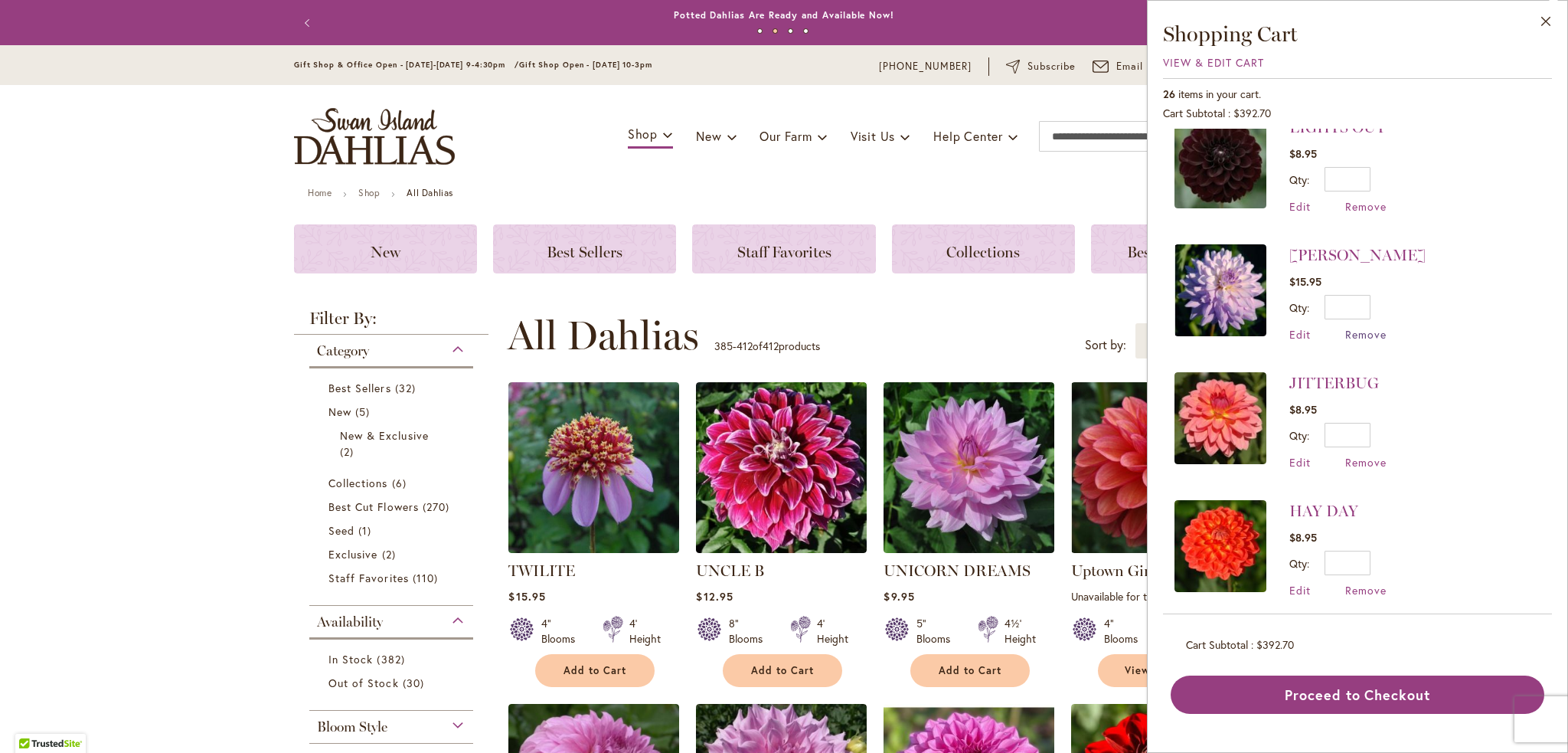
click at [1372, 331] on span "Remove" at bounding box center [1366, 334] width 42 height 15
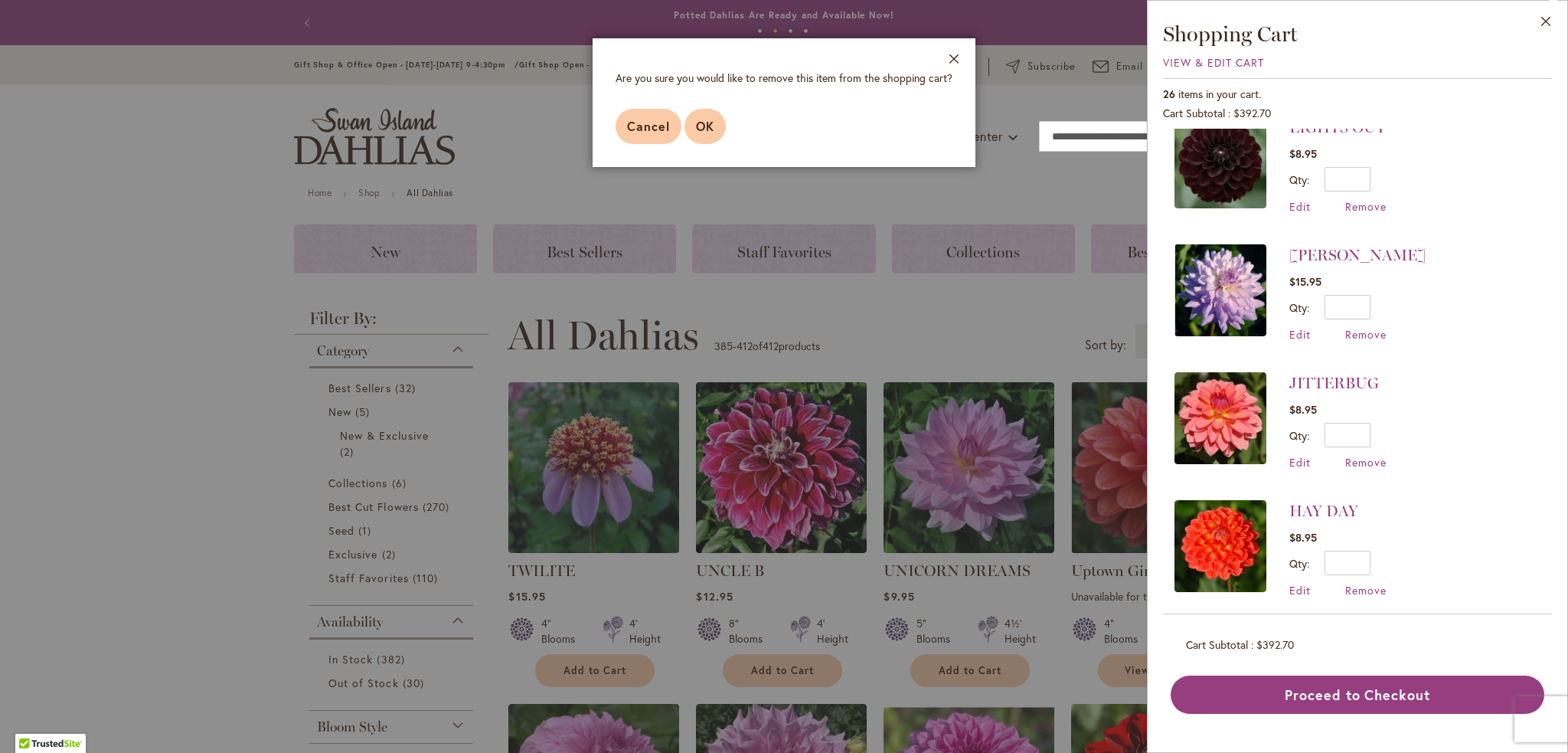
click at [716, 129] on button "OK" at bounding box center [705, 126] width 42 height 35
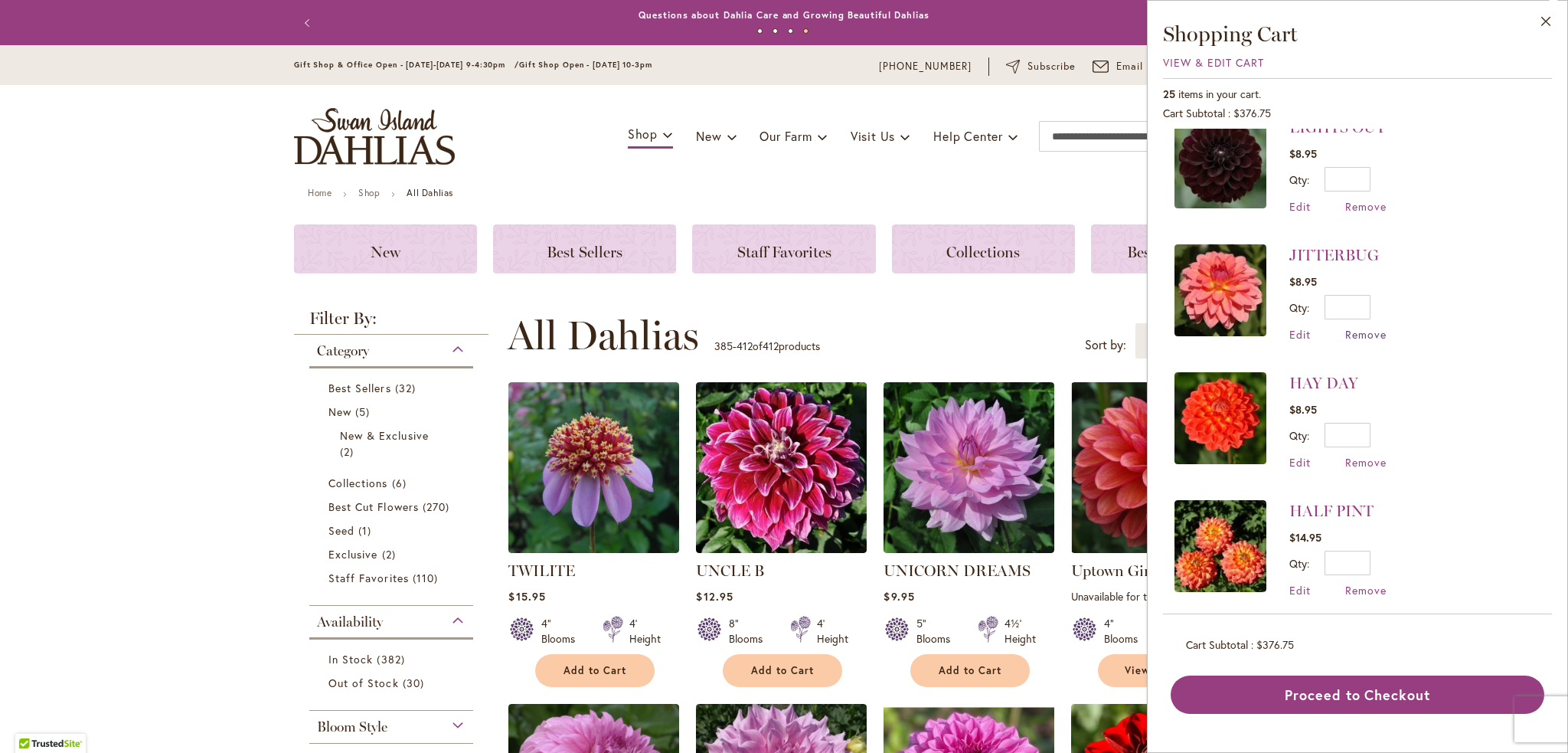
click at [1365, 330] on span "Remove" at bounding box center [1366, 334] width 42 height 15
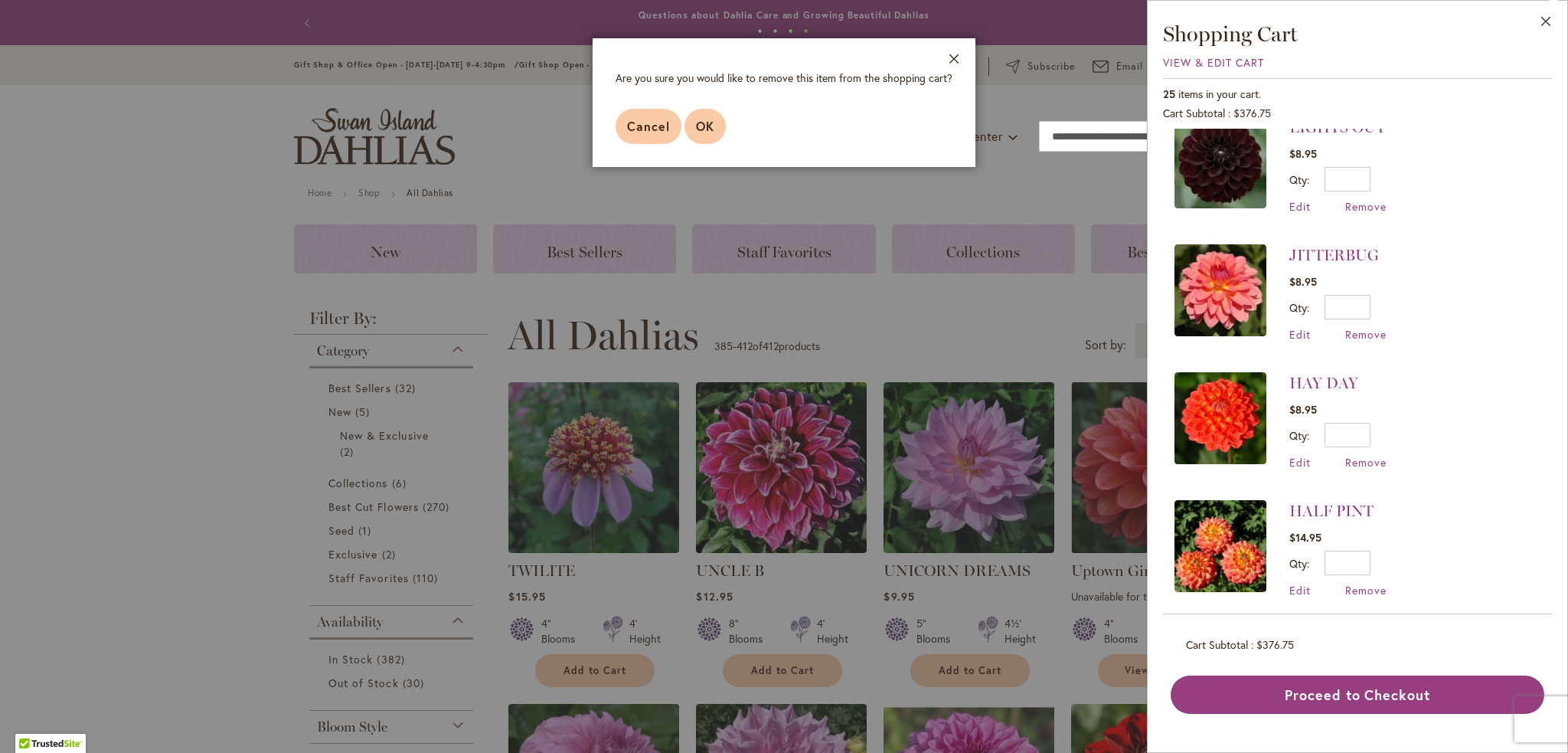
click at [708, 128] on span "OK" at bounding box center [705, 126] width 18 height 16
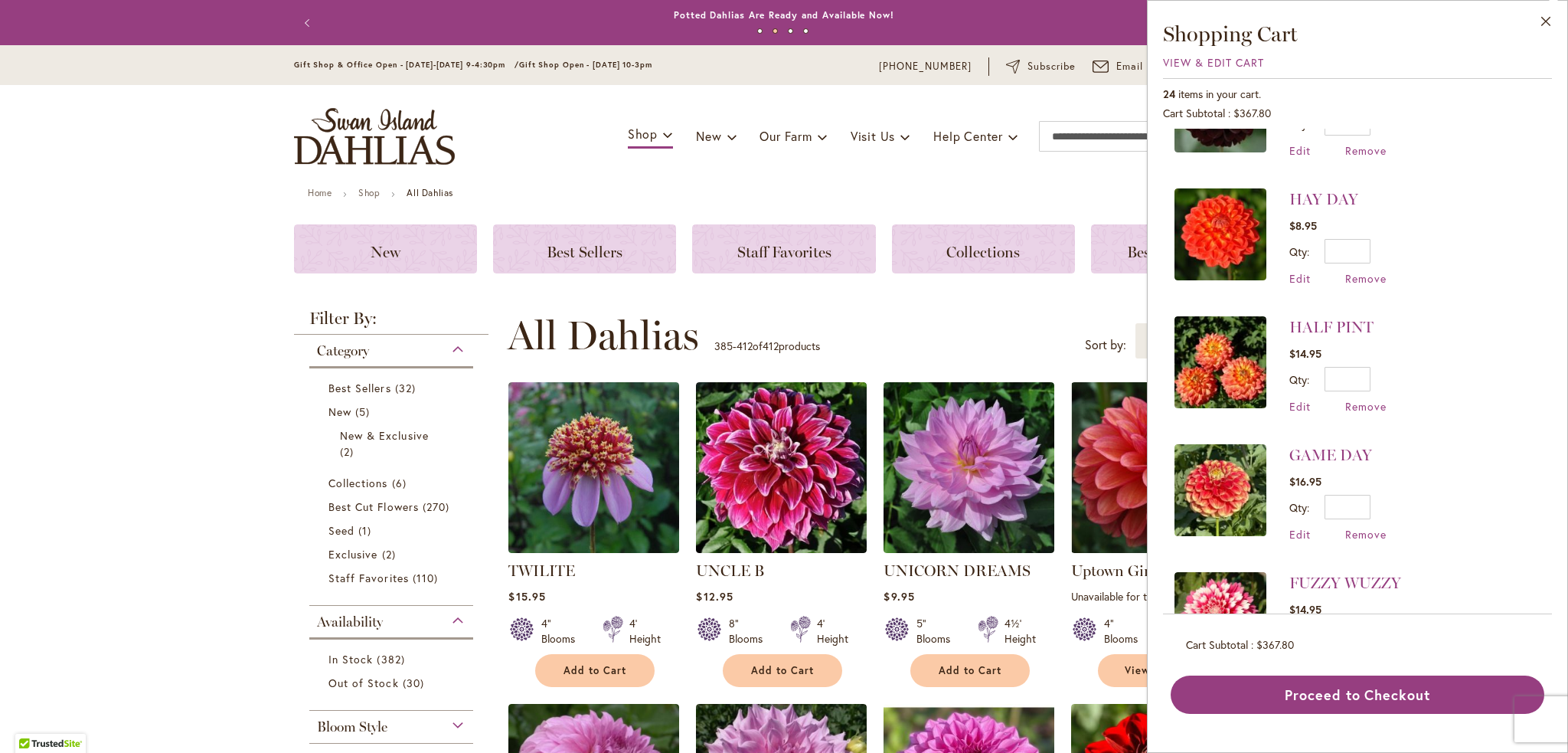
scroll to position [995, 0]
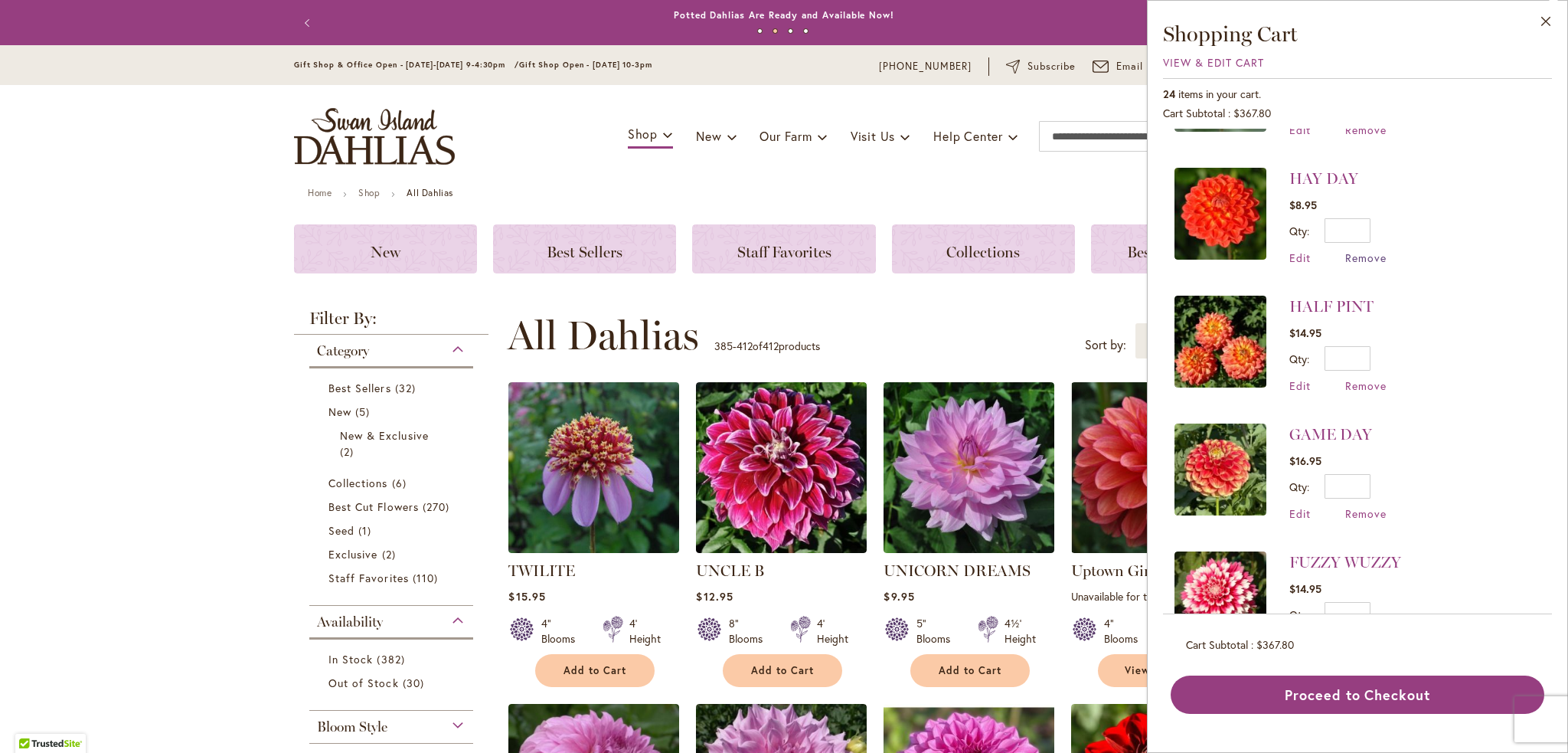
click at [1367, 254] on span "Remove" at bounding box center [1366, 257] width 42 height 15
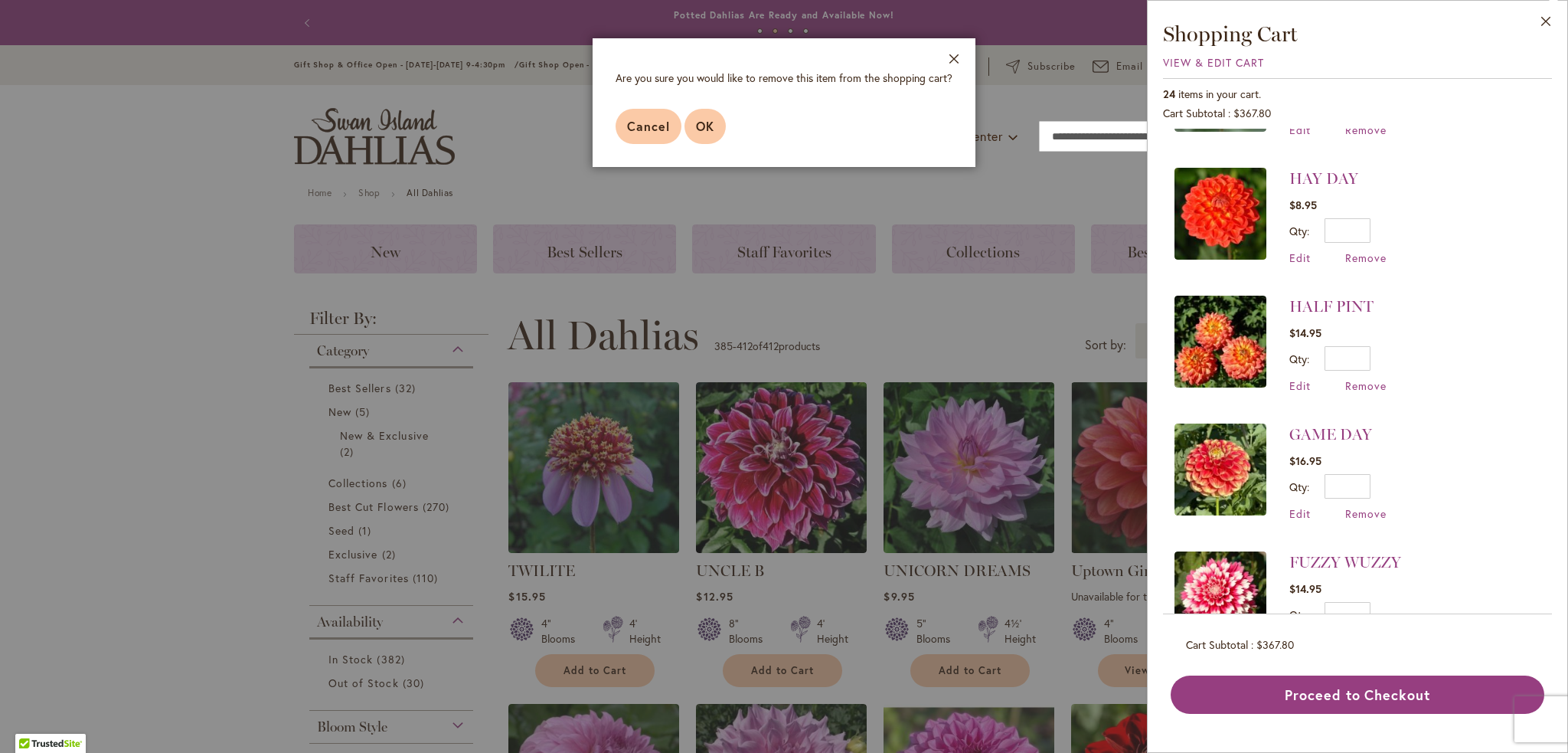
click at [708, 124] on span "OK" at bounding box center [705, 126] width 18 height 16
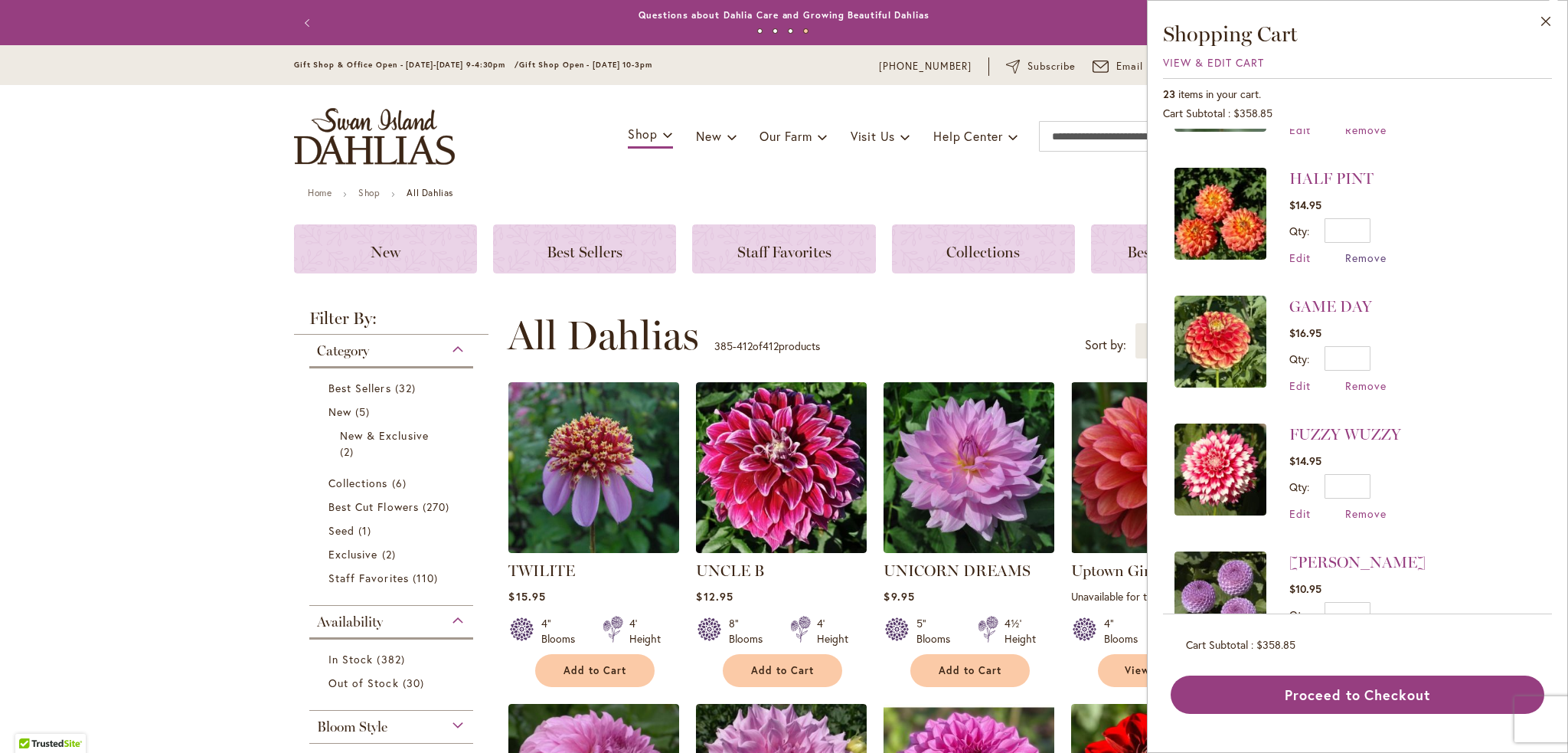
click at [1372, 258] on span "Remove" at bounding box center [1366, 257] width 42 height 15
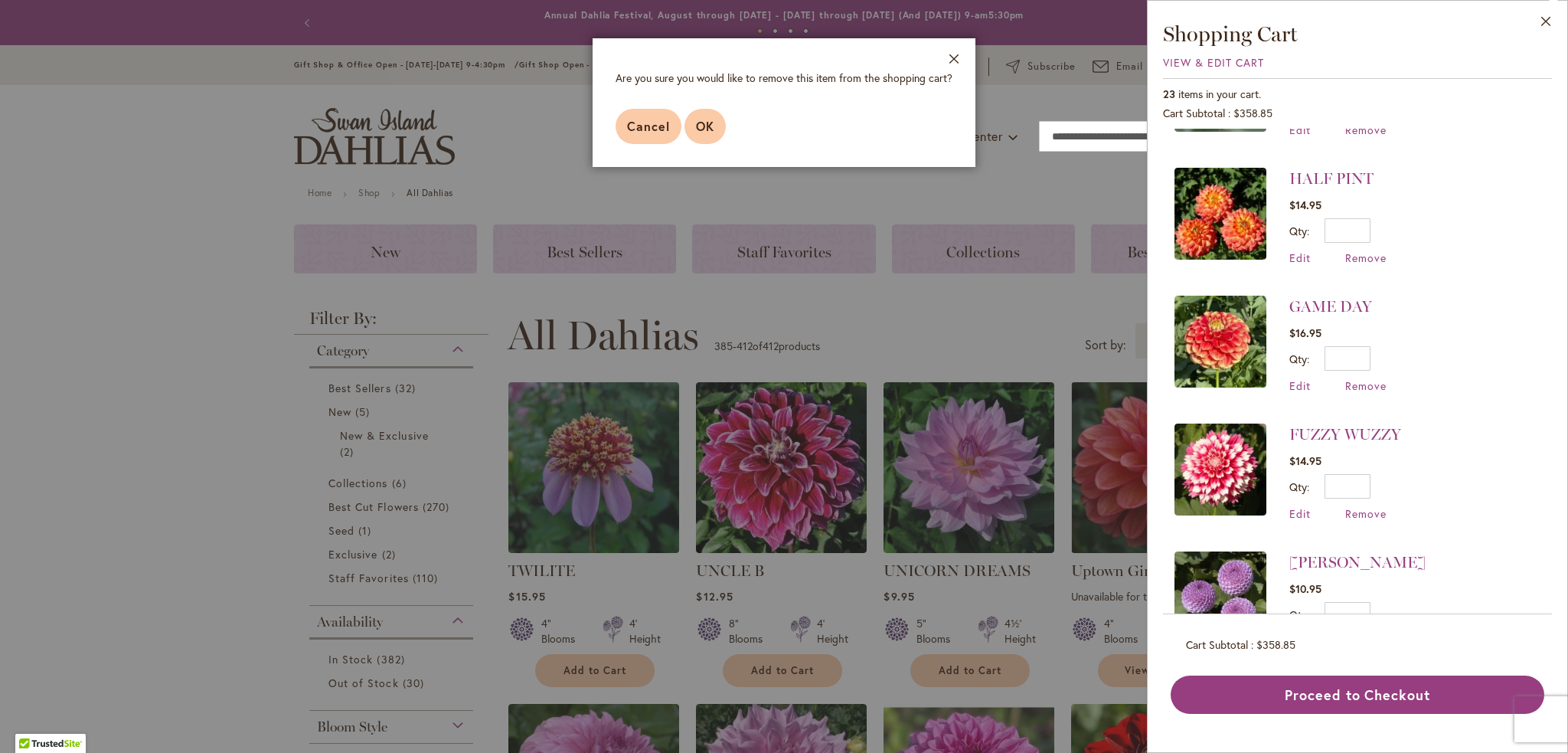
click at [715, 136] on button "OK" at bounding box center [705, 126] width 42 height 35
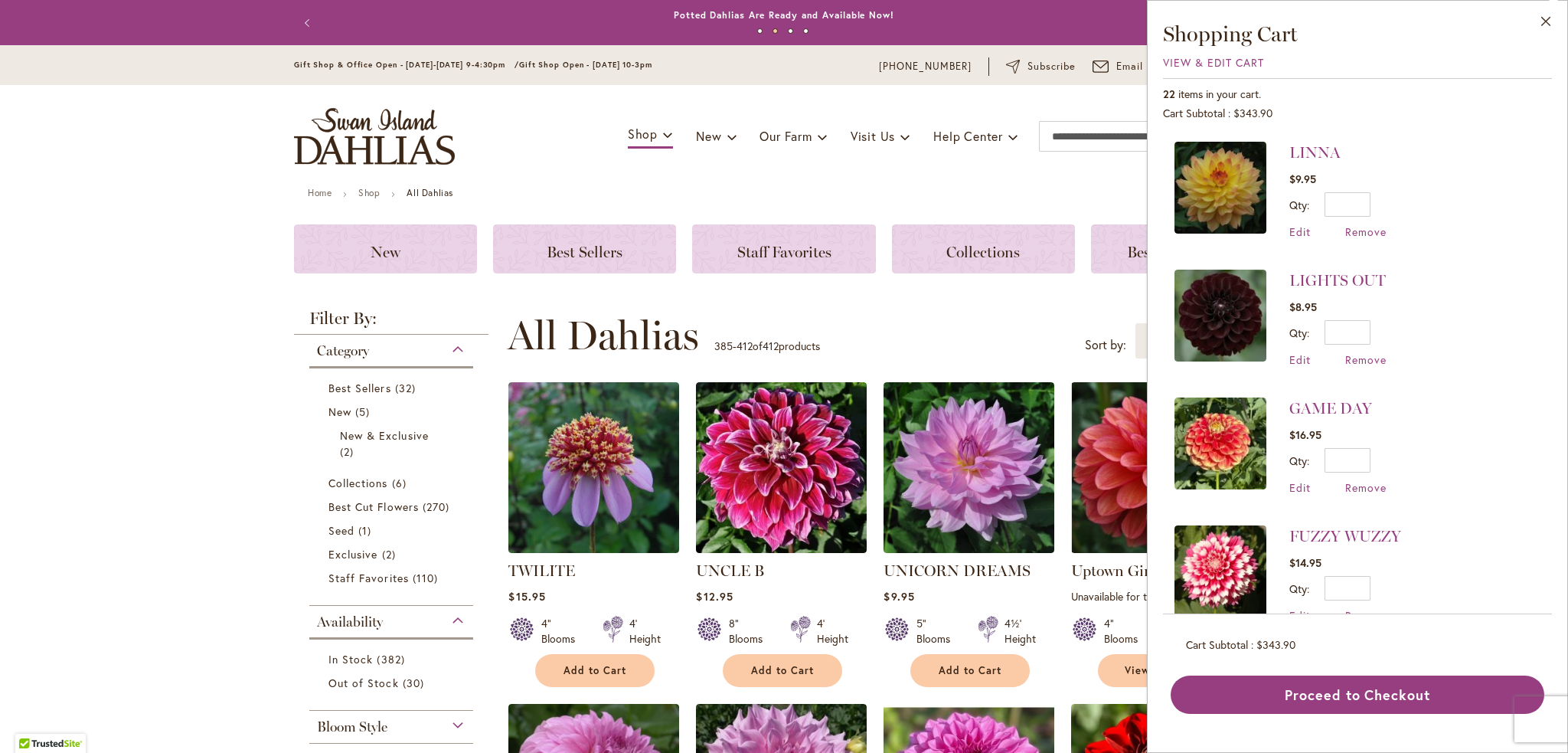
scroll to position [919, 0]
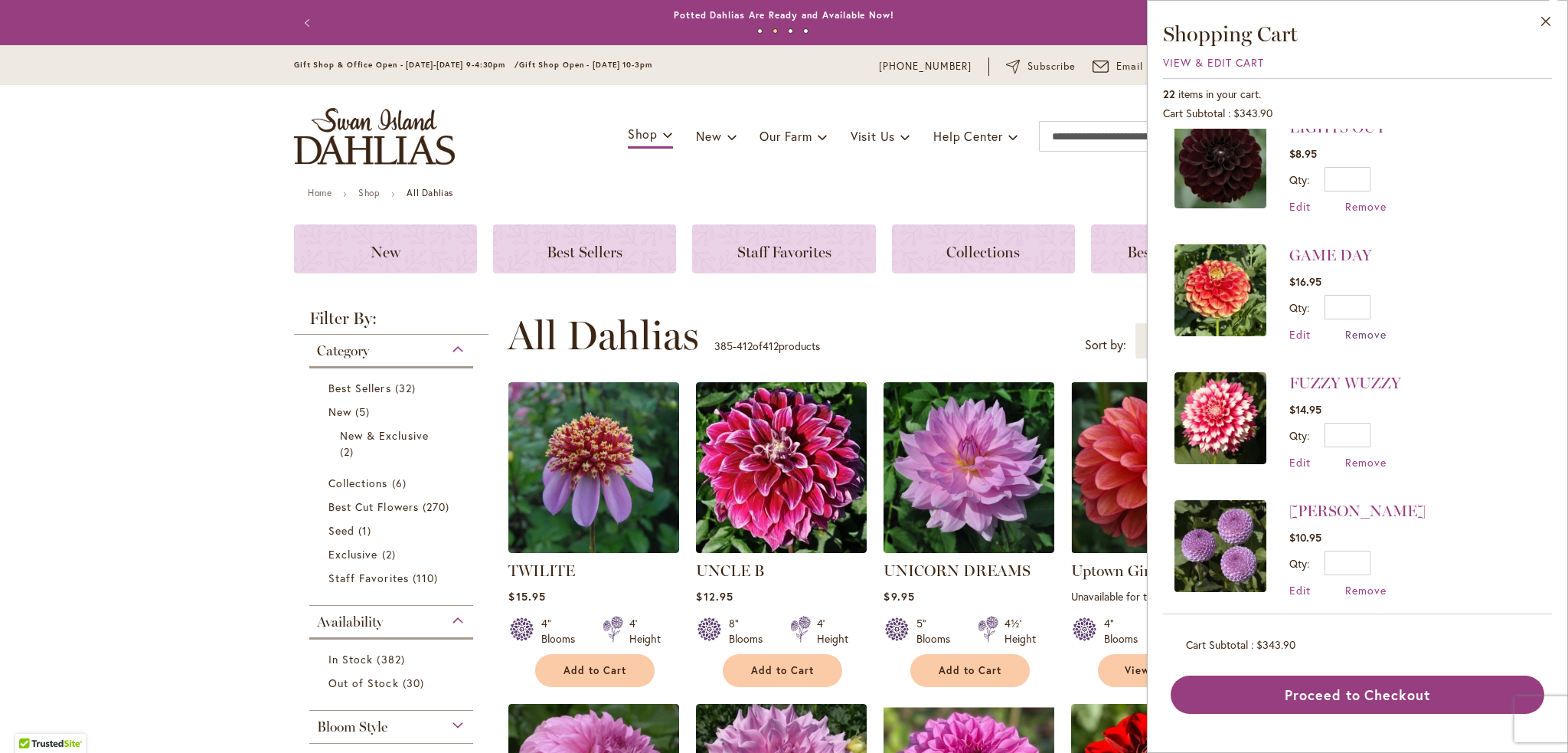
click at [1366, 329] on span "Remove" at bounding box center [1366, 334] width 42 height 15
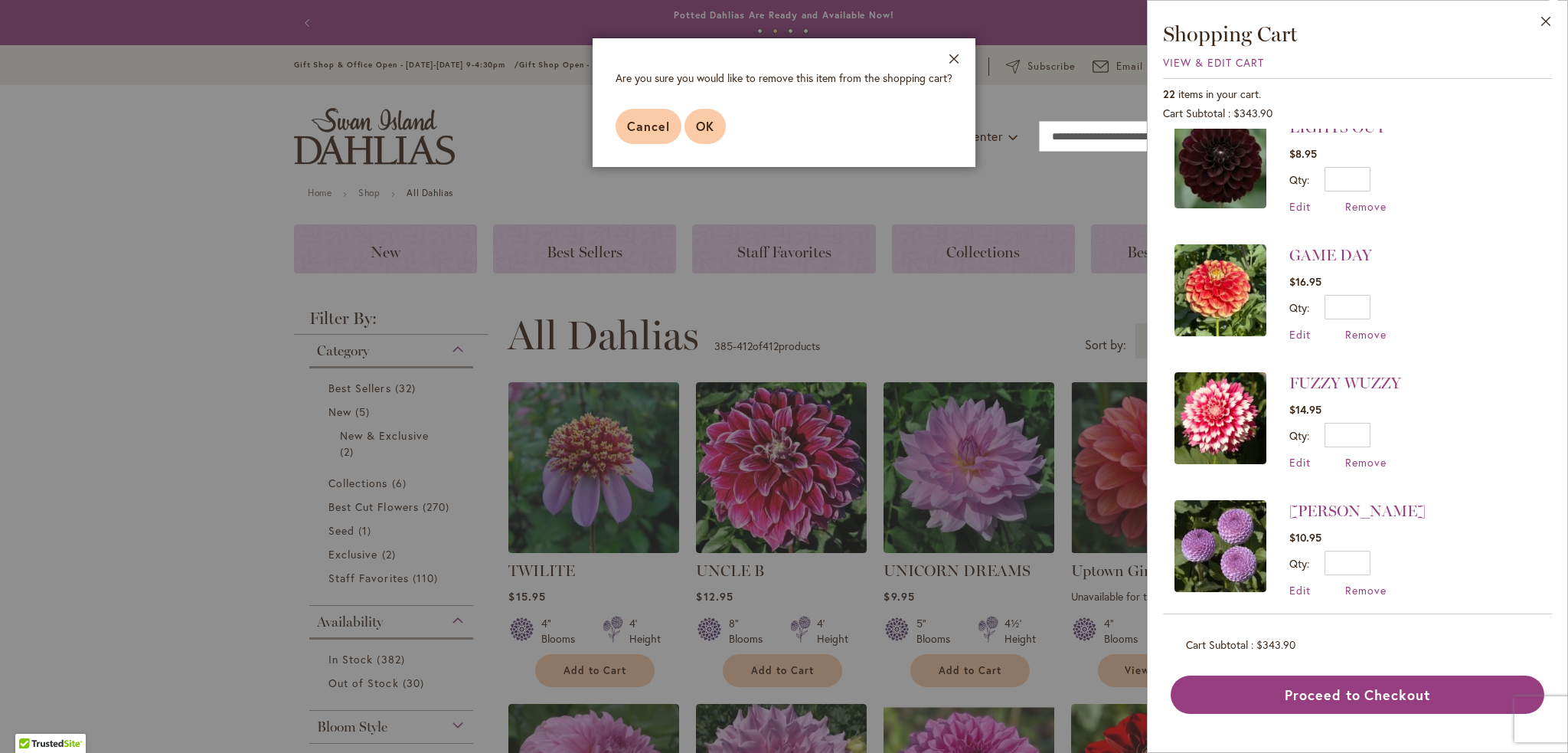
click at [698, 126] on span "OK" at bounding box center [705, 126] width 18 height 16
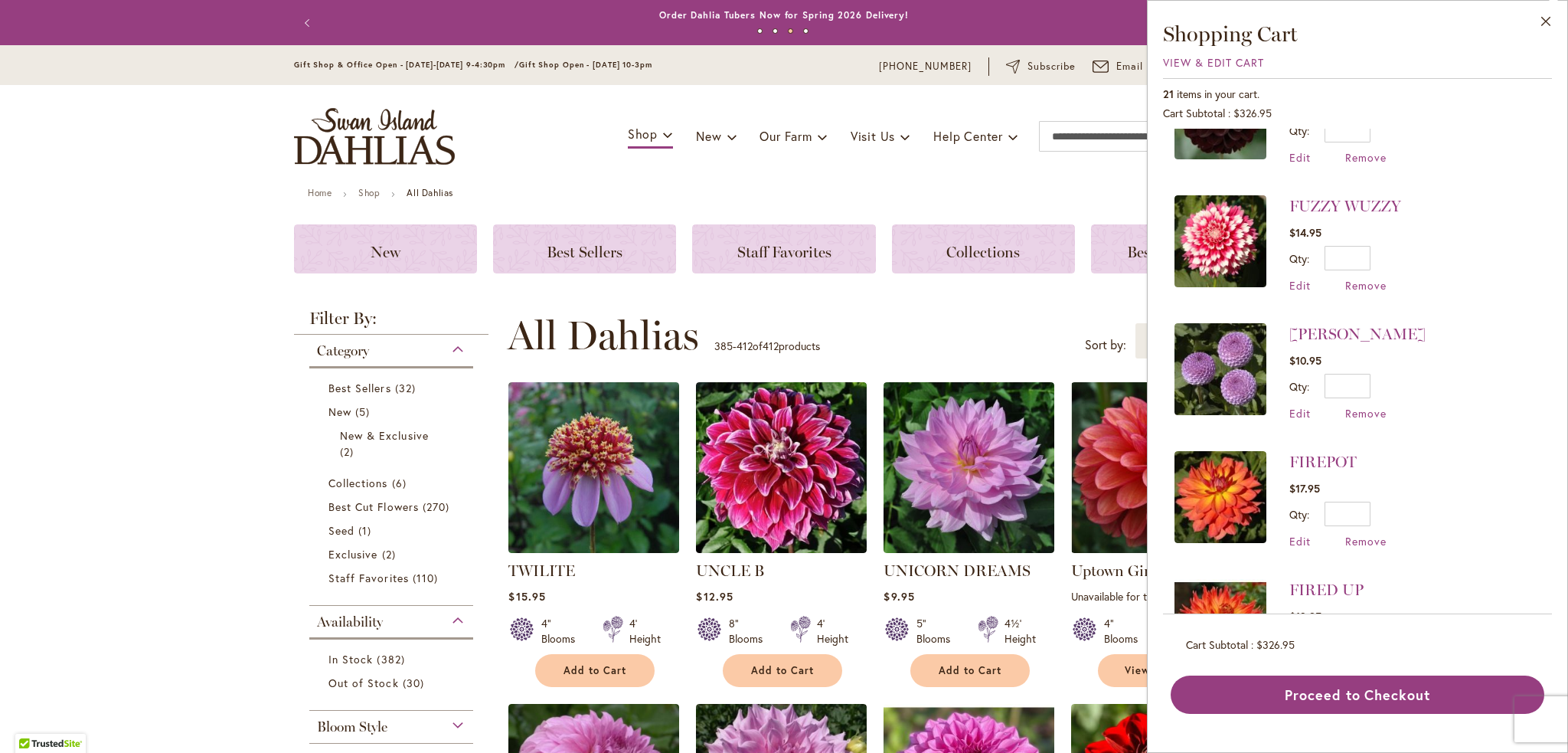
scroll to position [995, 0]
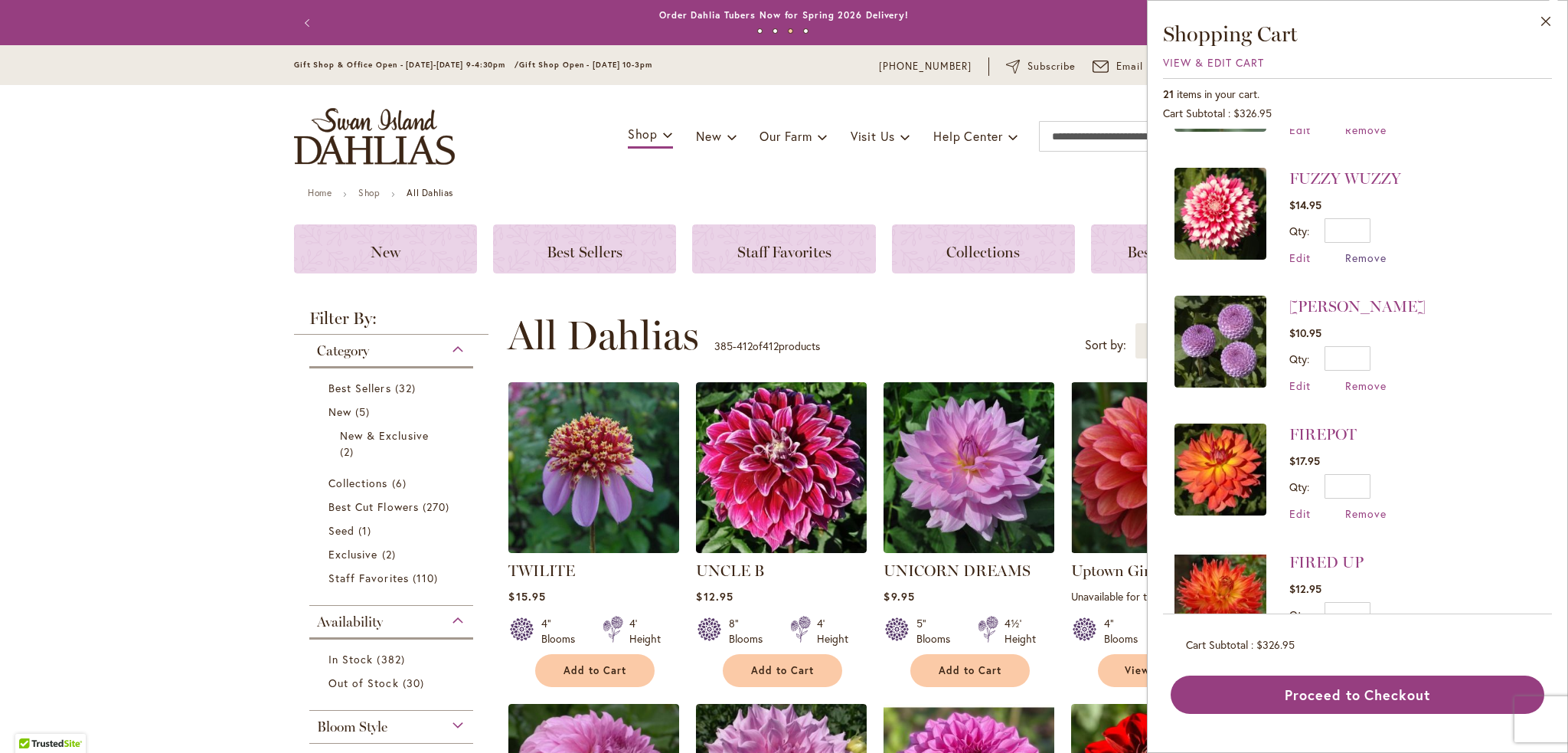
click at [1369, 257] on span "Remove" at bounding box center [1366, 257] width 42 height 15
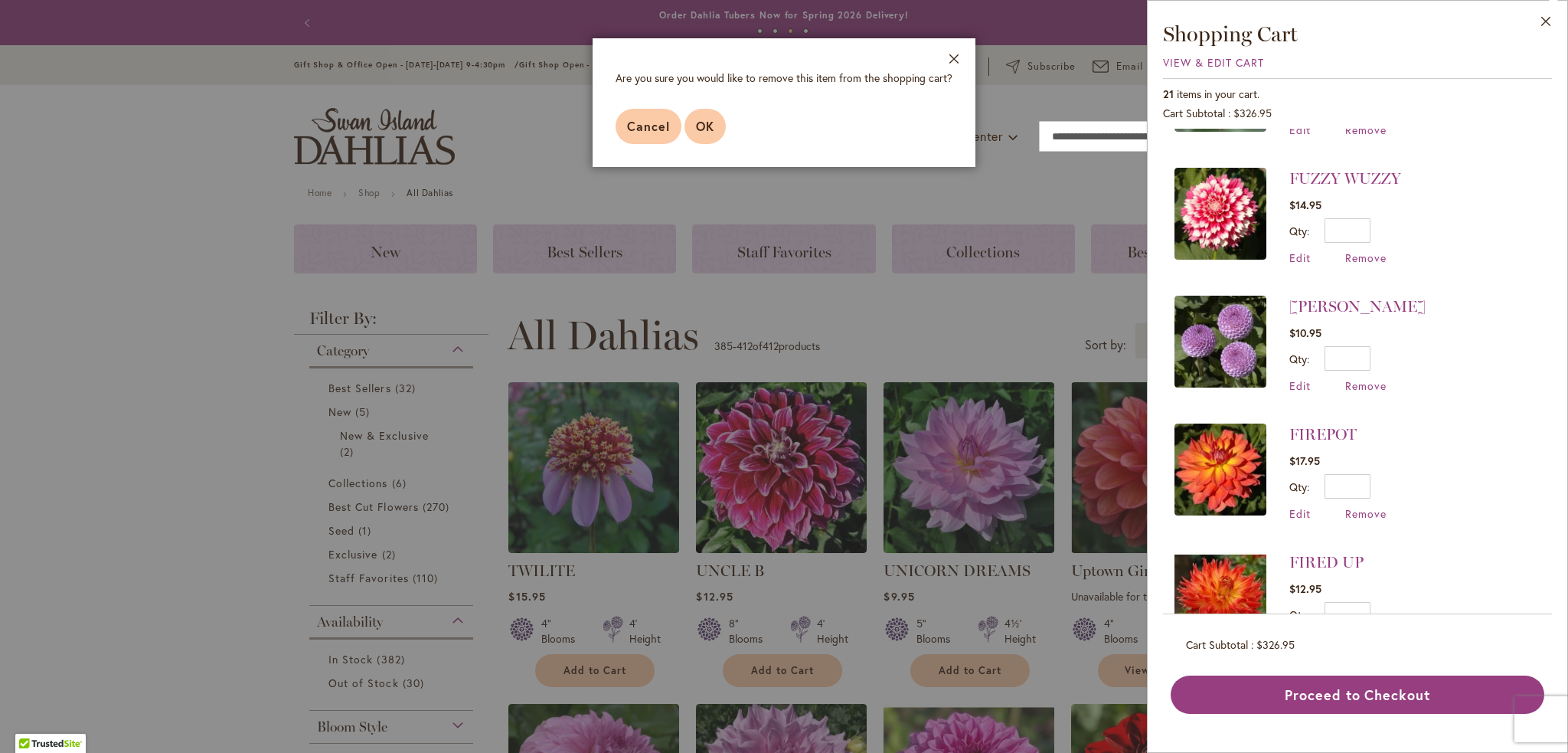
click at [713, 129] on button "OK" at bounding box center [705, 126] width 42 height 35
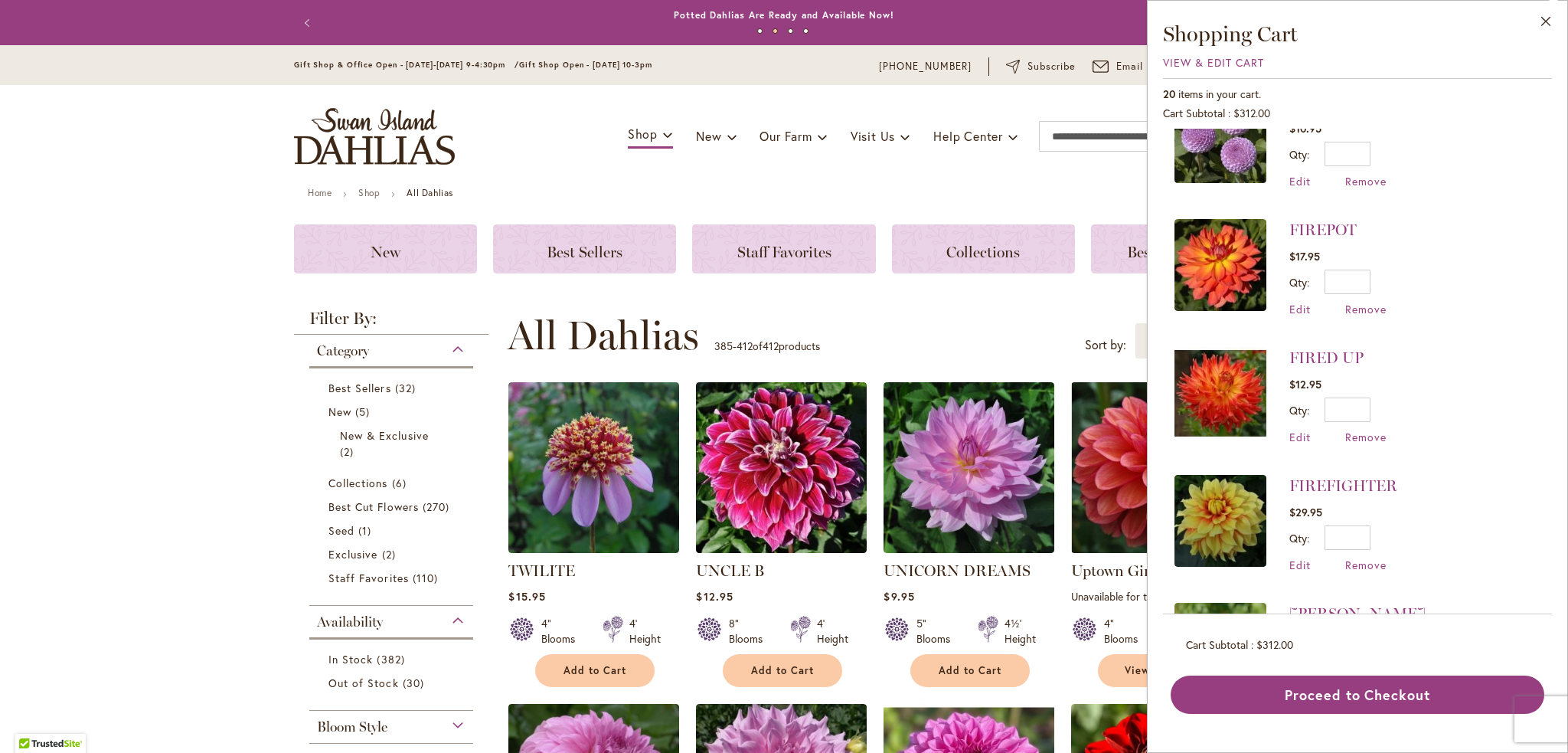
scroll to position [1148, 0]
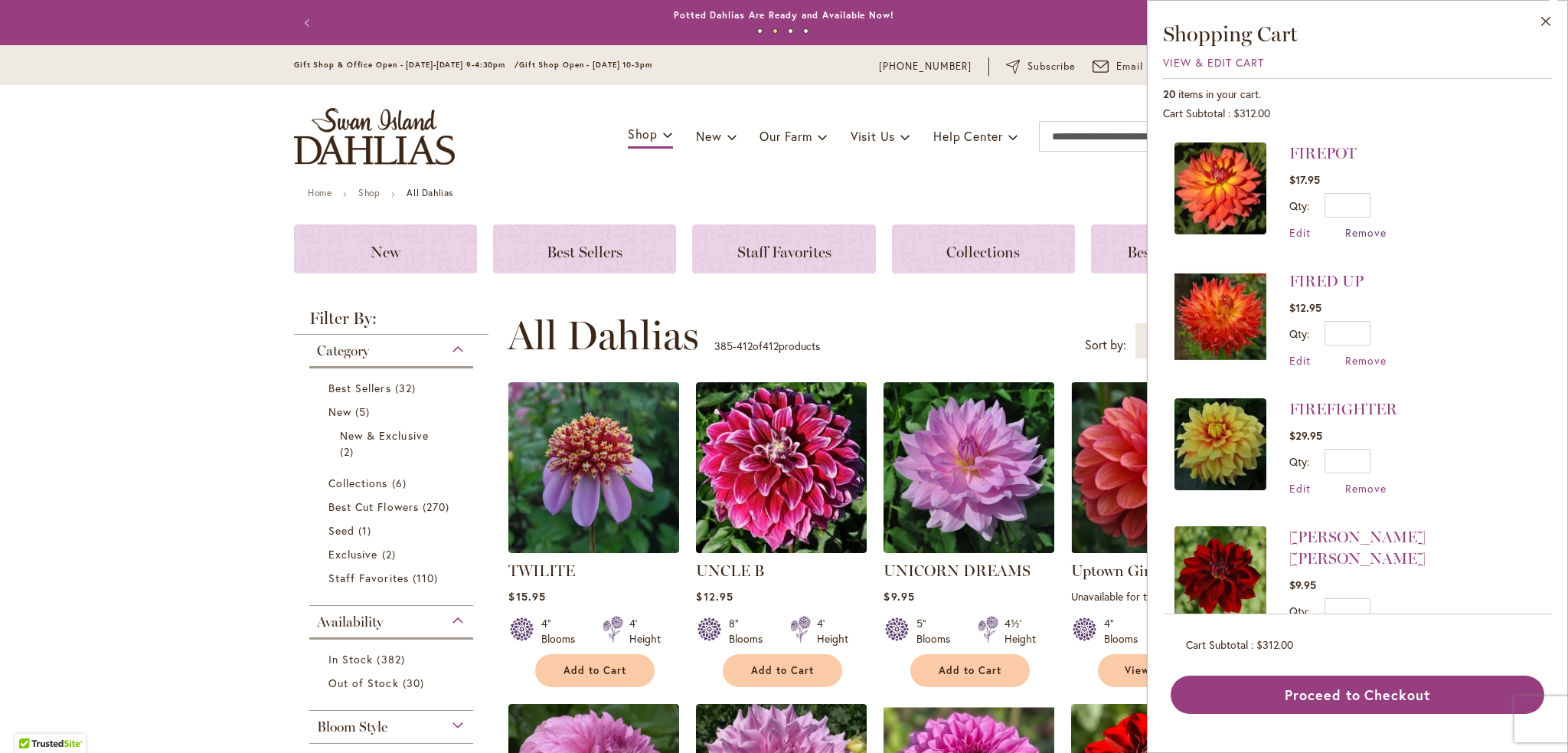
click at [1372, 227] on span "Remove" at bounding box center [1366, 233] width 42 height 15
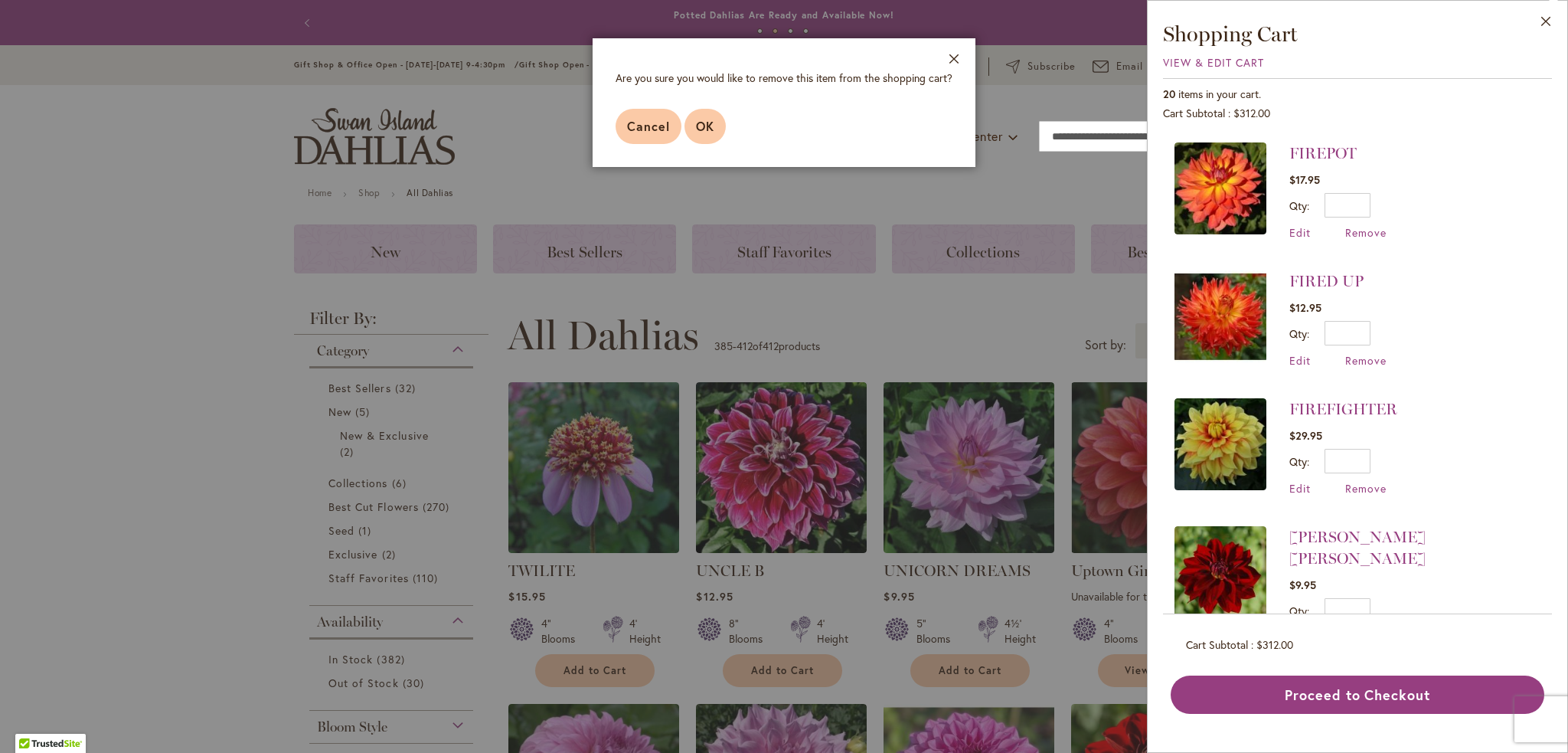
click at [704, 128] on span "OK" at bounding box center [705, 126] width 18 height 16
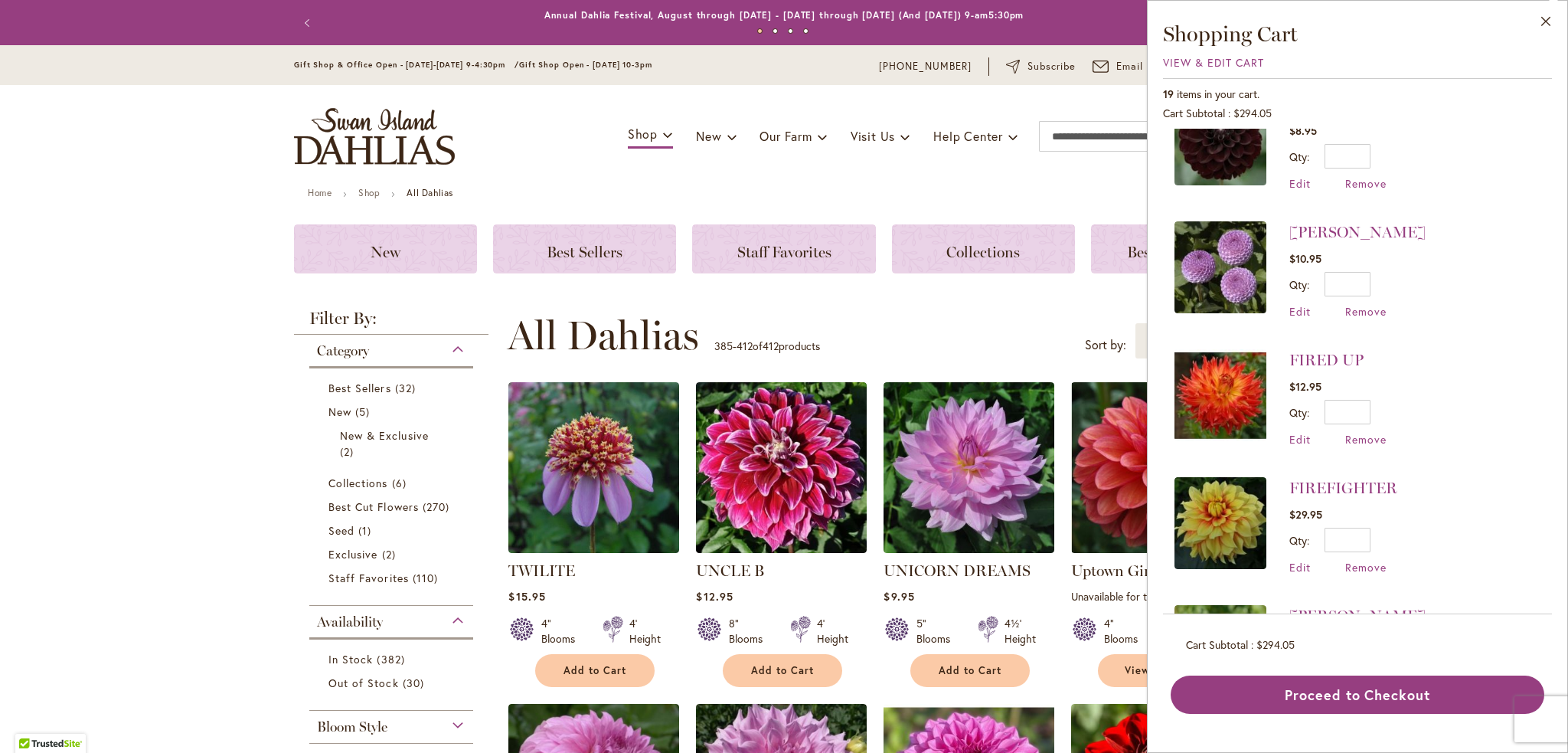
scroll to position [919, 0]
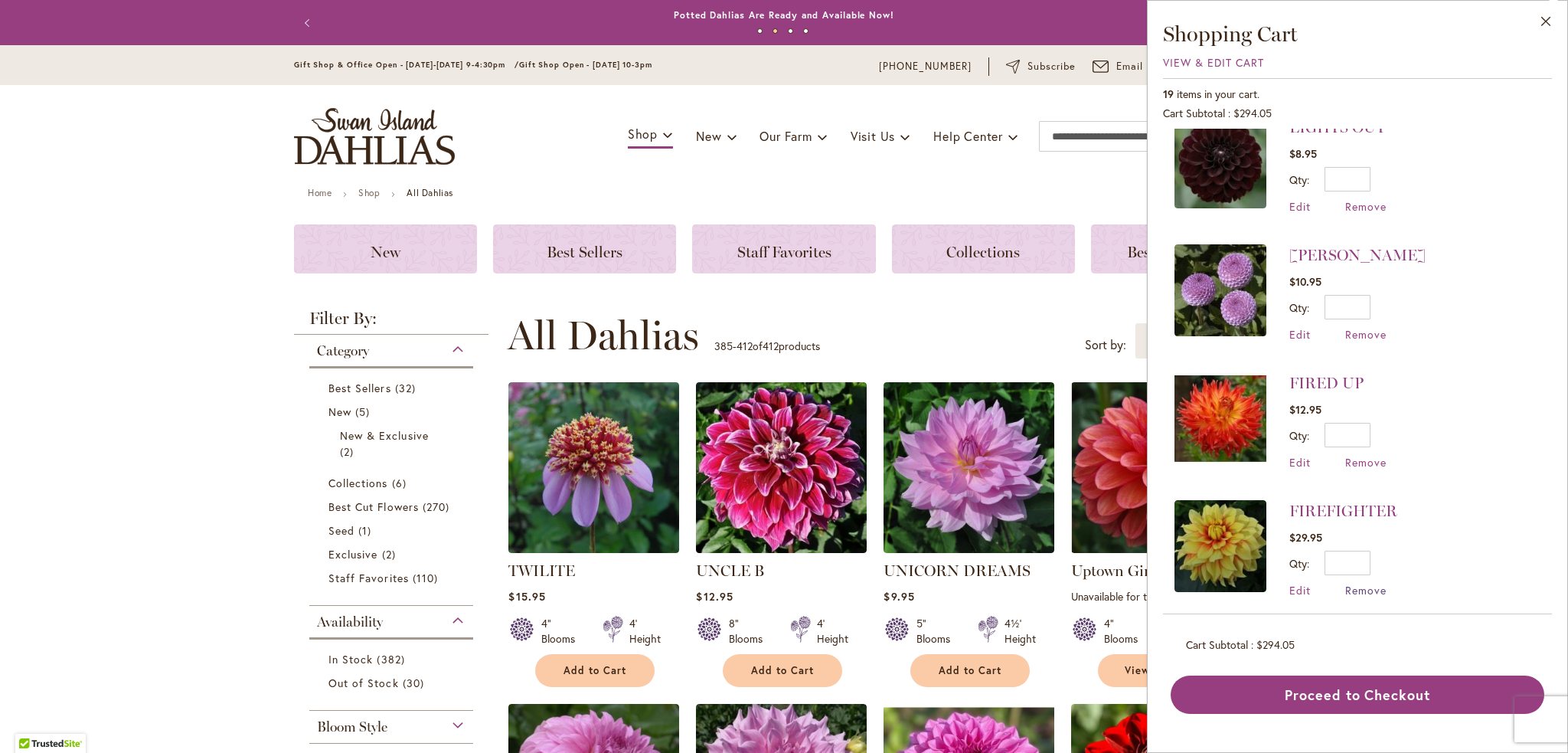
click at [1369, 582] on span "Remove" at bounding box center [1366, 590] width 42 height 15
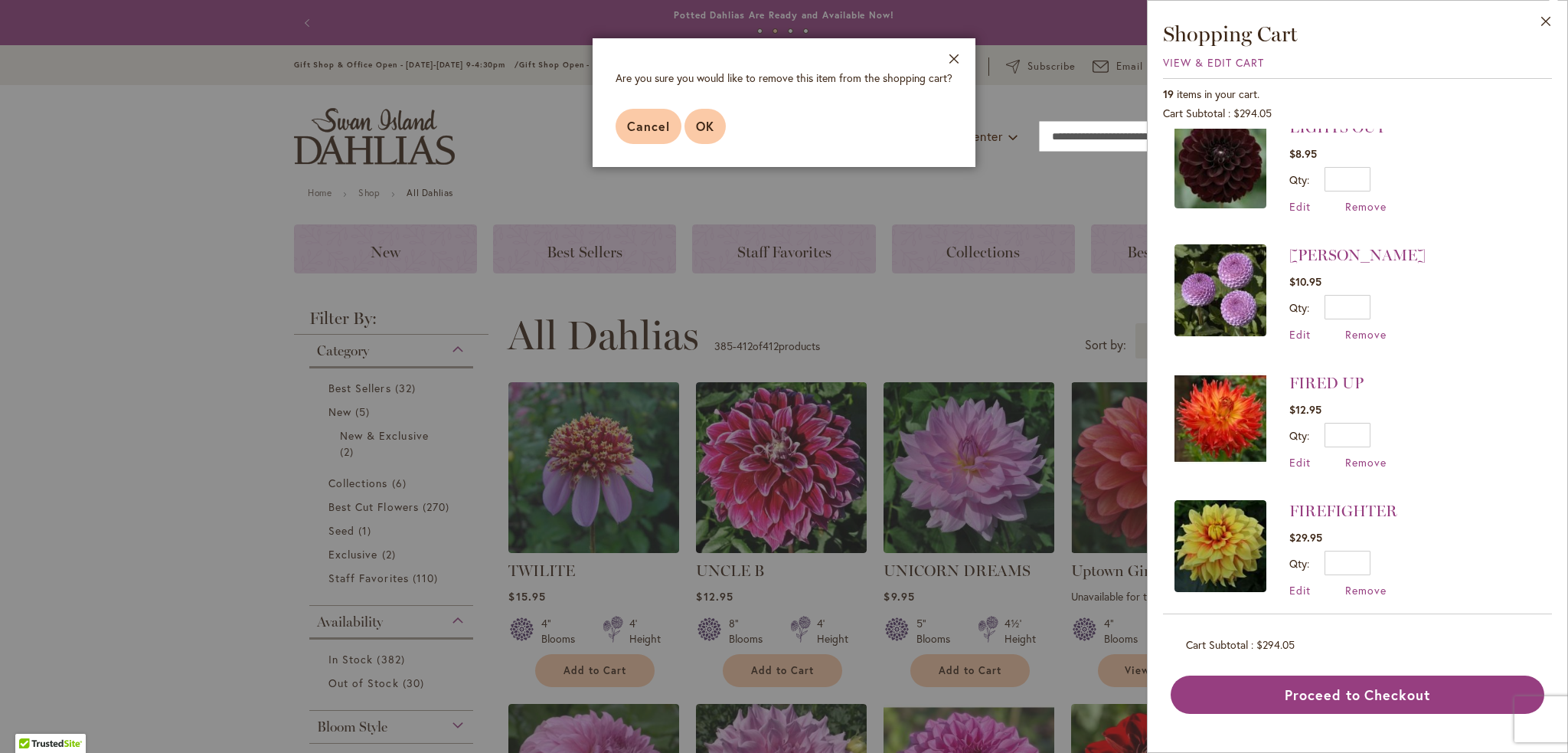
click at [711, 133] on span "OK" at bounding box center [705, 126] width 18 height 16
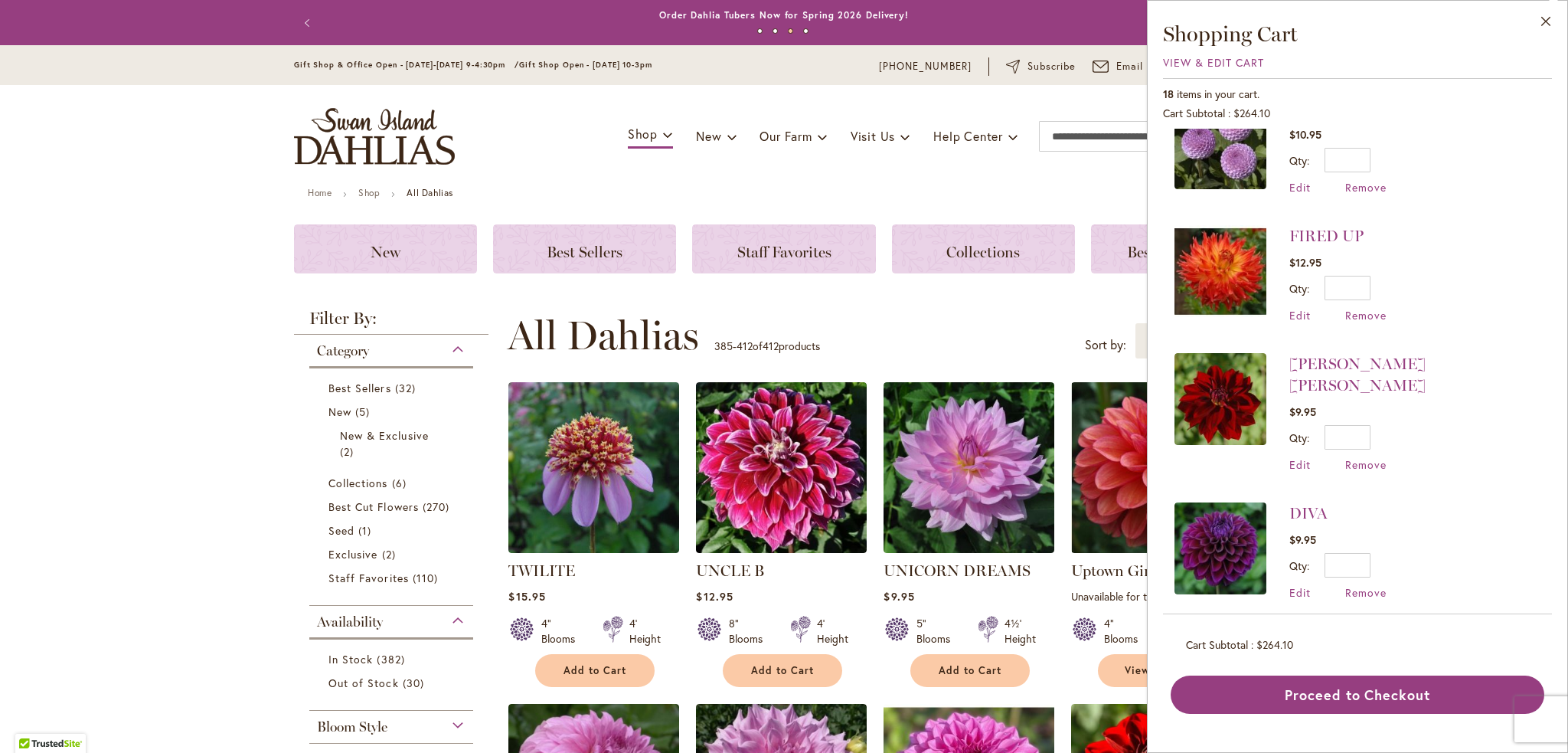
scroll to position [1071, 0]
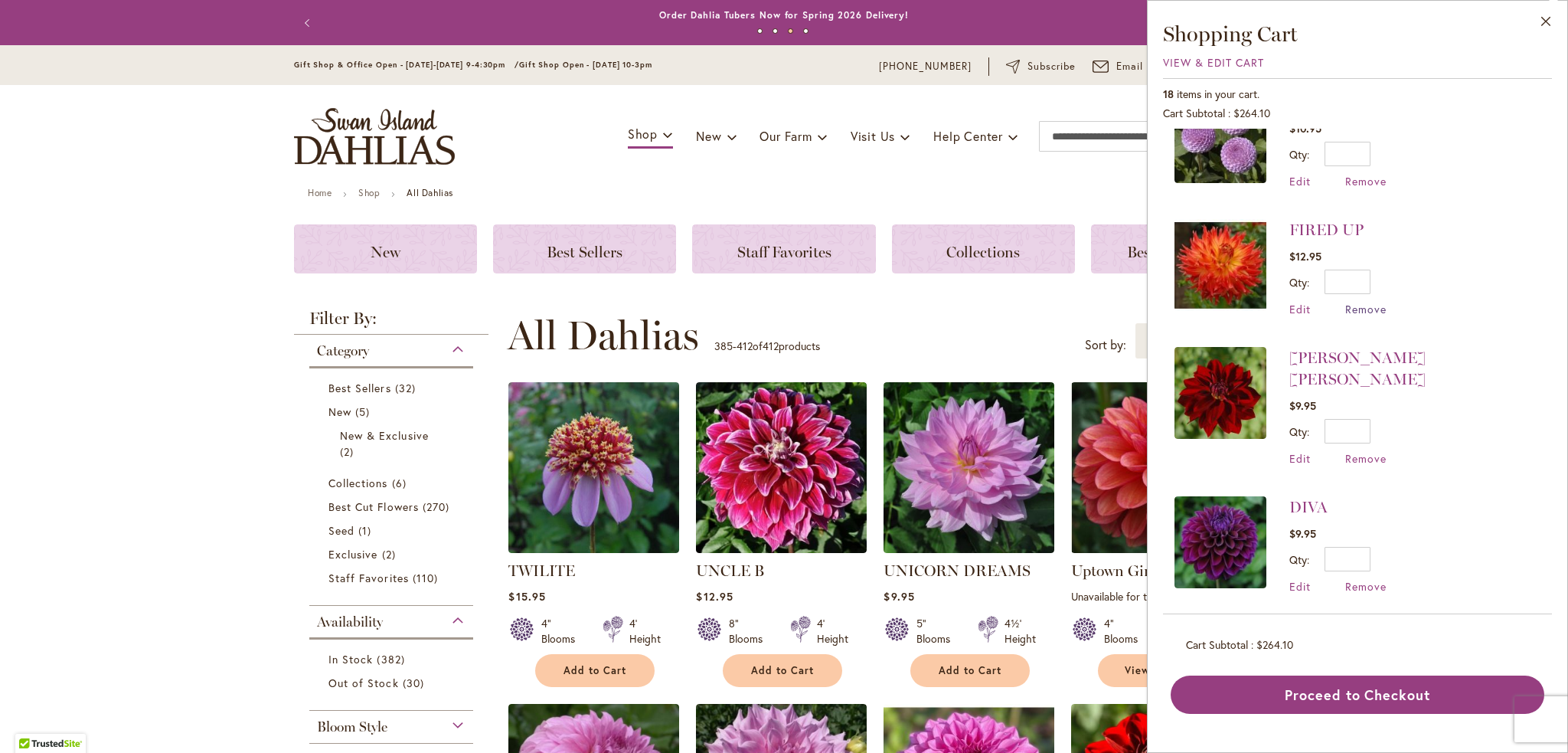
click at [1363, 305] on span "Remove" at bounding box center [1366, 309] width 42 height 15
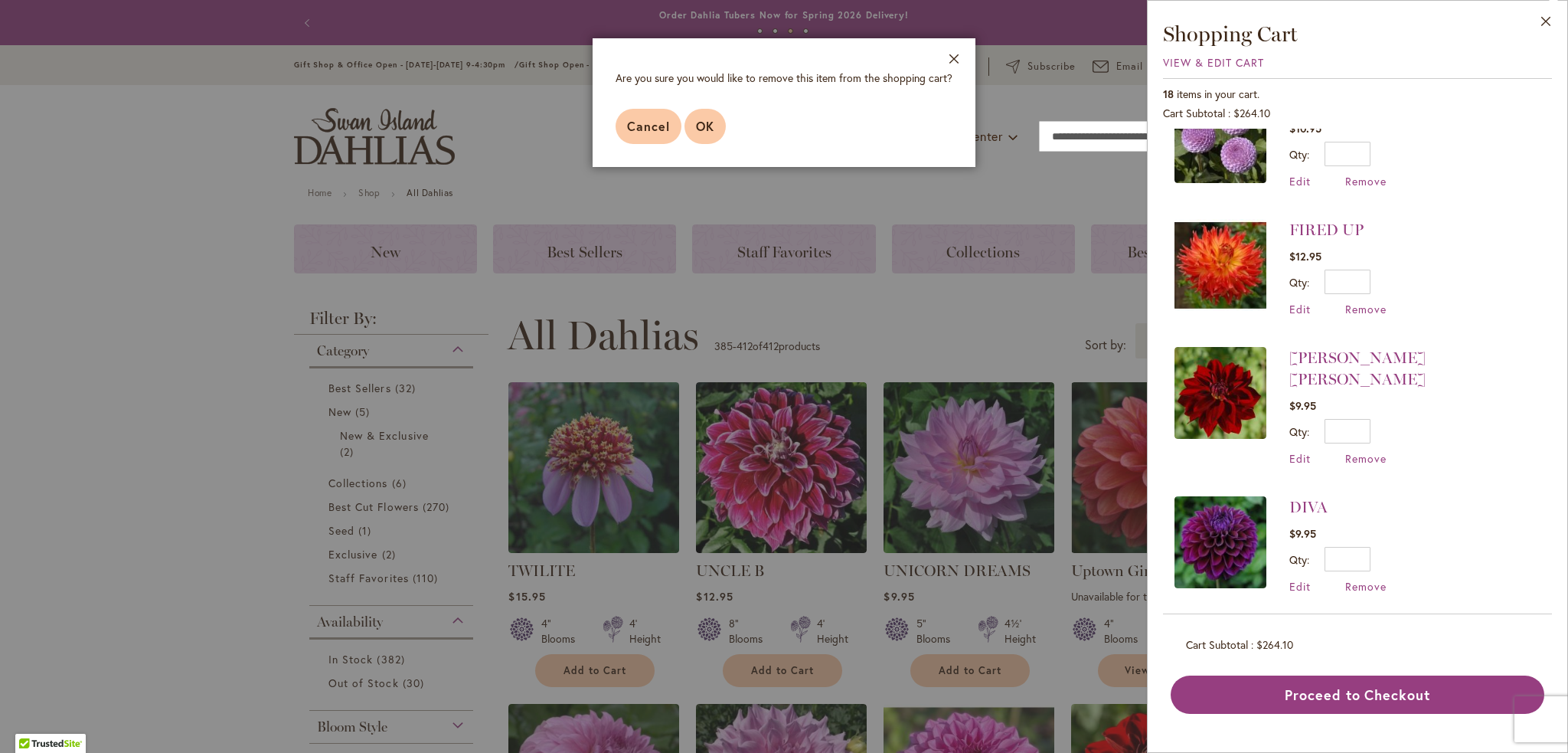
click at [718, 124] on button "OK" at bounding box center [705, 126] width 42 height 35
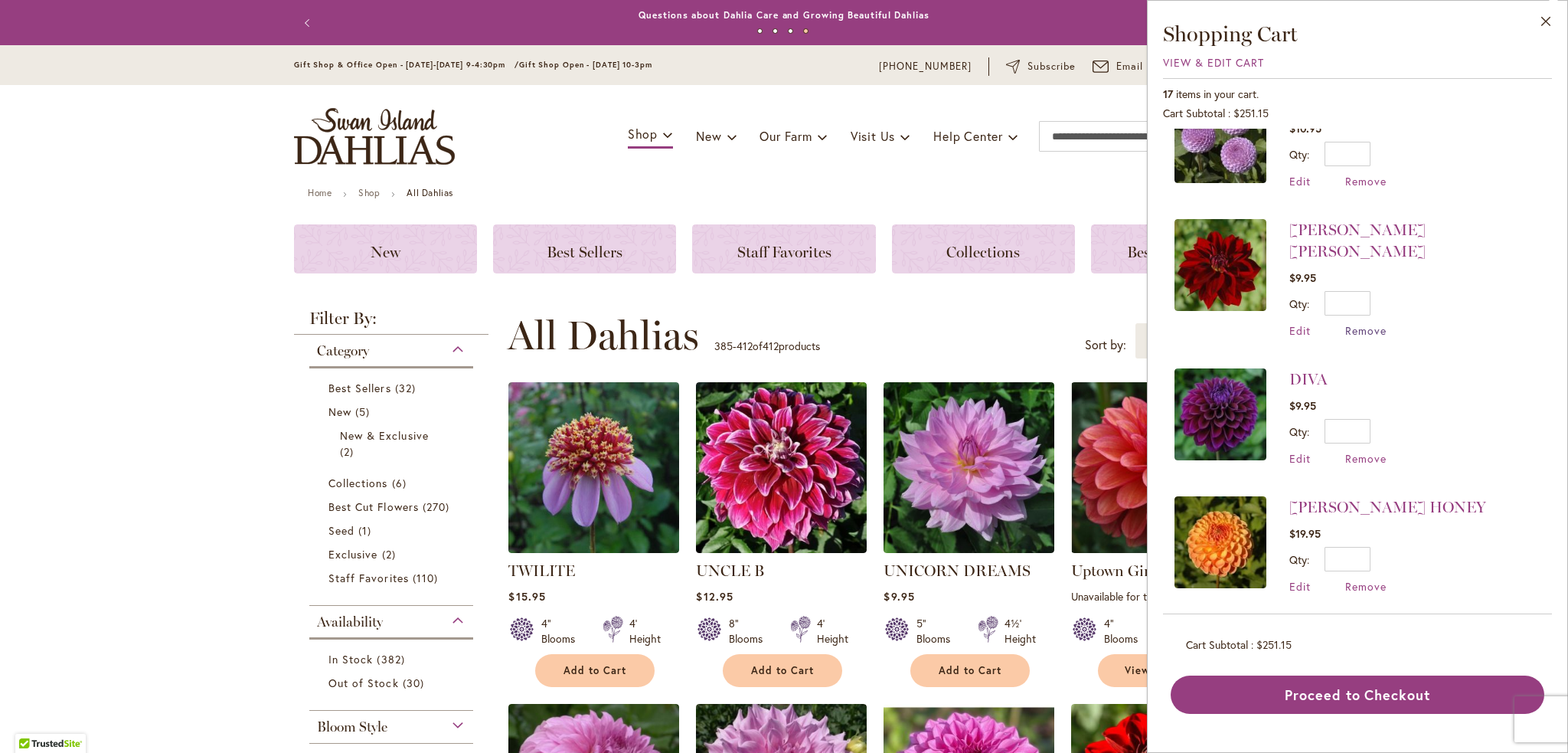
click at [1366, 323] on span "Remove" at bounding box center [1366, 330] width 42 height 15
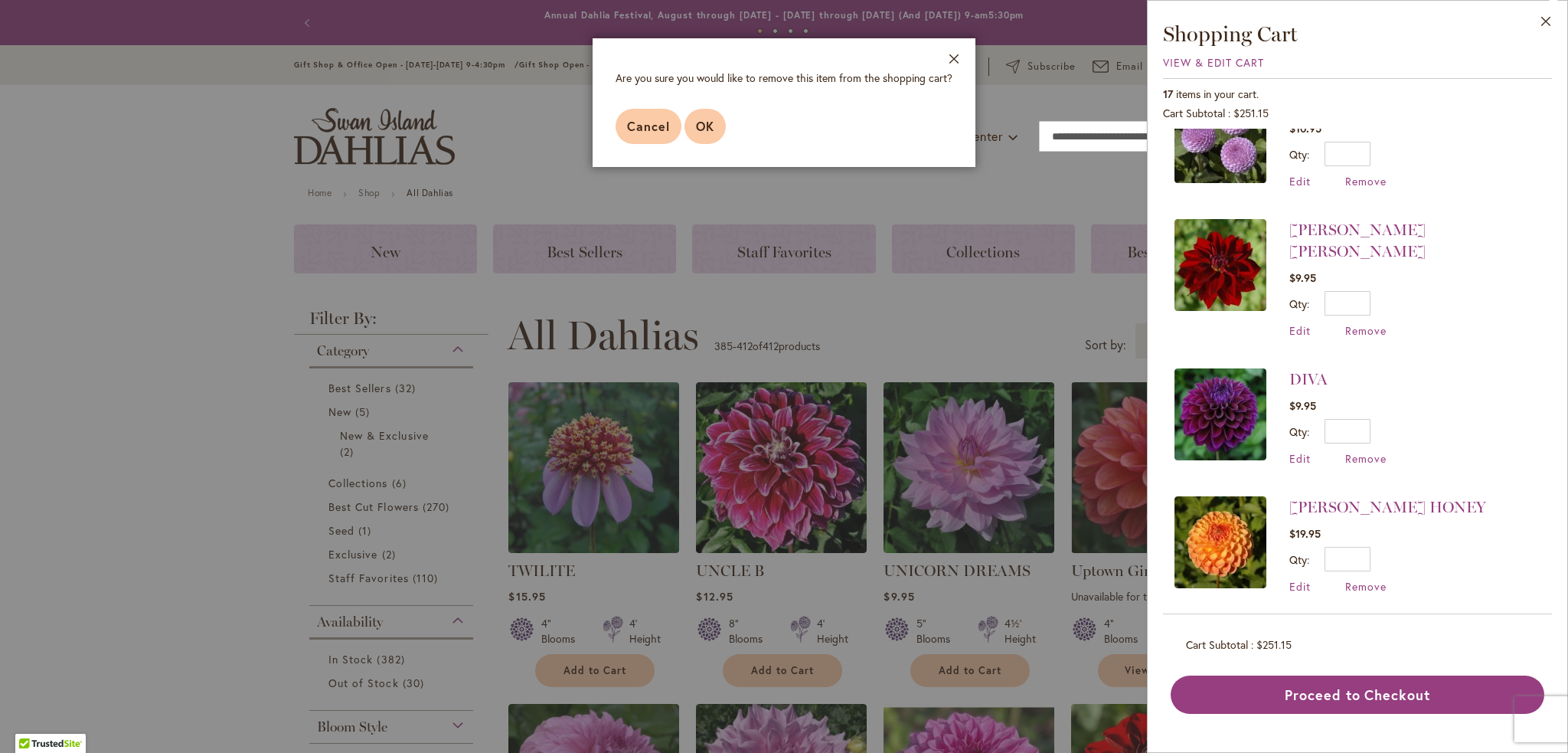
click at [717, 124] on button "OK" at bounding box center [705, 126] width 42 height 35
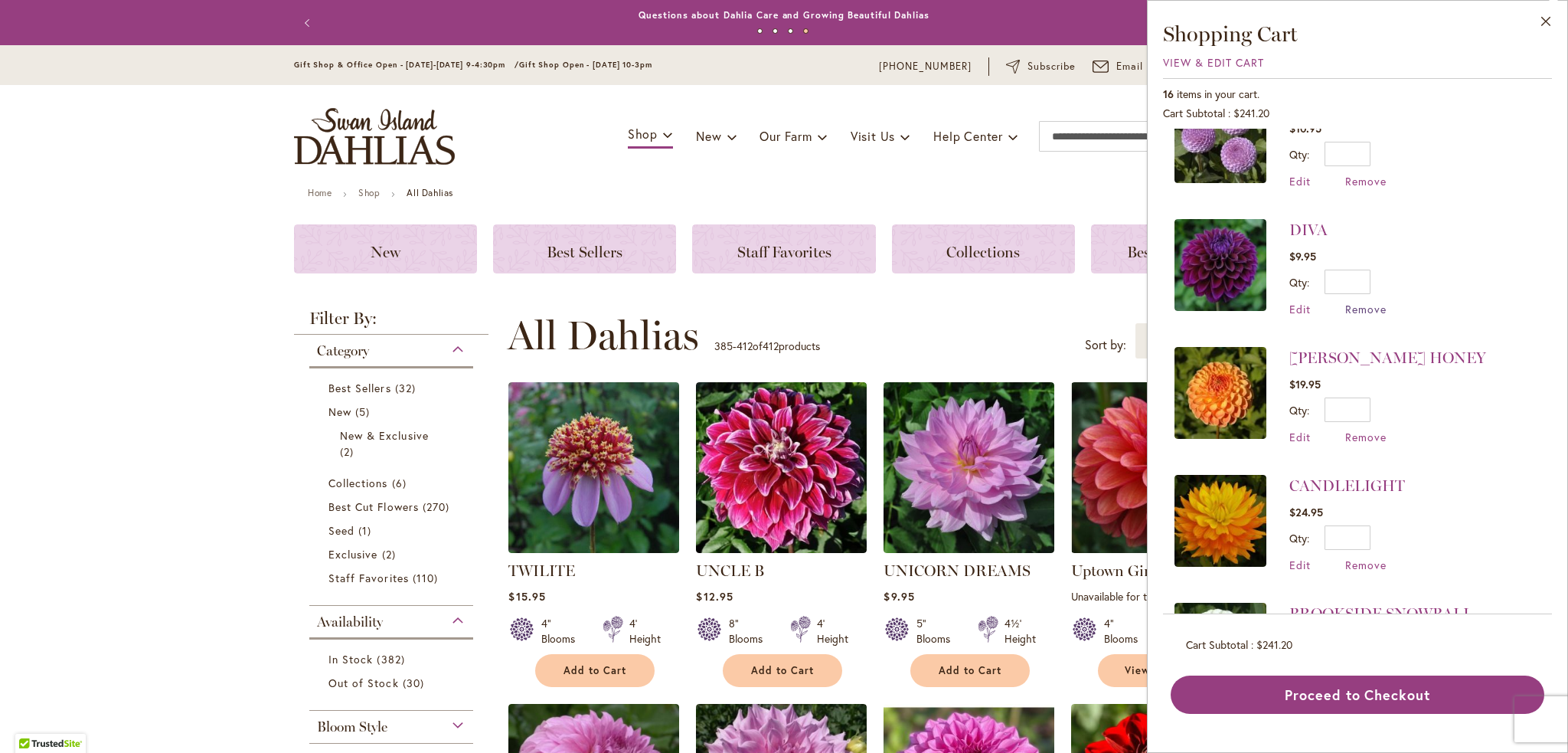
click at [1368, 305] on span "Remove" at bounding box center [1366, 309] width 42 height 15
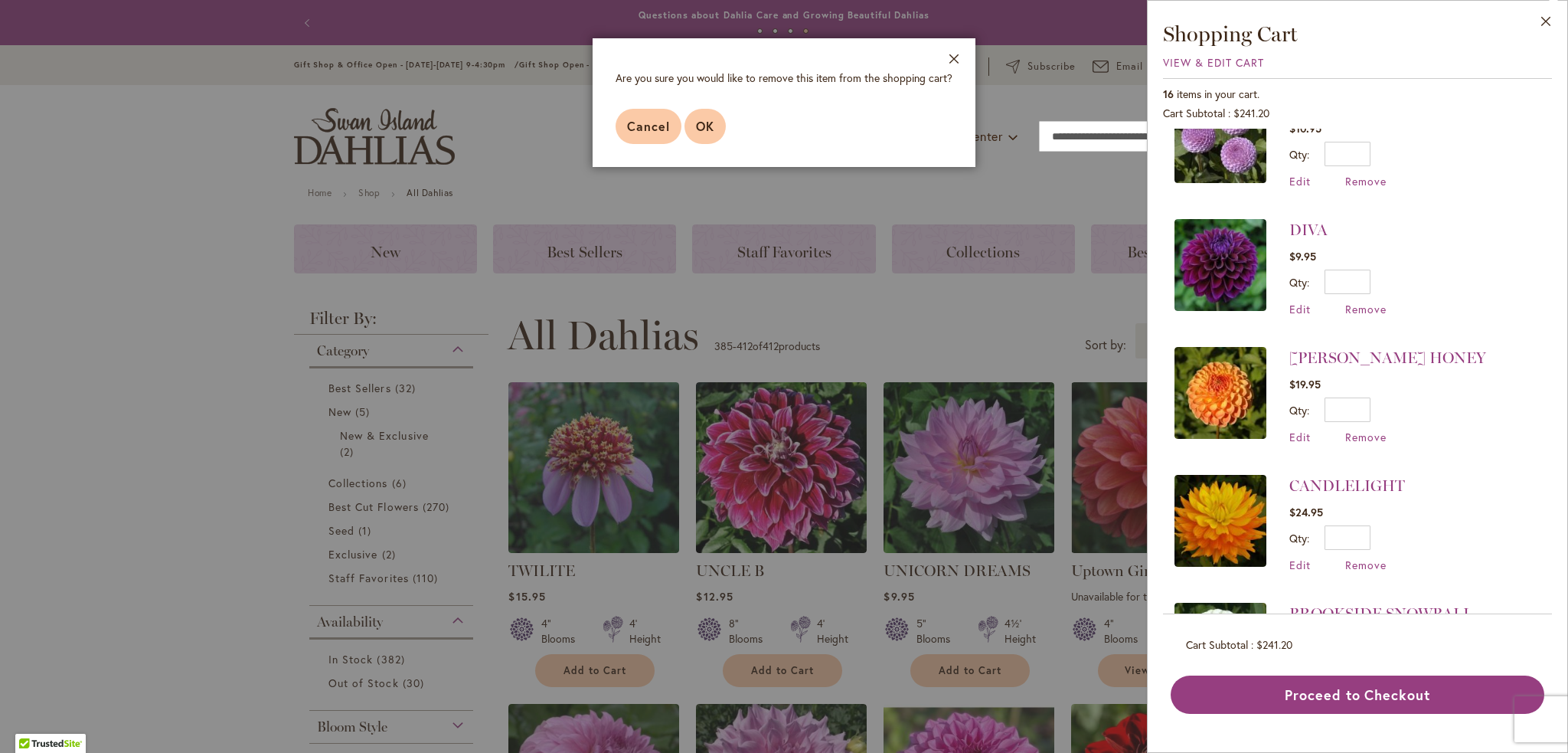
click at [704, 134] on button "OK" at bounding box center [705, 126] width 42 height 35
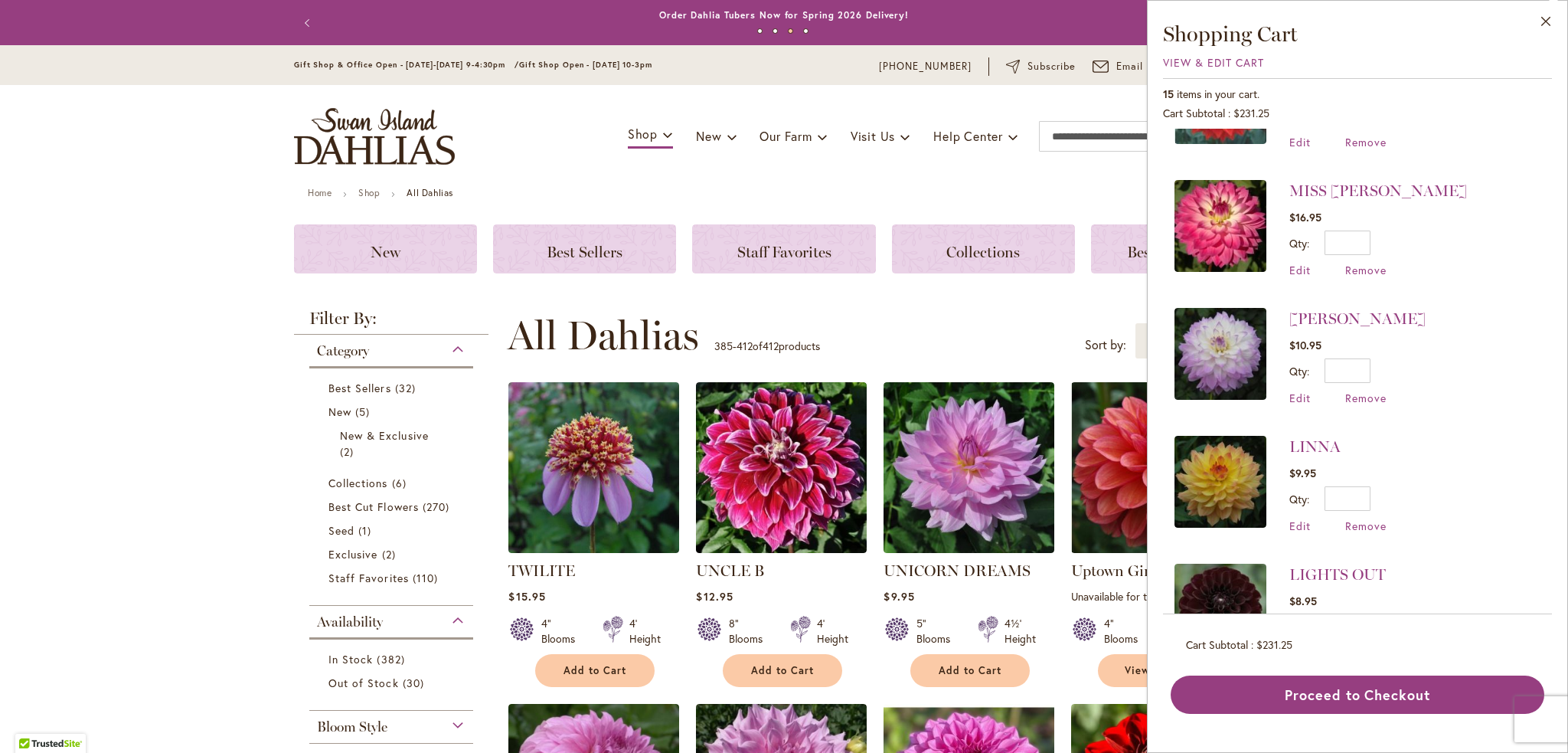
scroll to position [460, 0]
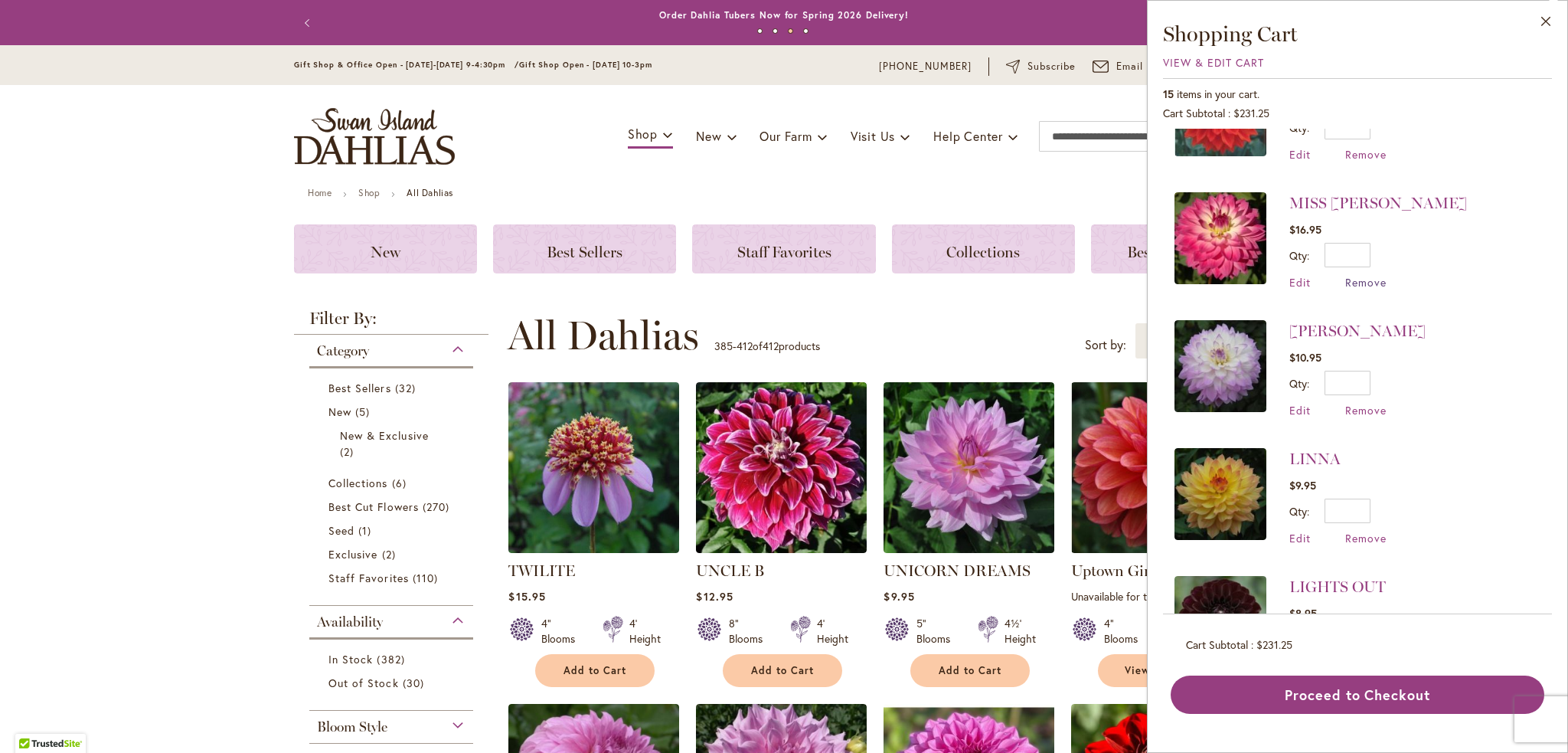
click at [1377, 276] on span "Remove" at bounding box center [1366, 282] width 42 height 15
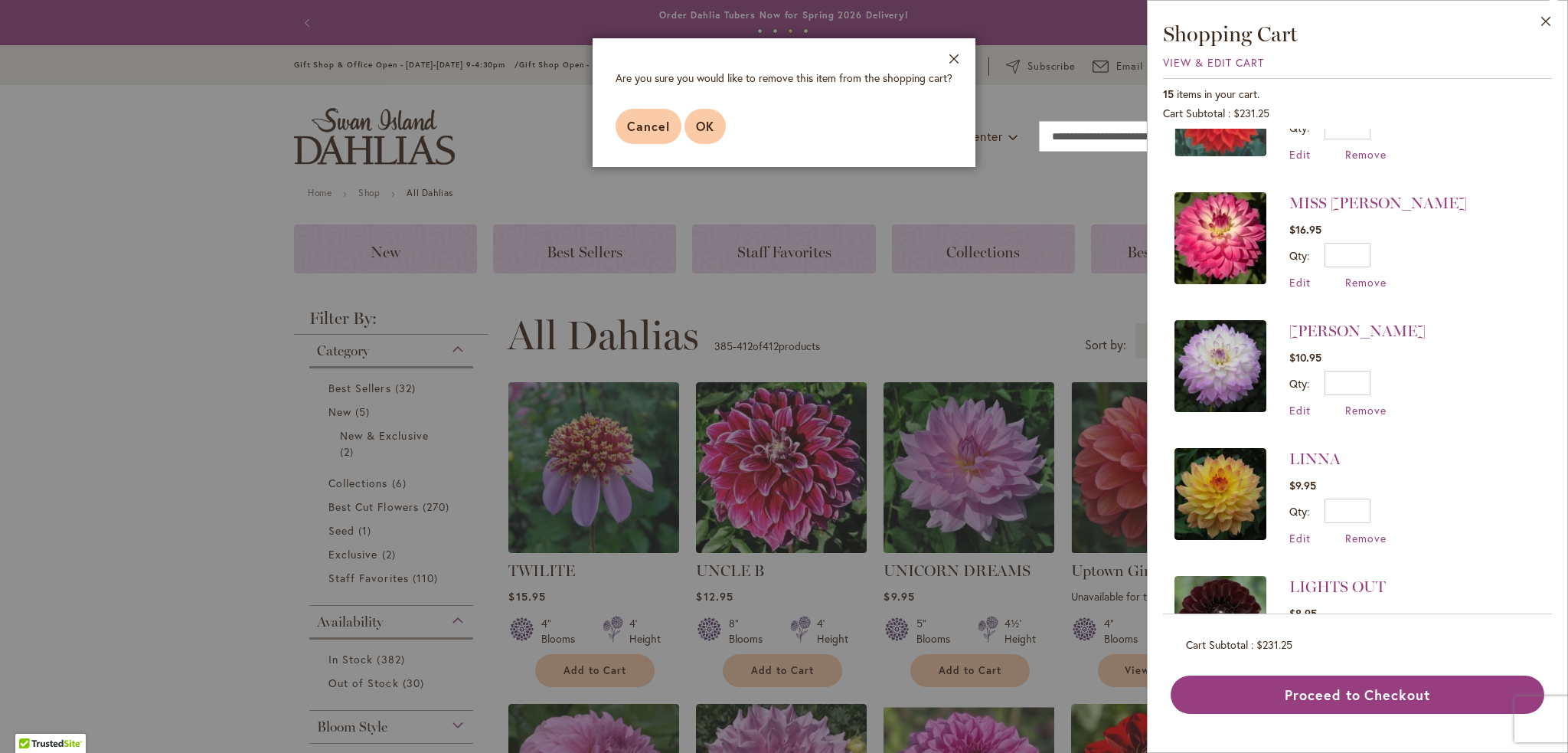
click at [708, 128] on span "OK" at bounding box center [705, 126] width 18 height 16
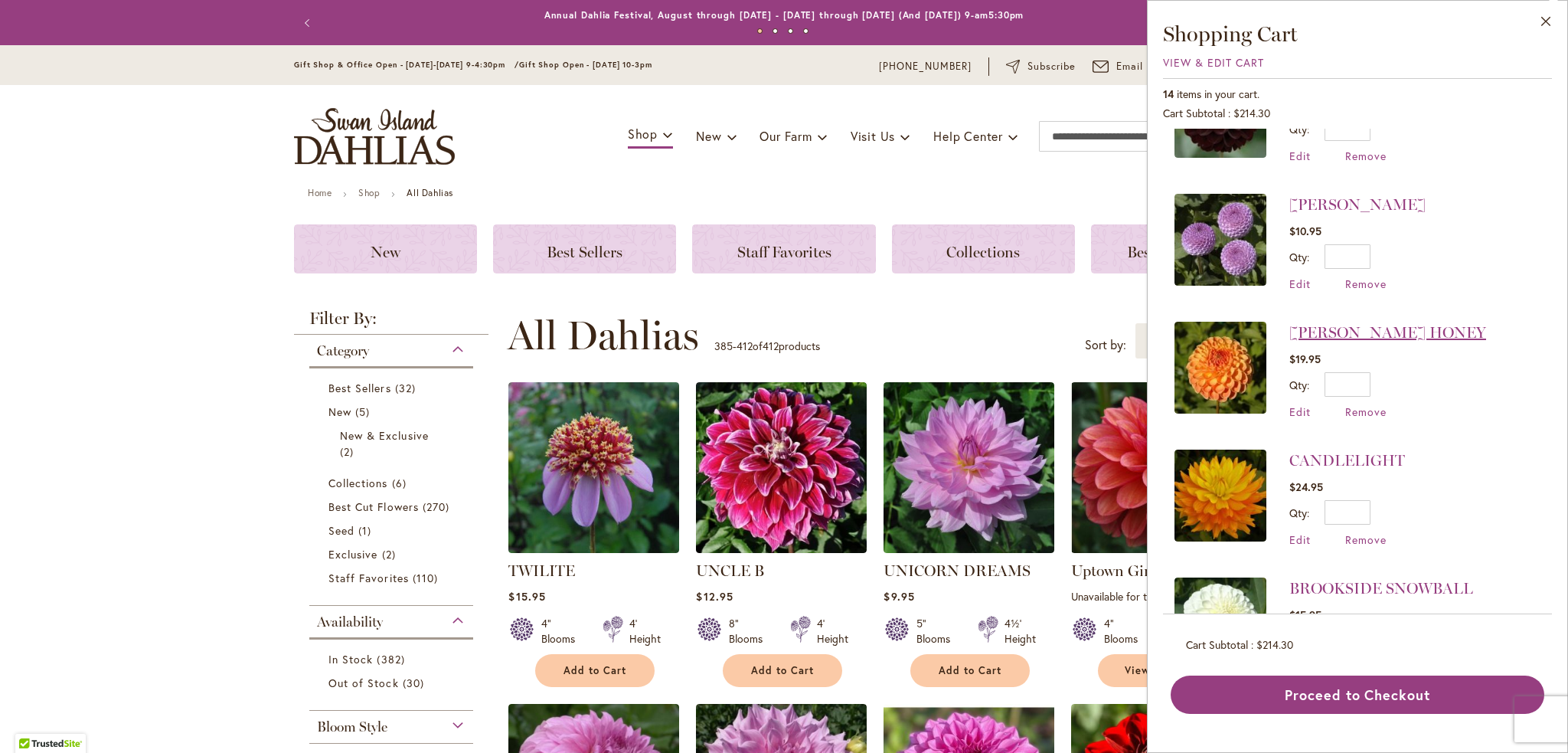
scroll to position [843, 0]
click at [1372, 408] on span "Remove" at bounding box center [1366, 411] width 42 height 15
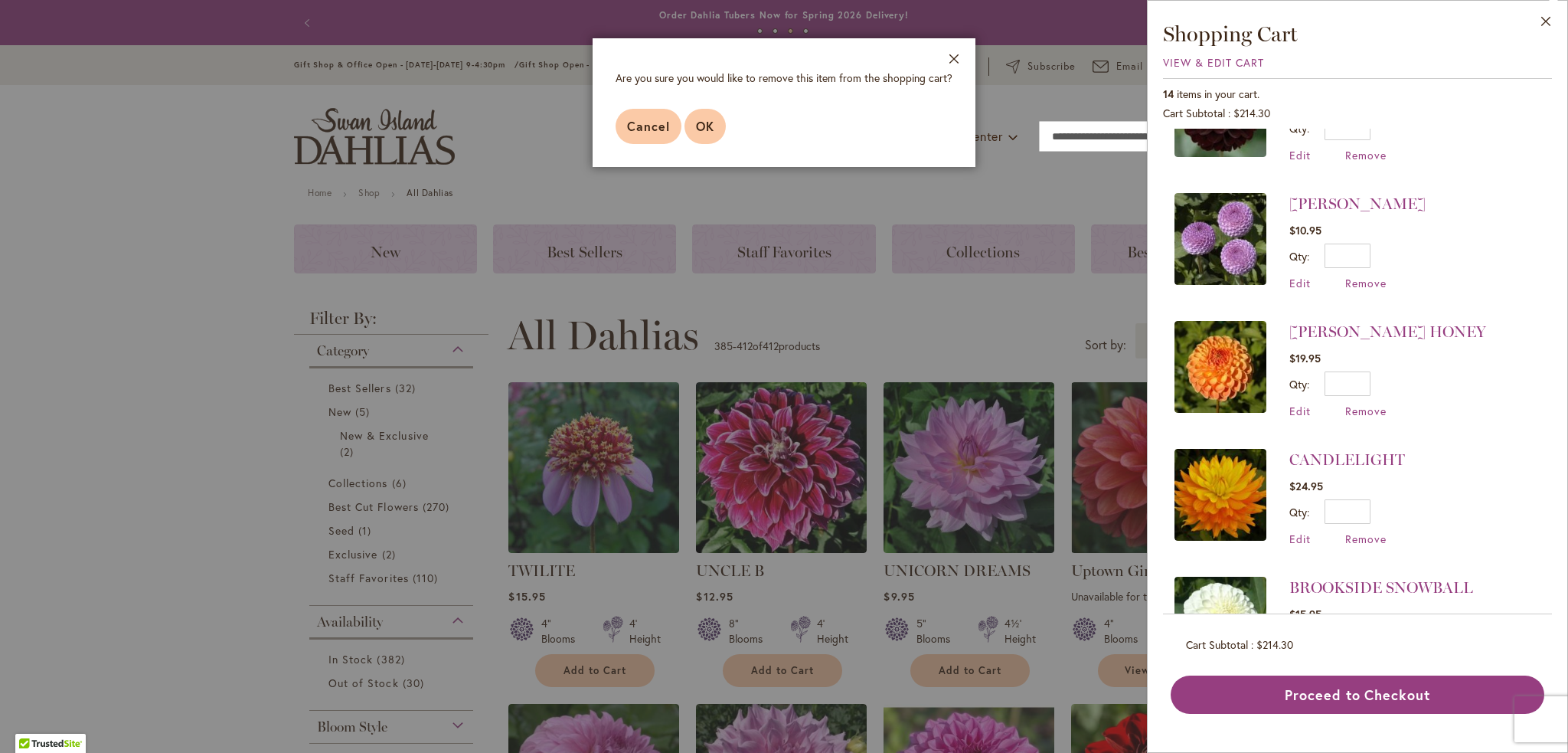
click at [718, 128] on button "OK" at bounding box center [705, 126] width 42 height 35
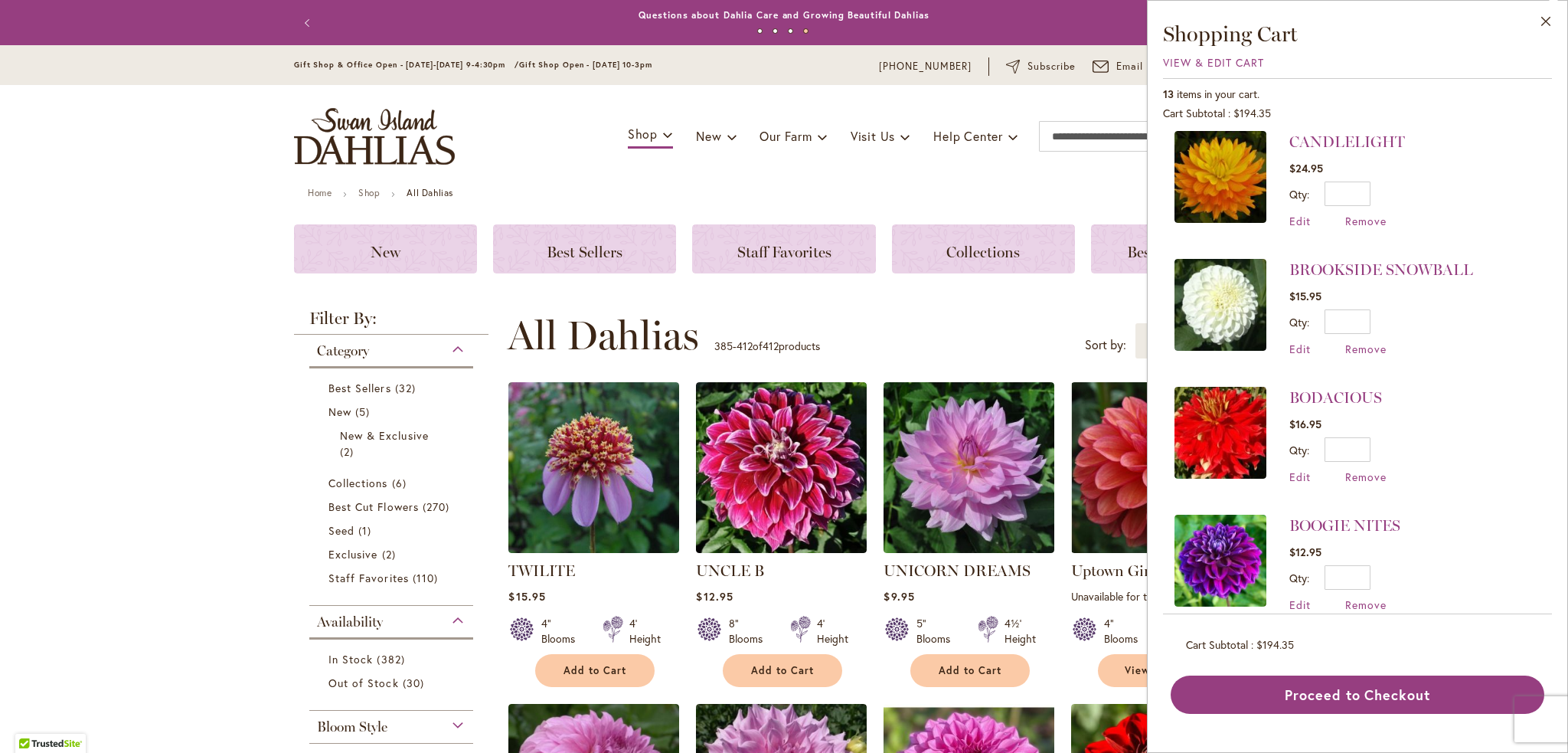
scroll to position [1051, 0]
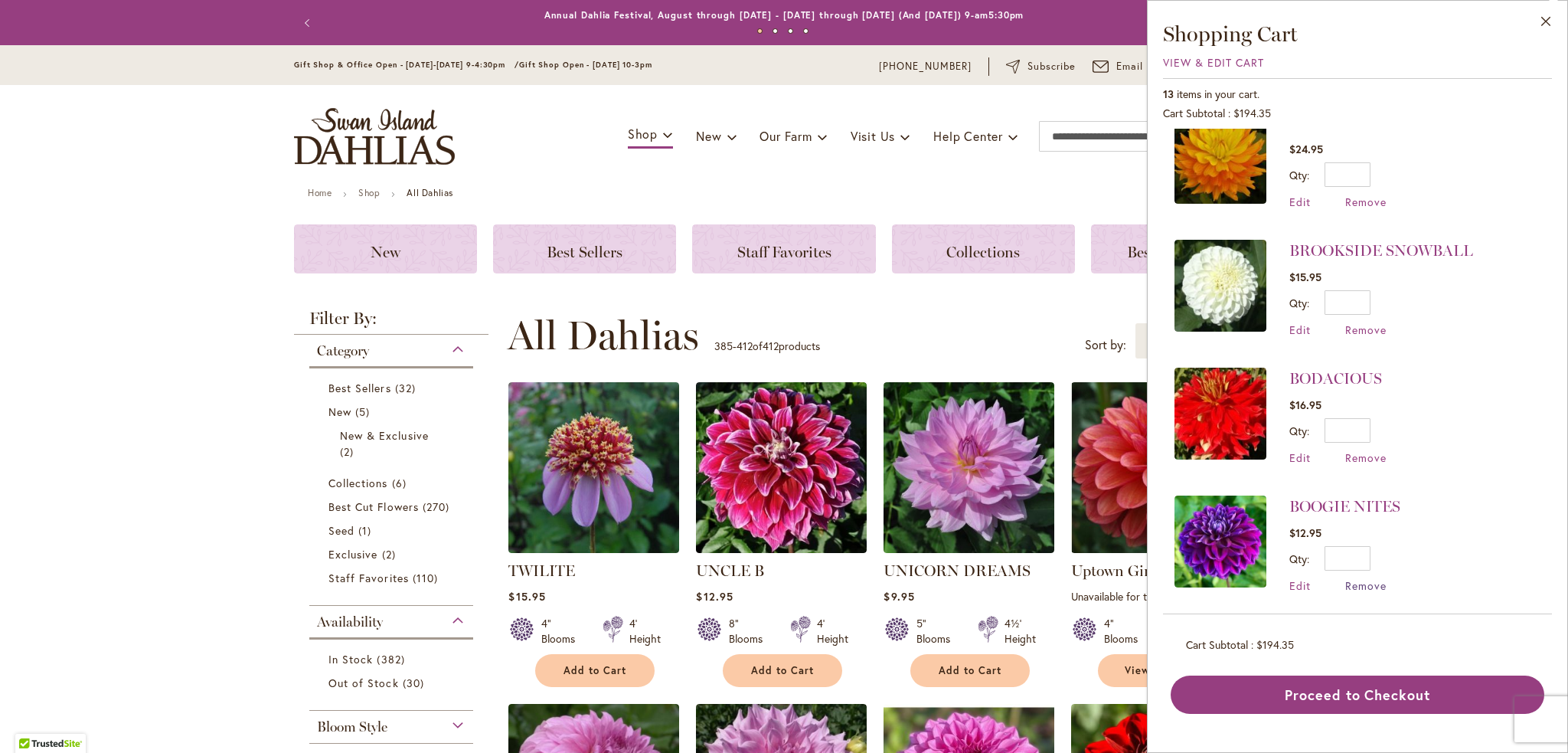
click at [1371, 580] on span "Remove" at bounding box center [1366, 585] width 42 height 15
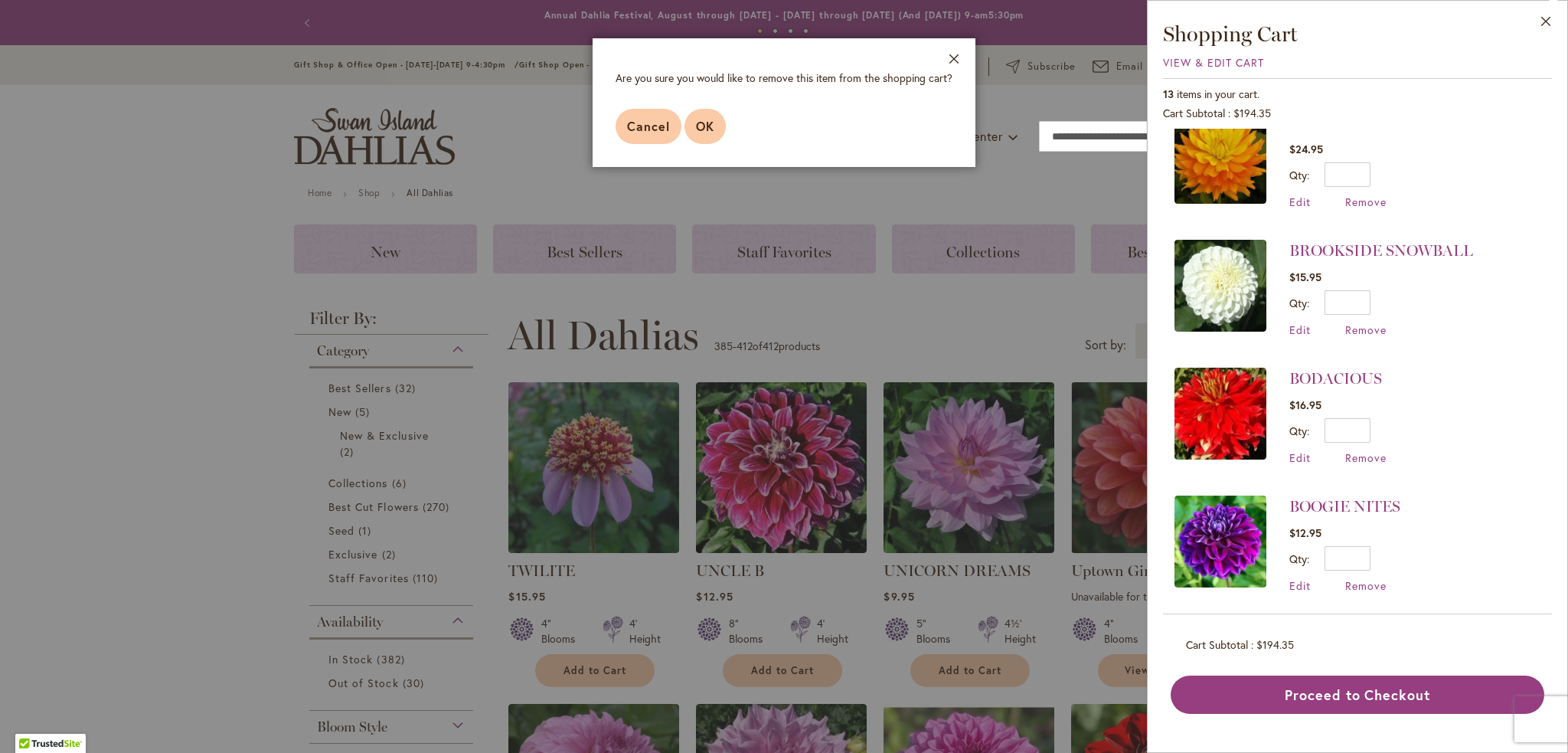
click at [717, 124] on button "OK" at bounding box center [705, 126] width 42 height 35
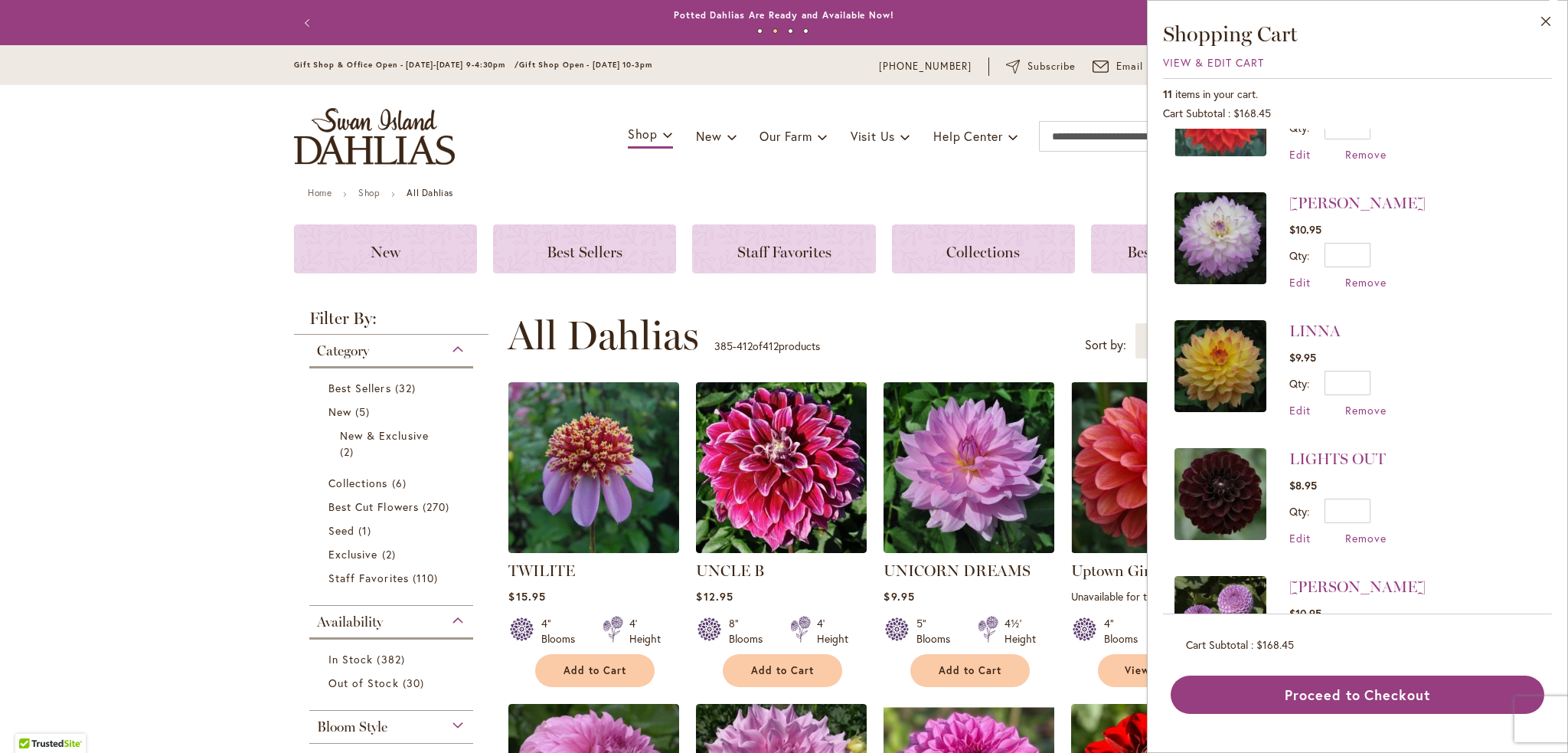
scroll to position [924, 0]
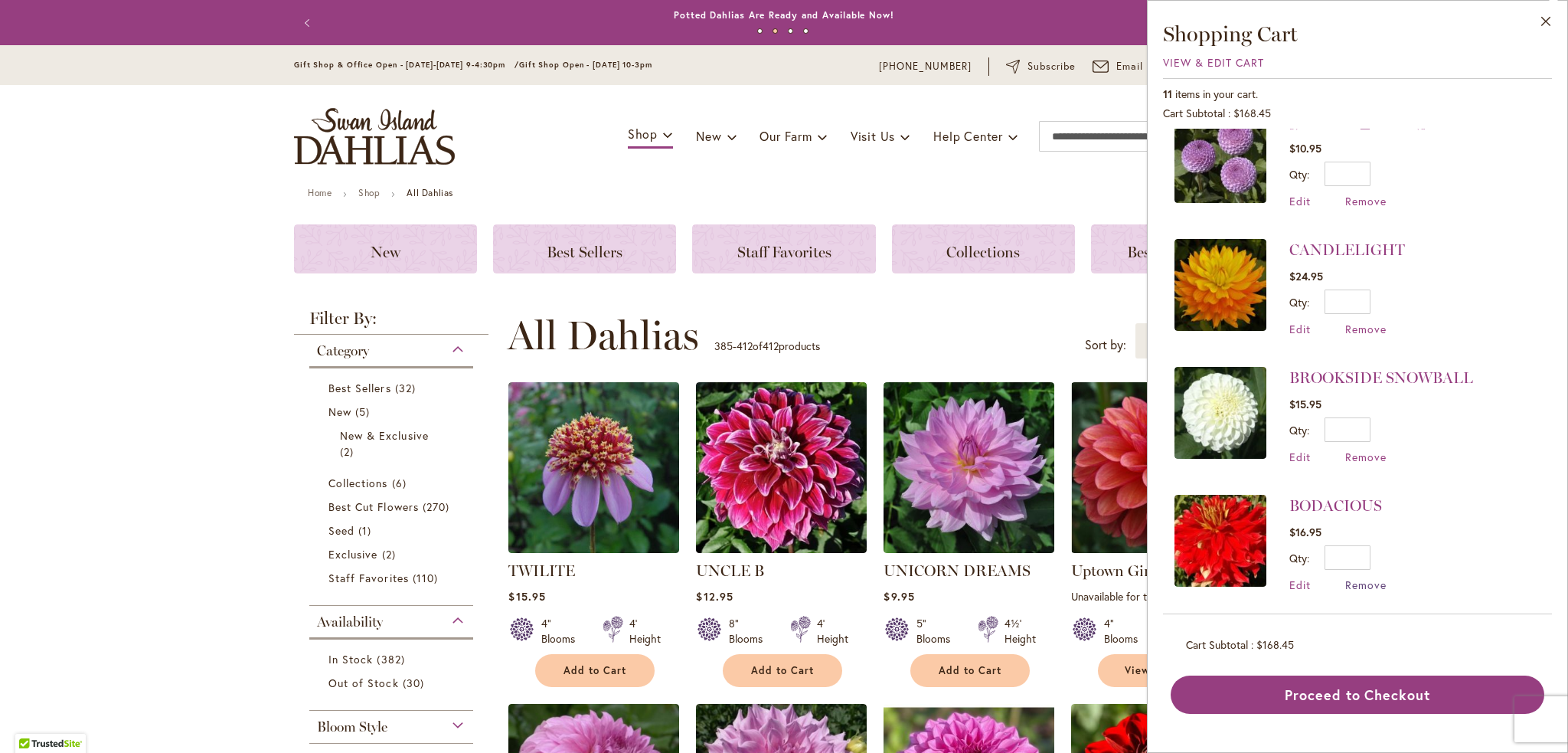
click at [1372, 582] on span "Remove" at bounding box center [1366, 585] width 42 height 15
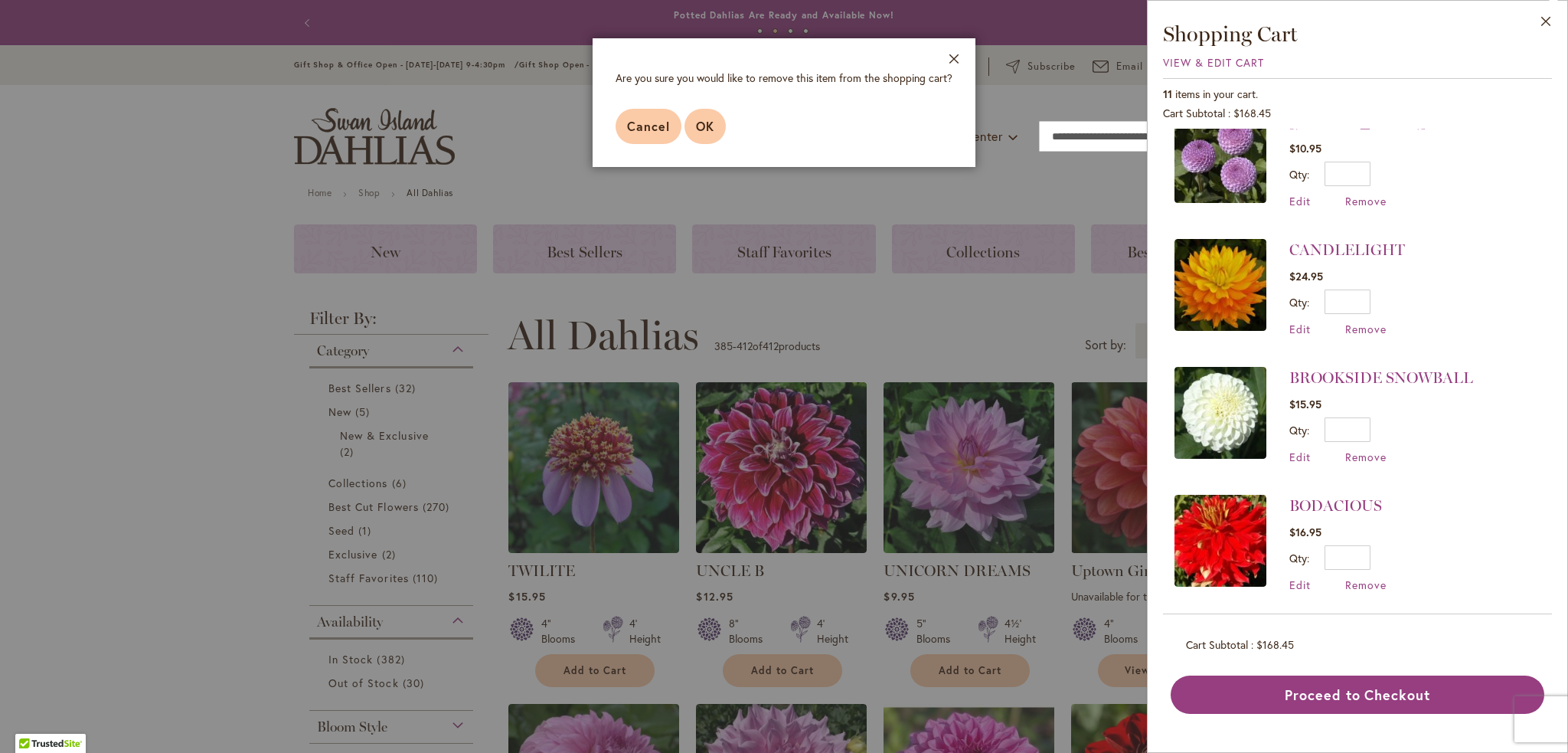
click at [693, 124] on button "OK" at bounding box center [705, 126] width 42 height 35
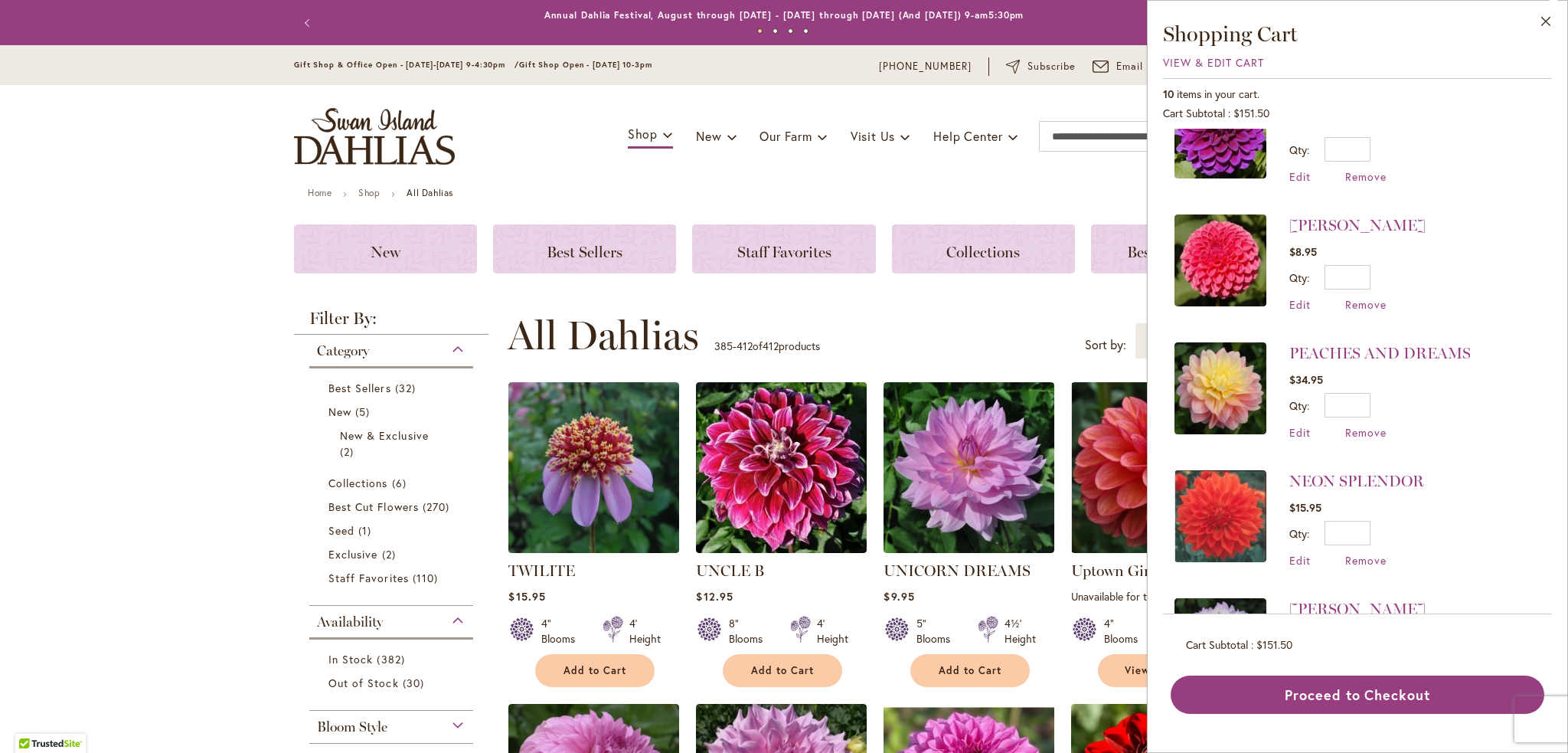
scroll to position [0, 0]
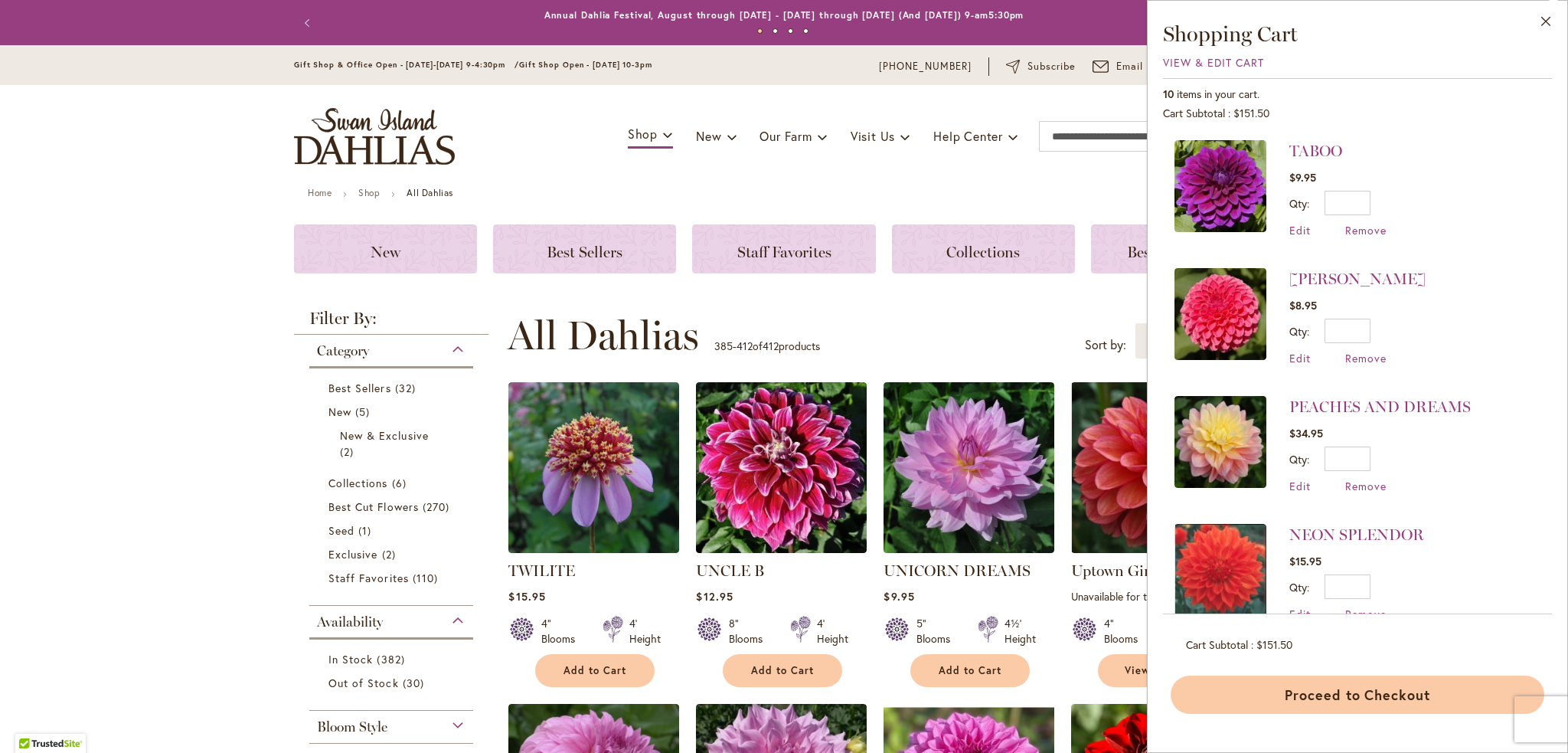
click at [1472, 694] on button "Proceed to Checkout" at bounding box center [1357, 694] width 374 height 38
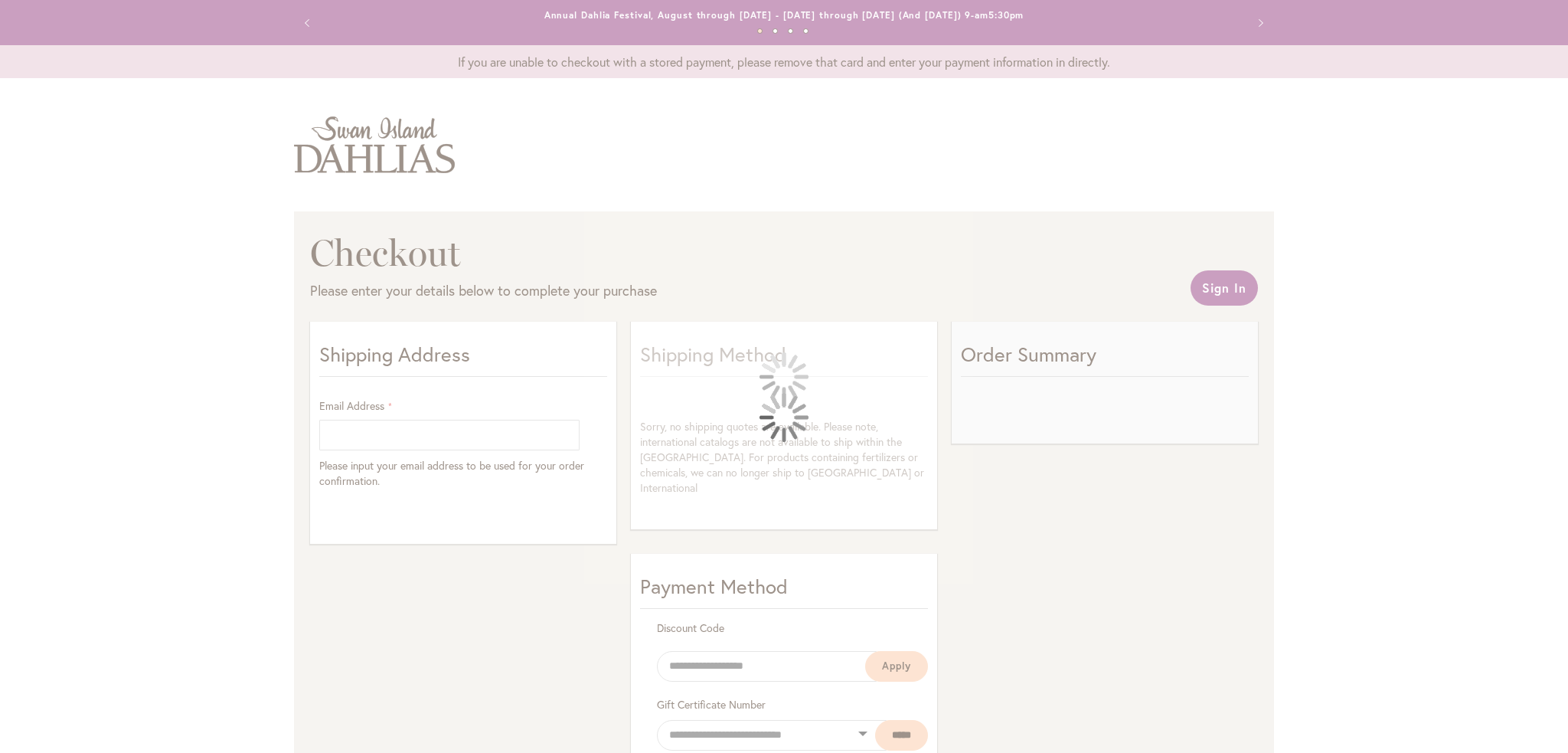
select select "**"
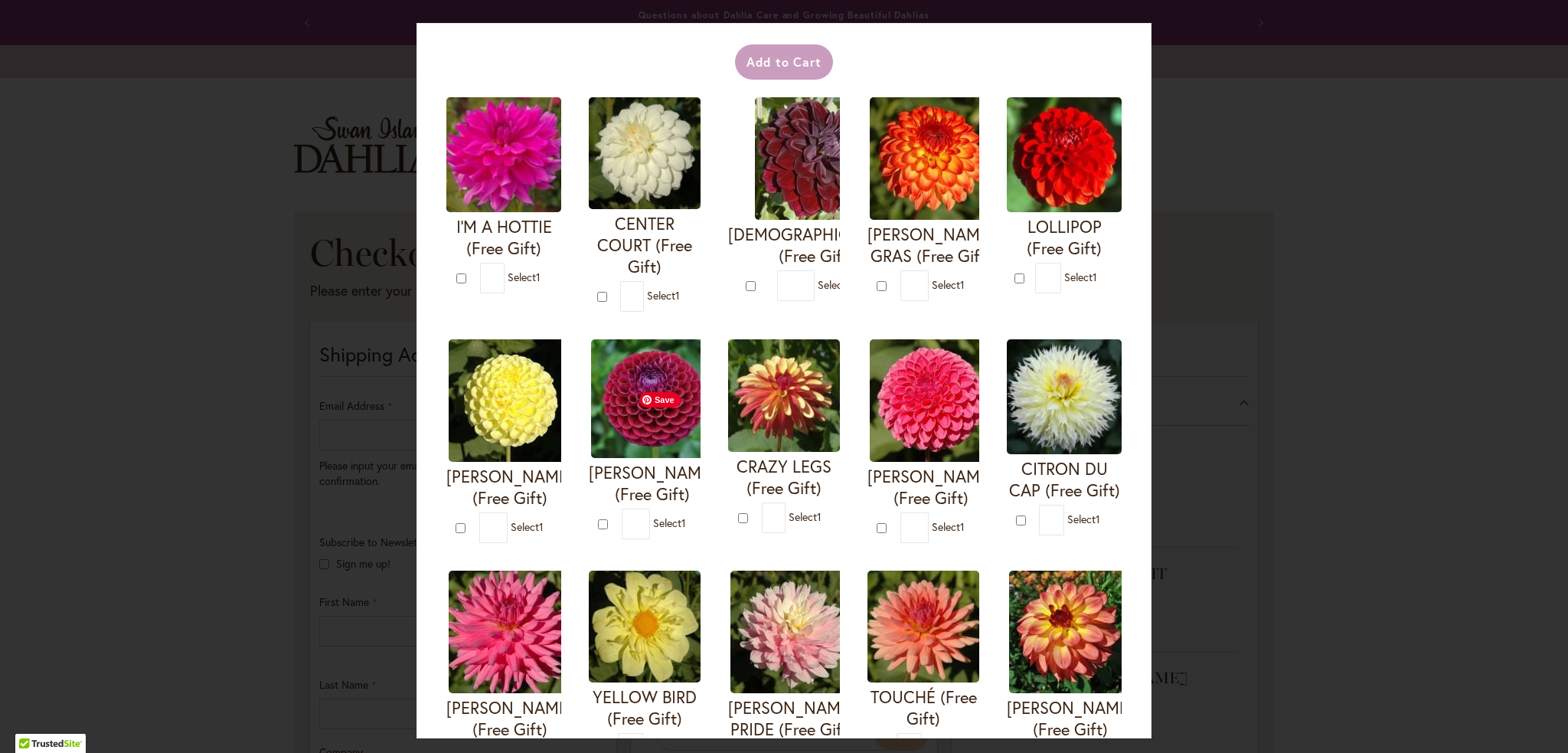
scroll to position [77, 0]
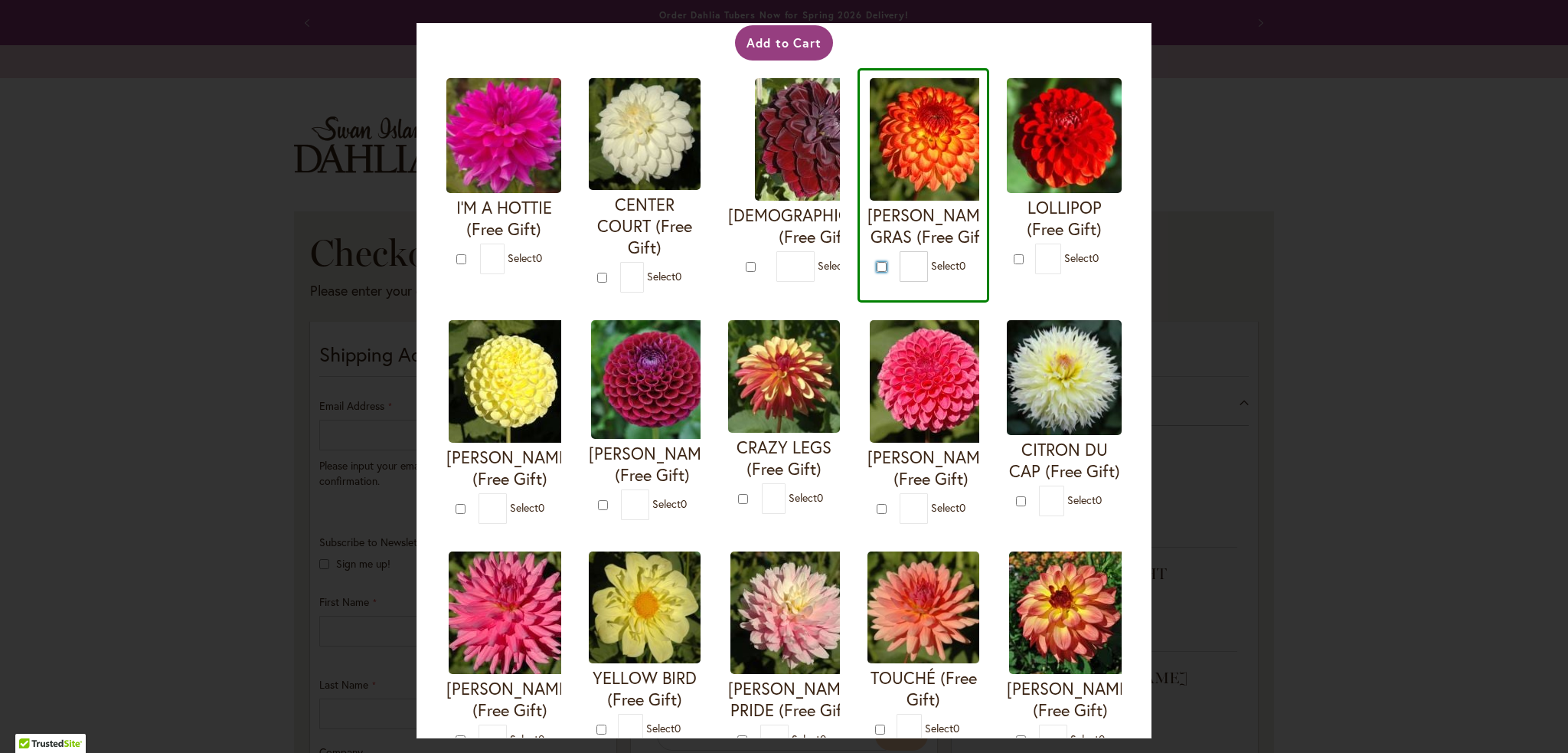
type input "*"
click at [801, 48] on button "Add to Cart" at bounding box center [784, 42] width 99 height 35
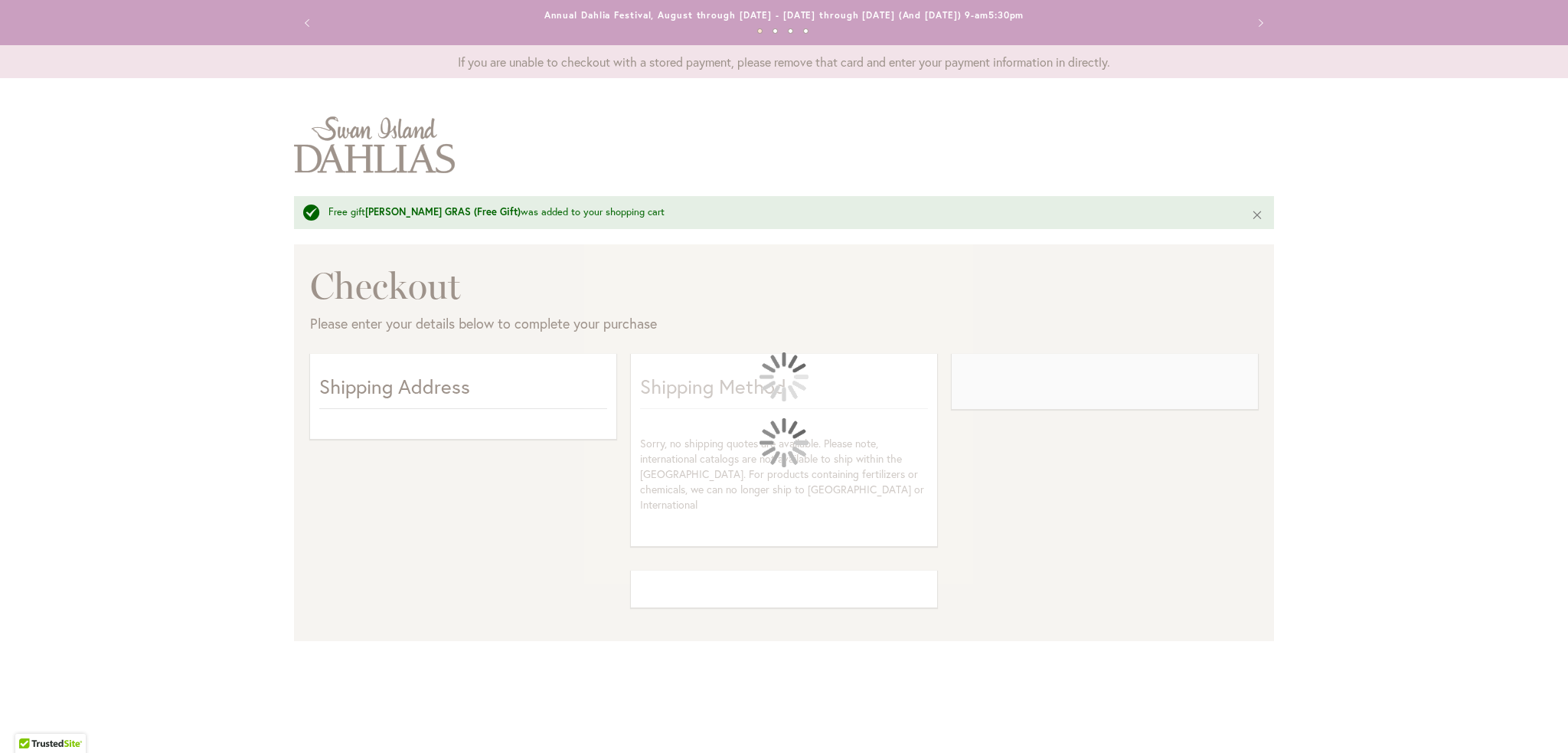
select select "**"
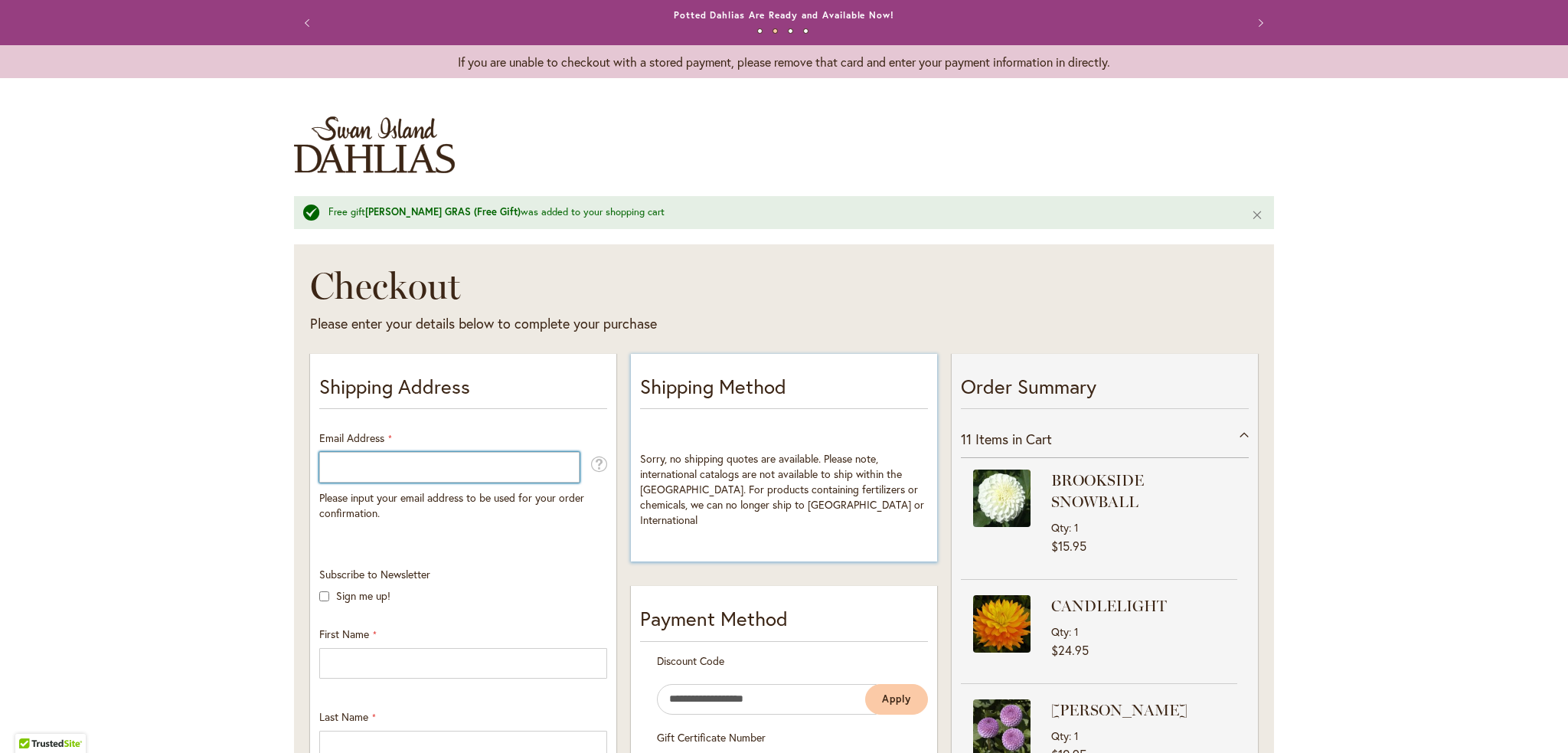
type input "**********"
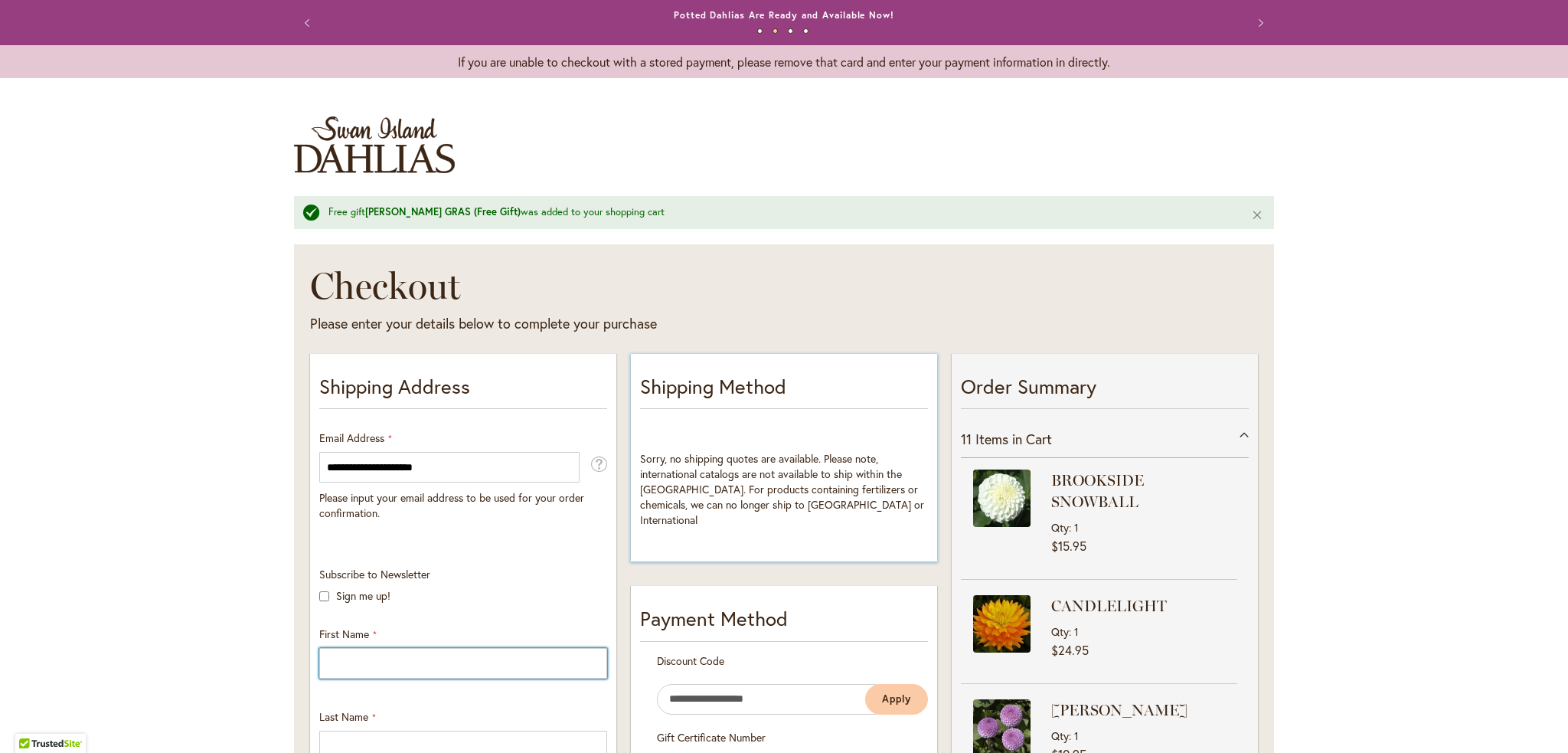
type input "********"
type input "*********"
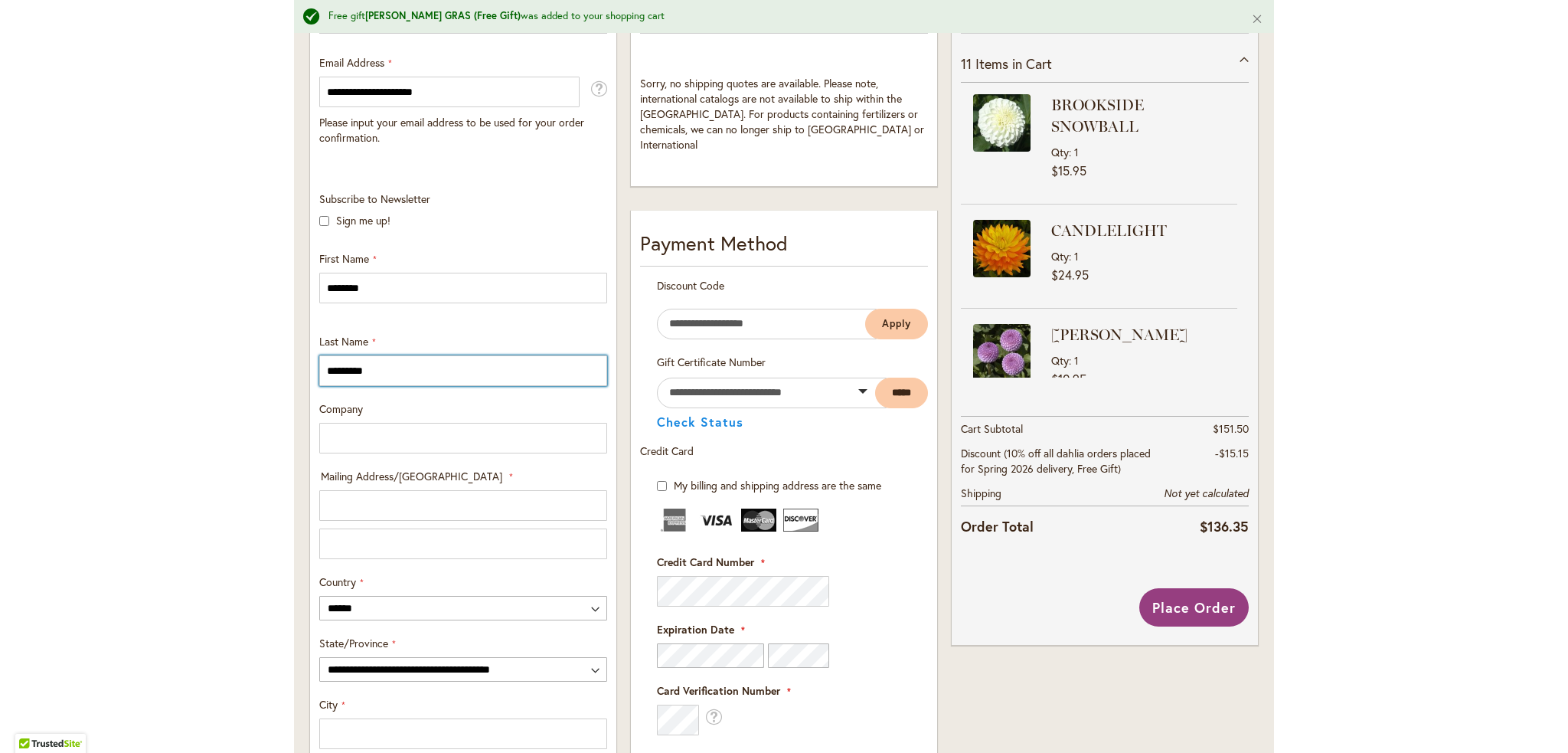
scroll to position [467, 0]
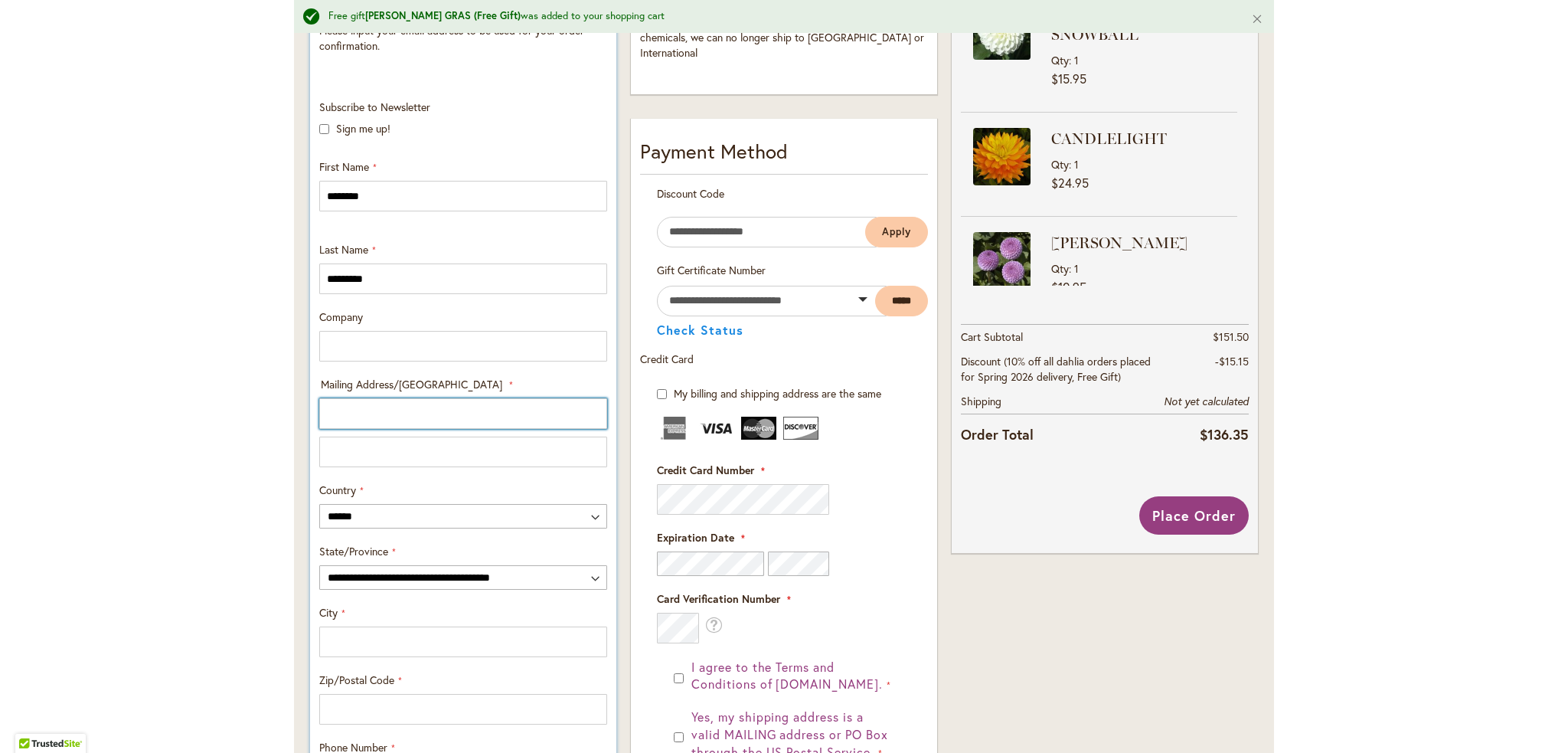
click at [456, 422] on input "Mailing Address/PO BOX: Line 1" at bounding box center [463, 412] width 288 height 30
type input "**********"
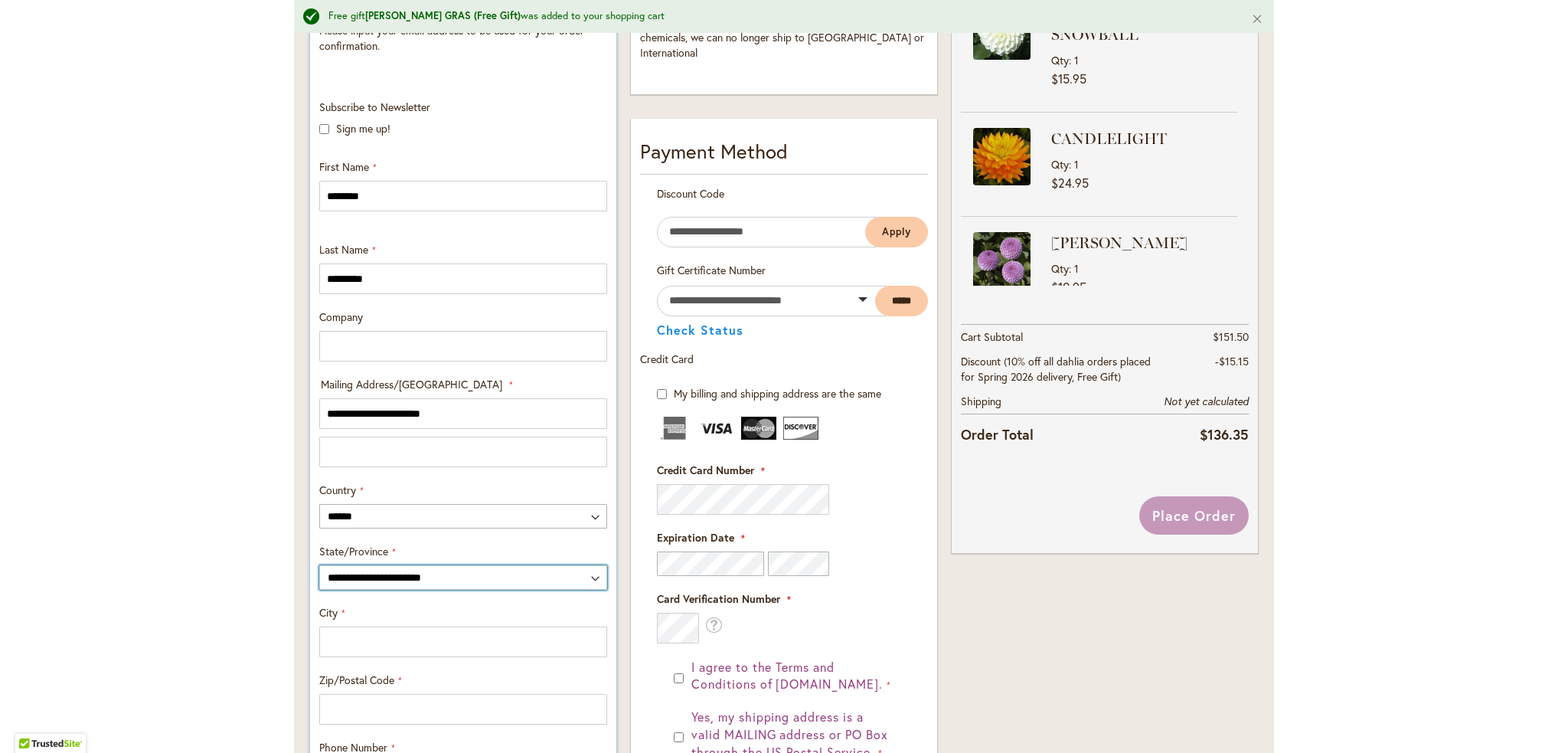
select select "**"
type input "******"
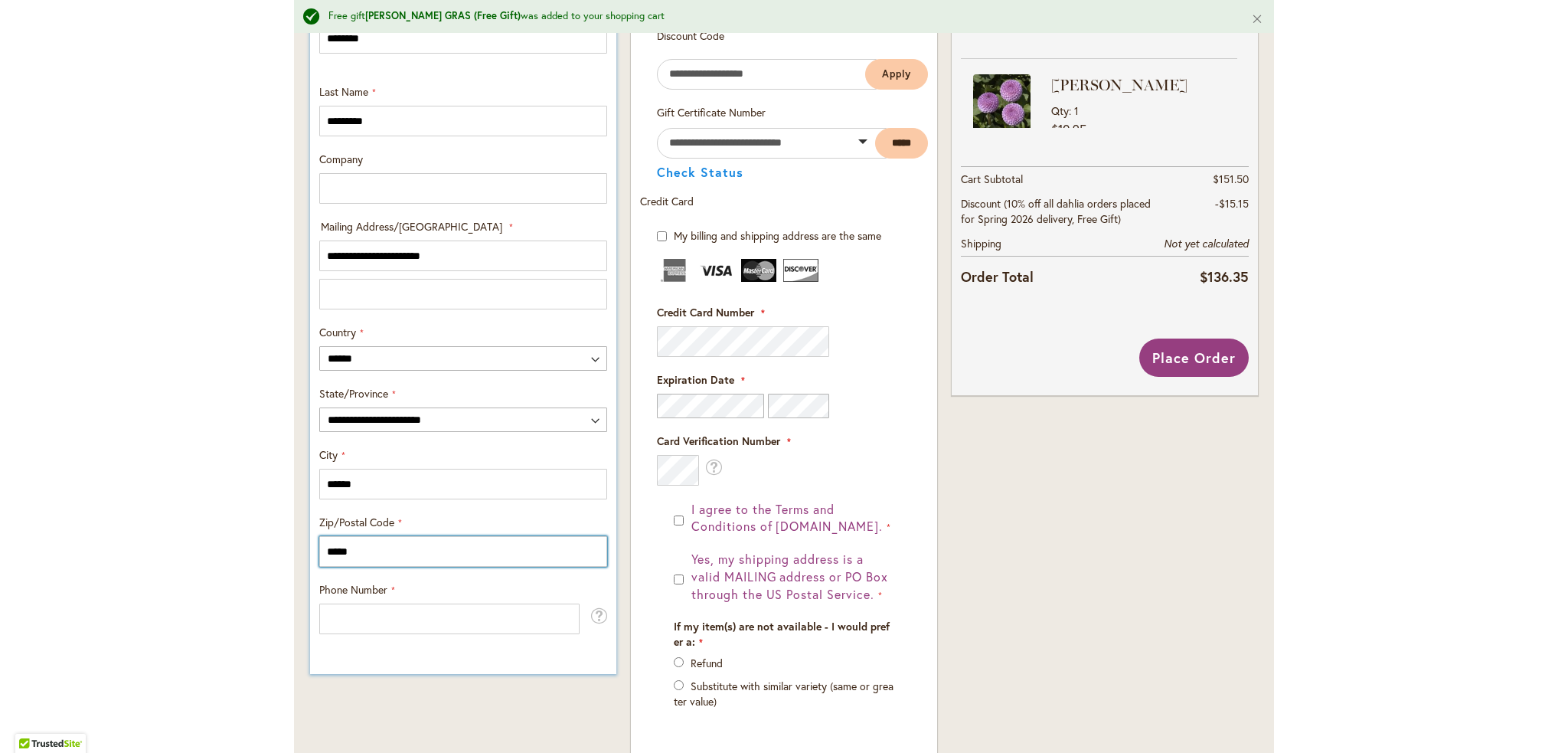
scroll to position [773, 0]
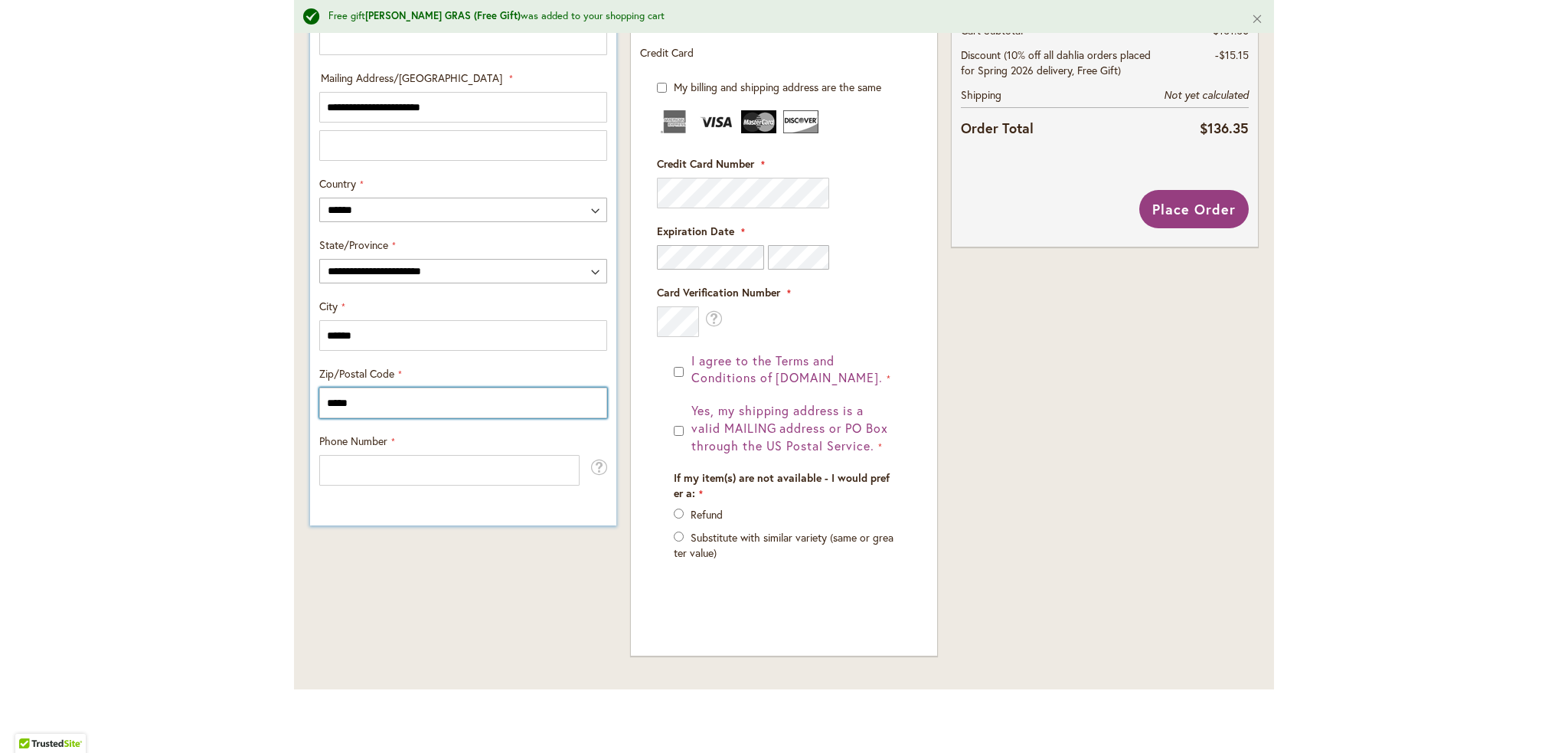
type input "*****"
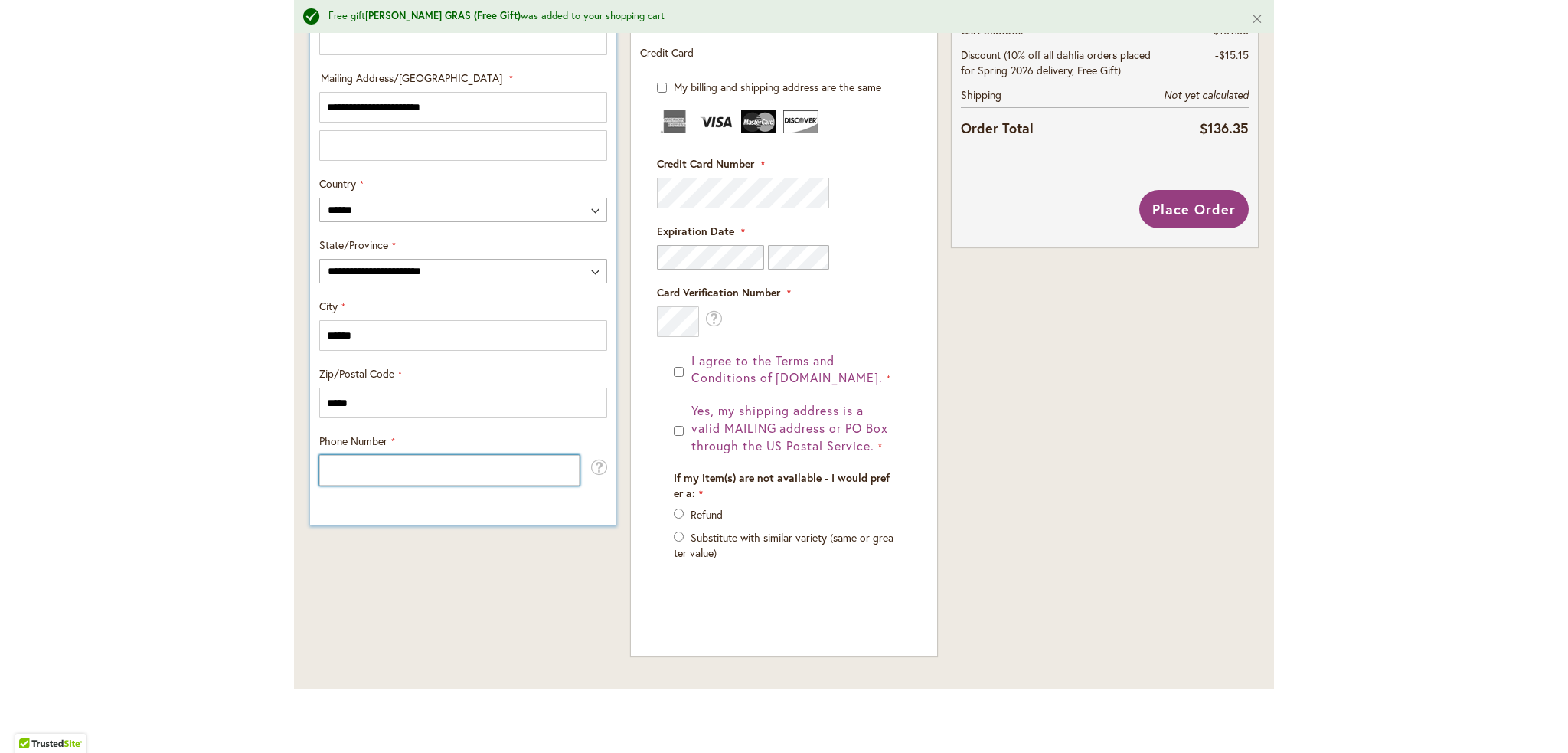
click at [387, 465] on input "Phone Number" at bounding box center [449, 470] width 260 height 30
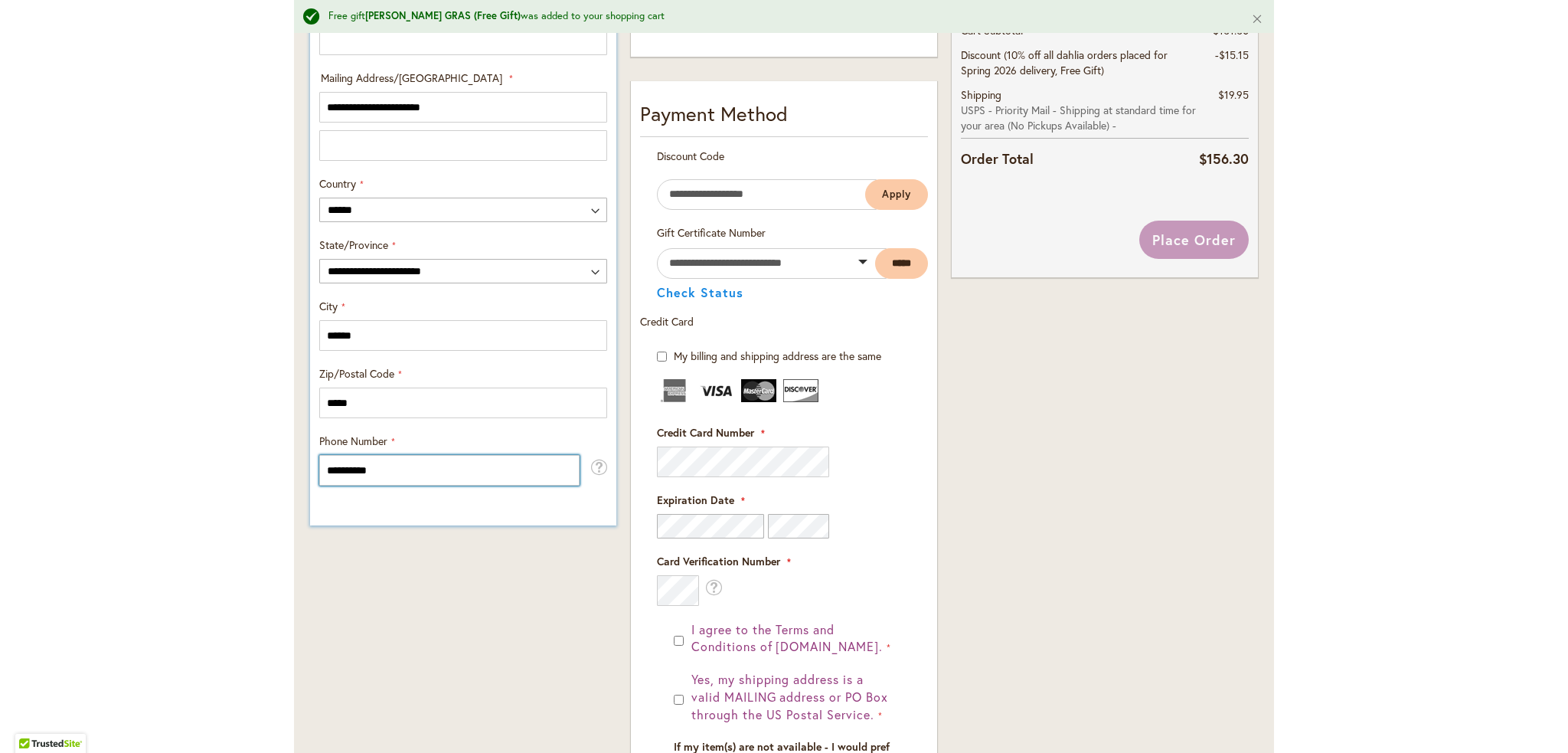
type input "**********"
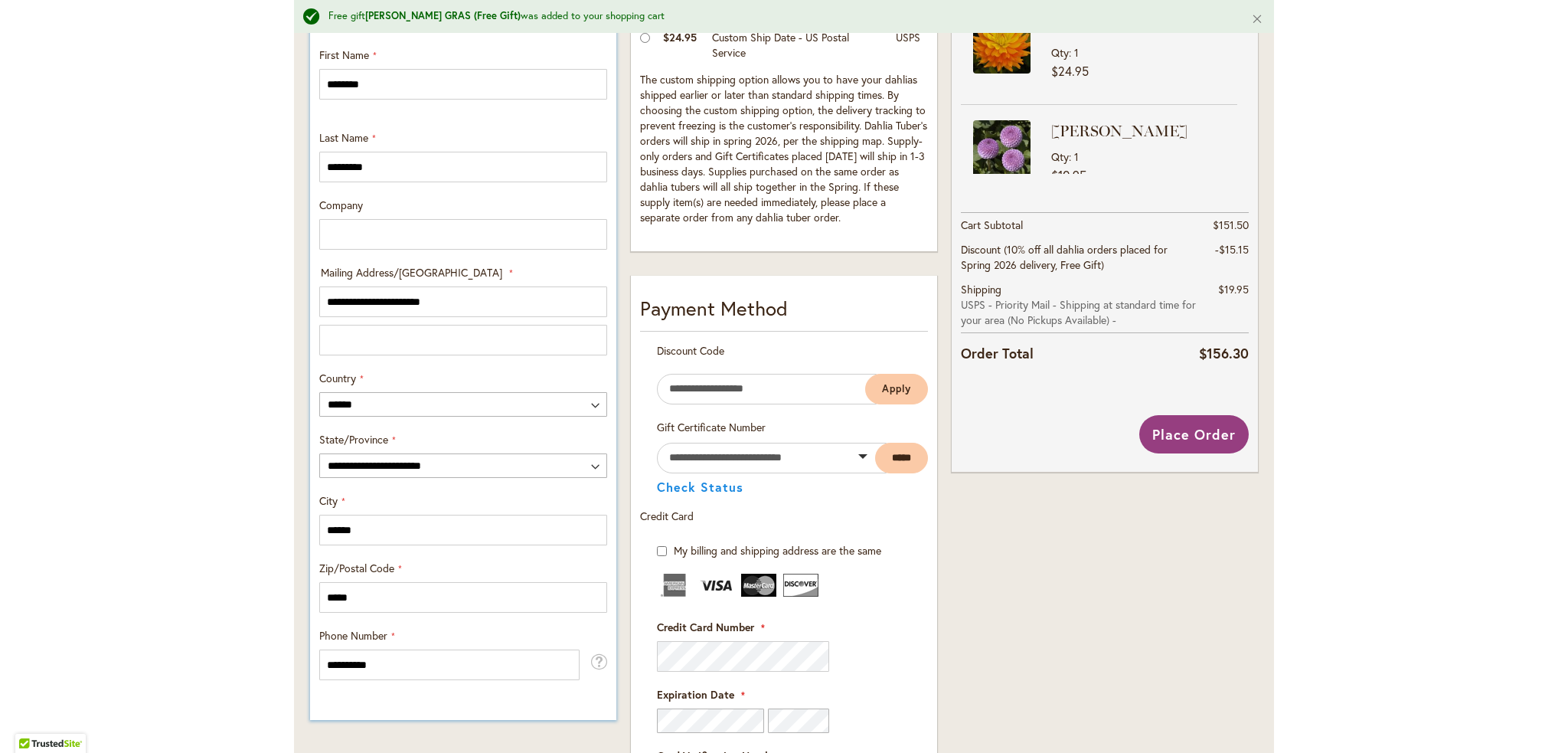
scroll to position [606, 0]
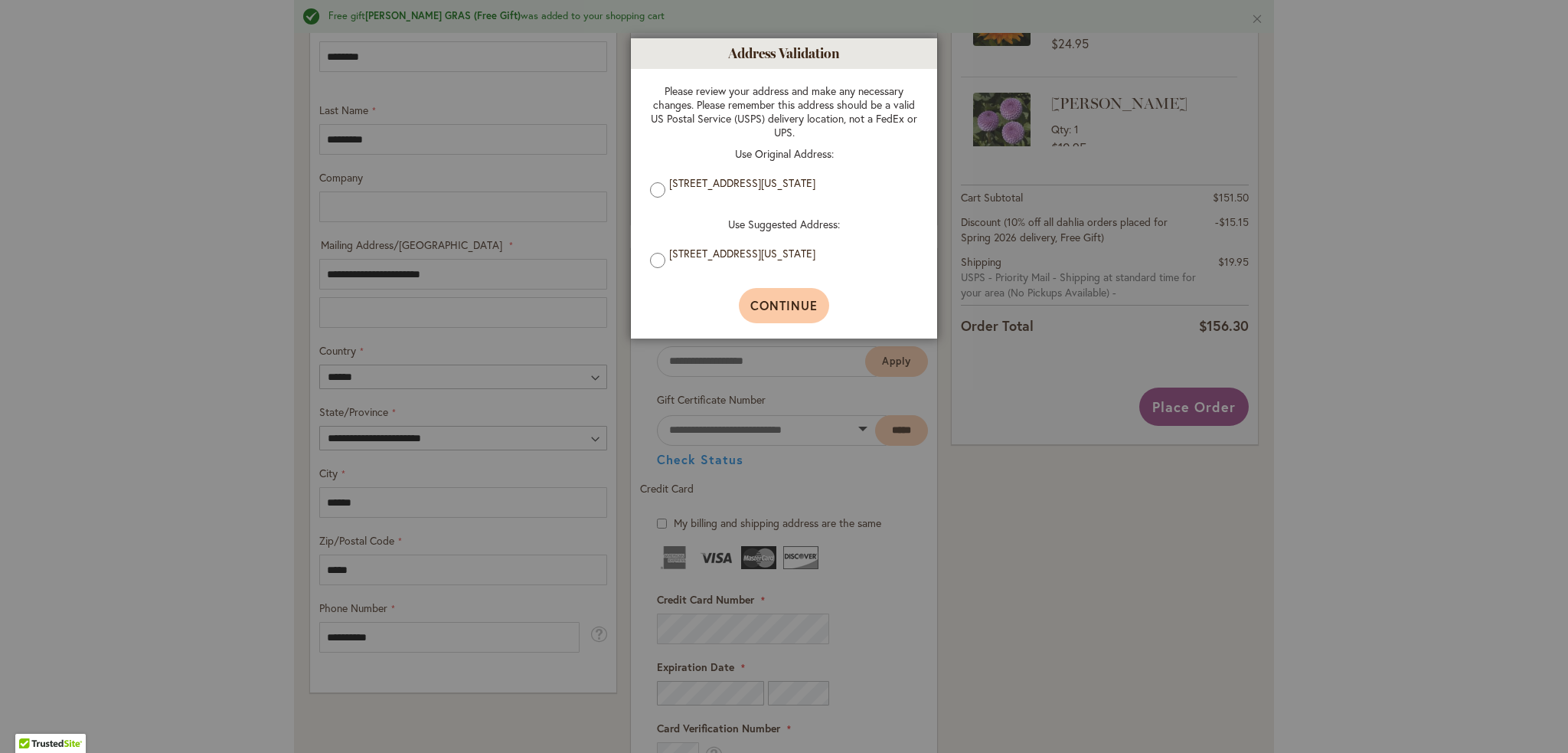
click at [784, 305] on span "Continue" at bounding box center [784, 305] width 68 height 16
type input "**********"
type input "******"
type input "**********"
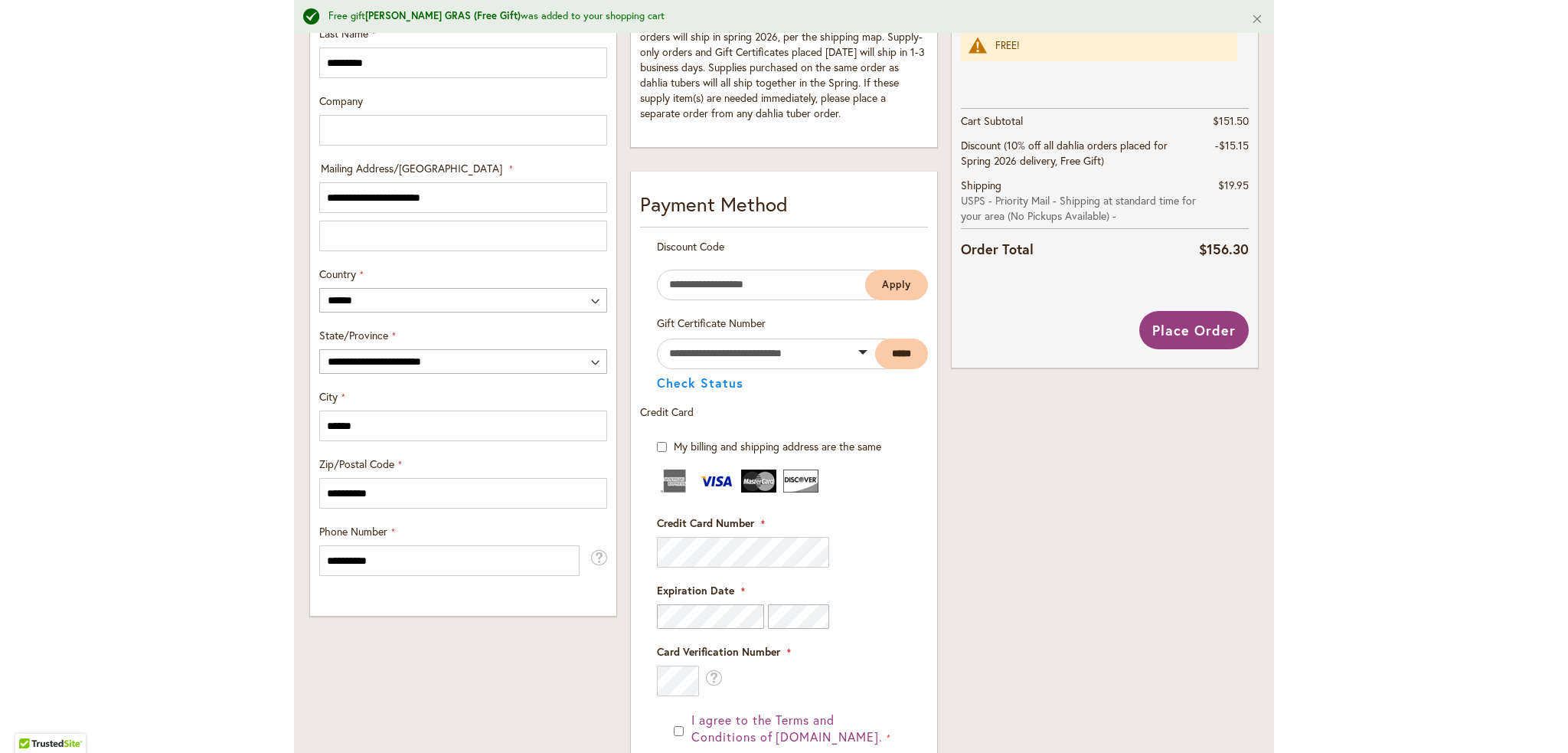
scroll to position [689, 0]
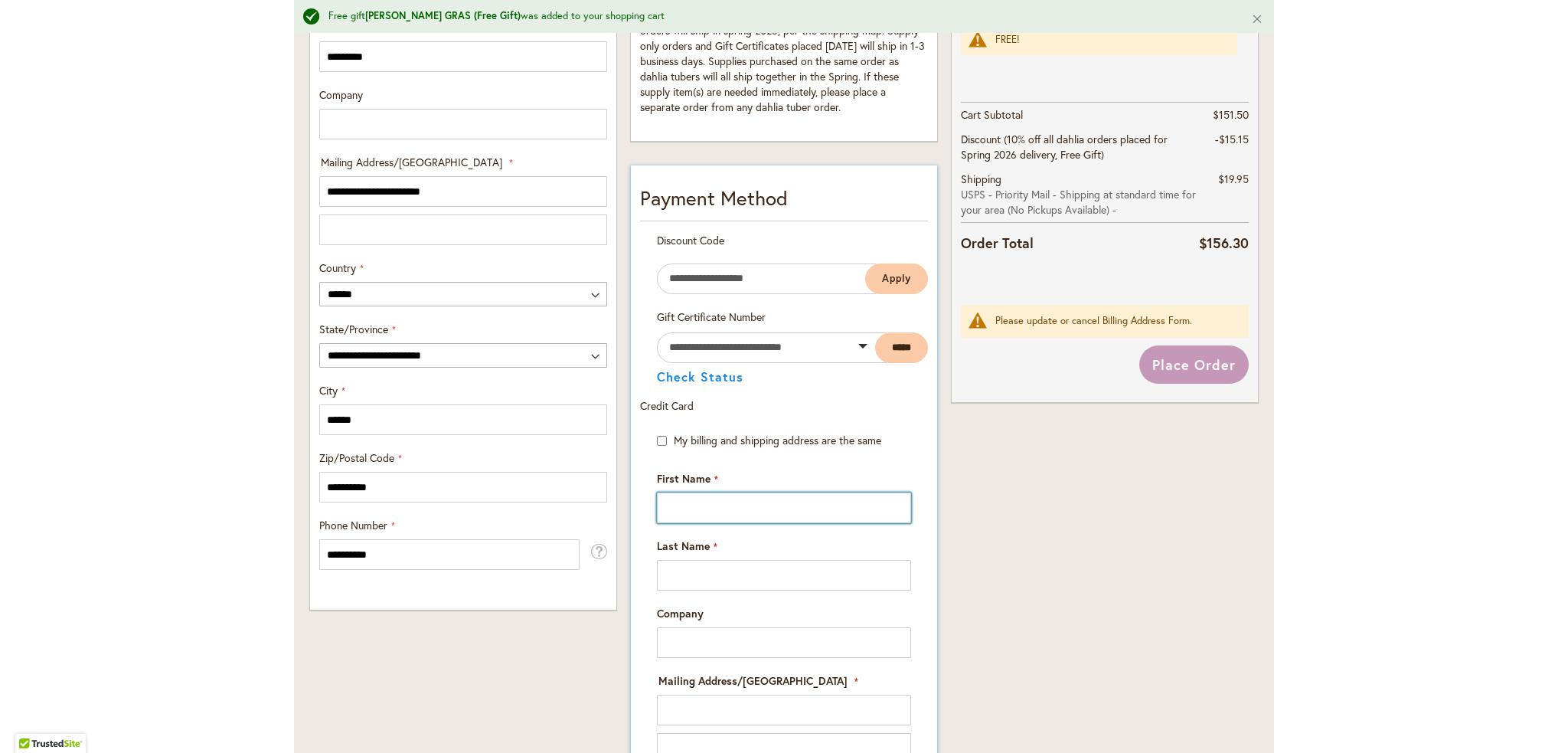
click at [836, 502] on input "First Name" at bounding box center [784, 507] width 254 height 30
click at [804, 503] on input "First Name" at bounding box center [784, 507] width 254 height 30
click at [796, 495] on input "First Name" at bounding box center [784, 507] width 254 height 30
type input "********"
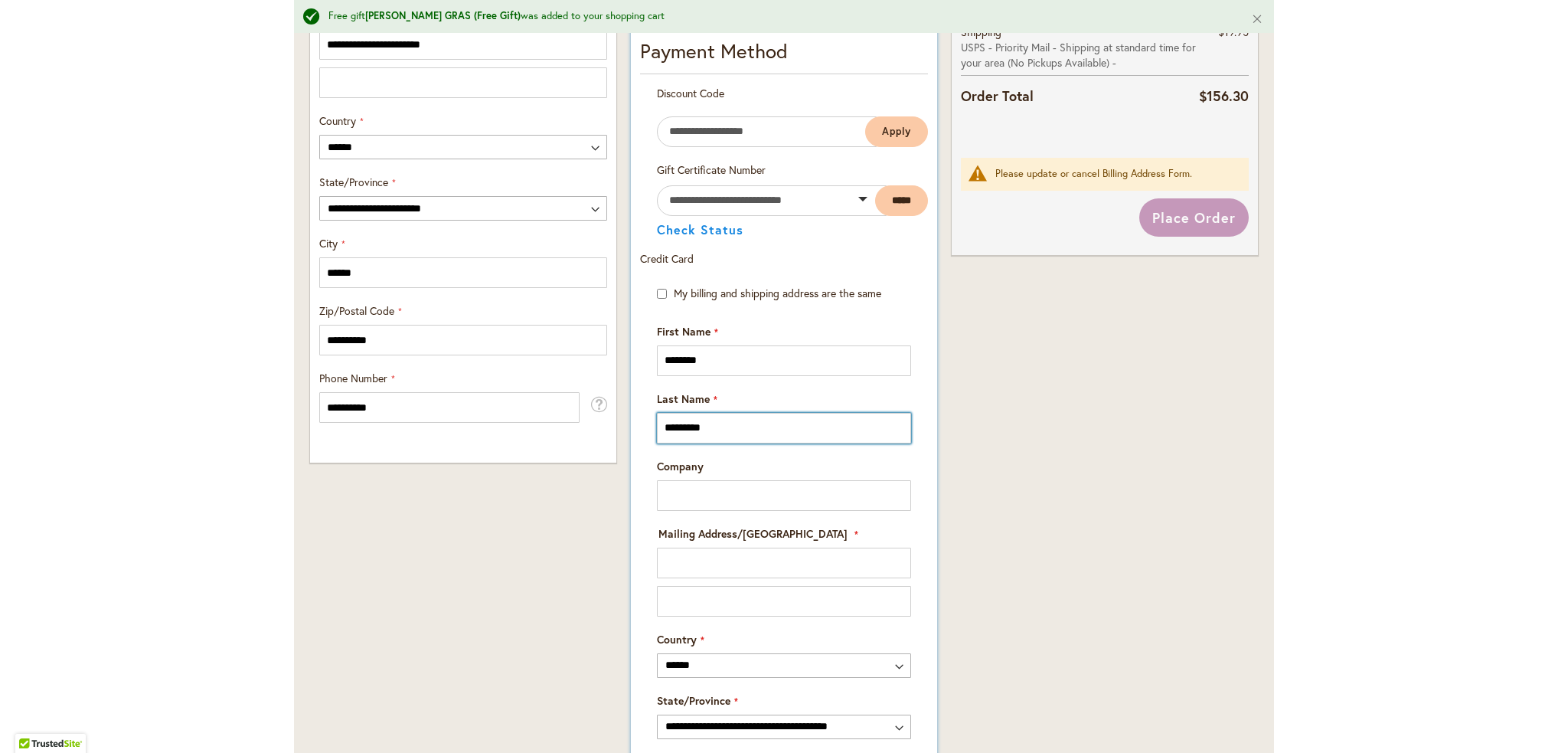
scroll to position [843, 0]
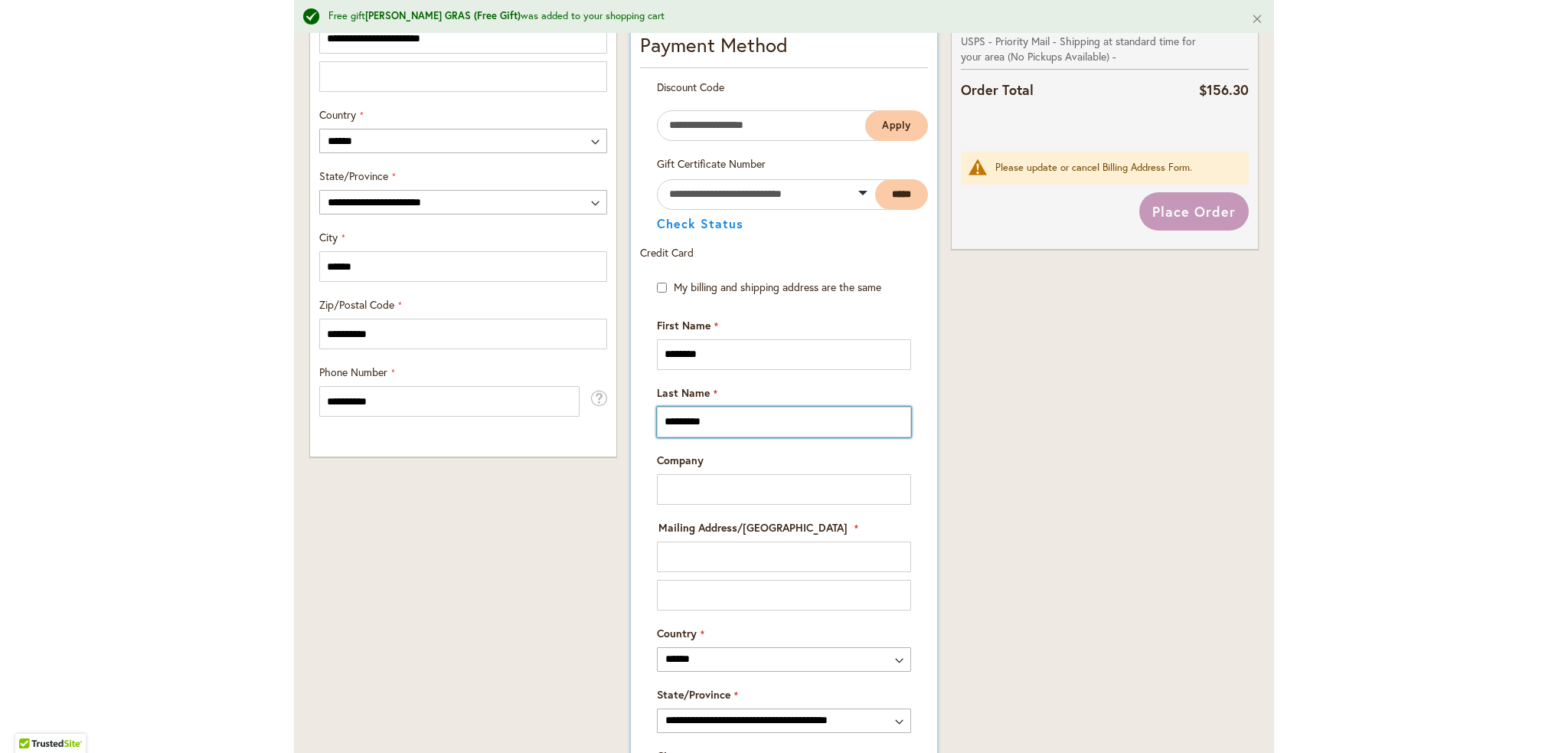
type input "*********"
click at [796, 562] on input "Mailing Address/PO BOX: Line 1" at bounding box center [784, 556] width 254 height 30
type input "**********"
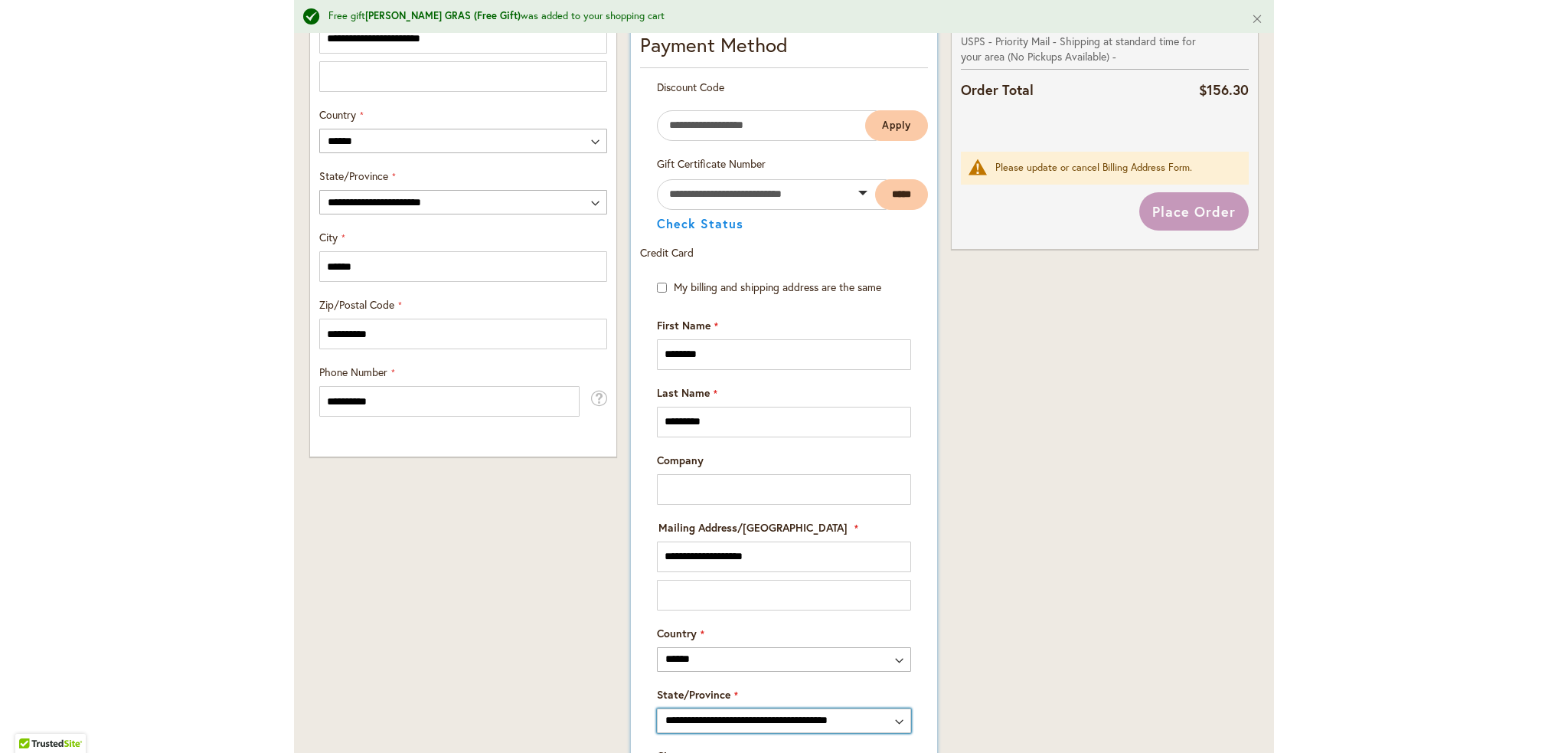
select select "**"
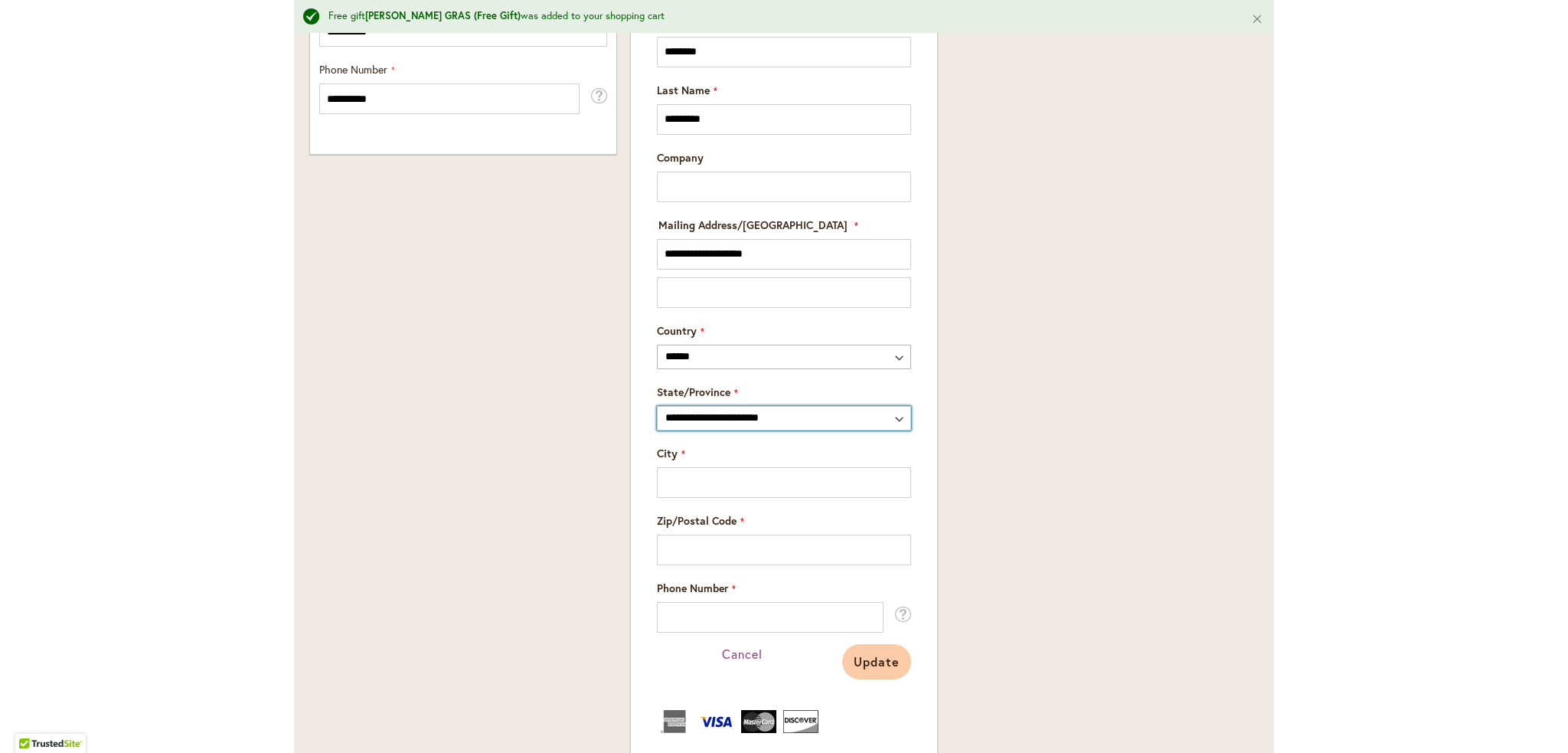
scroll to position [1148, 0]
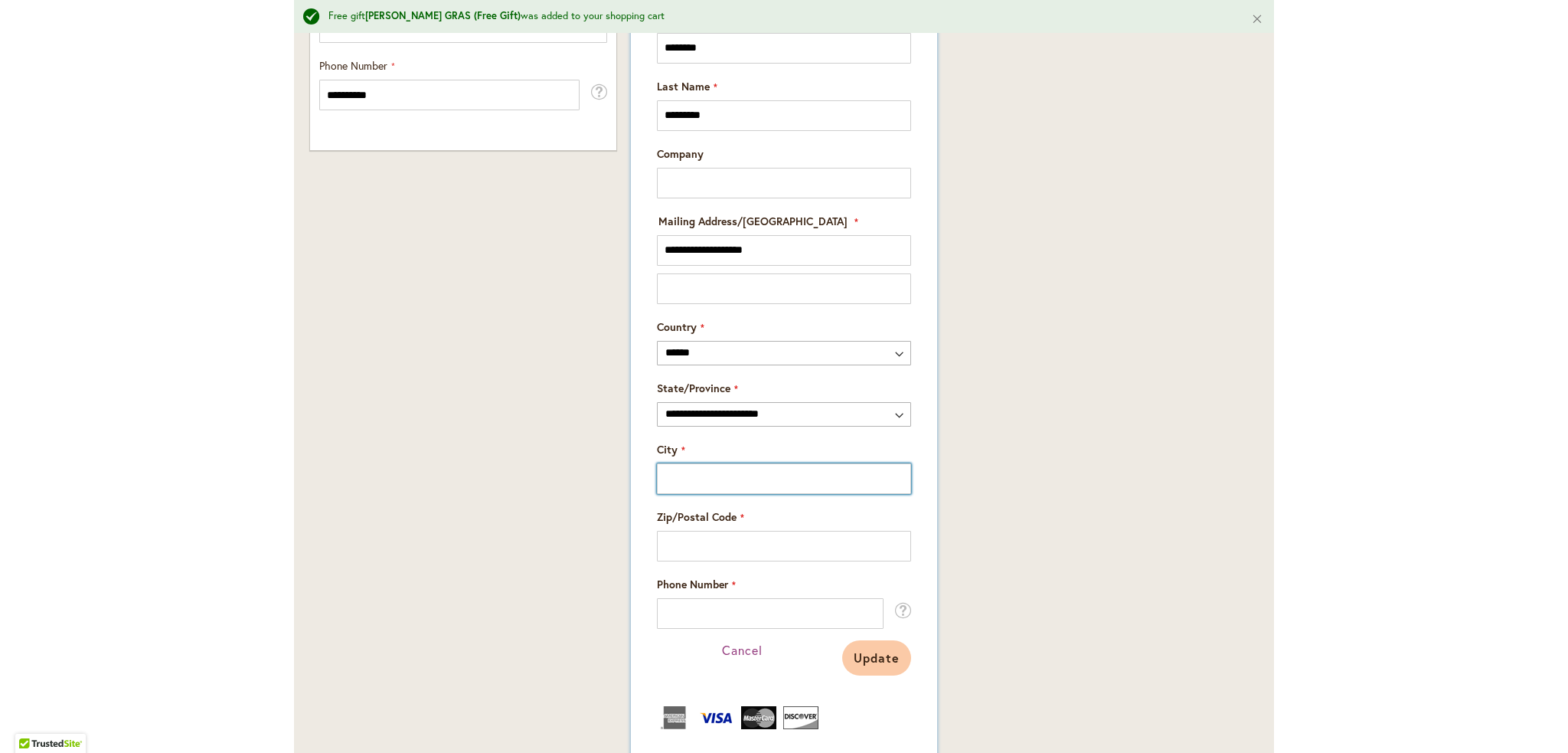
click at [799, 474] on input "City" at bounding box center [784, 478] width 254 height 30
type input "******"
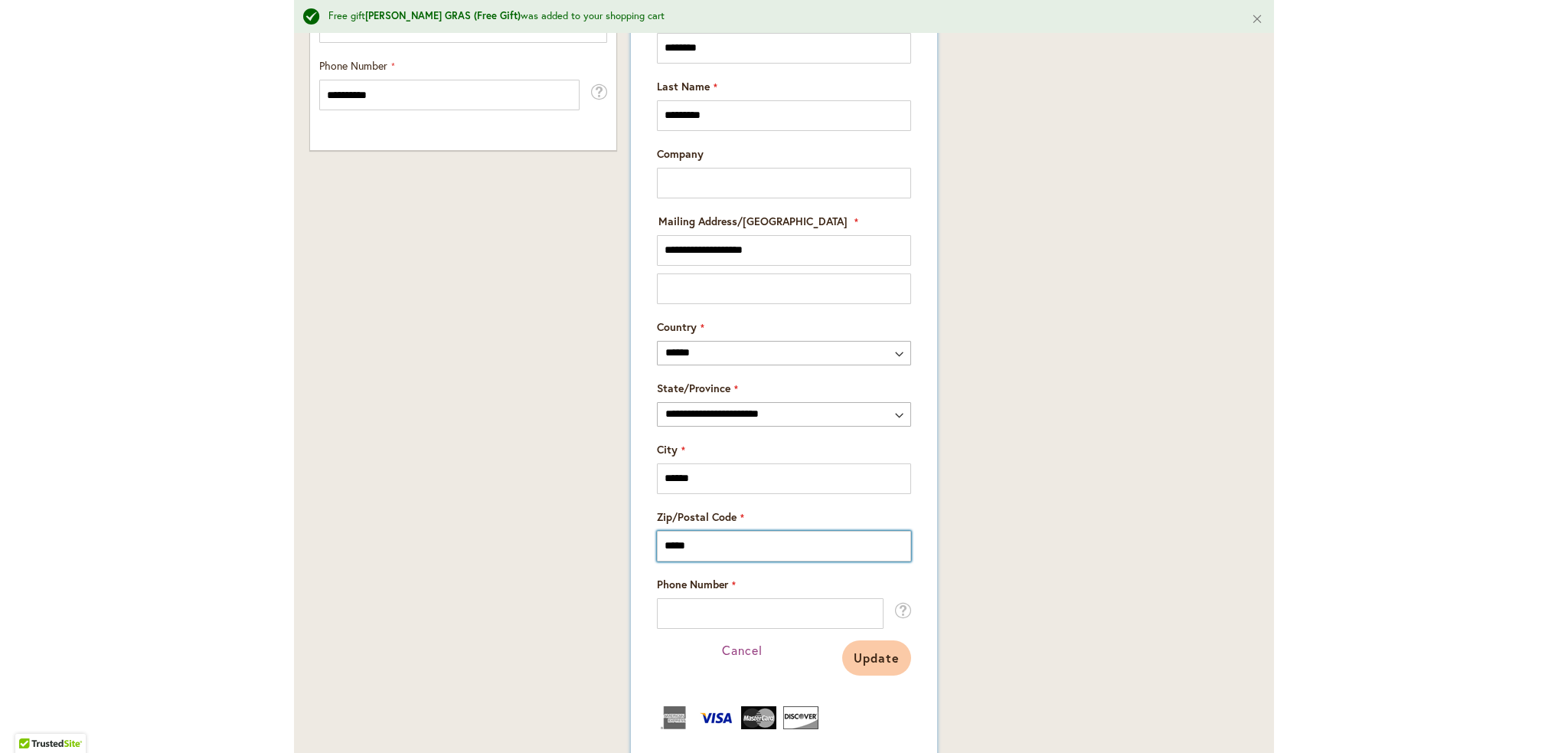
type input "*****"
type input "**********"
click at [980, 576] on div "Order Summary 11 Items in Cart BROOKSIDE SNOWBALL Qty 1 $15.95 Qty 1" at bounding box center [1105, 237] width 320 height 2075
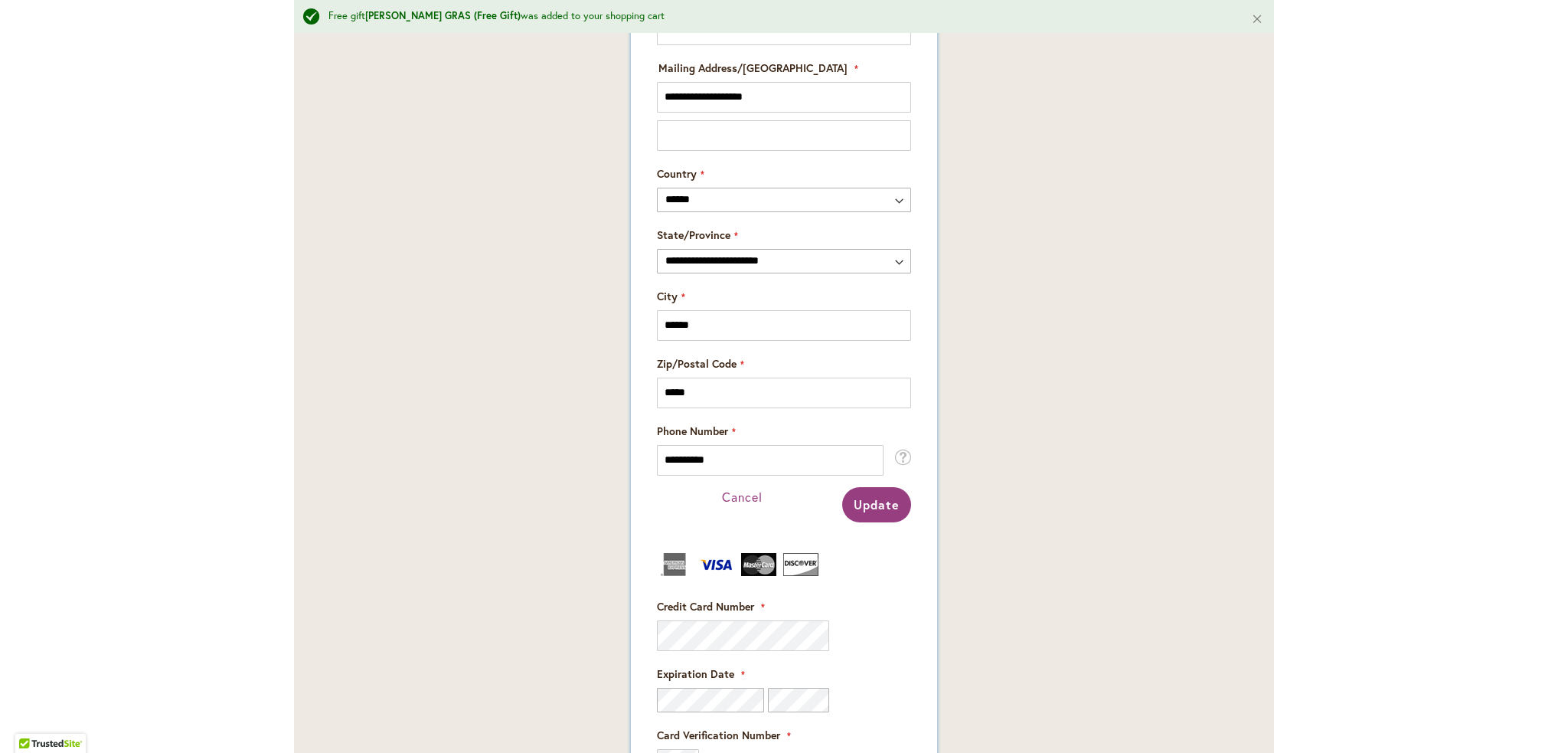
click at [880, 516] on button "Update" at bounding box center [877, 505] width 69 height 35
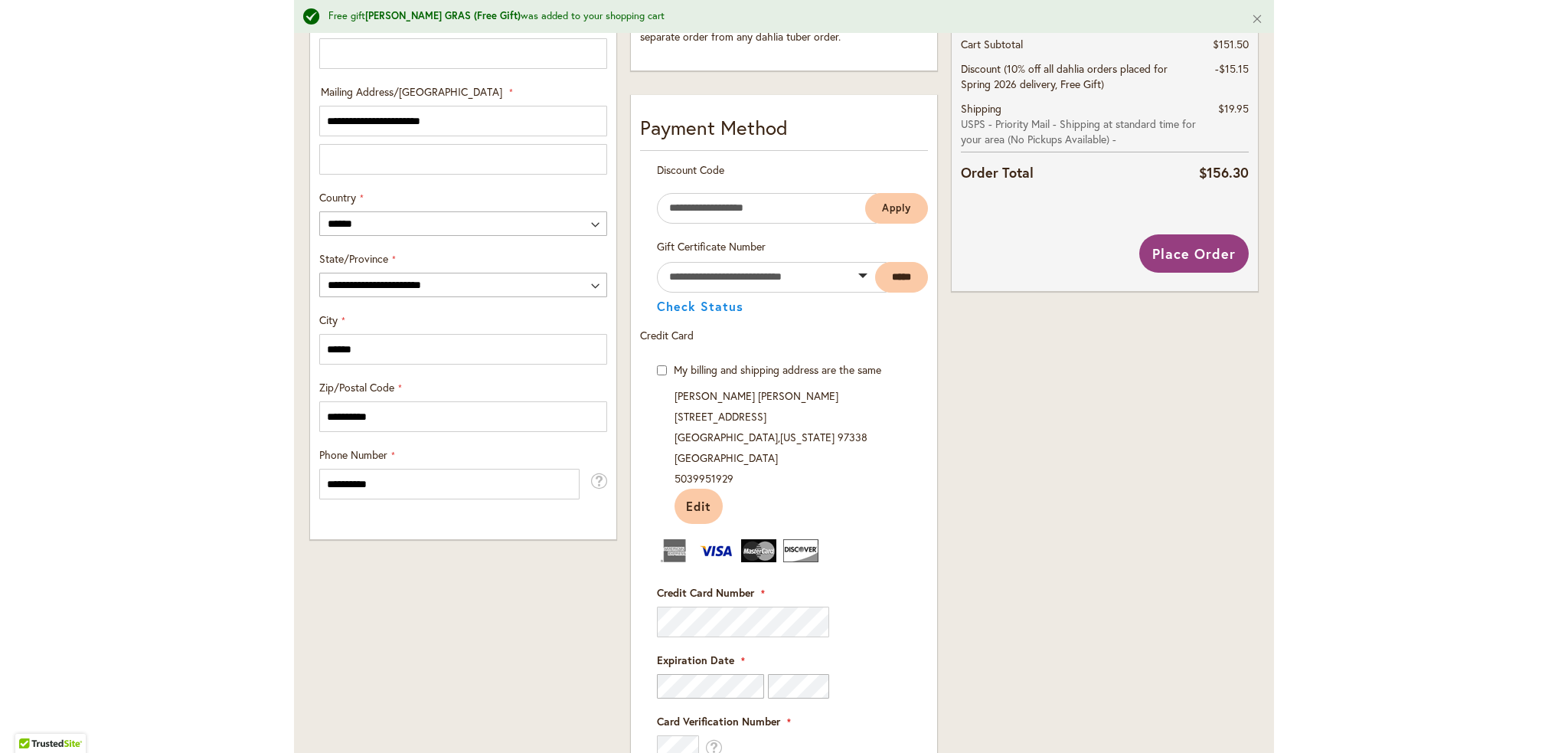
scroll to position [756, 0]
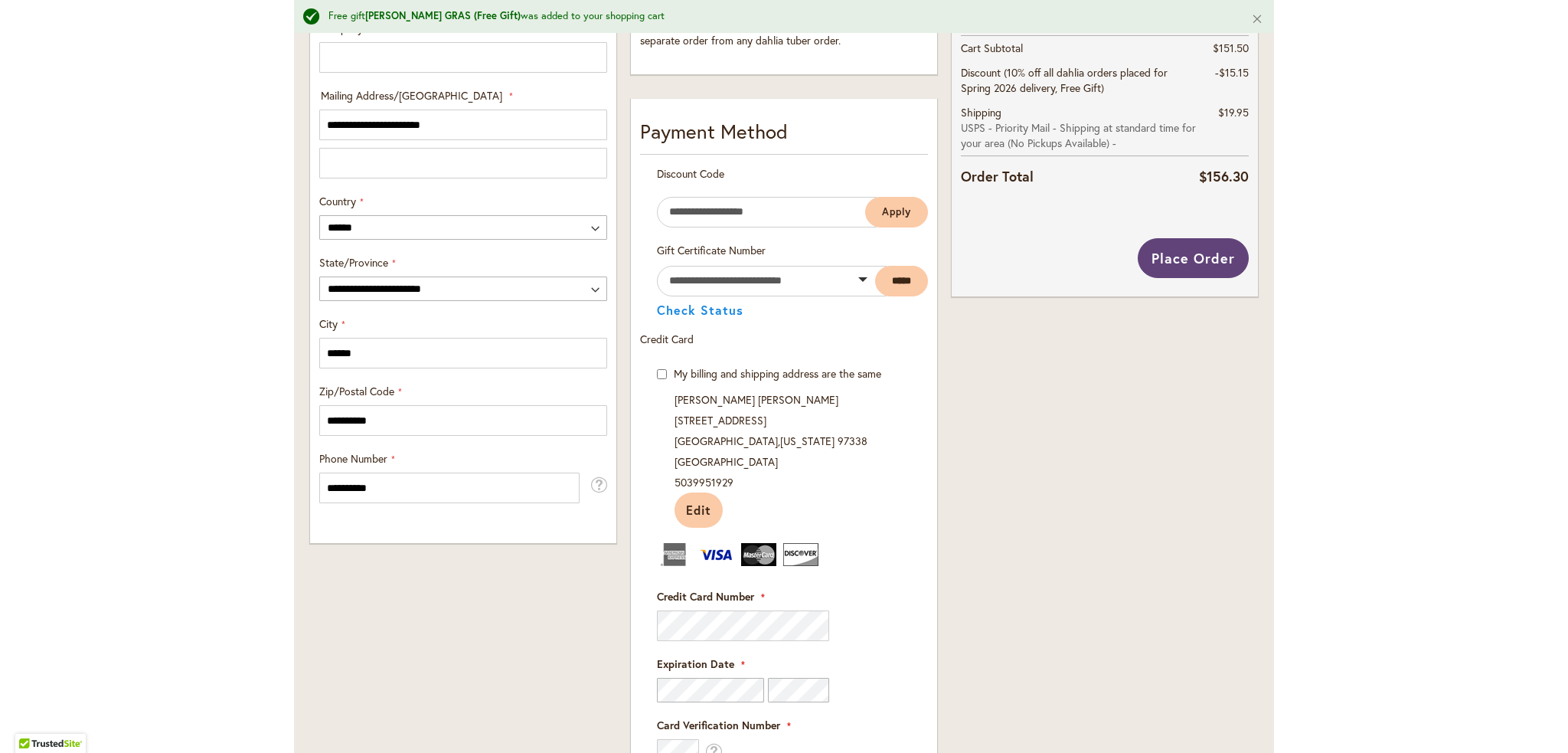
click at [1222, 259] on span "Place Order" at bounding box center [1193, 258] width 83 height 18
